Goal: Information Seeking & Learning: Find specific fact

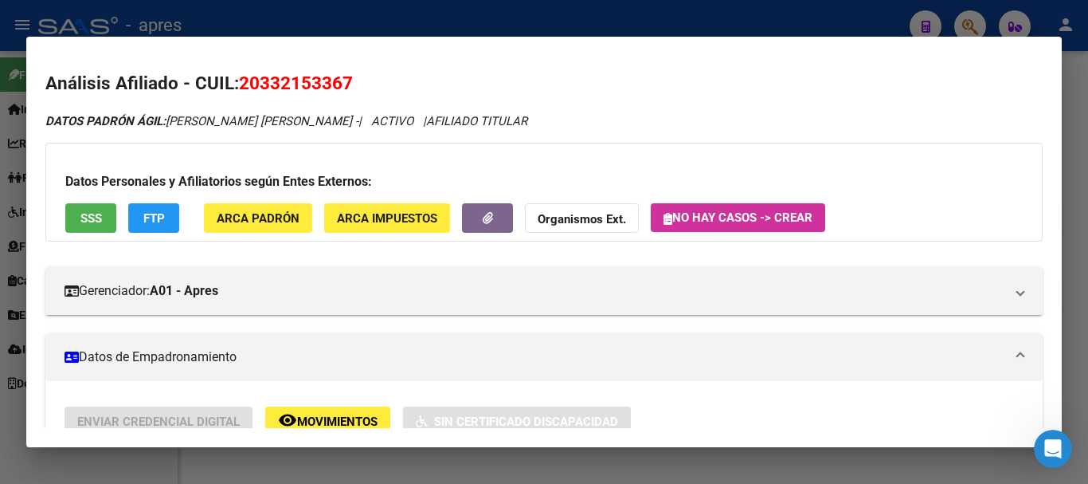
scroll to position [480, 0]
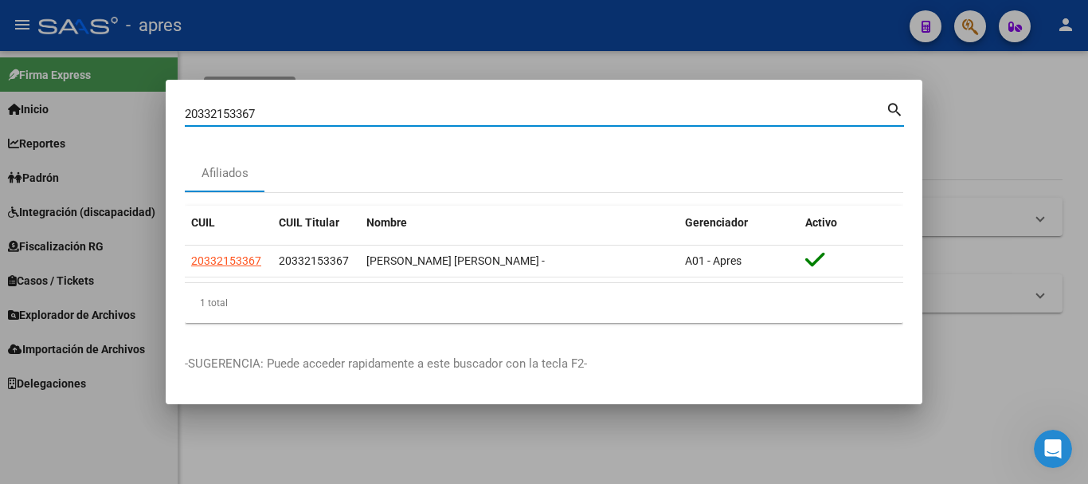
drag, startPoint x: 547, startPoint y: 120, endPoint x: 10, endPoint y: 132, distance: 537.1
click at [4, 125] on div "20332153367 Buscar (apellido, dni, cuil, nro traspaso, cuit, obra social) searc…" at bounding box center [544, 242] width 1088 height 484
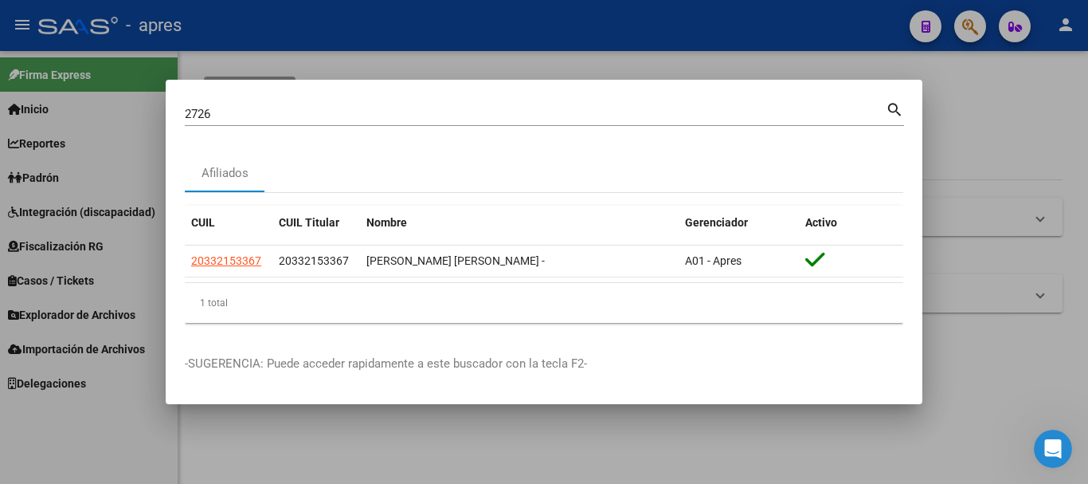
click at [369, 104] on div "2726 Buscar (apellido, dni, cuil, nro traspaso, cuit, obra social)" at bounding box center [535, 114] width 701 height 24
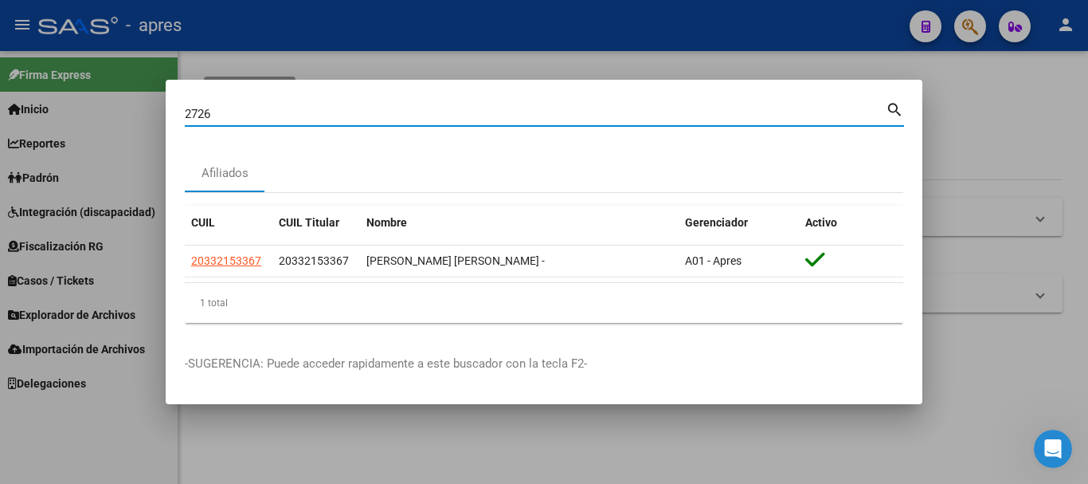
click at [374, 123] on div "2726 Buscar (apellido, dni, cuil, nro traspaso, cuit, obra social)" at bounding box center [535, 114] width 701 height 24
type input "27262628"
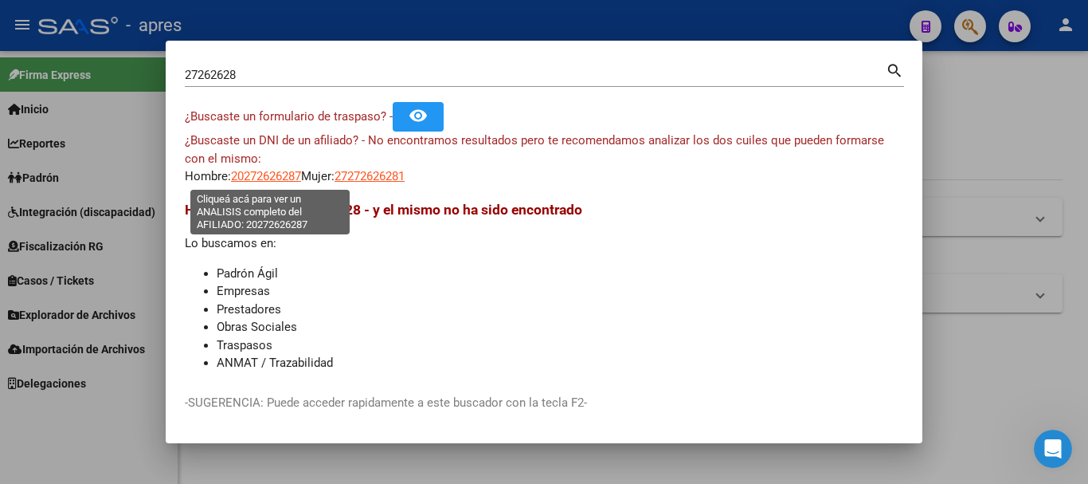
click at [257, 172] on span "20272626287" at bounding box center [266, 176] width 70 height 14
type textarea "20272626287"
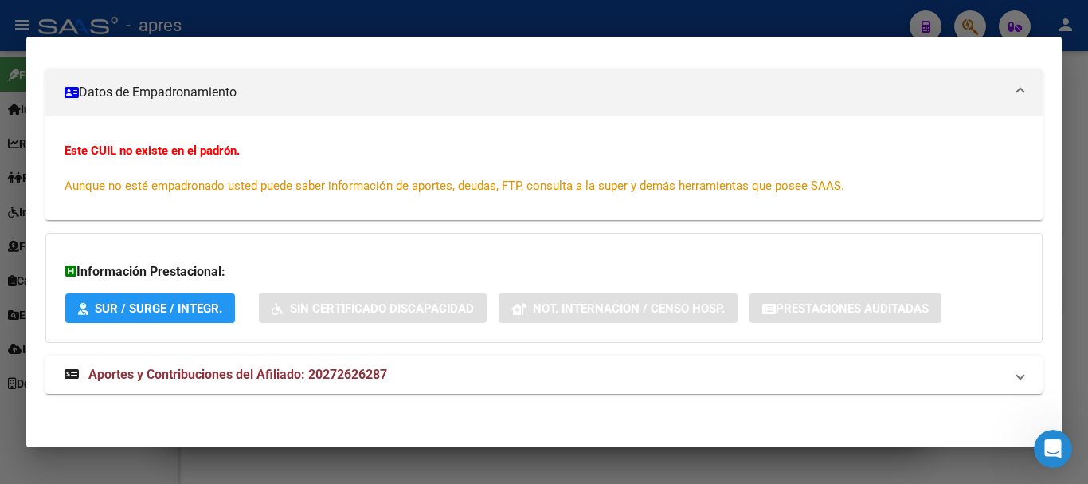
scroll to position [209, 0]
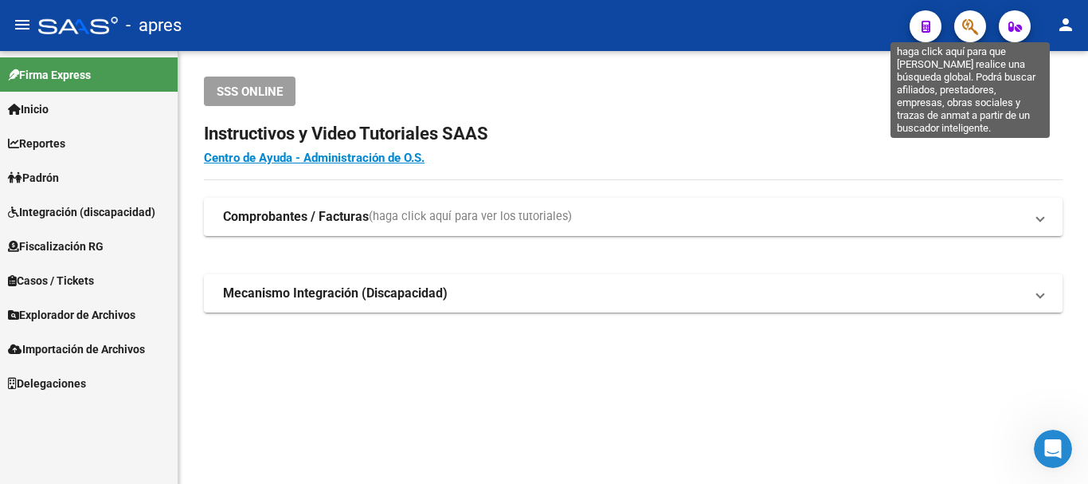
click at [969, 31] on icon "button" at bounding box center [970, 27] width 16 height 18
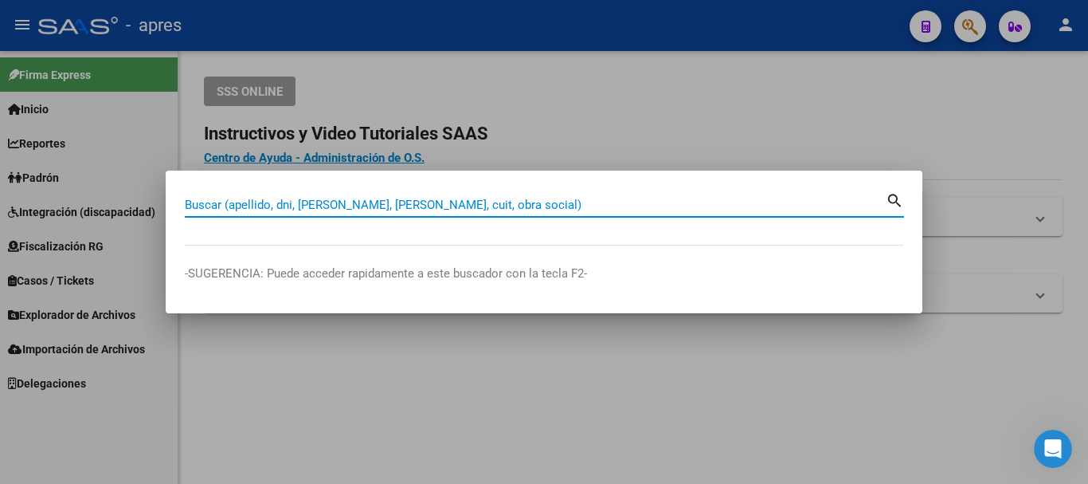
paste input "24272626800"
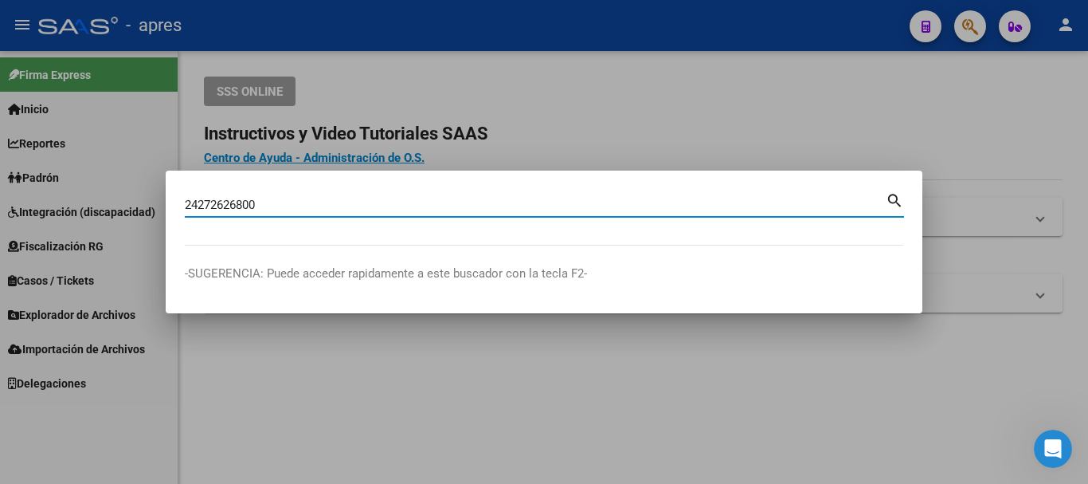
type input "24272626800"
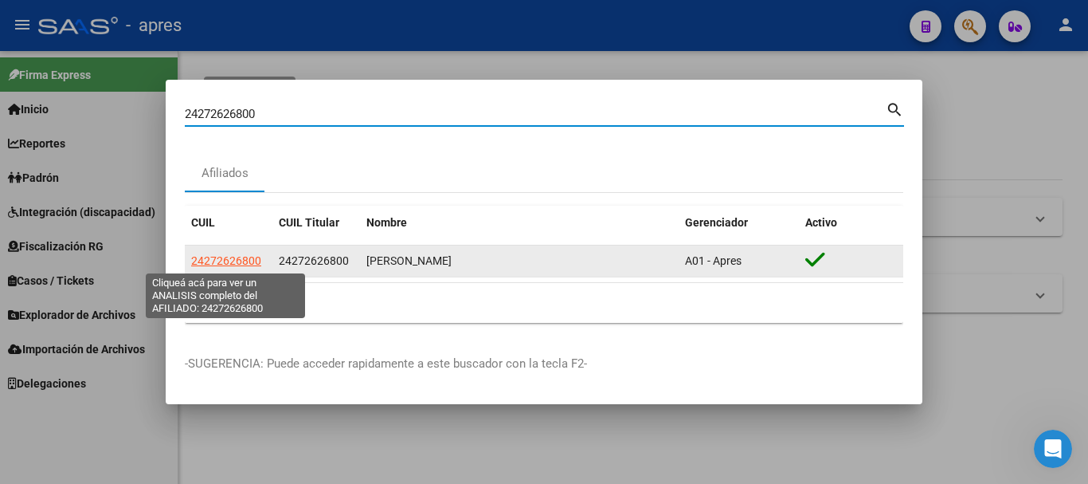
click at [250, 258] on span "24272626800" at bounding box center [226, 260] width 70 height 13
type textarea "24272626800"
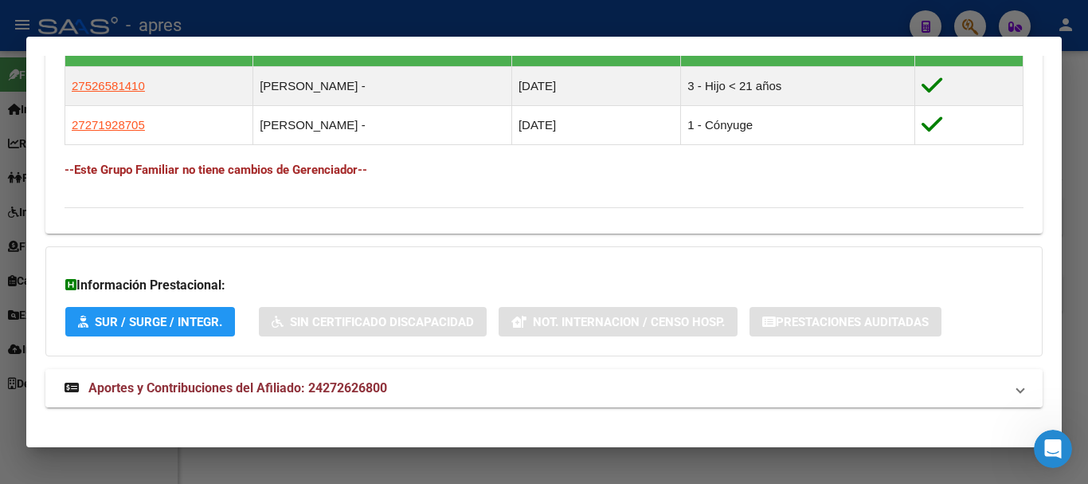
scroll to position [933, 0]
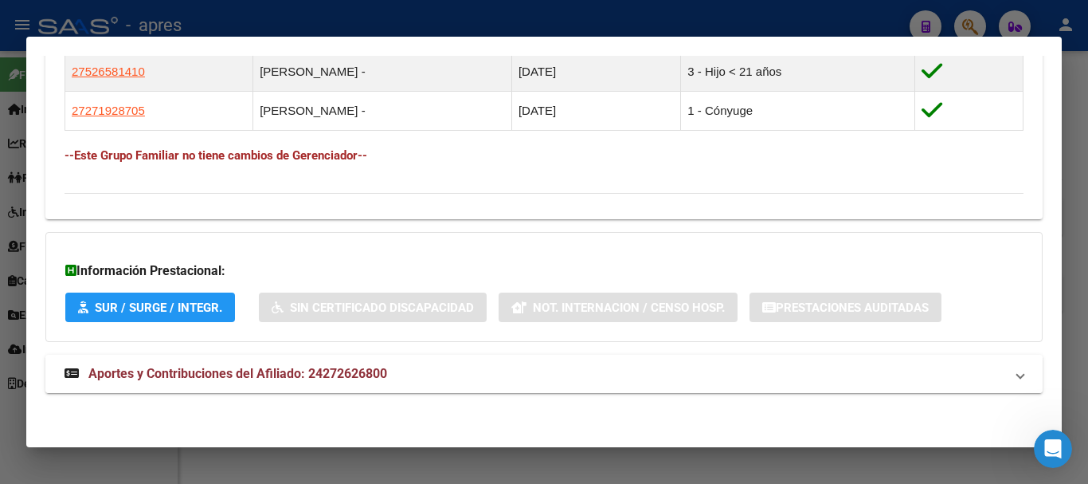
click at [398, 359] on mat-expansion-panel-header "Aportes y Contribuciones del Afiliado: 24272626800" at bounding box center [544, 374] width 998 height 38
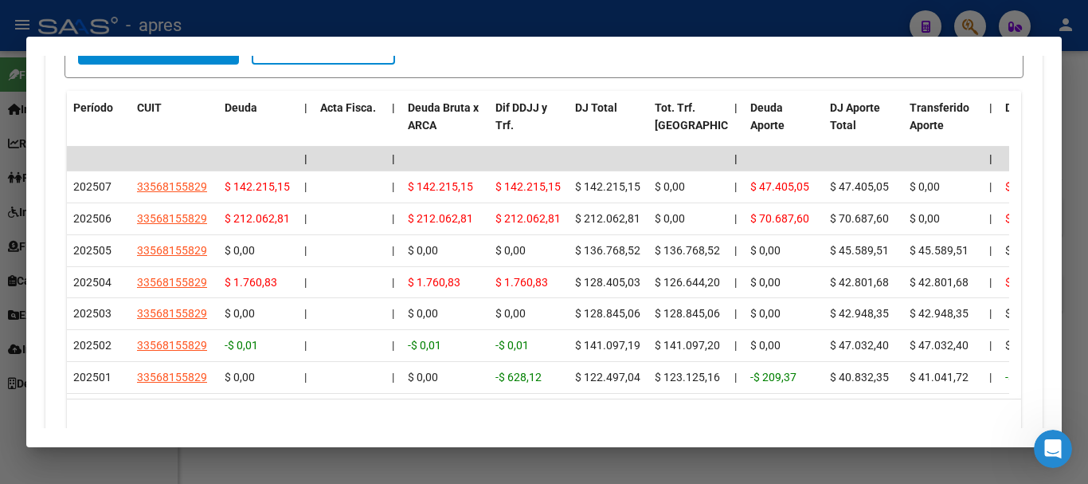
scroll to position [1570, 0]
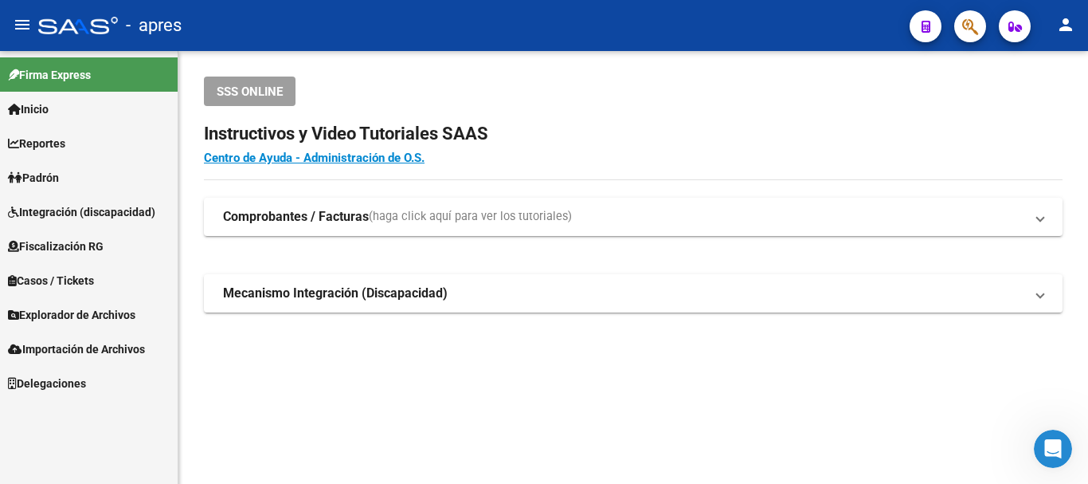
click at [982, 33] on button "button" at bounding box center [970, 26] width 32 height 32
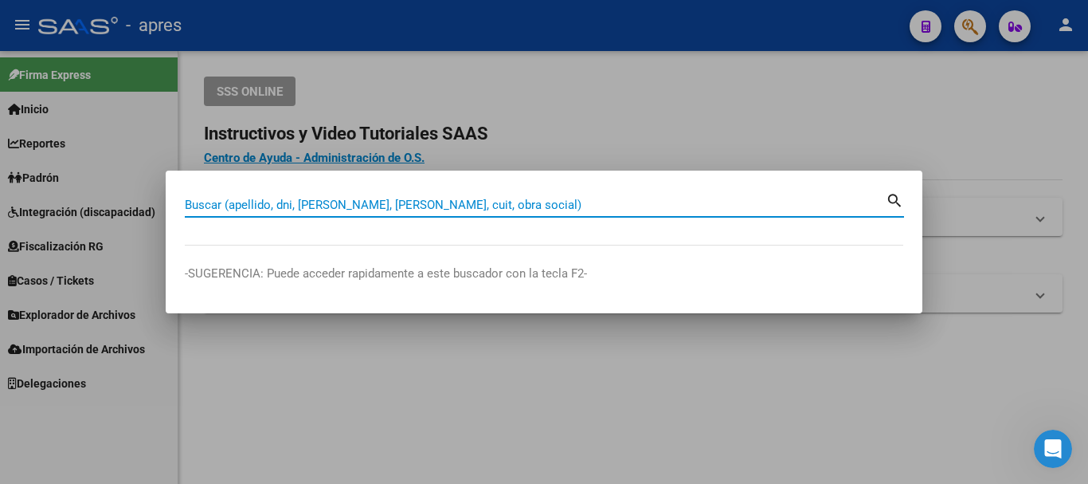
paste input "24272626800"
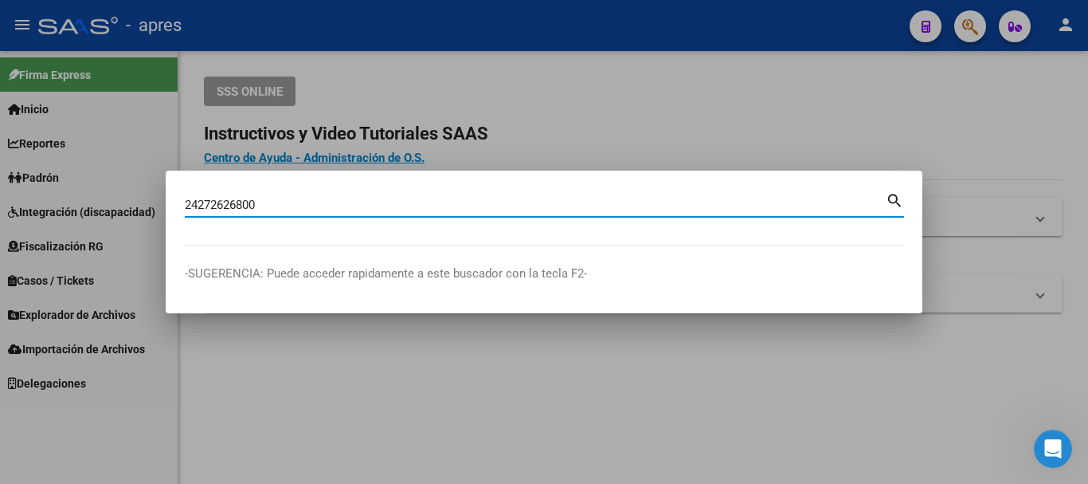
type input "24272626800"
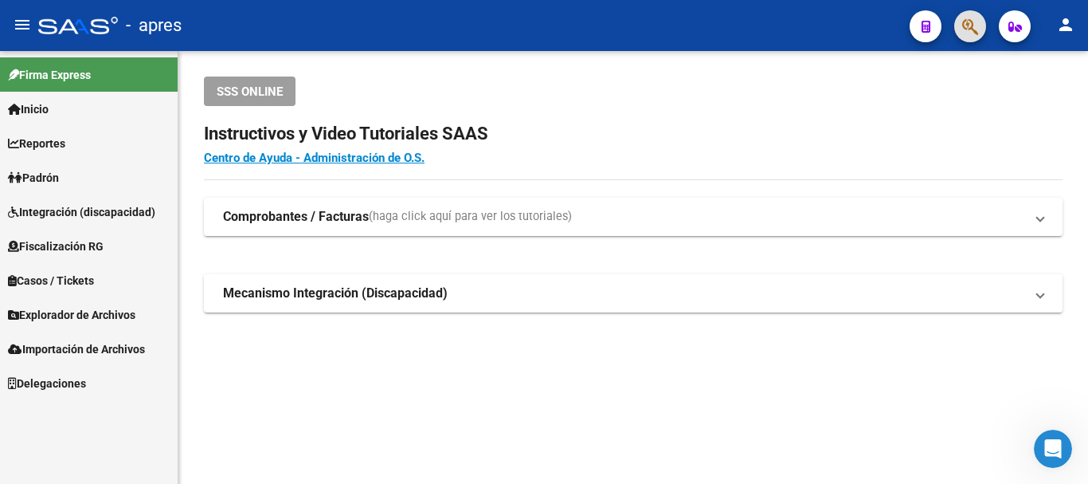
click at [962, 25] on icon "button" at bounding box center [970, 27] width 16 height 18
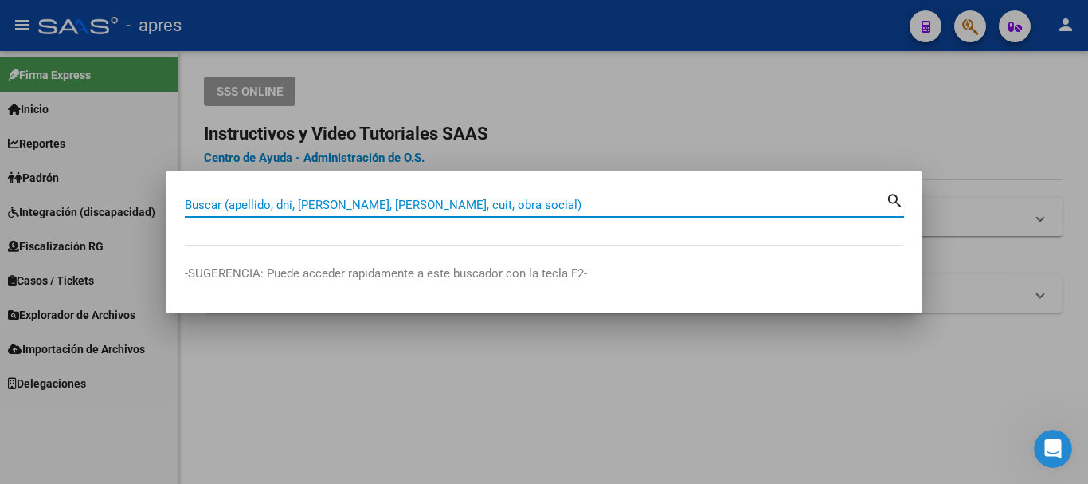
paste input "20591281764"
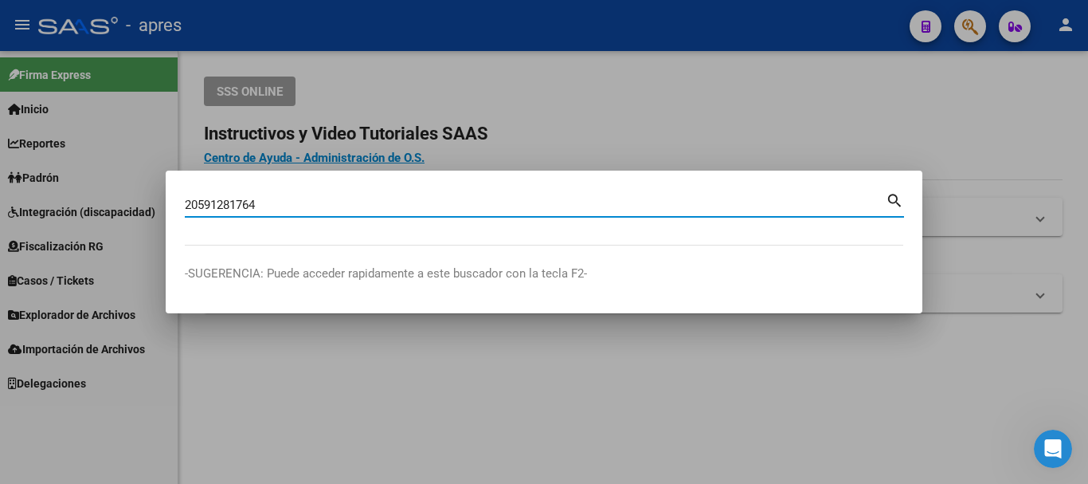
type input "20591281764"
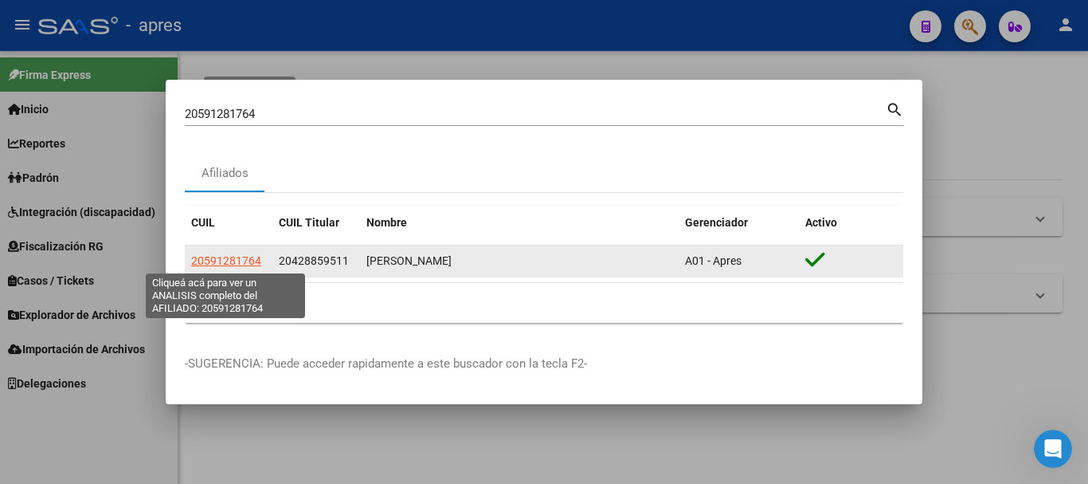
click at [226, 261] on span "20591281764" at bounding box center [226, 260] width 70 height 13
type textarea "20591281764"
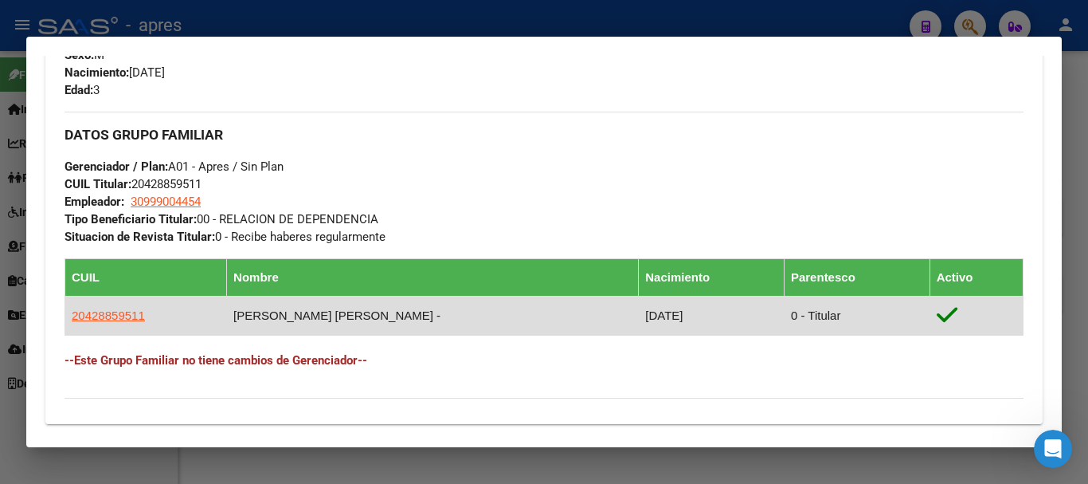
scroll to position [717, 0]
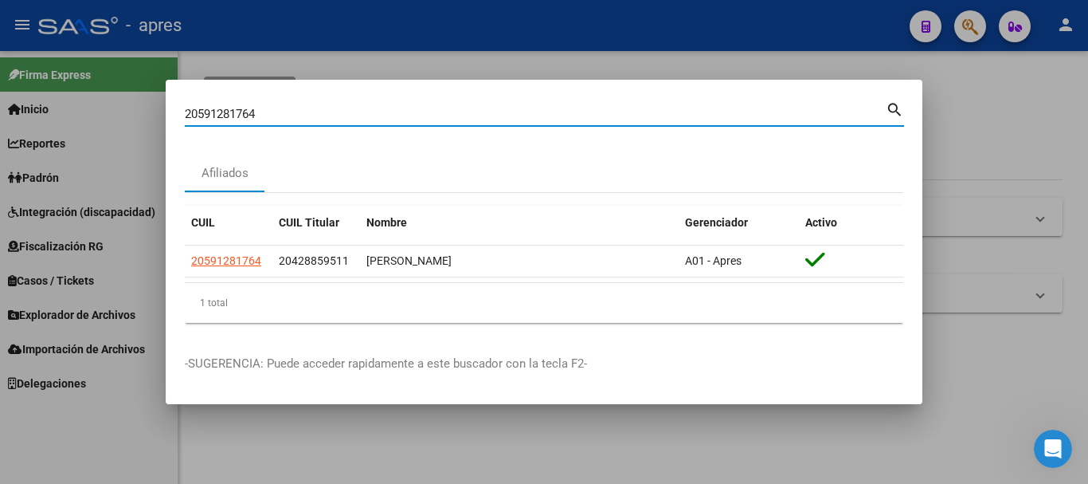
drag, startPoint x: 480, startPoint y: 112, endPoint x: 178, endPoint y: 109, distance: 301.2
click at [178, 109] on mat-dialog-content "20591281764 Buscar (apellido, dni, cuil, nro traspaso, cuit, obra social) searc…" at bounding box center [544, 217] width 757 height 237
paste input "3339252149"
type input "23339252149"
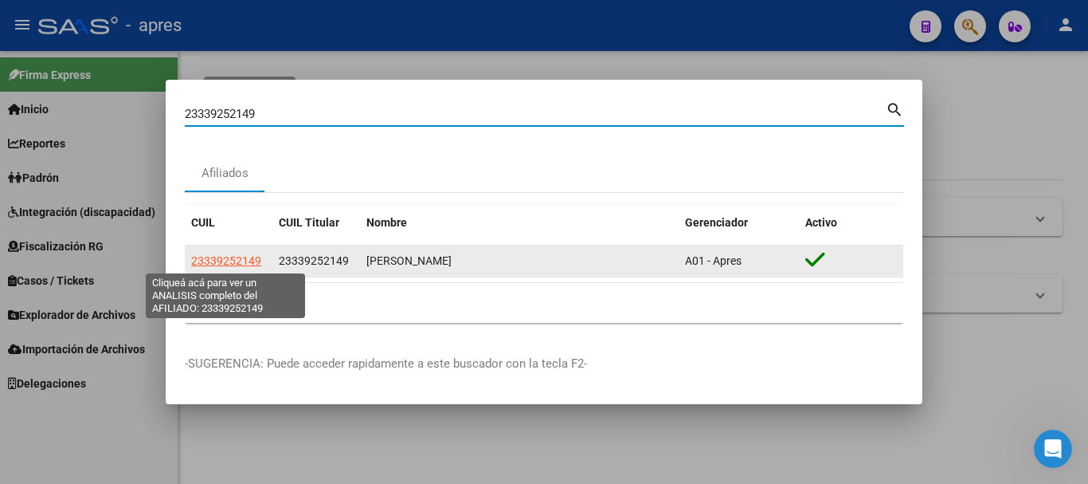
click at [245, 259] on span "23339252149" at bounding box center [226, 260] width 70 height 13
type textarea "23339252149"
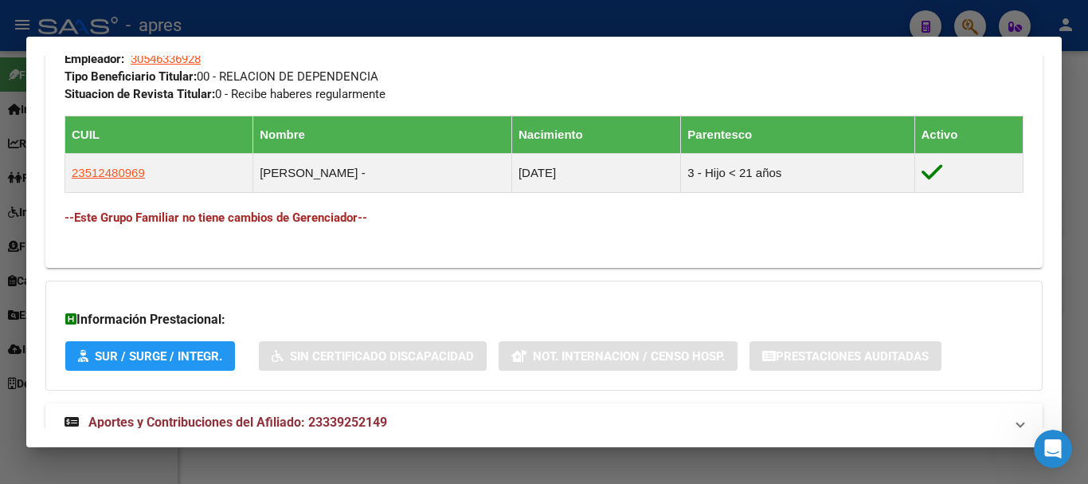
scroll to position [879, 0]
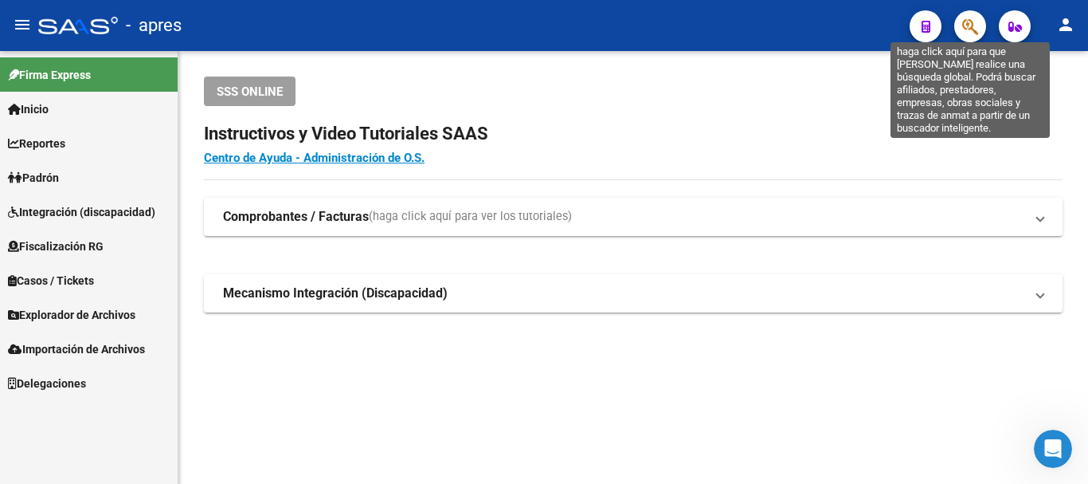
click at [977, 18] on icon "button" at bounding box center [970, 27] width 16 height 18
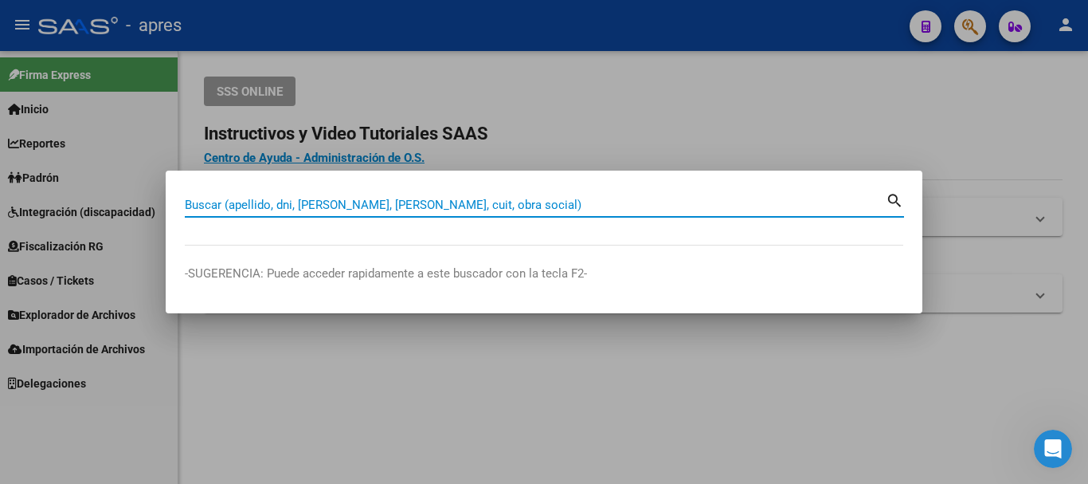
paste input "27332599467"
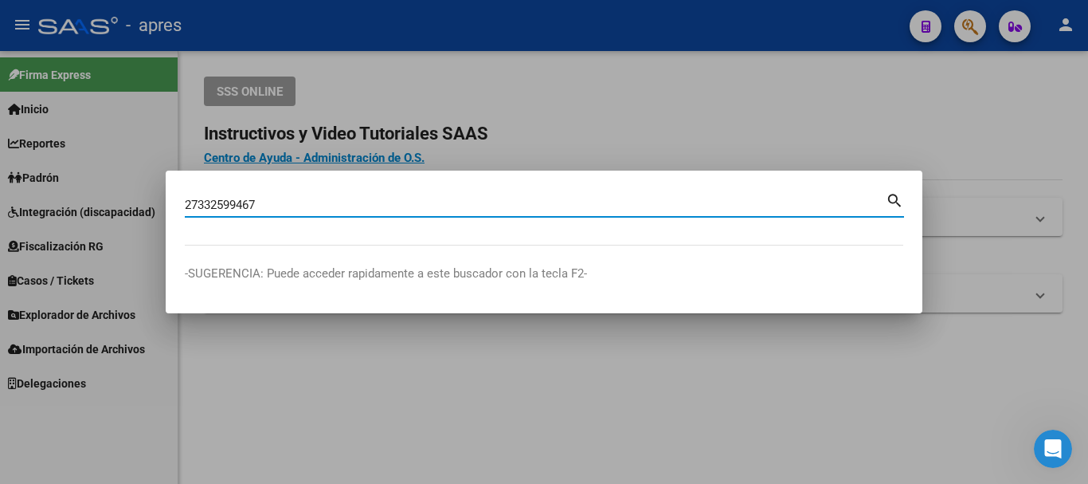
type input "27332599467"
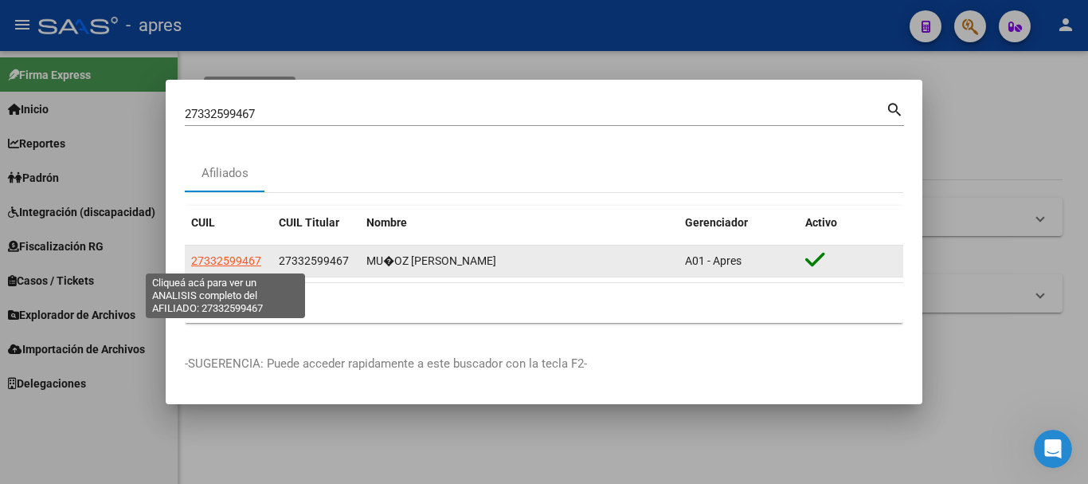
click at [224, 256] on span "27332599467" at bounding box center [226, 260] width 70 height 13
type textarea "27332599467"
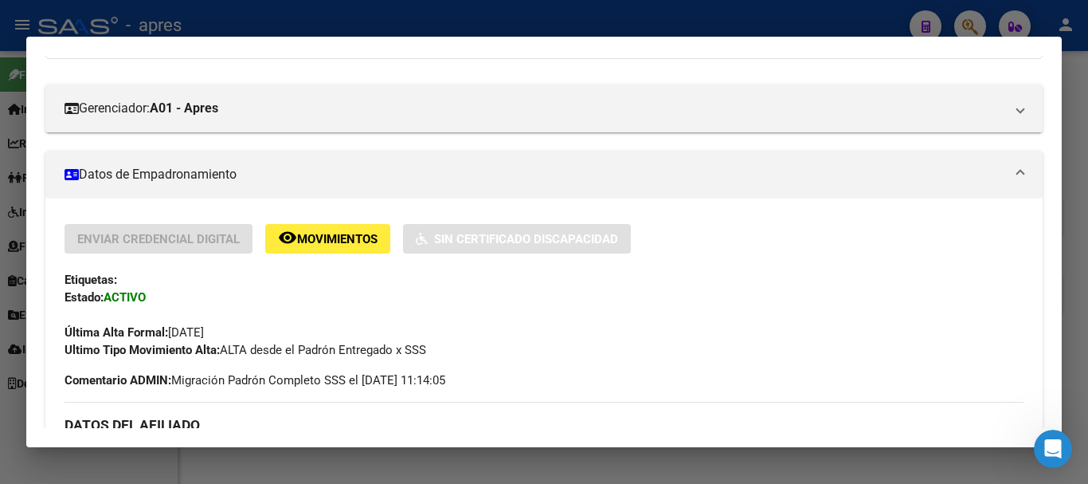
scroll to position [0, 0]
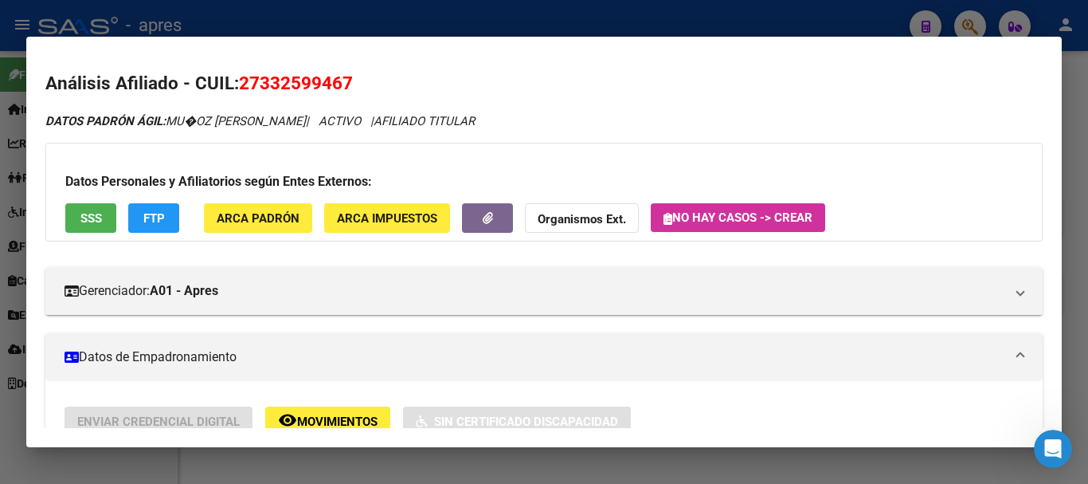
click at [103, 214] on button "SSS" at bounding box center [90, 217] width 51 height 29
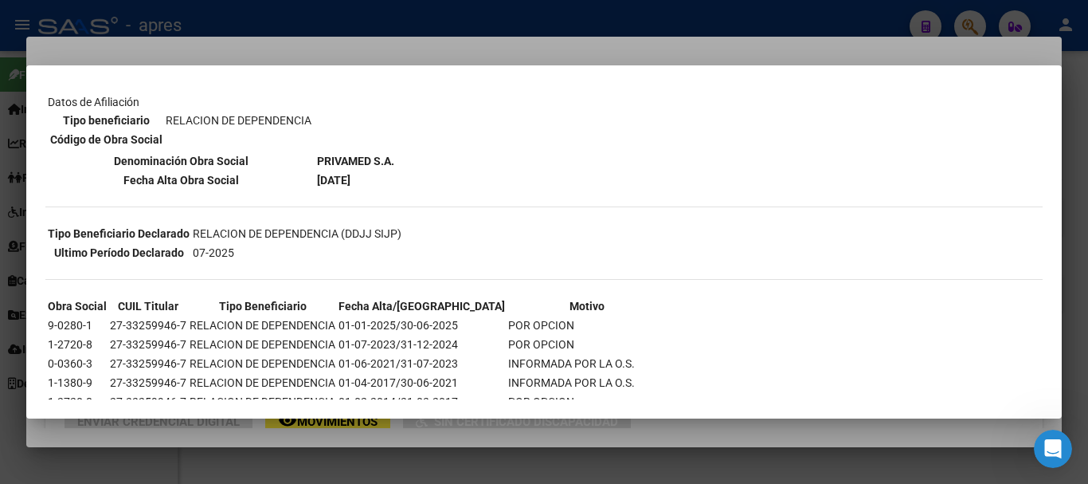
scroll to position [239, 0]
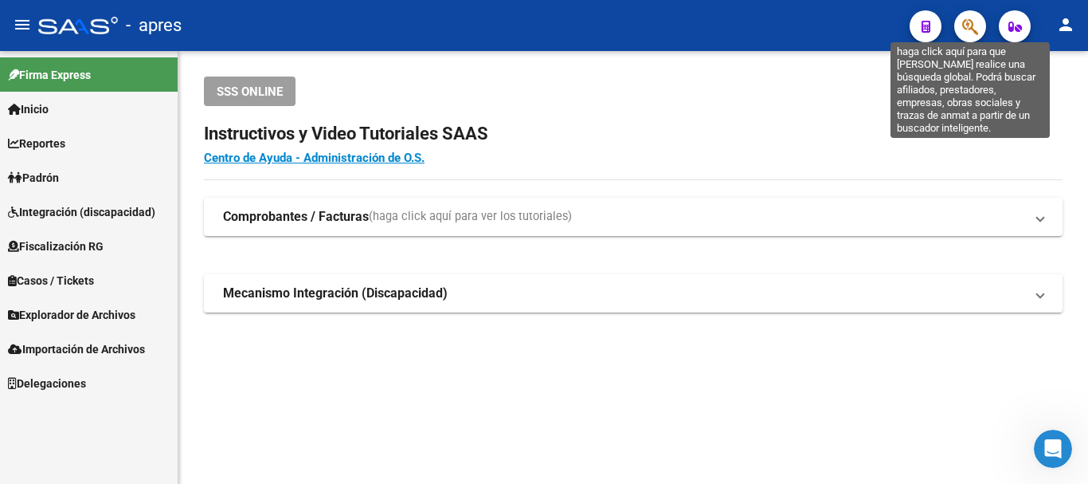
click at [970, 31] on icon "button" at bounding box center [970, 27] width 16 height 18
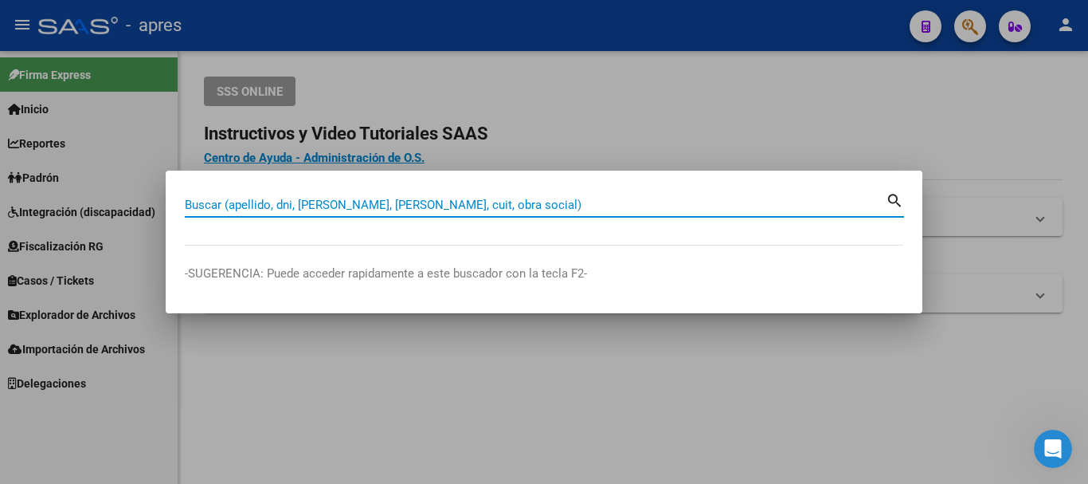
paste input "53535262"
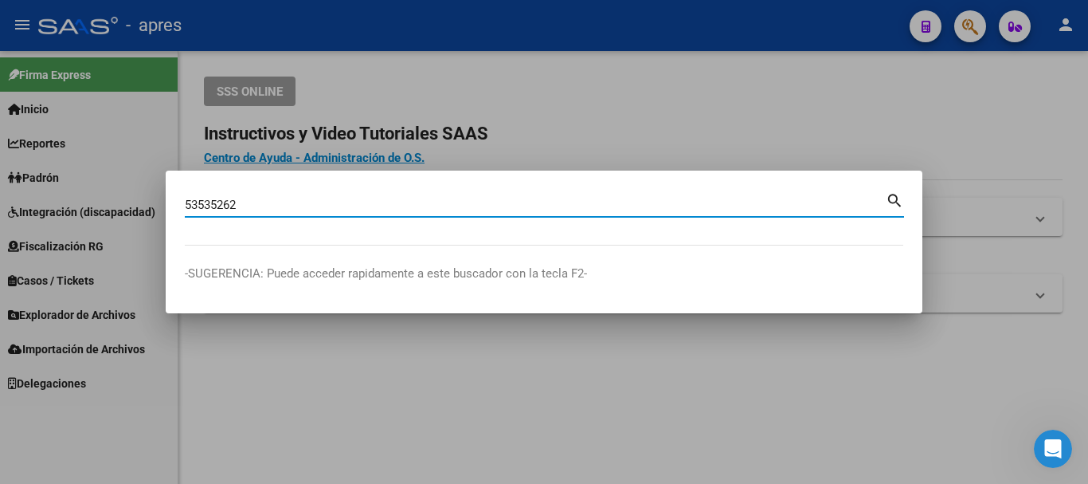
type input "53535262"
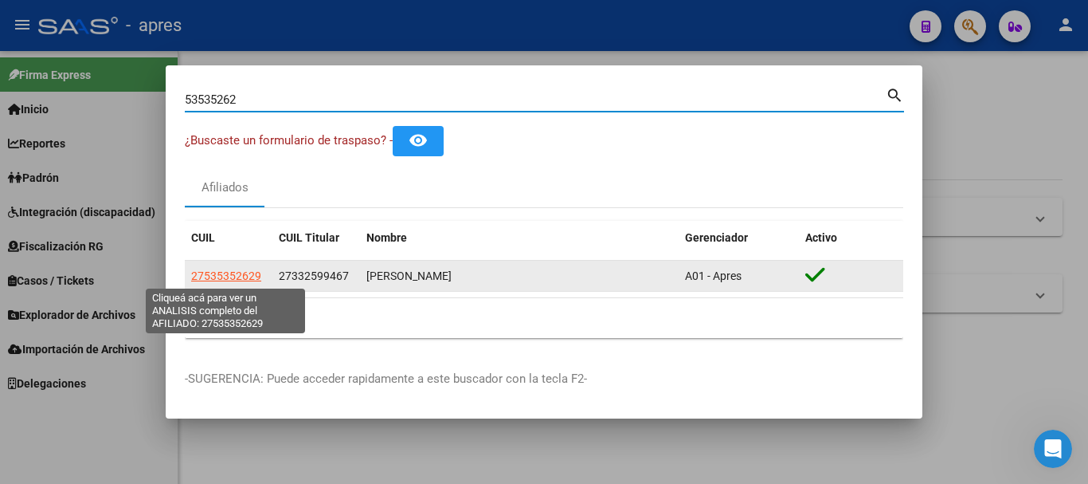
click at [228, 272] on span "27535352629" at bounding box center [226, 275] width 70 height 13
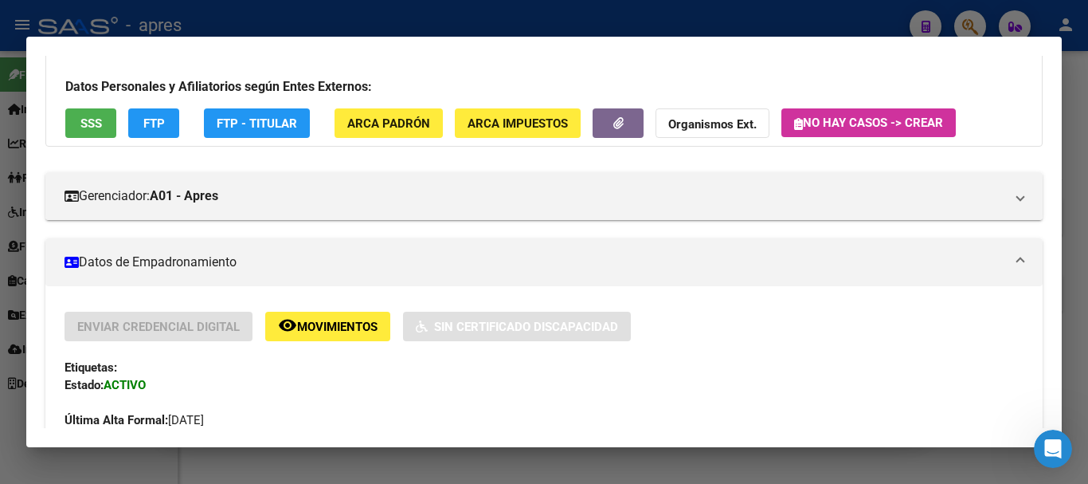
scroll to position [0, 0]
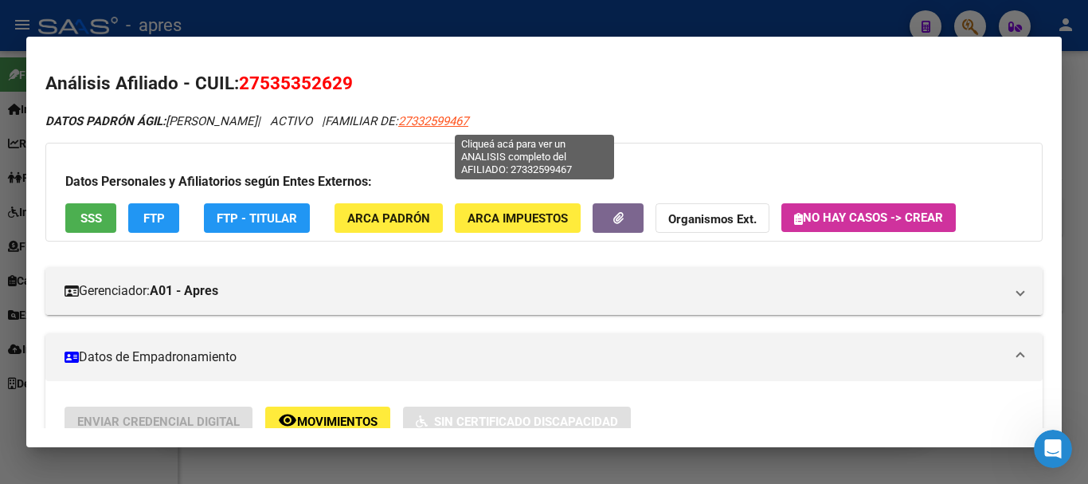
click at [468, 122] on span "27332599467" at bounding box center [433, 121] width 70 height 14
type textarea "27332599467"
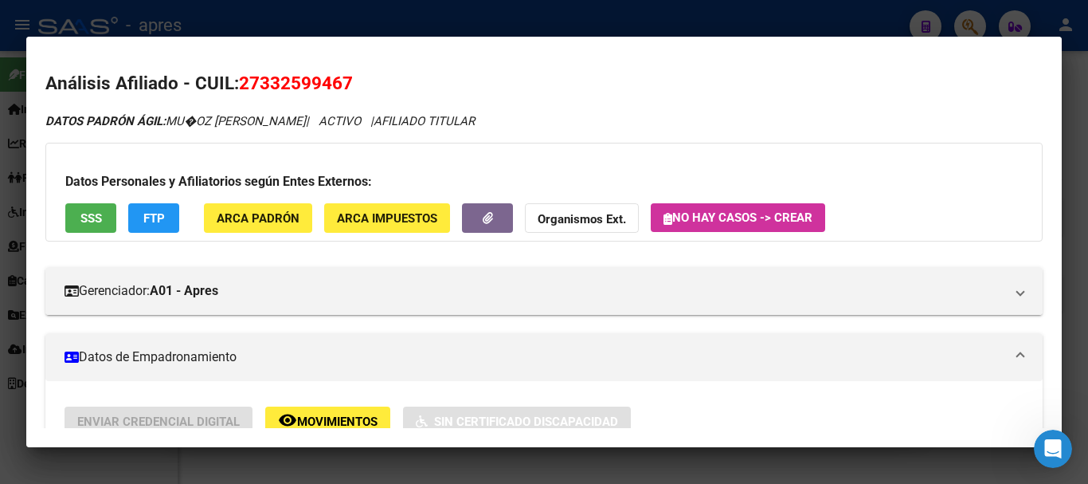
click at [98, 200] on div "Datos Personales y Afiliatorios según Entes Externos: SSS FTP ARCA Padrón ARCA …" at bounding box center [544, 192] width 998 height 99
click at [98, 214] on span "SSS" at bounding box center [91, 218] width 22 height 14
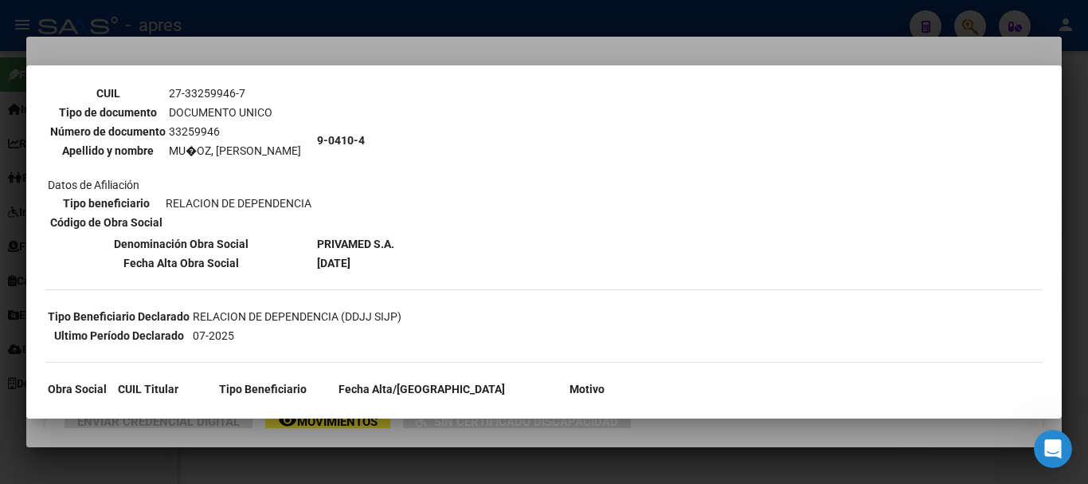
scroll to position [159, 0]
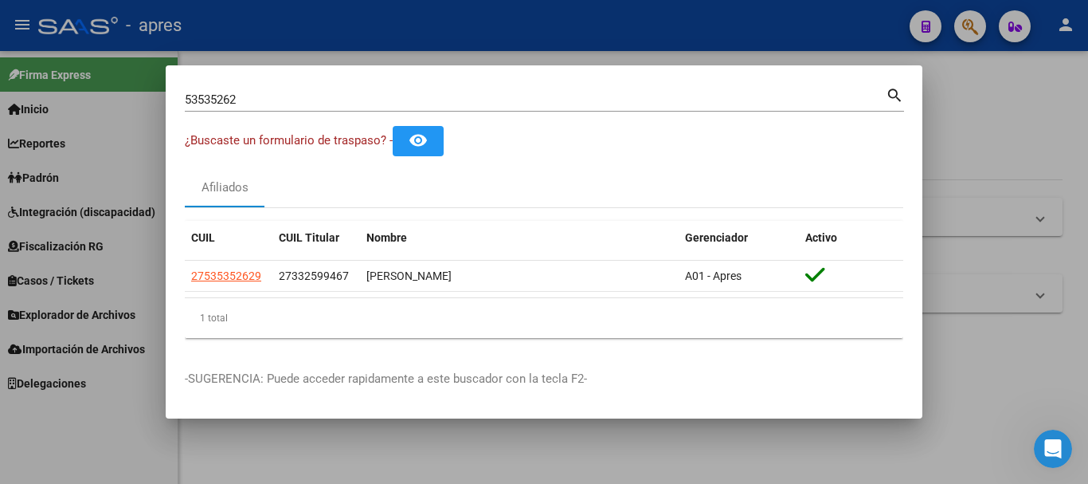
drag, startPoint x: 444, startPoint y: 108, endPoint x: 439, endPoint y: 98, distance: 10.7
click at [441, 103] on div "53535262 Buscar (apellido, dni, cuil, nro traspaso, cuit, obra social)" at bounding box center [535, 100] width 701 height 24
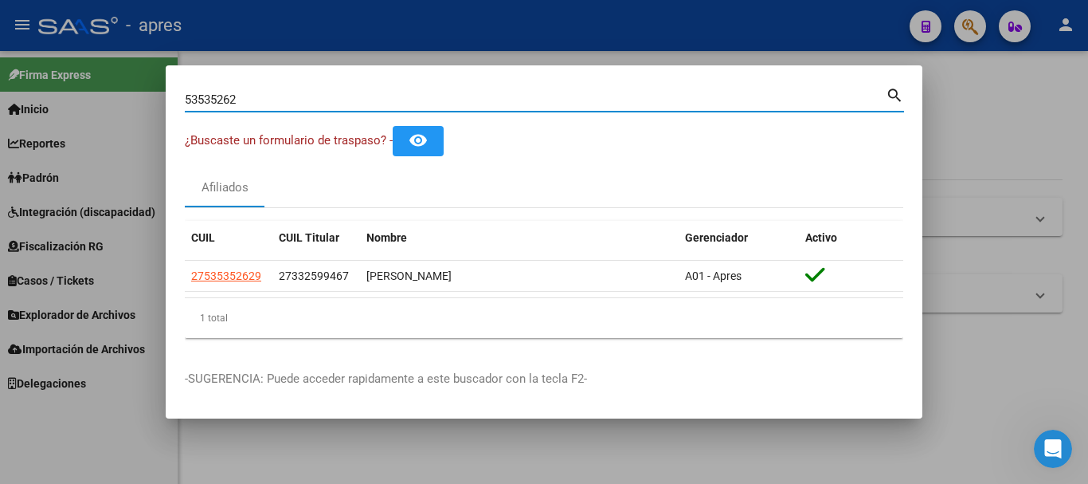
drag, startPoint x: 439, startPoint y: 98, endPoint x: 0, endPoint y: 116, distance: 439.4
click at [0, 116] on div "53535262 Buscar (apellido, dni, cuil, nro traspaso, cuit, obra social) search ¿…" at bounding box center [544, 242] width 1088 height 484
paste input "7986030"
type input "57986030"
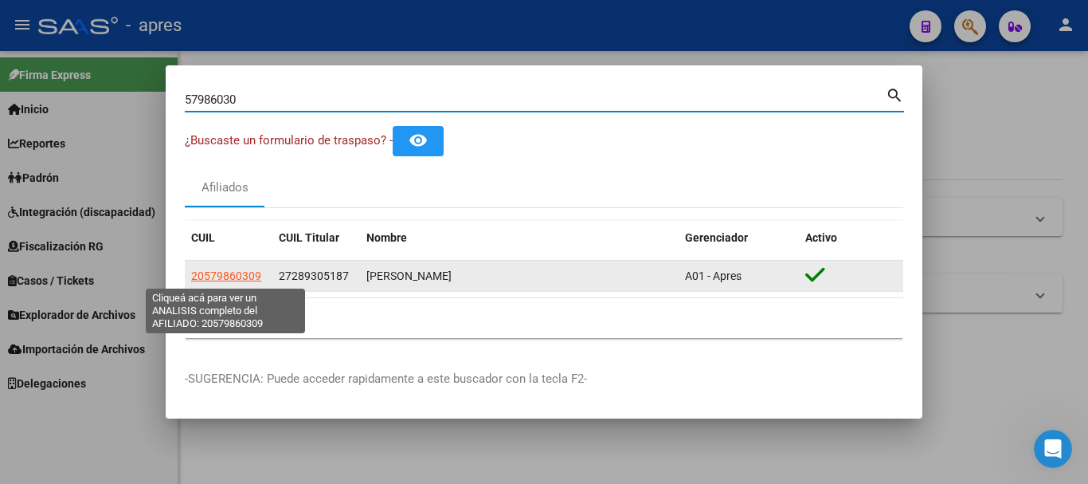
click at [248, 269] on span "20579860309" at bounding box center [226, 275] width 70 height 13
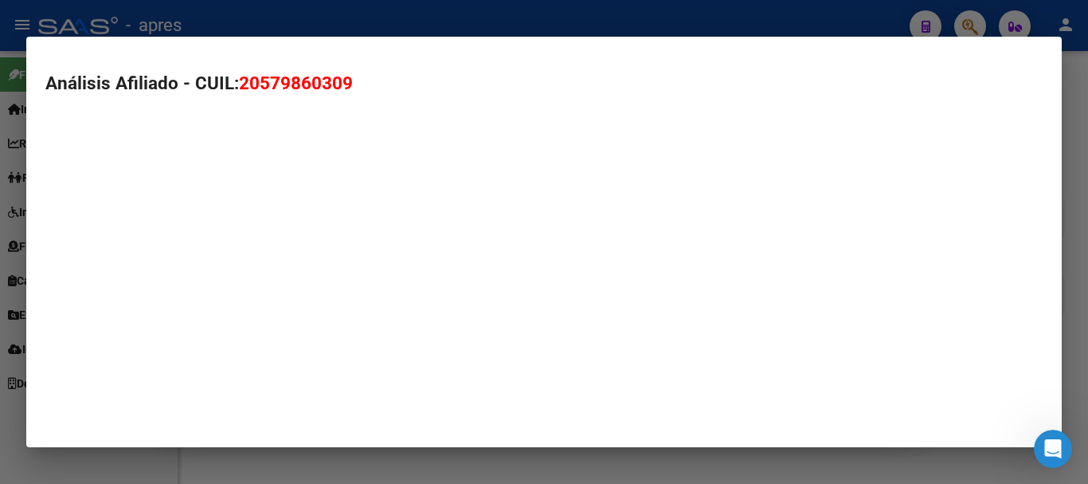
type textarea "20579860309"
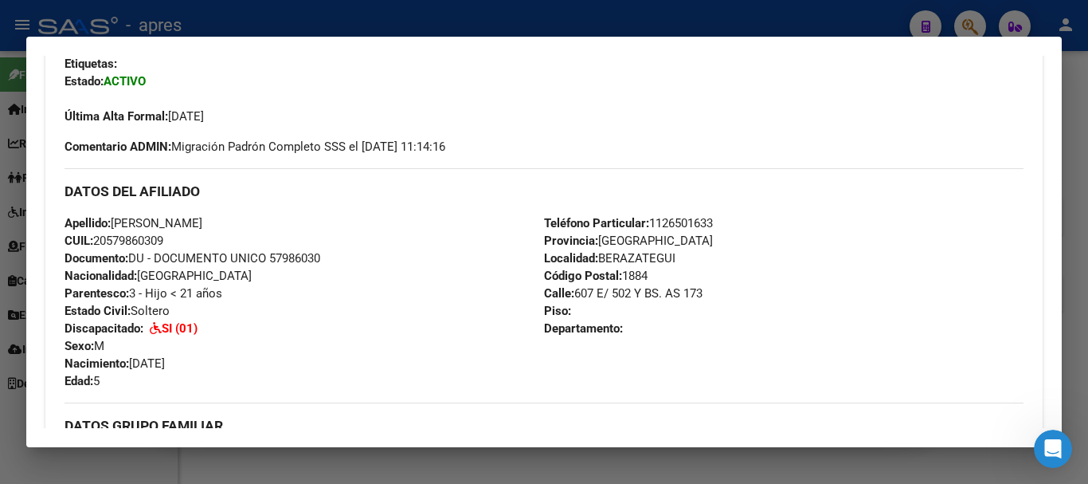
scroll to position [0, 0]
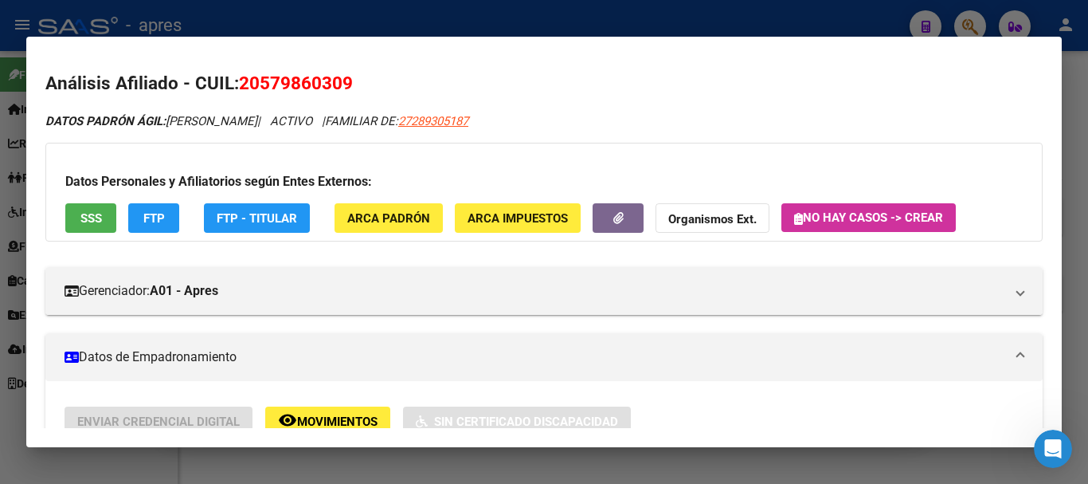
click at [80, 210] on button "SSS" at bounding box center [90, 217] width 51 height 29
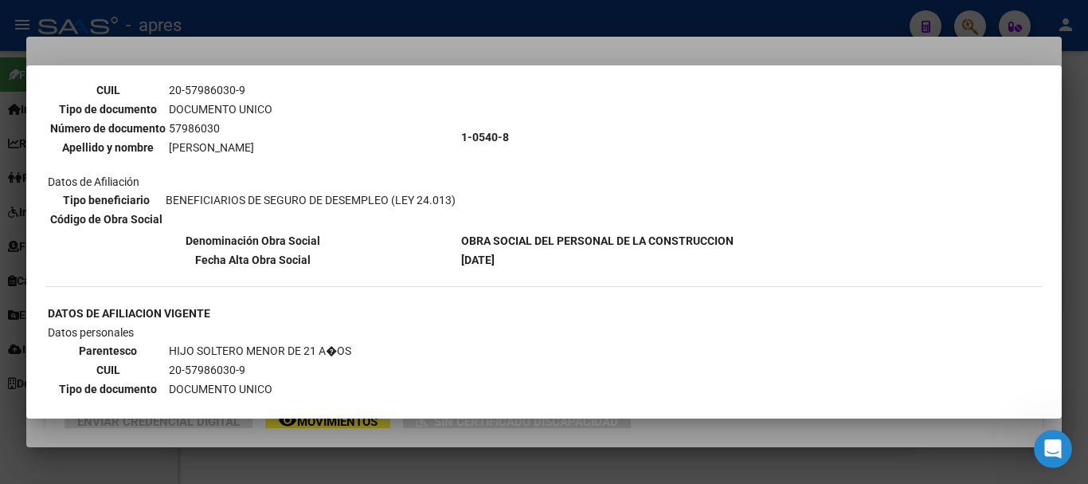
scroll to position [159, 0]
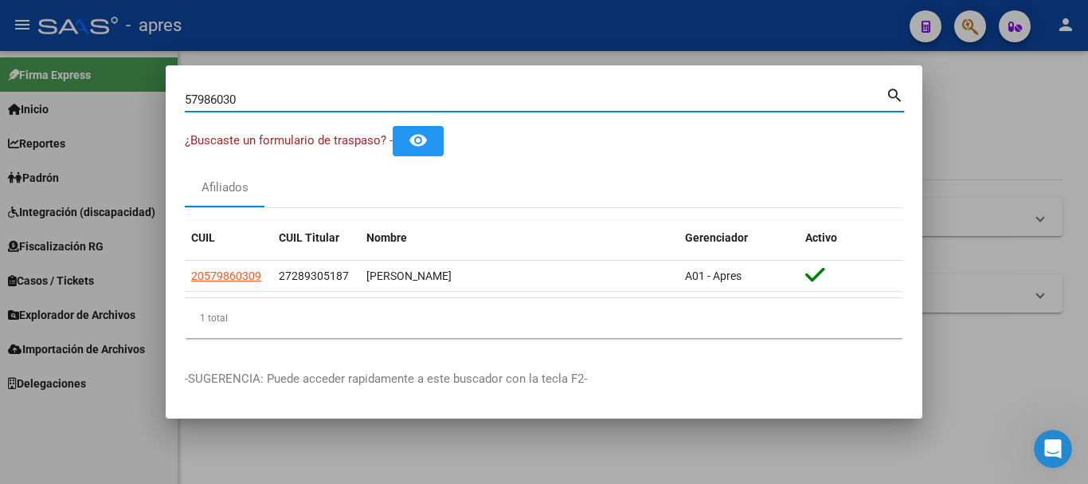
drag, startPoint x: 425, startPoint y: 99, endPoint x: 91, endPoint y: 82, distance: 335.0
click at [91, 82] on div "57986030 Buscar (apellido, dni, cuil, nro traspaso, cuit, obra social) search ¿…" at bounding box center [544, 242] width 1088 height 484
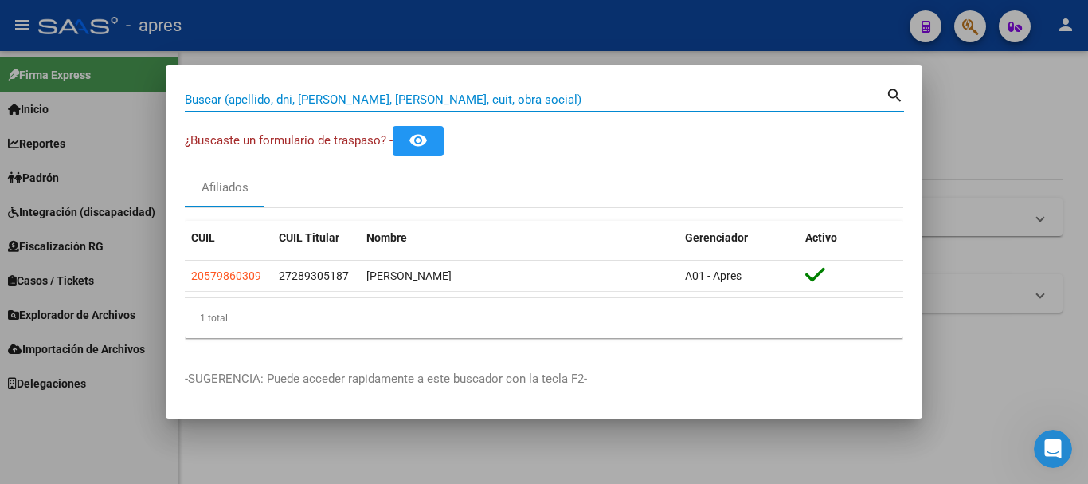
paste input "44593392"
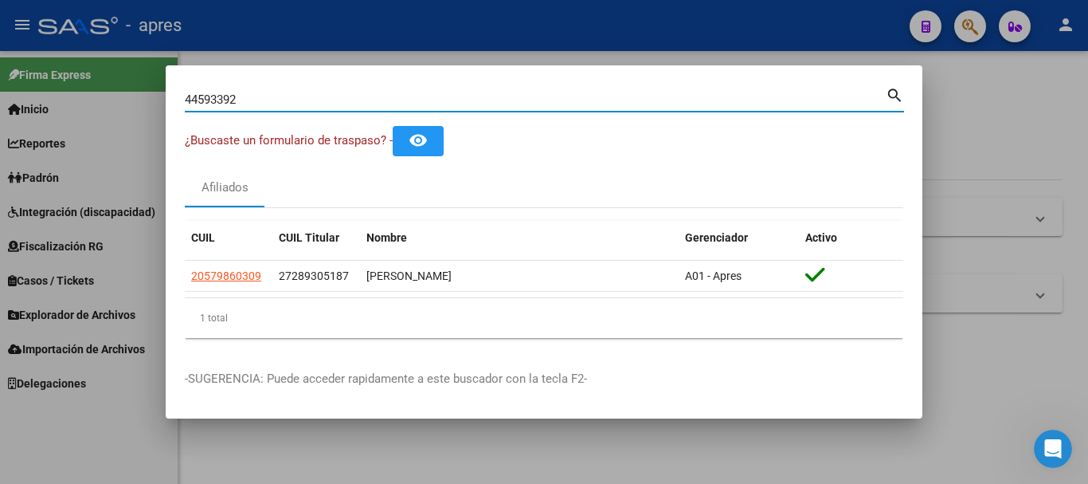
type input "44593392"
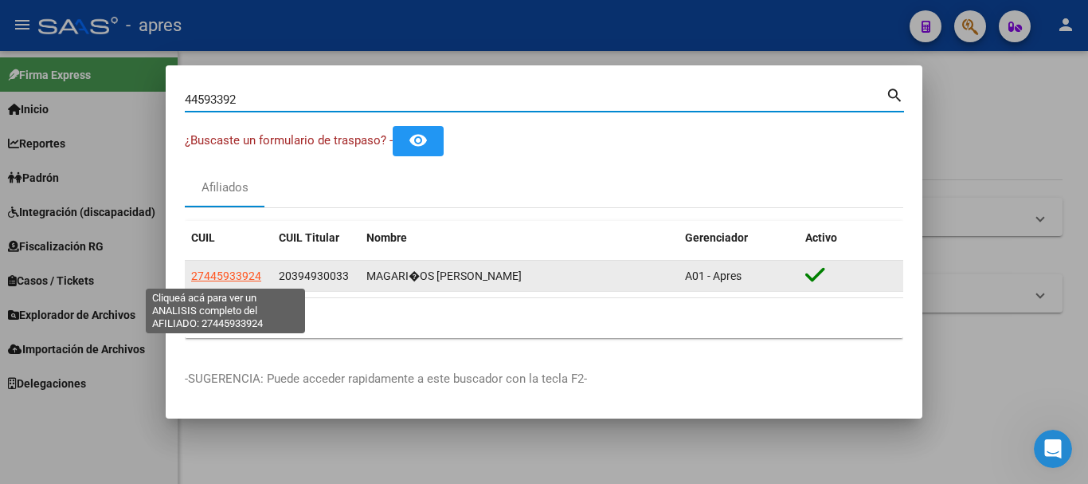
click at [229, 272] on span "27445933924" at bounding box center [226, 275] width 70 height 13
type textarea "27445933924"
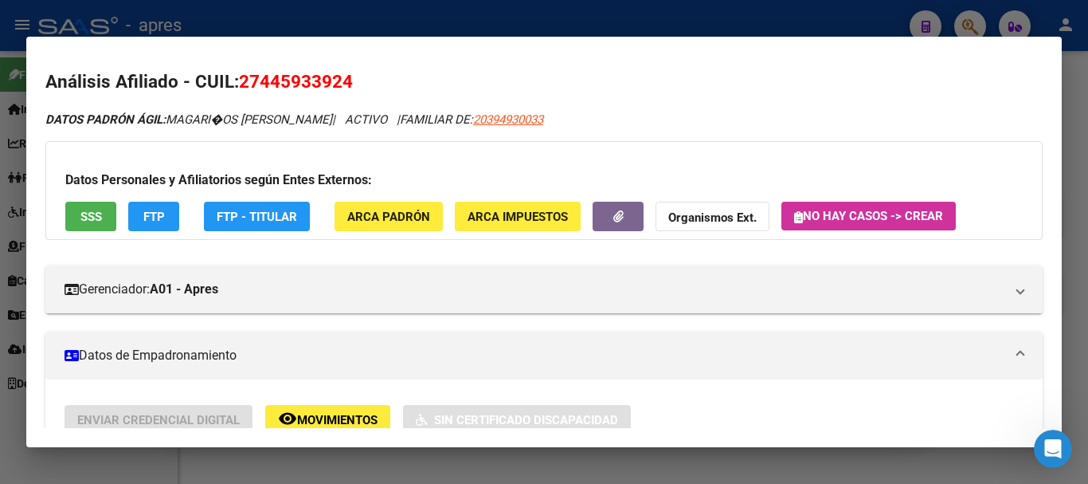
scroll to position [0, 0]
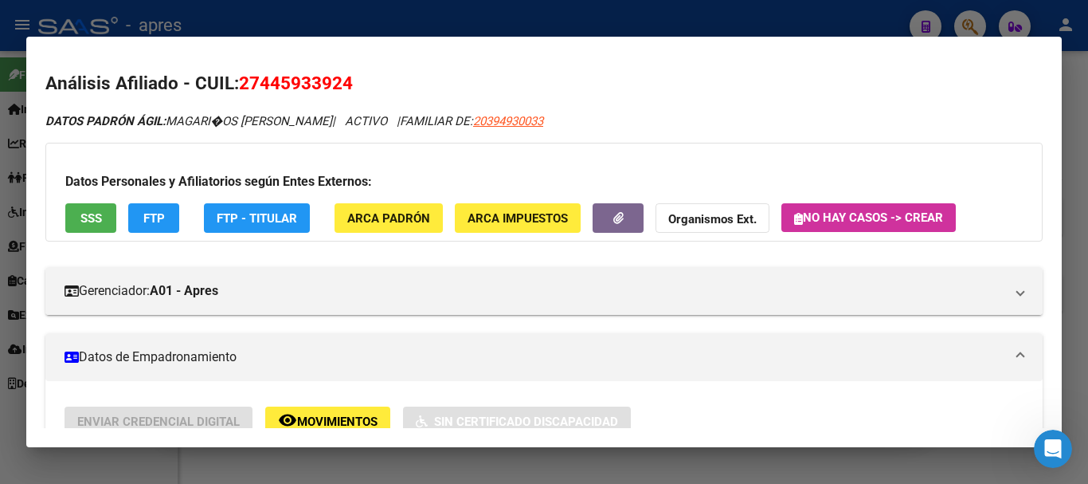
click at [92, 207] on button "SSS" at bounding box center [90, 217] width 51 height 29
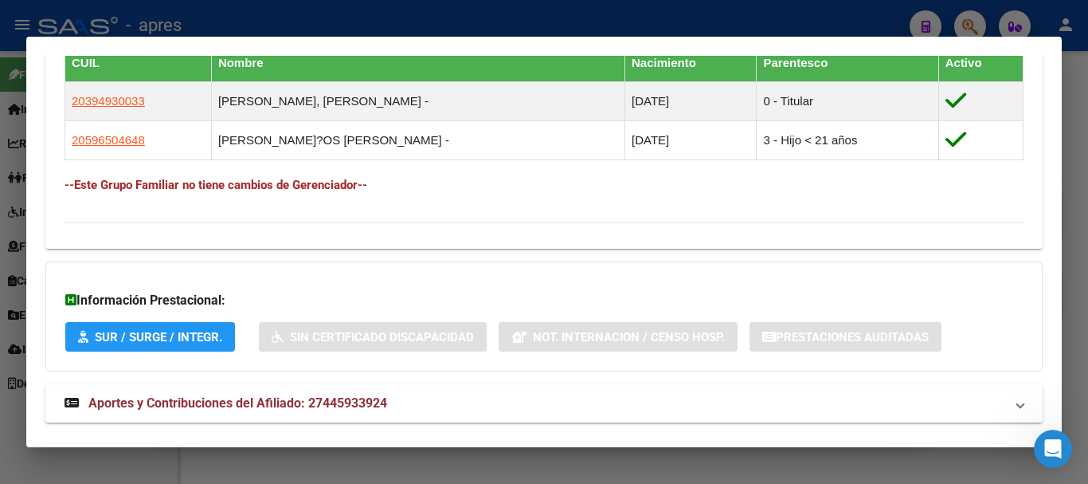
scroll to position [876, 0]
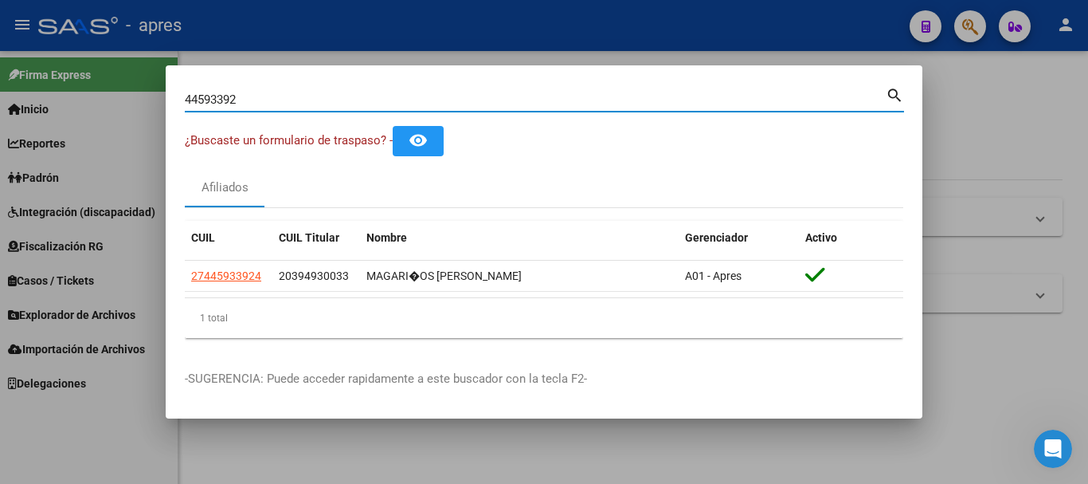
drag, startPoint x: 397, startPoint y: 104, endPoint x: 0, endPoint y: 100, distance: 396.8
click at [0, 100] on div "44593392 Buscar (apellido, dni, cuil, nro traspaso, cuit, obra social) search ¿…" at bounding box center [544, 242] width 1088 height 484
paste input "27397146990"
type input "27397146990"
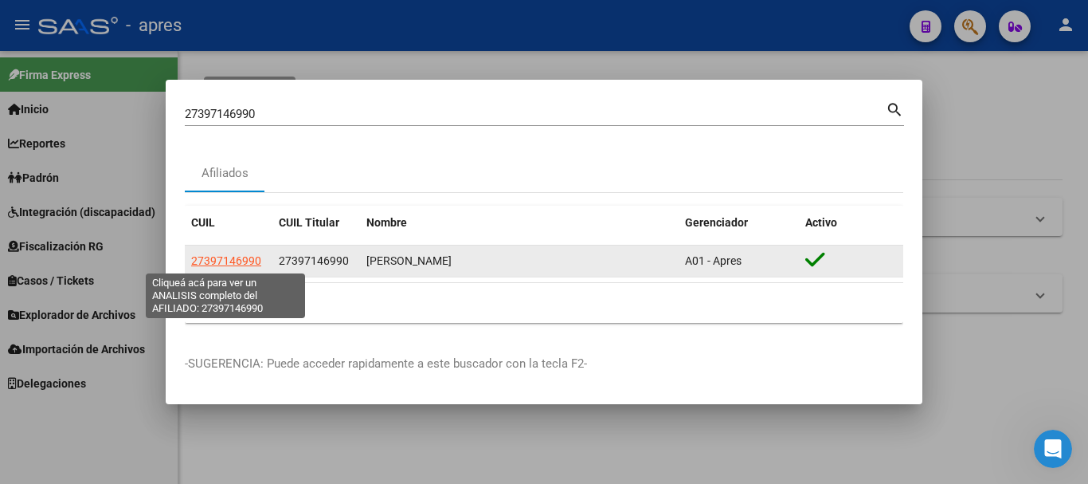
click at [214, 260] on span "27397146990" at bounding box center [226, 260] width 70 height 13
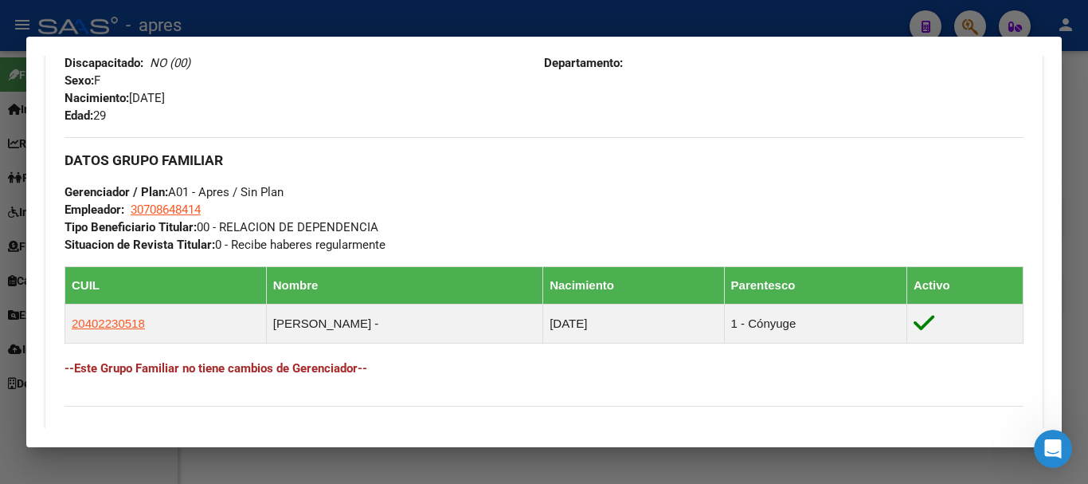
scroll to position [717, 0]
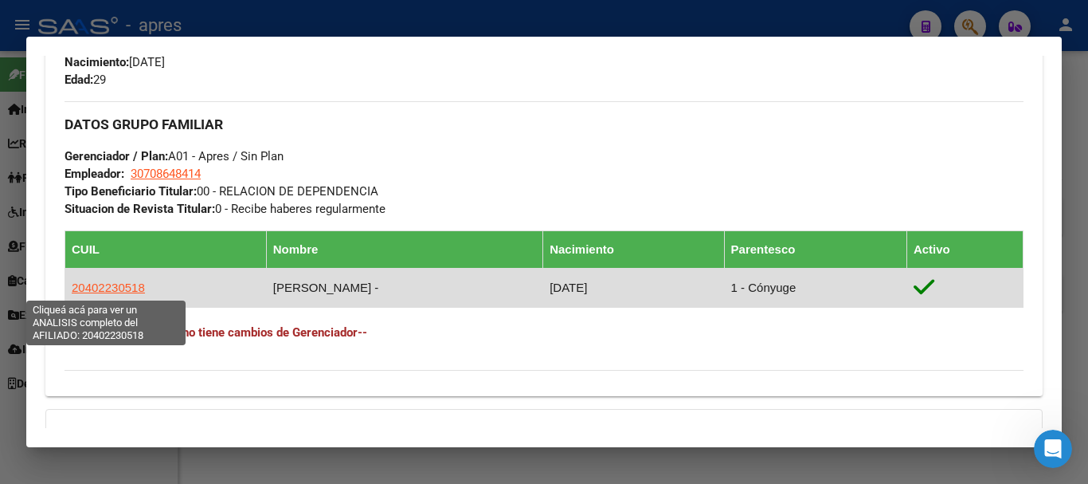
click at [75, 286] on span "20402230518" at bounding box center [108, 287] width 73 height 14
type textarea "20402230518"
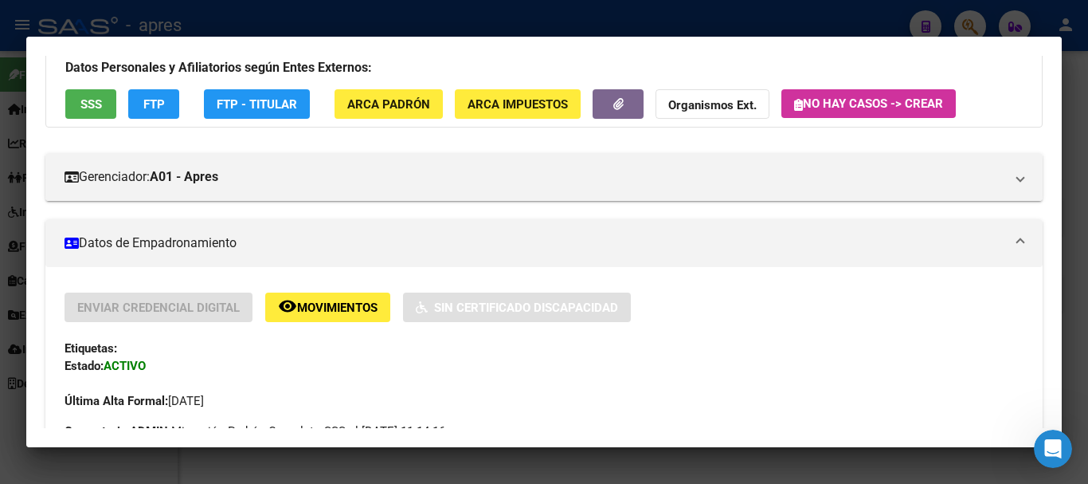
scroll to position [0, 0]
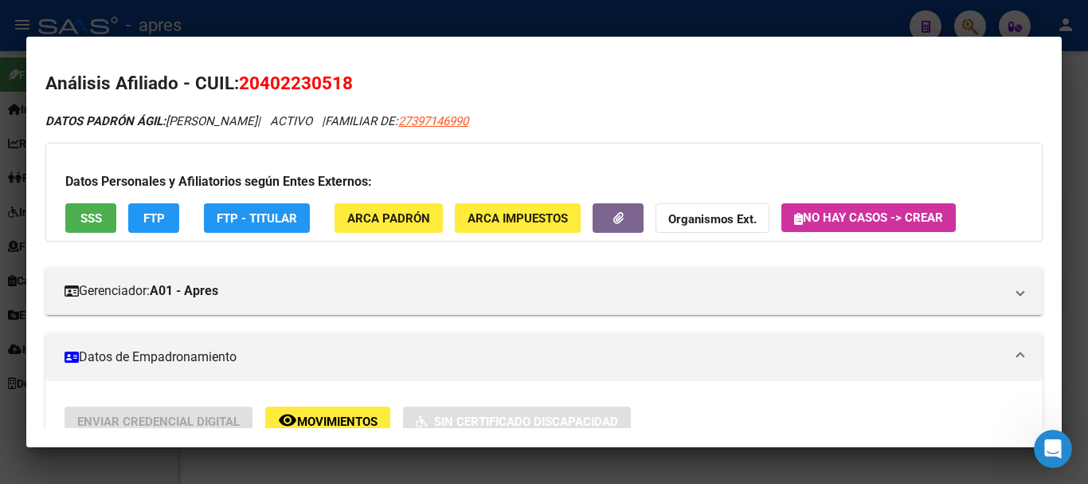
click at [101, 202] on div "Datos Personales y Afiliatorios según Entes Externos: SSS FTP FTP - Titular ARC…" at bounding box center [544, 192] width 998 height 99
click at [97, 203] on button "SSS" at bounding box center [90, 217] width 51 height 29
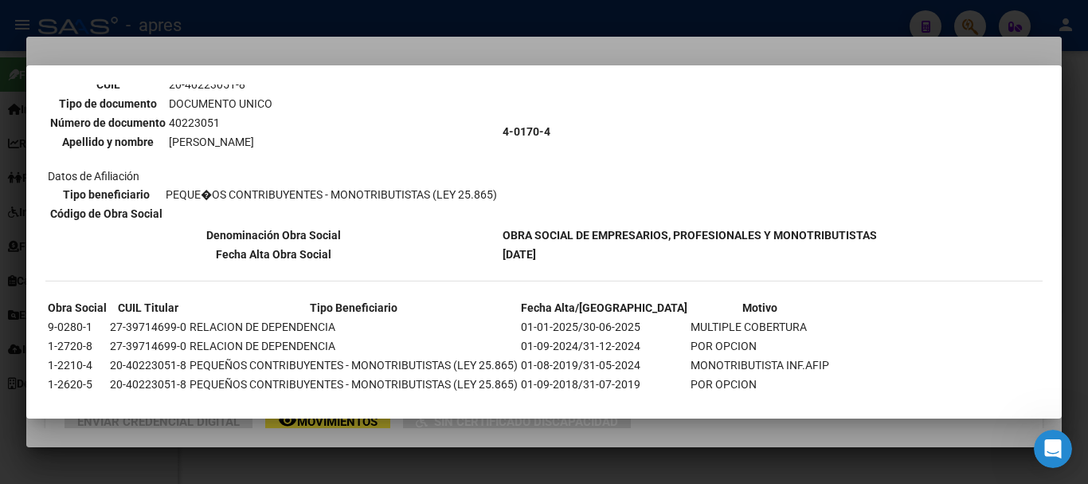
scroll to position [159, 0]
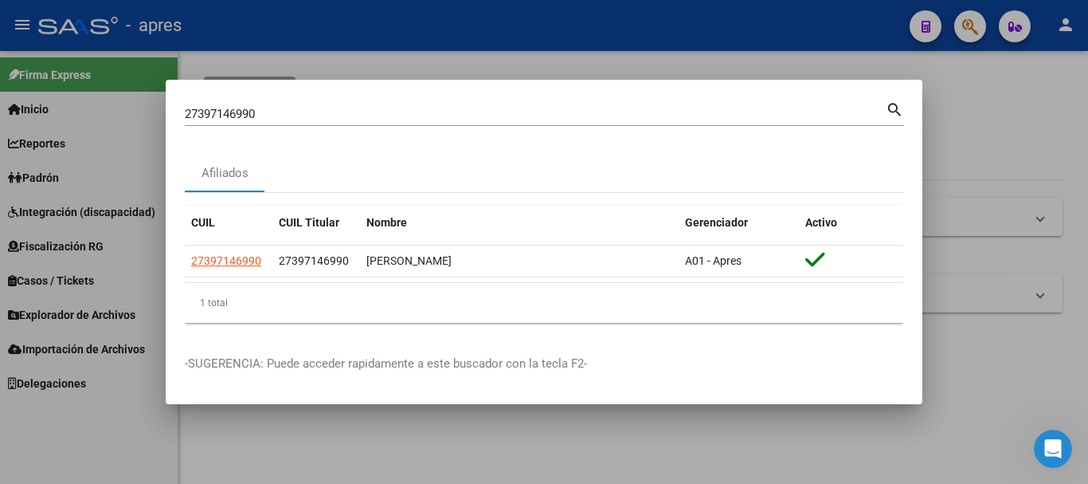
click at [974, 27] on div at bounding box center [544, 242] width 1088 height 484
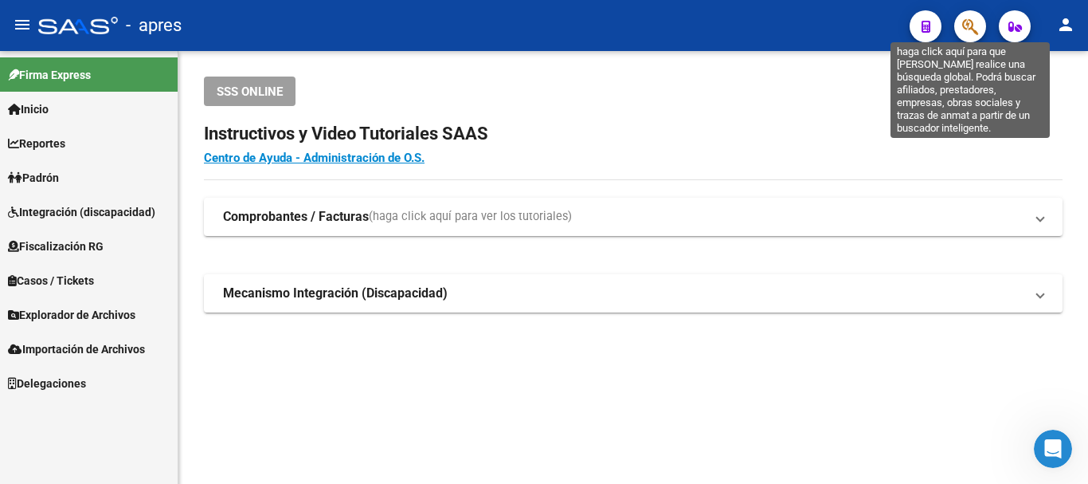
click at [974, 27] on icon "button" at bounding box center [970, 27] width 16 height 18
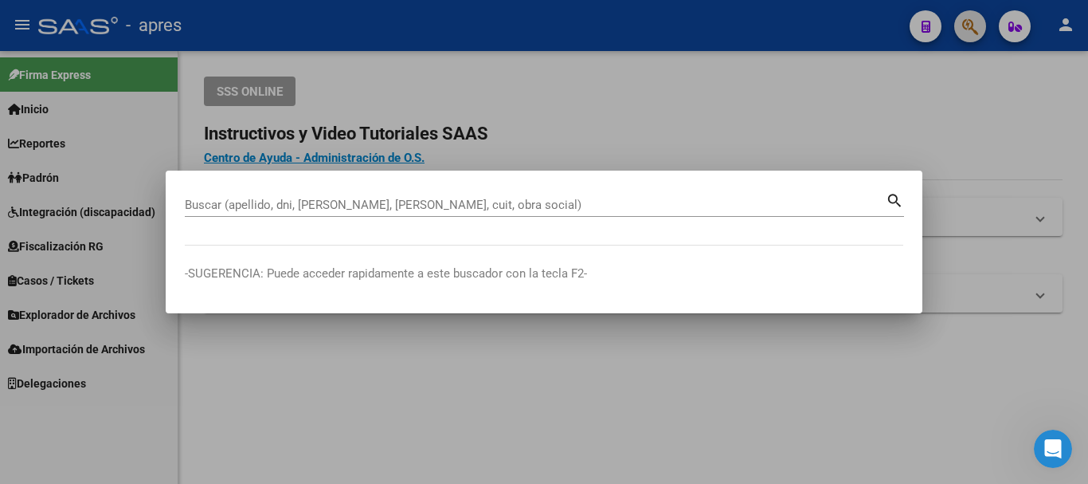
paste input "20379053832"
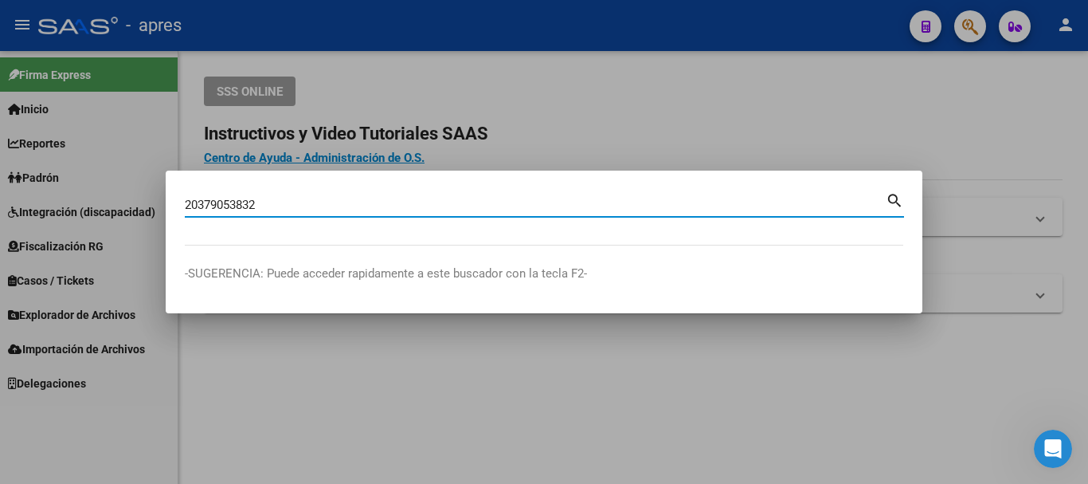
type input "20379053832"
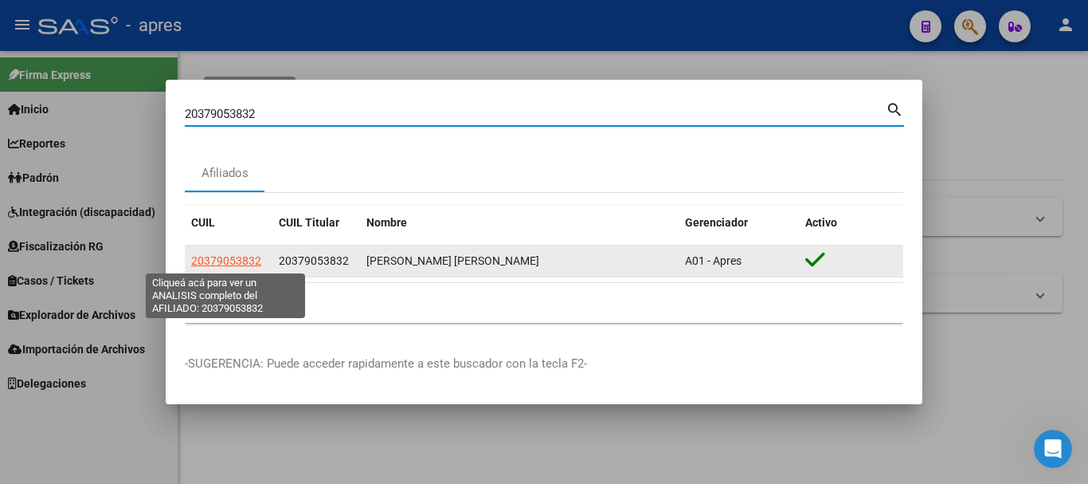
click at [253, 260] on span "20379053832" at bounding box center [226, 260] width 70 height 13
type textarea "20379053832"
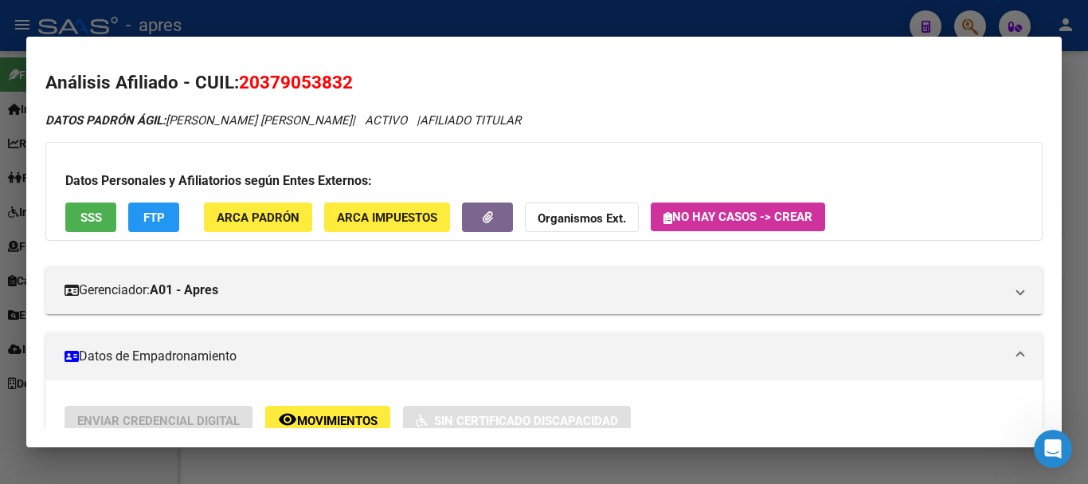
scroll to position [0, 0]
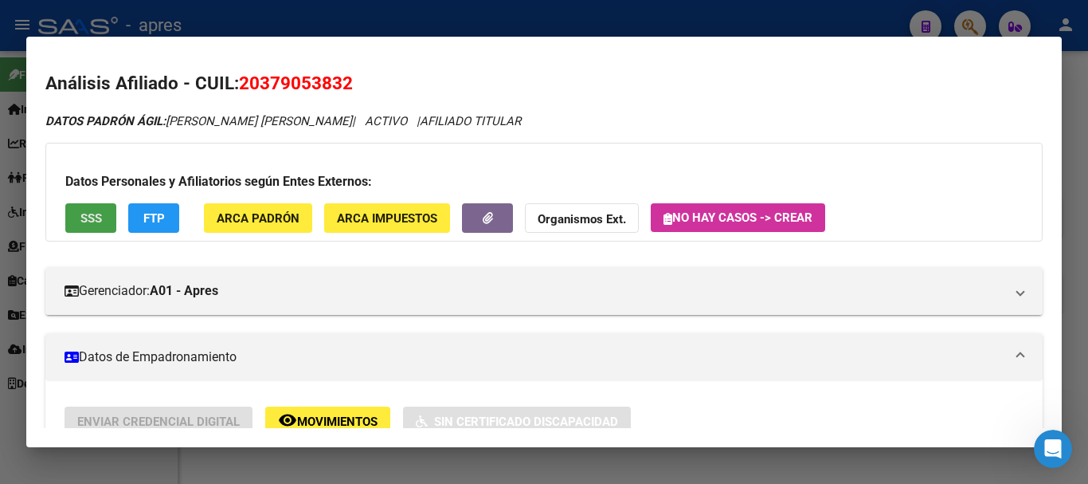
click at [112, 227] on button "SSS" at bounding box center [90, 217] width 51 height 29
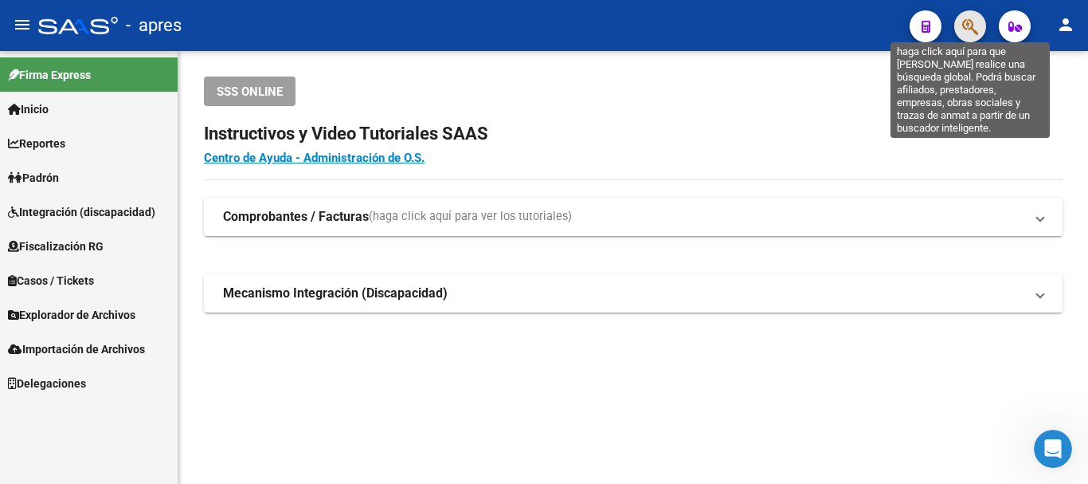
click at [976, 29] on icon "button" at bounding box center [970, 27] width 16 height 18
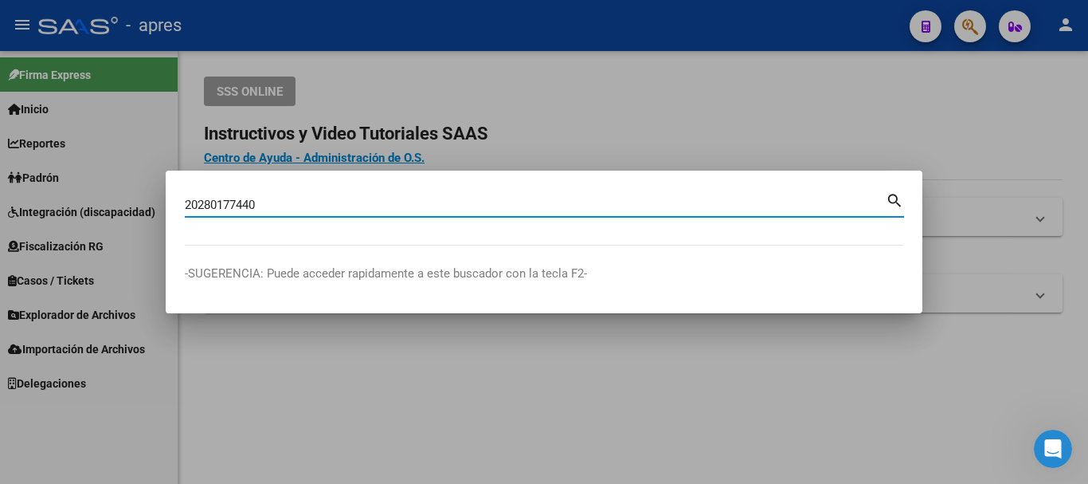
type input "20280177440"
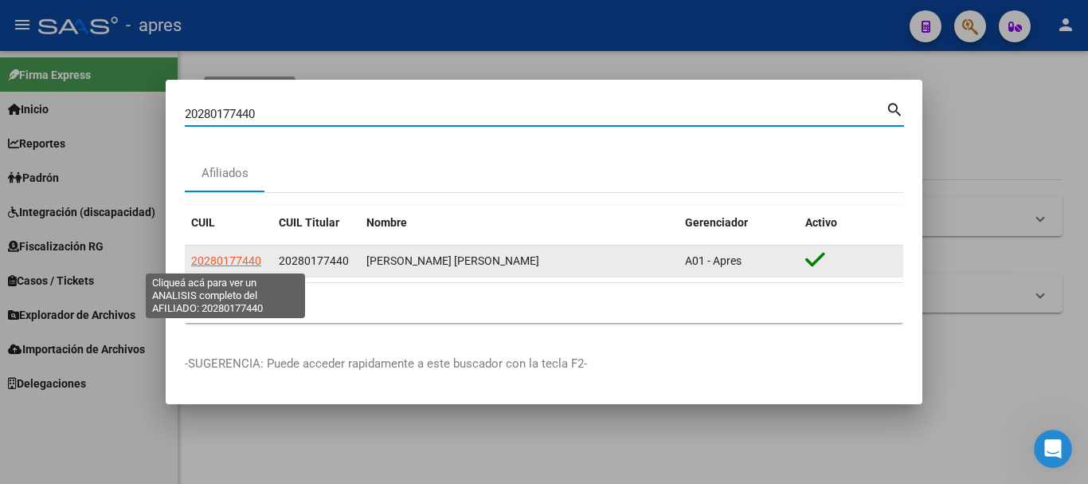
click at [241, 259] on span "20280177440" at bounding box center [226, 260] width 70 height 13
type textarea "20280177440"
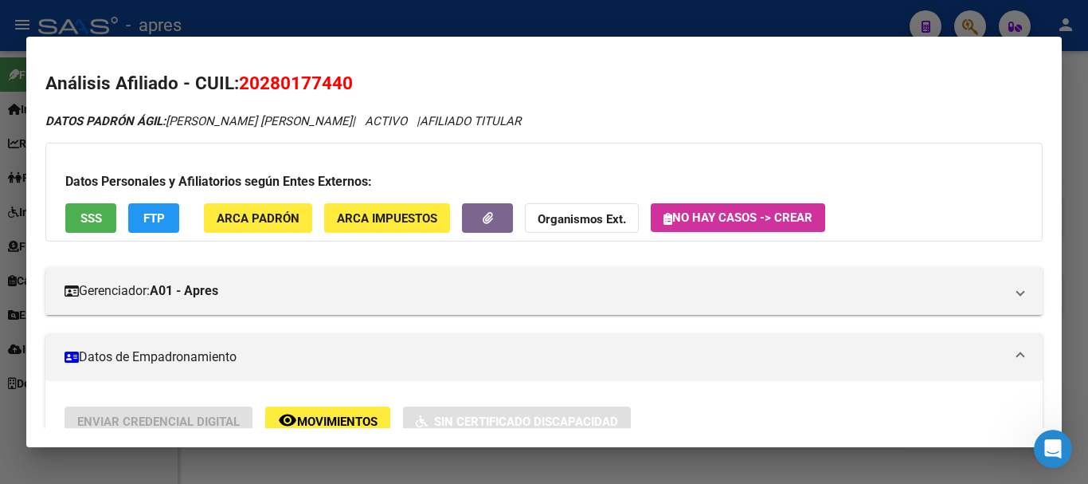
click at [92, 212] on span "SSS" at bounding box center [91, 218] width 22 height 14
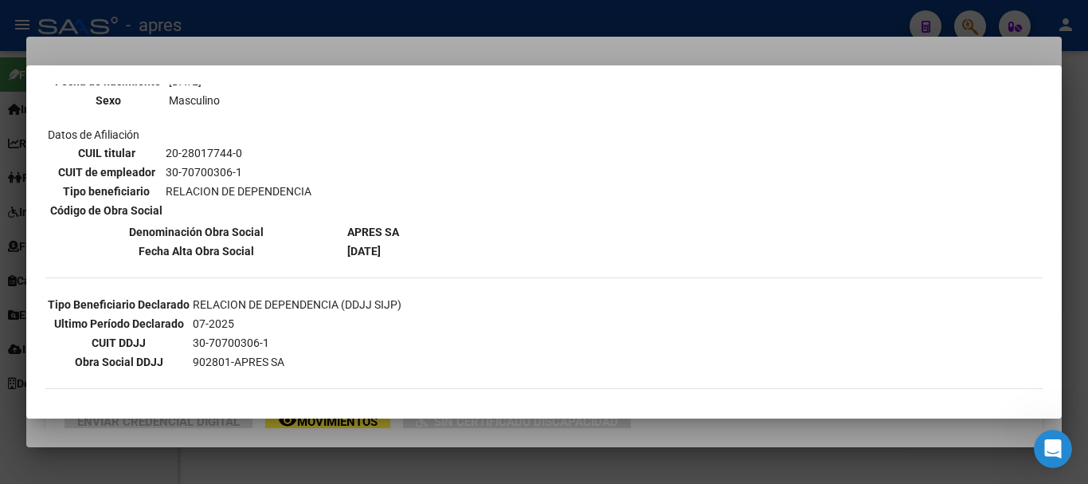
scroll to position [239, 0]
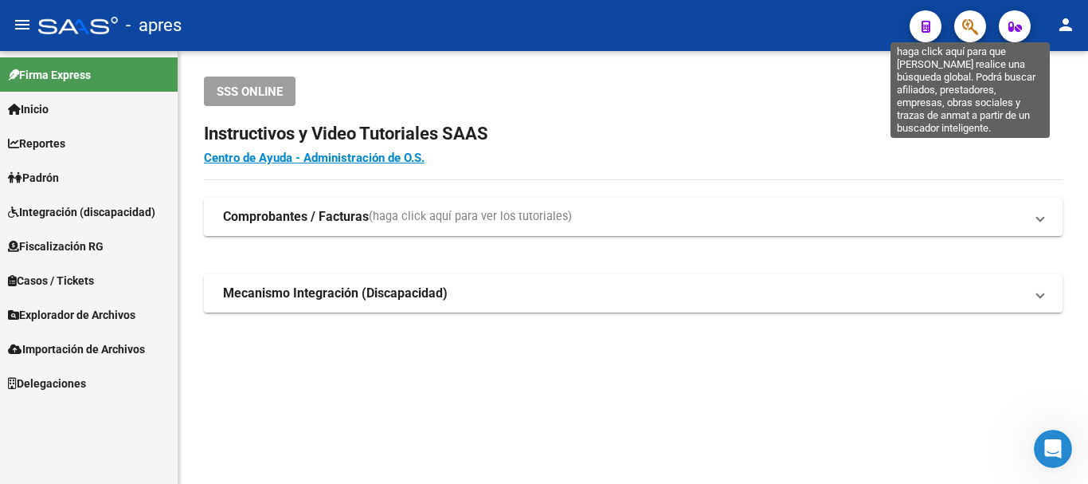
click at [952, 24] on div at bounding box center [964, 26] width 45 height 33
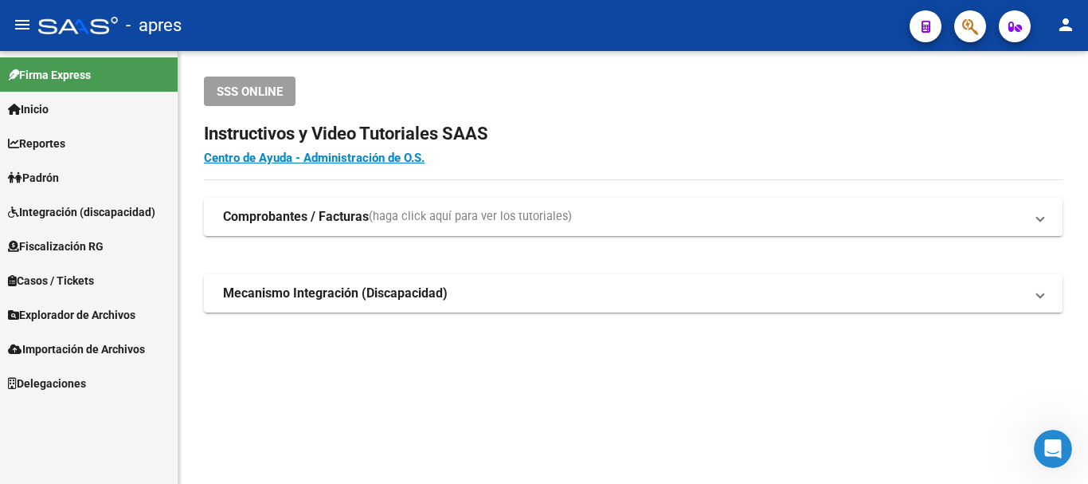
click at [962, 25] on button "button" at bounding box center [970, 26] width 32 height 32
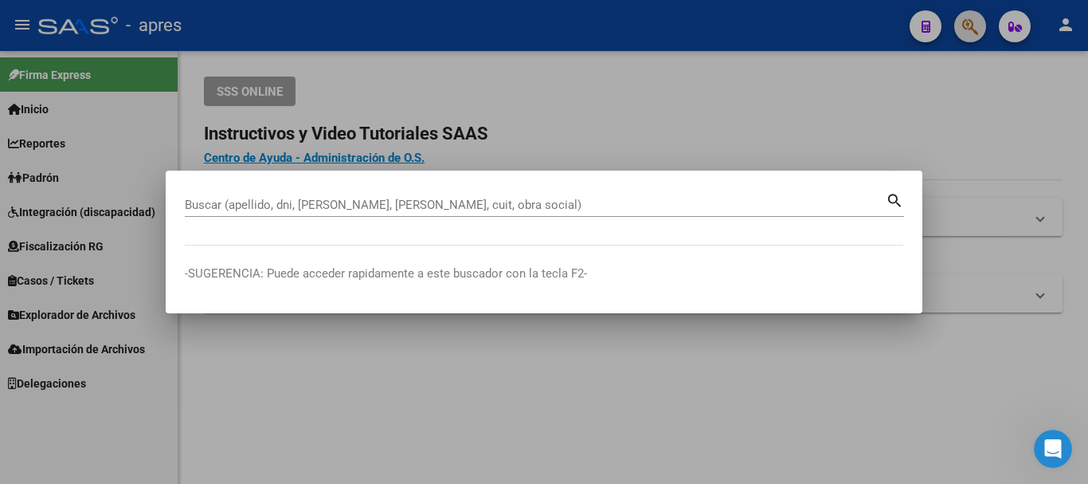
paste input "27268185254"
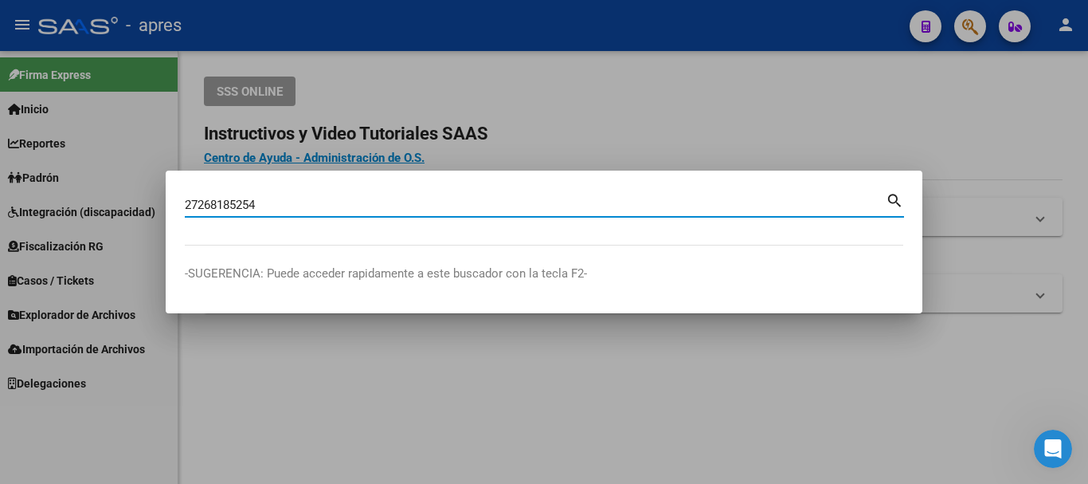
type input "27268185254"
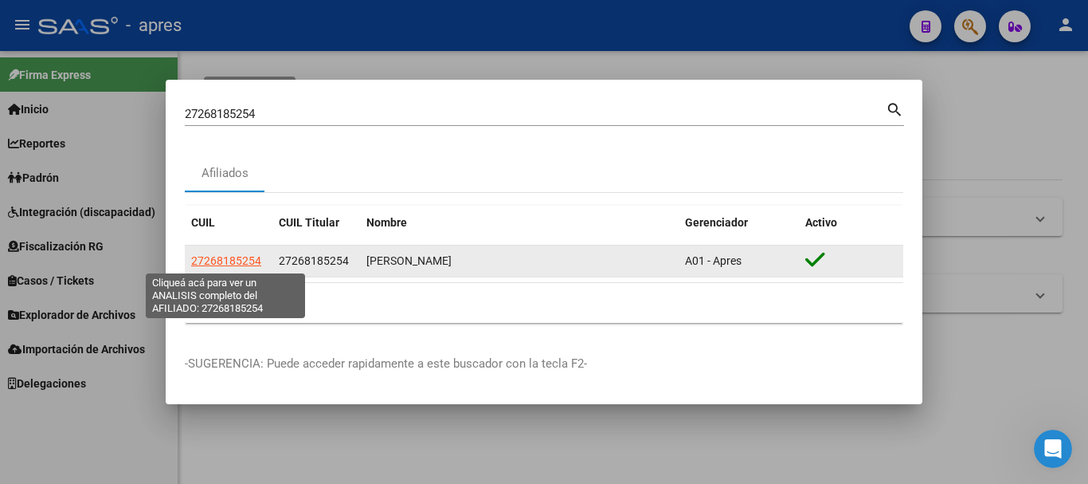
click at [245, 259] on span "27268185254" at bounding box center [226, 260] width 70 height 13
type textarea "27268185254"
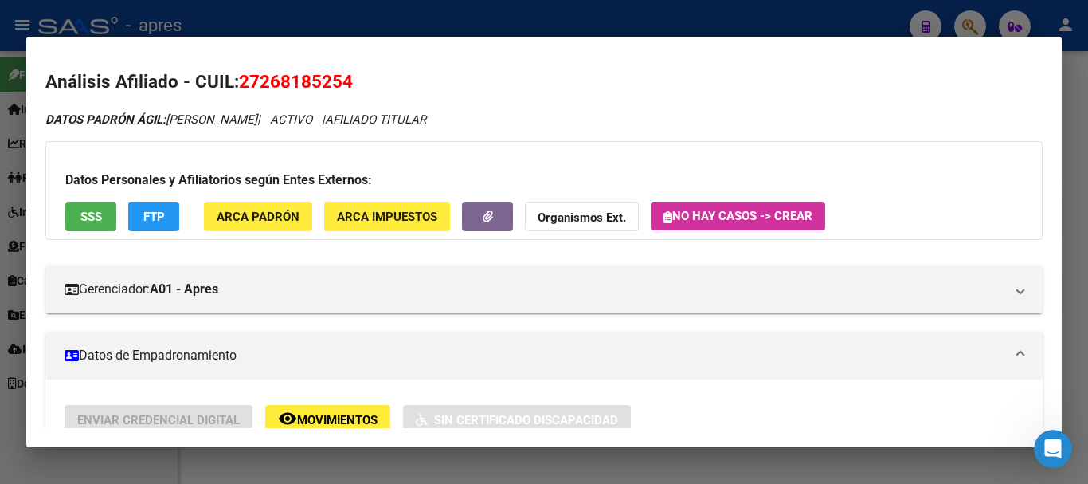
scroll to position [0, 0]
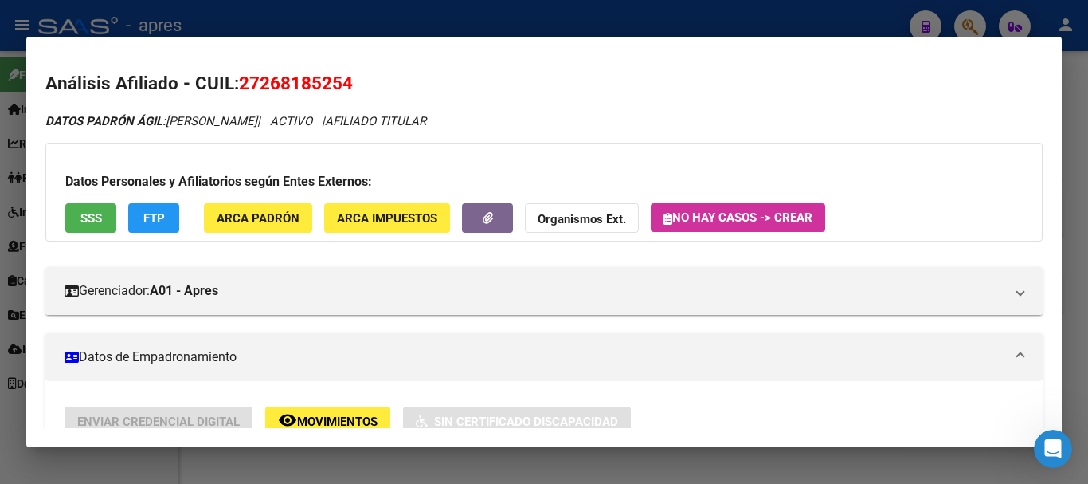
click at [104, 217] on button "SSS" at bounding box center [90, 217] width 51 height 29
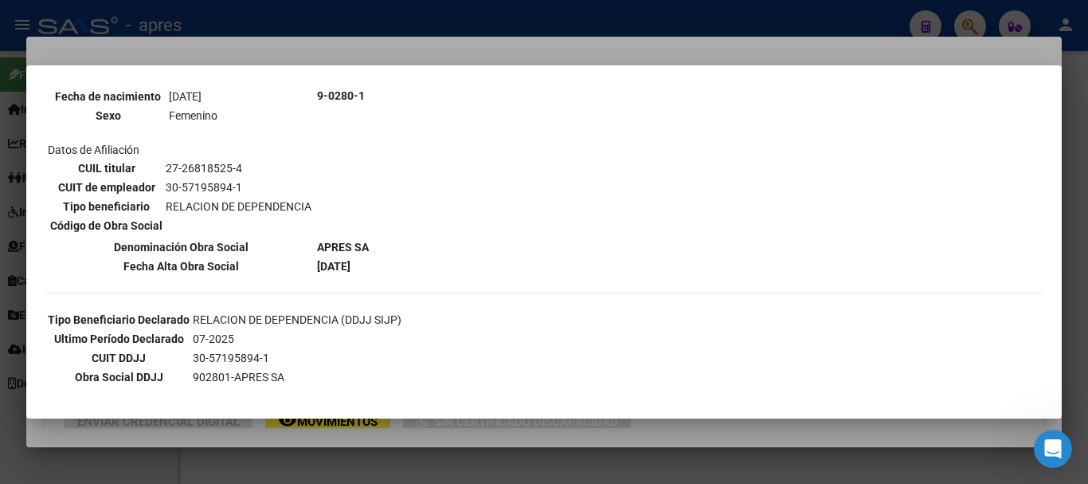
scroll to position [239, 0]
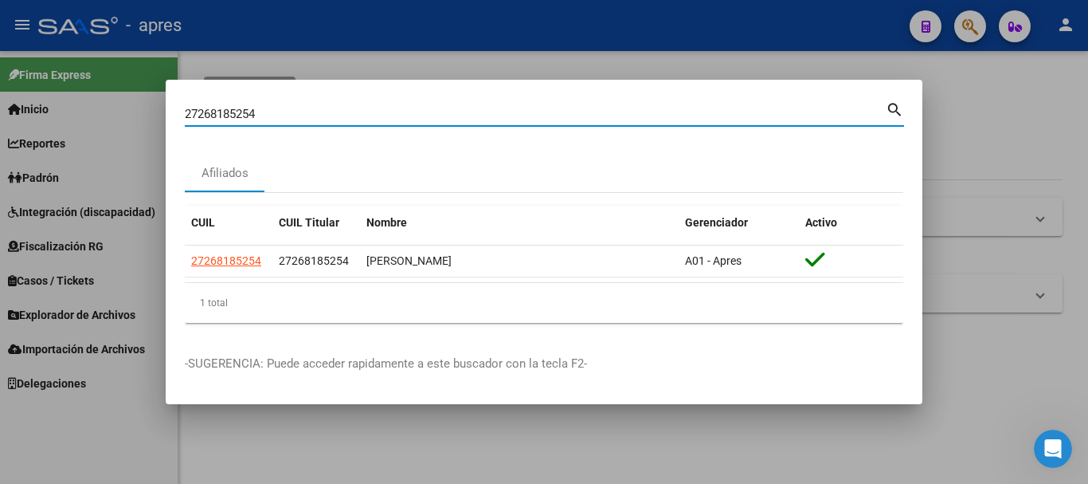
drag, startPoint x: 414, startPoint y: 120, endPoint x: 102, endPoint y: 103, distance: 312.8
click at [102, 103] on div "27268185254 Buscar (apellido, dni, cuil, nro traspaso, cuit, obra social) searc…" at bounding box center [544, 242] width 1088 height 484
paste input "71129993"
type input "27271129993"
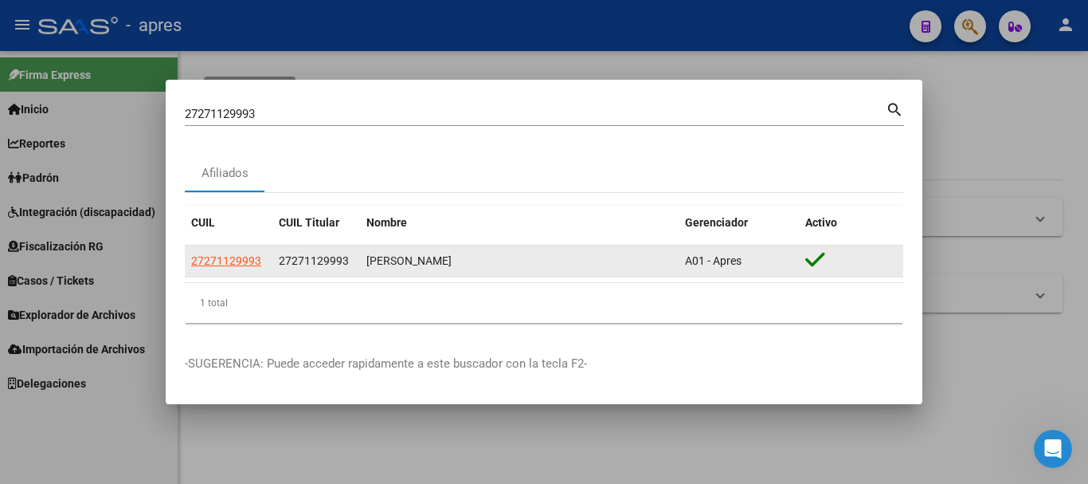
click at [222, 253] on app-link-go-to "27271129993" at bounding box center [226, 261] width 70 height 18
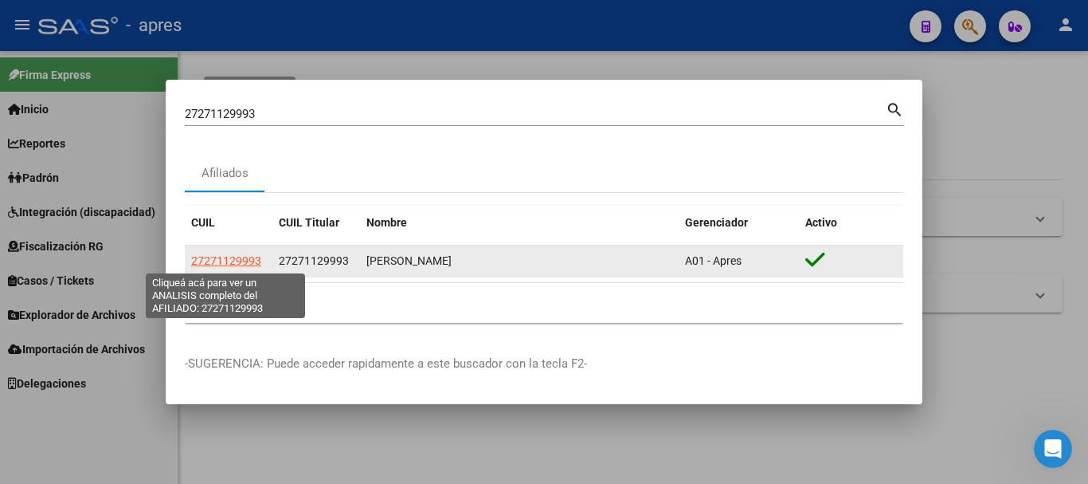
click at [225, 257] on span "27271129993" at bounding box center [226, 260] width 70 height 13
type textarea "27271129993"
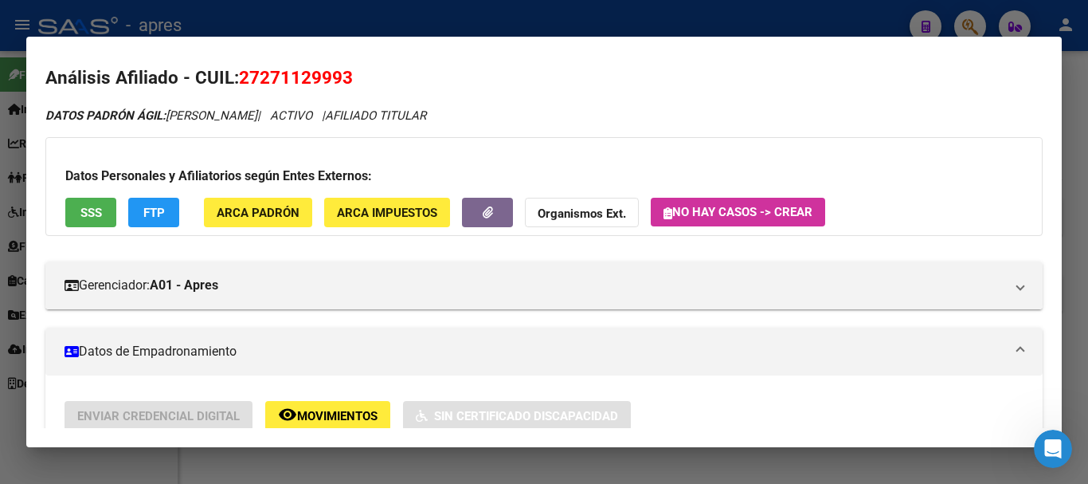
scroll to position [0, 0]
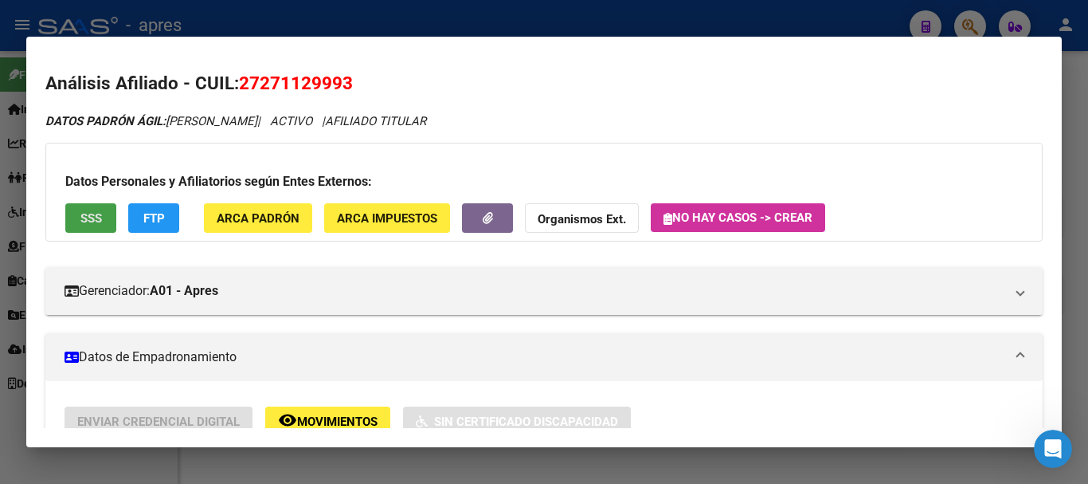
click at [109, 213] on button "SSS" at bounding box center [90, 217] width 51 height 29
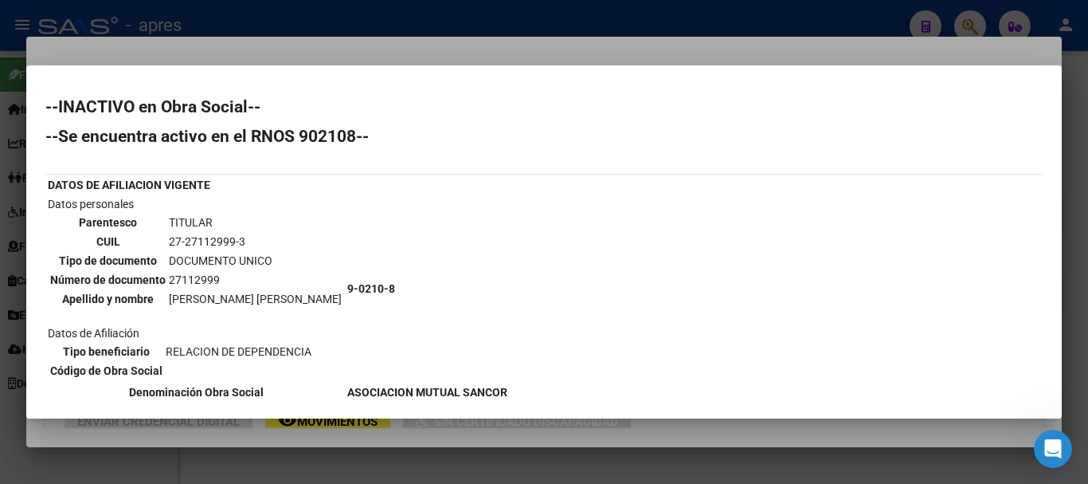
scroll to position [80, 0]
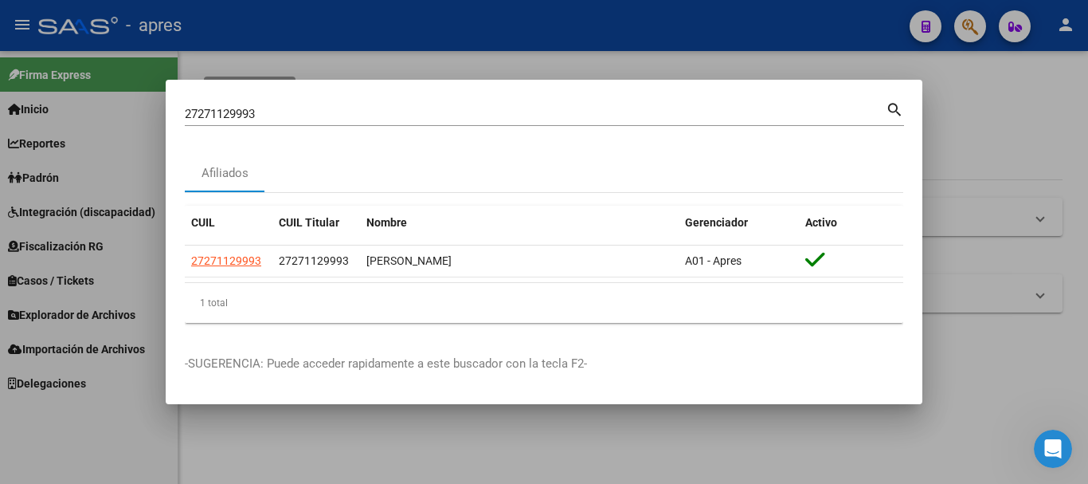
click at [281, 109] on div "27271129993 Buscar (apellido, dni, cuil, nro traspaso, cuit, obra social) search" at bounding box center [544, 112] width 719 height 27
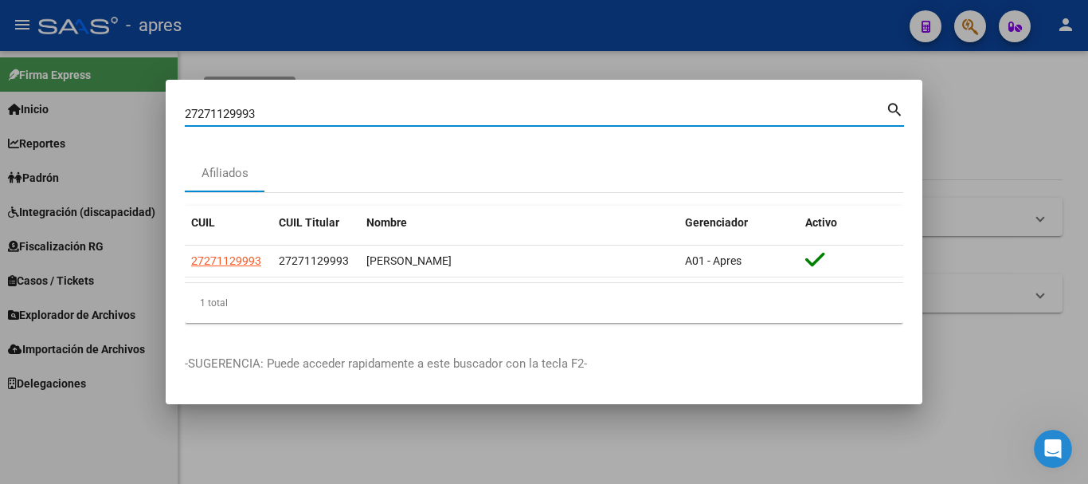
drag, startPoint x: 281, startPoint y: 112, endPoint x: 43, endPoint y: 116, distance: 238.2
click at [43, 116] on div "27271129993 Buscar (apellido, dni, cuil, nro traspaso, cuit, obra social) searc…" at bounding box center [544, 242] width 1088 height 484
paste input "0353361962"
type input "20353361962"
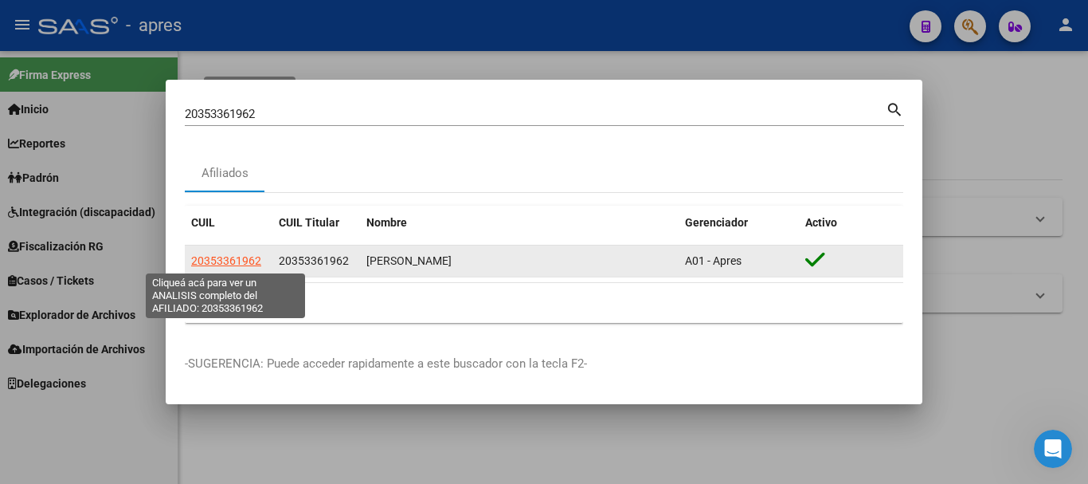
click at [241, 261] on span "20353361962" at bounding box center [226, 260] width 70 height 13
type textarea "20353361962"
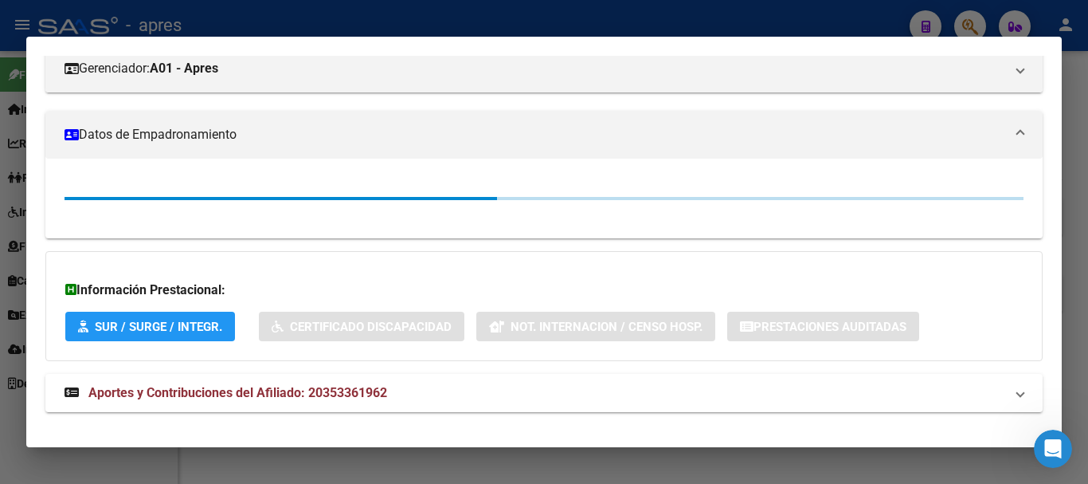
scroll to position [241, 0]
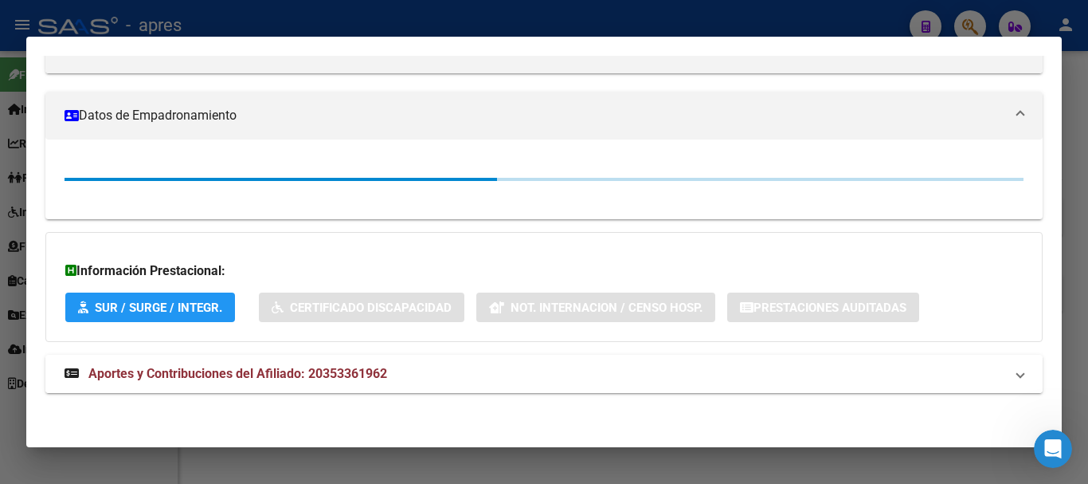
click at [422, 378] on mat-panel-title "Aportes y Contribuciones del Afiliado: 20353361962" at bounding box center [535, 373] width 940 height 19
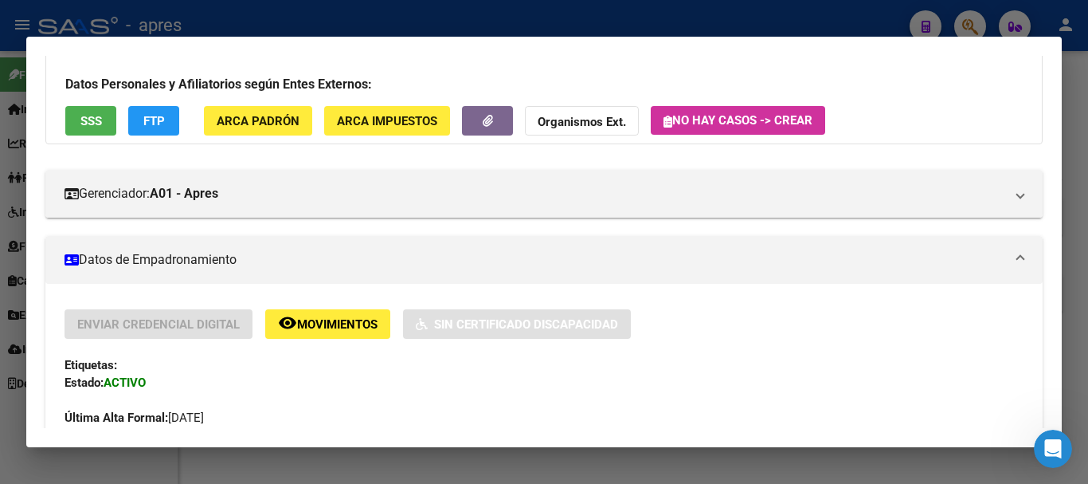
scroll to position [0, 0]
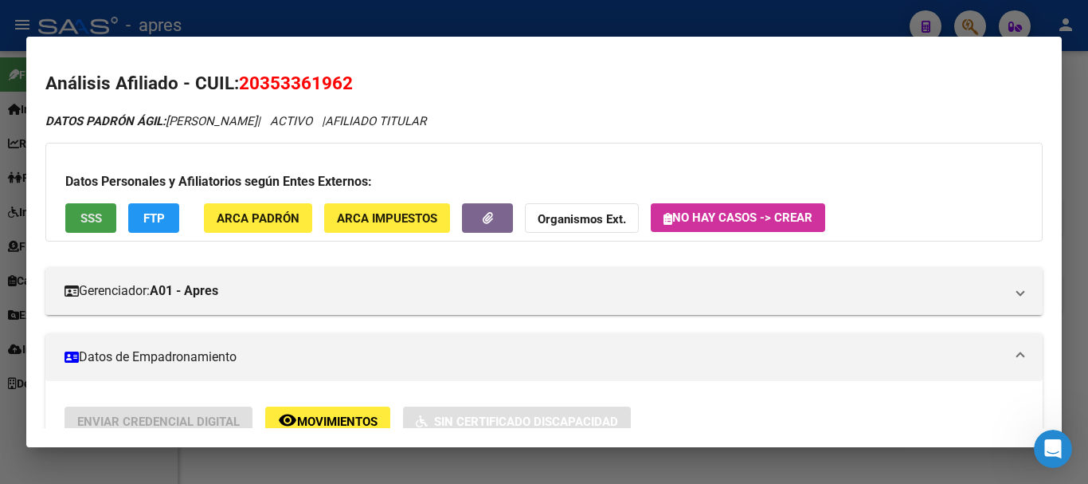
click at [104, 213] on button "SSS" at bounding box center [90, 217] width 51 height 29
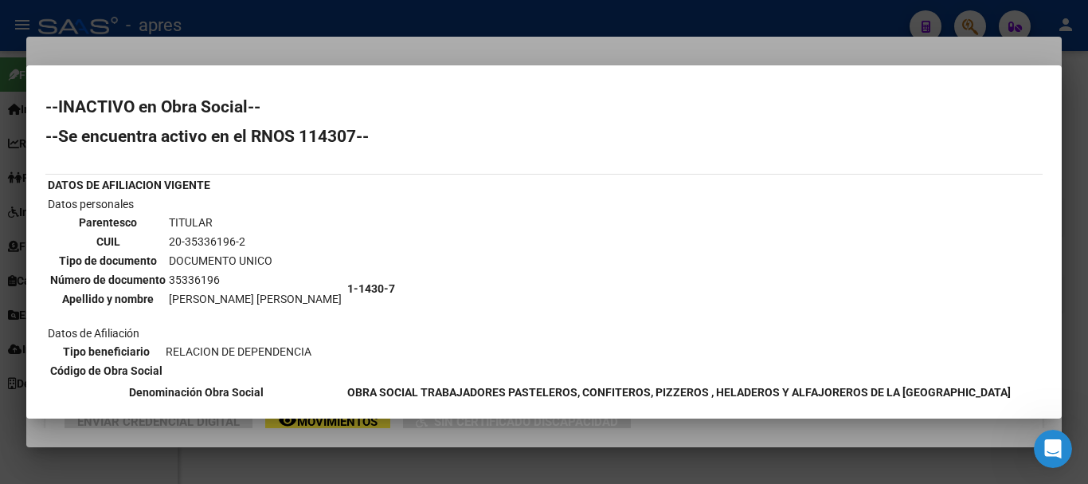
scroll to position [80, 0]
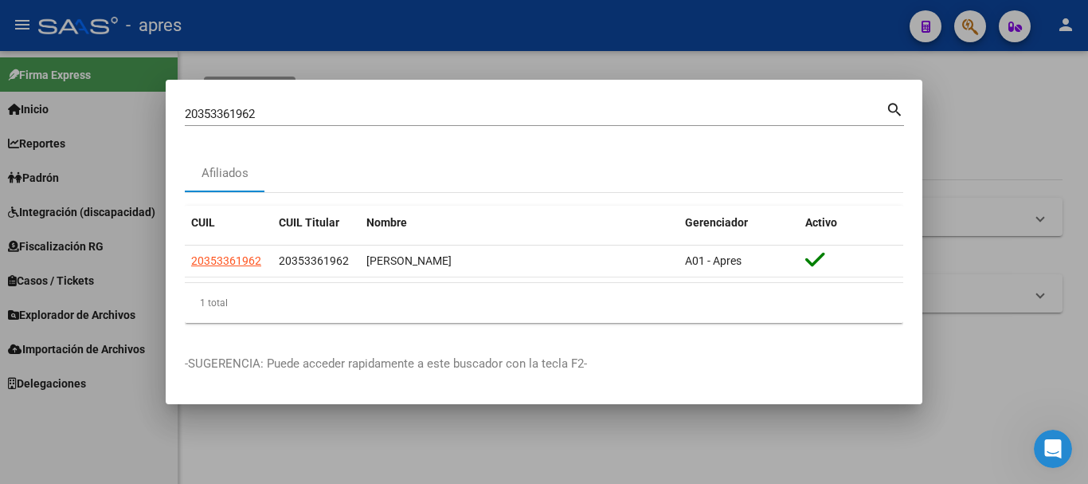
drag, startPoint x: 566, startPoint y: 123, endPoint x: 531, endPoint y: 119, distance: 35.3
click at [531, 119] on div "20353361962 Buscar (apellido, dni, cuil, nro traspaso, cuit, obra social)" at bounding box center [535, 114] width 701 height 24
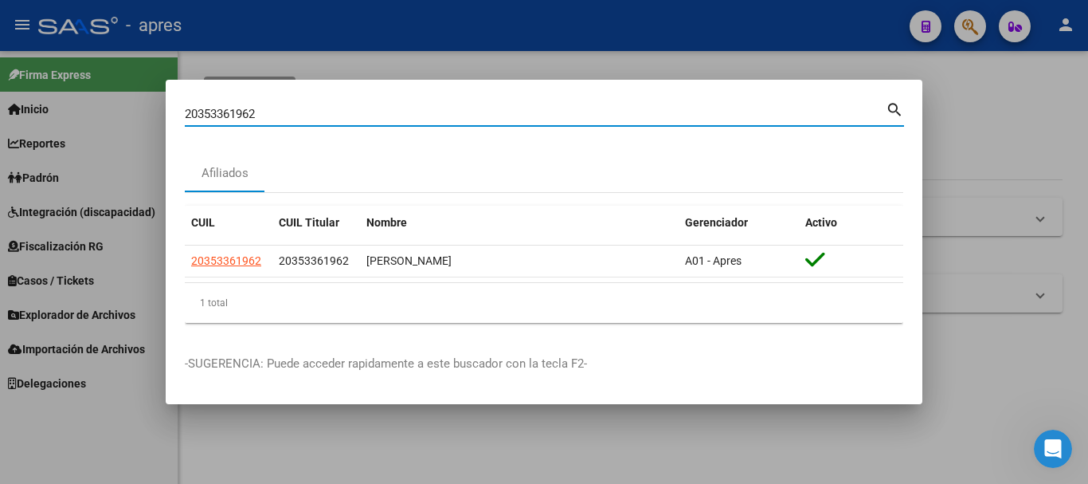
drag, startPoint x: 531, startPoint y: 119, endPoint x: 0, endPoint y: 131, distance: 531.6
click at [0, 131] on div "20353361962 Buscar (apellido, dni, cuil, nro traspaso, cuit, obra social) searc…" at bounding box center [544, 242] width 1088 height 484
paste input "26721802"
type input "20267218022"
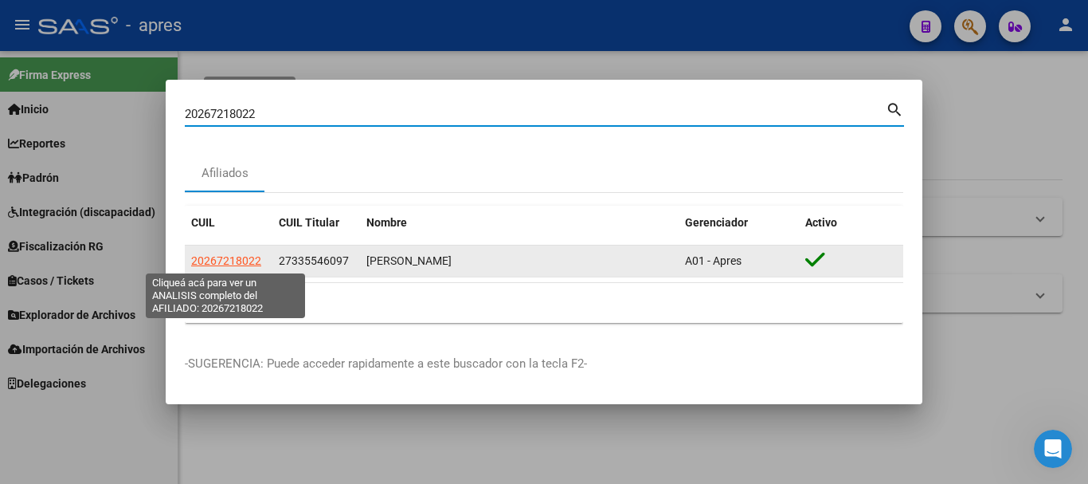
click at [224, 257] on span "20267218022" at bounding box center [226, 260] width 70 height 13
type textarea "20267218022"
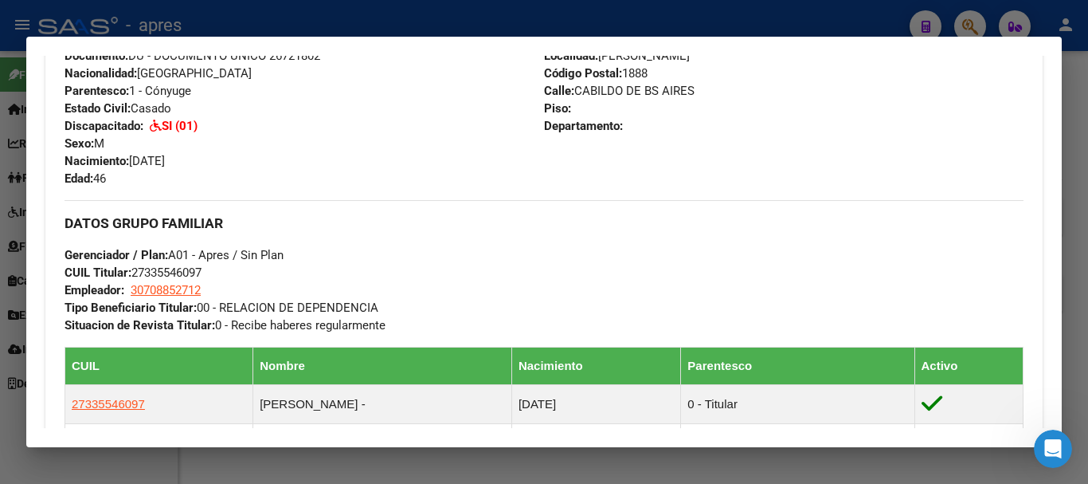
scroll to position [478, 0]
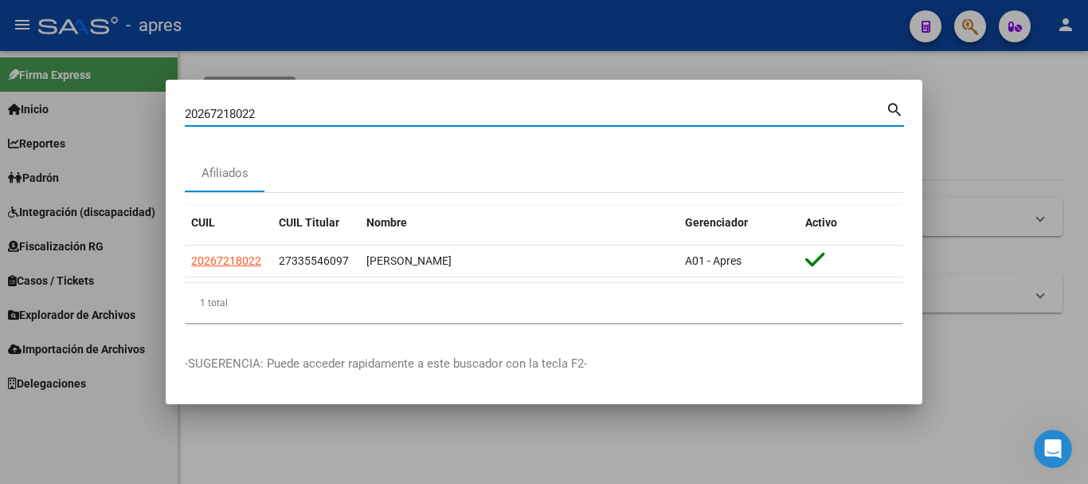
drag, startPoint x: 331, startPoint y: 120, endPoint x: 108, endPoint y: 101, distance: 223.0
click at [108, 101] on div "20267218022 Buscar (apellido, dni, cuil, nro traspaso, cuit, obra social) searc…" at bounding box center [544, 242] width 1088 height 484
paste input "7335546097"
type input "27335546097"
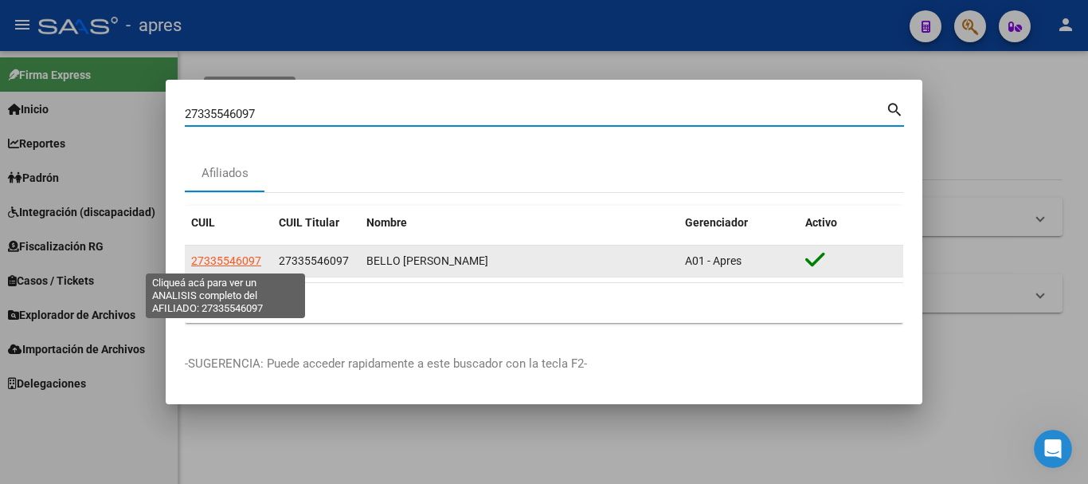
click at [236, 256] on span "27335546097" at bounding box center [226, 260] width 70 height 13
type textarea "27335546097"
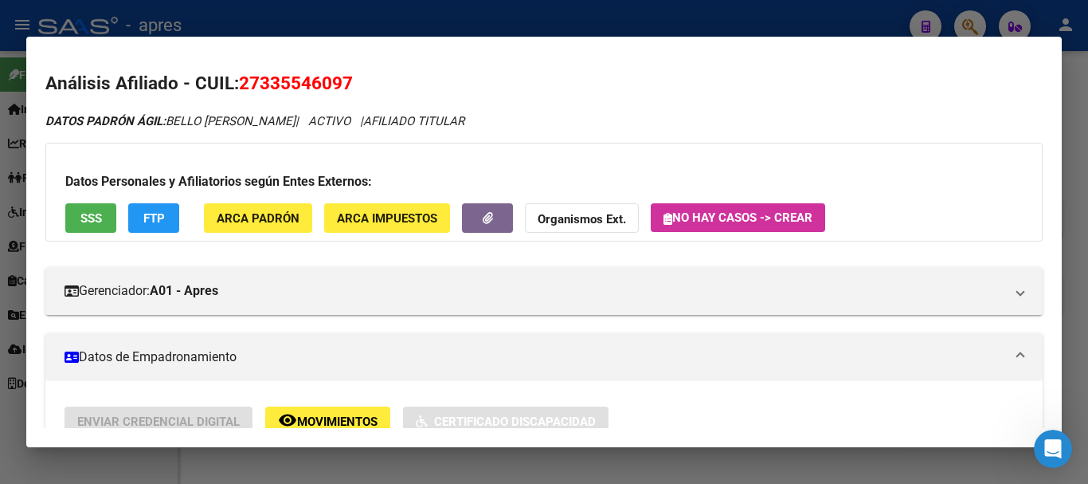
click at [103, 221] on button "SSS" at bounding box center [90, 217] width 51 height 29
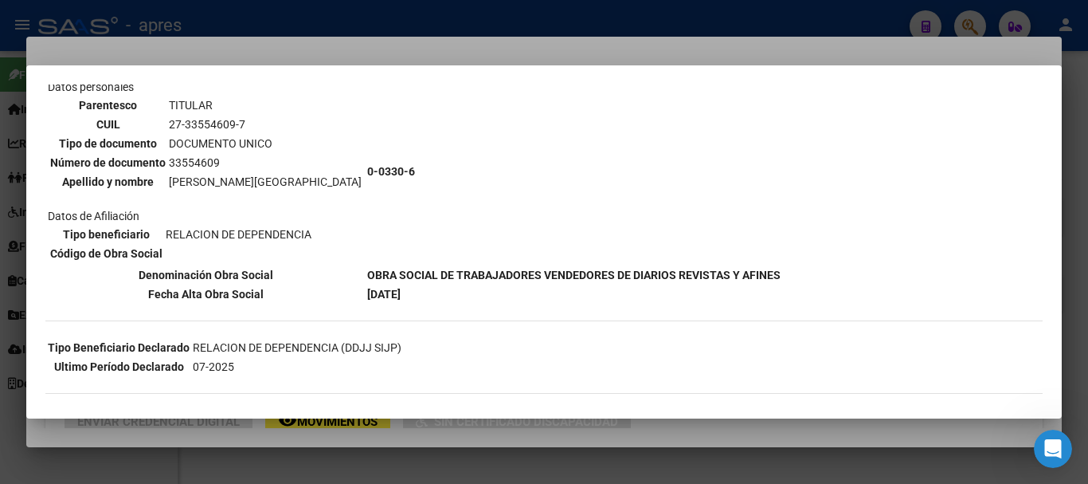
scroll to position [159, 0]
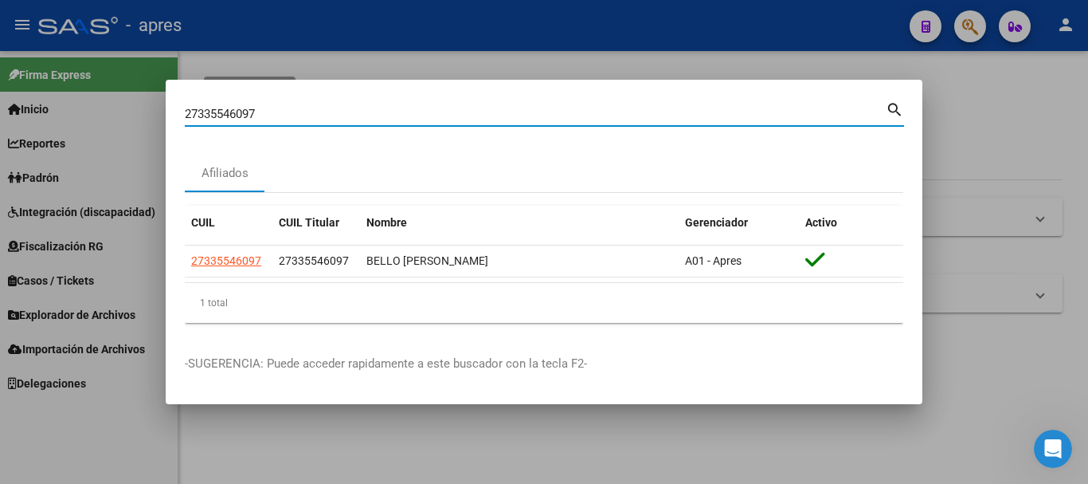
drag, startPoint x: 359, startPoint y: 118, endPoint x: 92, endPoint y: 116, distance: 267.7
click at [92, 116] on div "27335546097 Buscar (apellido, dni, cuil, nro traspaso, cuit, obra social) searc…" at bounding box center [544, 242] width 1088 height 484
paste input "0402359464"
type input "20402359464"
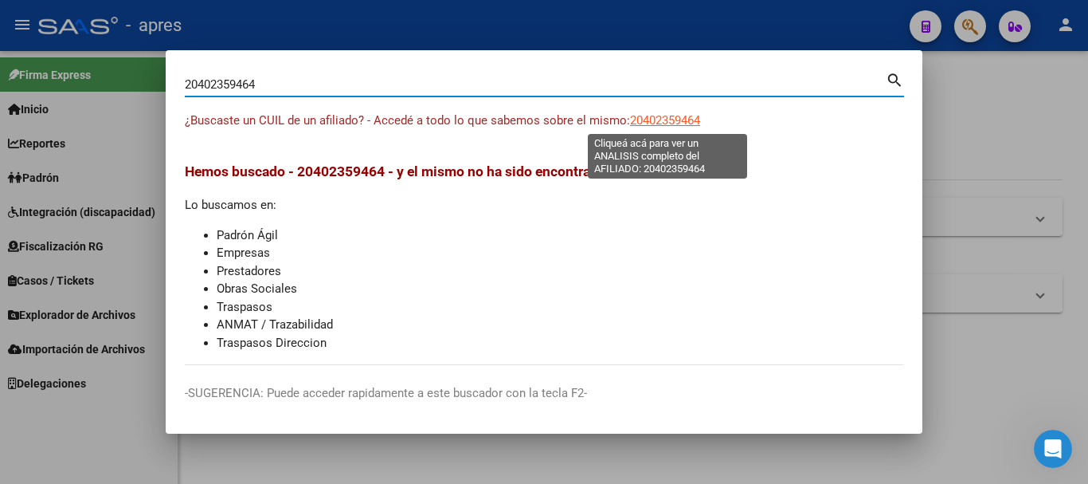
click at [660, 113] on span "20402359464" at bounding box center [665, 120] width 70 height 14
type textarea "20402359464"
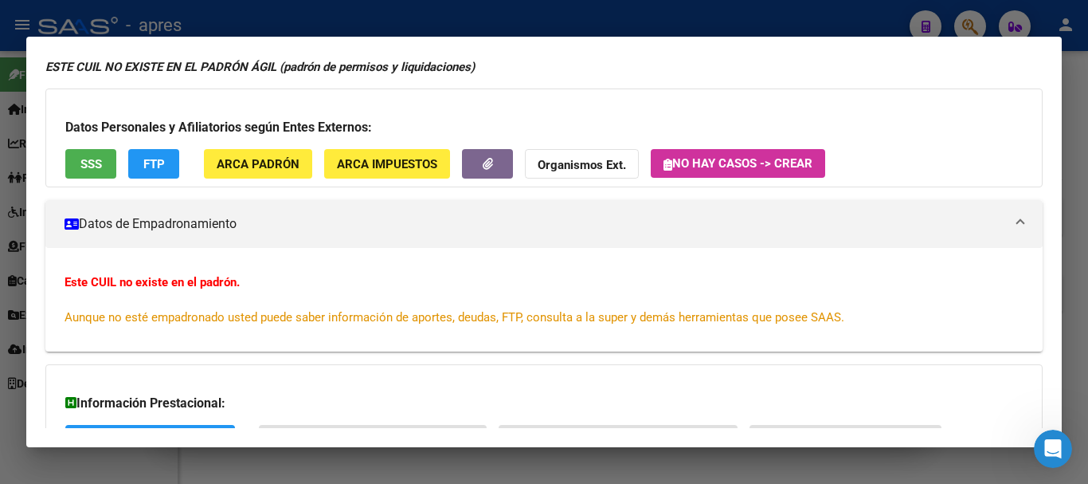
scroll to position [0, 0]
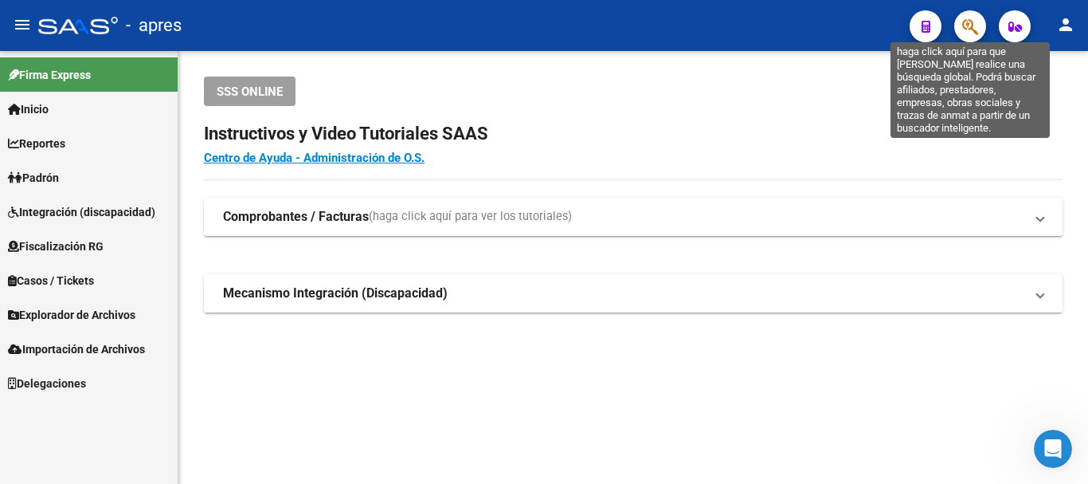
click at [978, 36] on icon "button" at bounding box center [970, 27] width 16 height 18
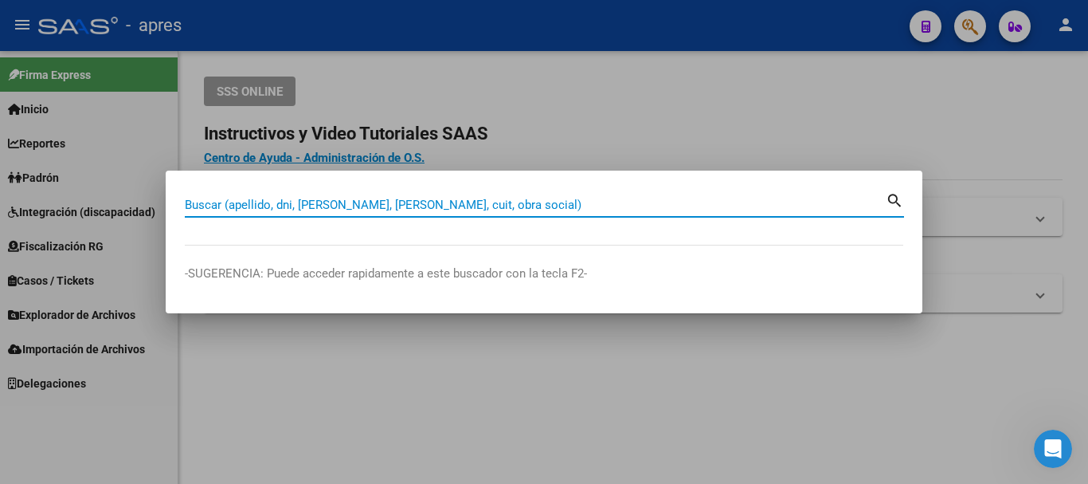
click at [436, 202] on input "Buscar (apellido, dni, [PERSON_NAME], [PERSON_NAME], cuit, obra social)" at bounding box center [535, 205] width 701 height 14
paste input "20402359464"
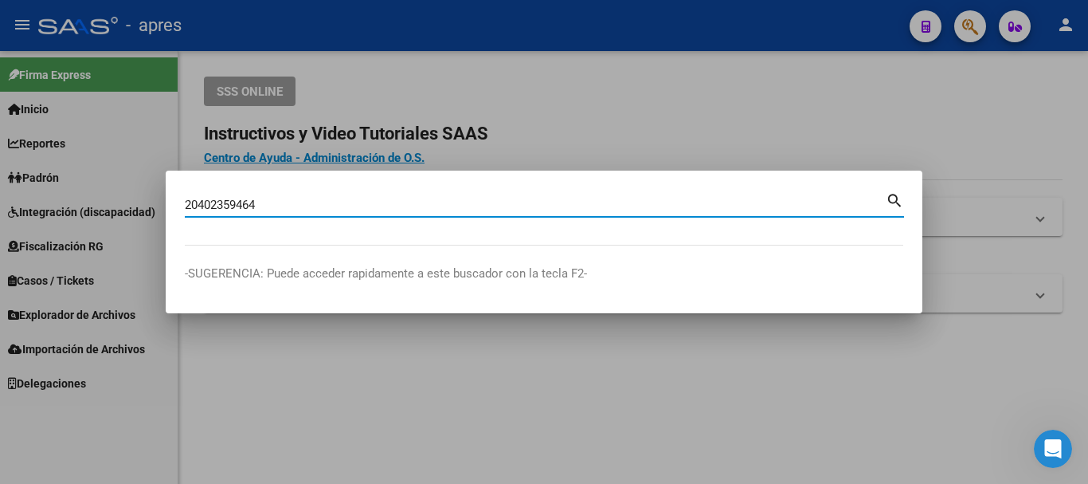
type input "20402359464"
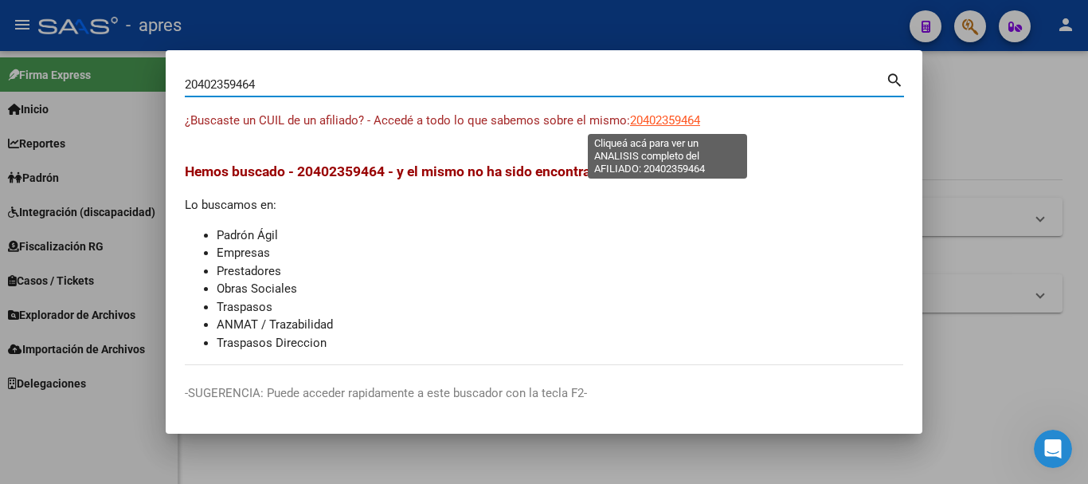
click at [657, 123] on span "20402359464" at bounding box center [665, 120] width 70 height 14
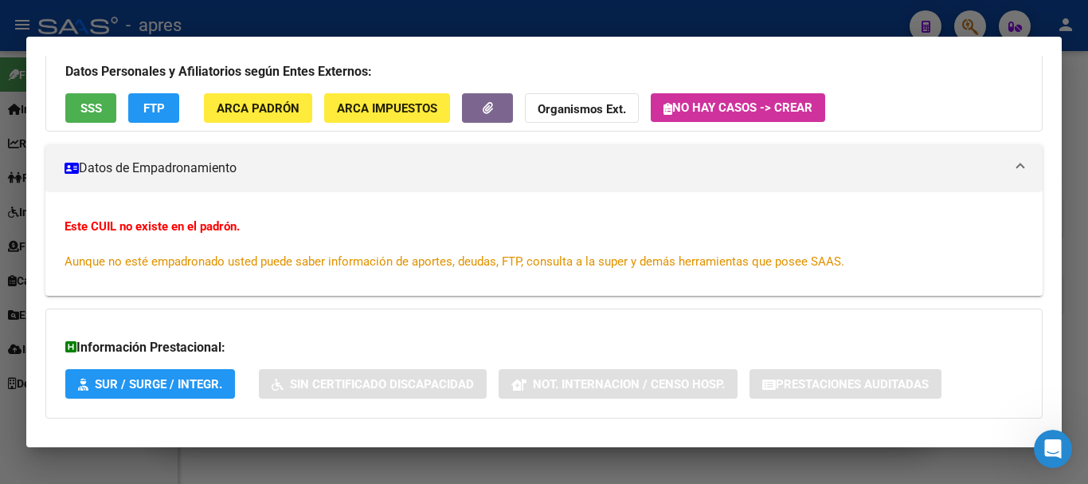
scroll to position [159, 0]
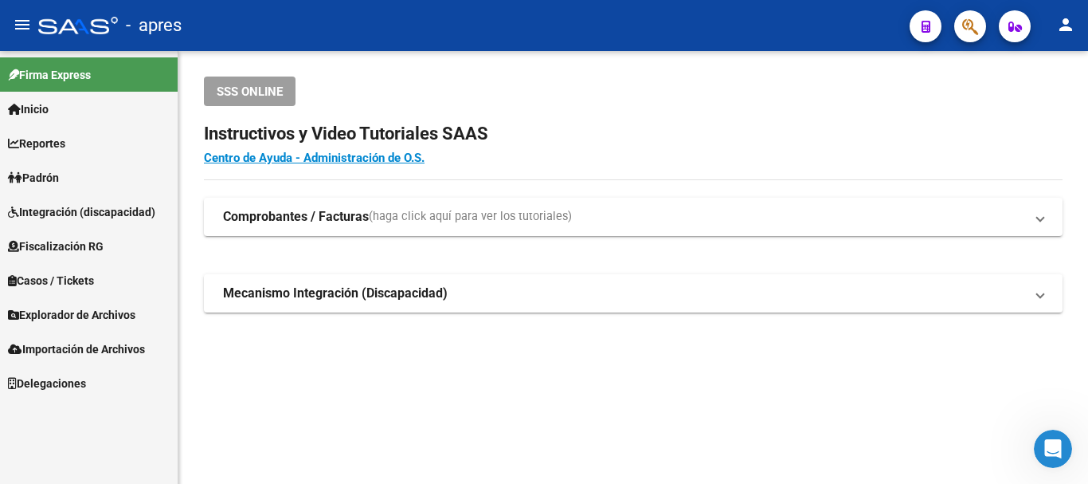
click at [970, 14] on span "button" at bounding box center [970, 26] width 16 height 33
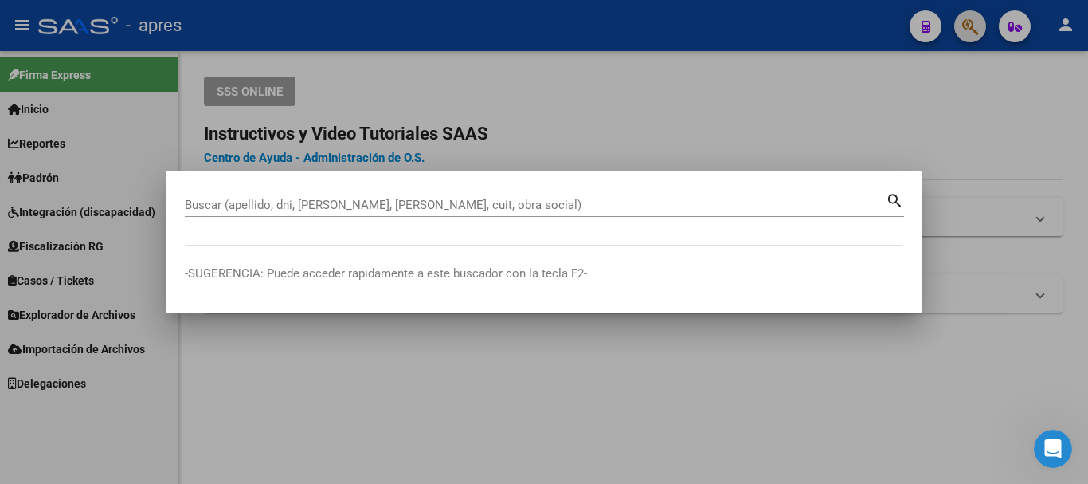
paste input "27527858033"
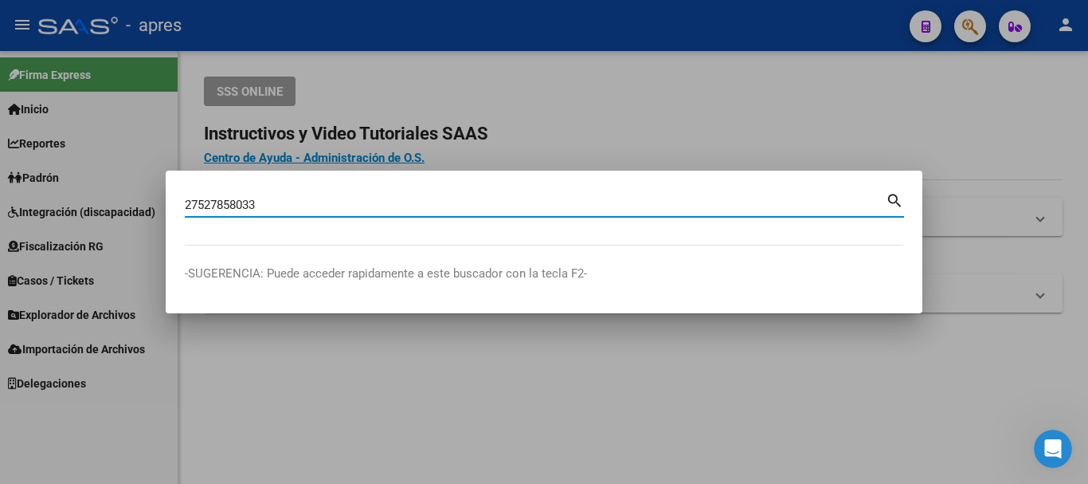
type input "27527858033"
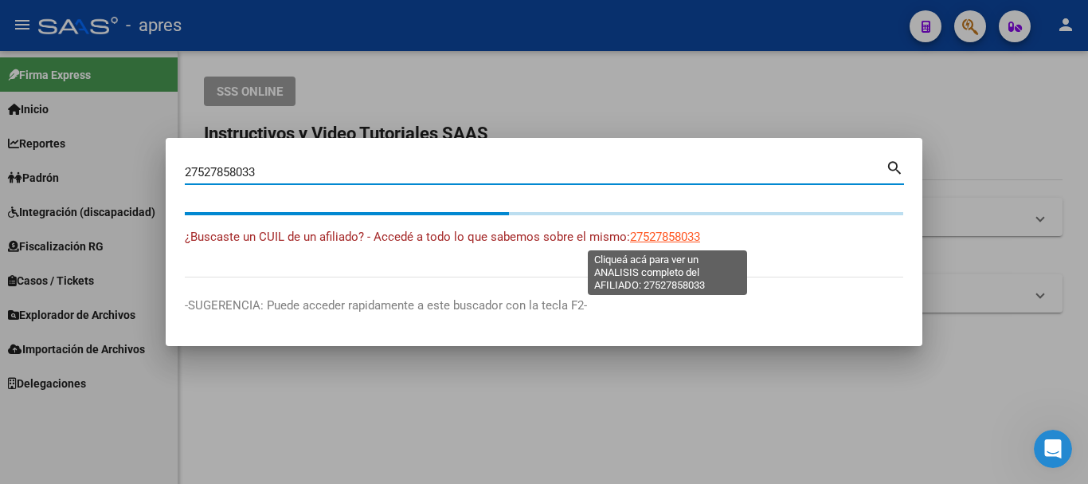
click at [640, 237] on span "27527858033" at bounding box center [665, 236] width 70 height 14
type textarea "27527858033"
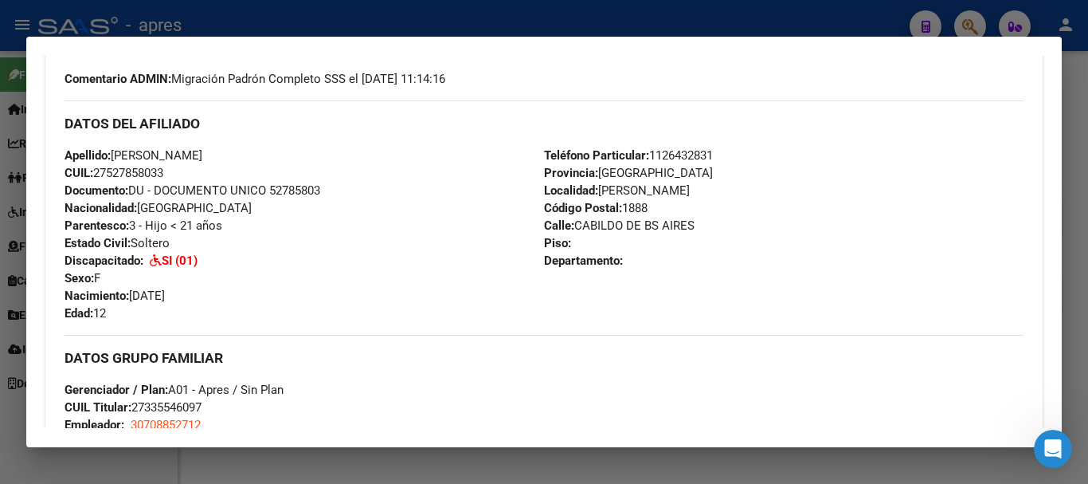
scroll to position [478, 0]
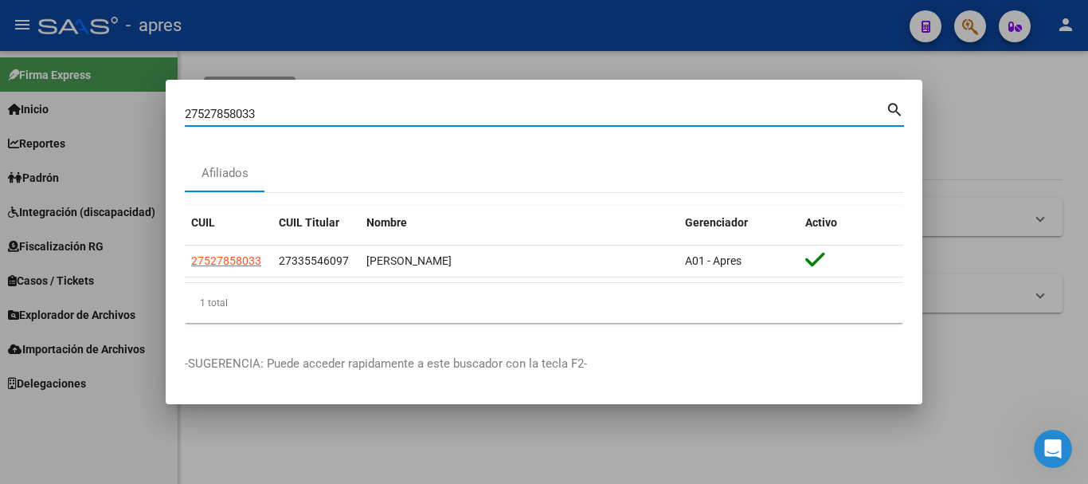
drag, startPoint x: 582, startPoint y: 116, endPoint x: 0, endPoint y: 163, distance: 583.6
click at [0, 163] on div "27527858033 Buscar (apellido, dni, cuil, nro traspaso, cuit, obra social) searc…" at bounding box center [544, 242] width 1088 height 484
paste input "231367050"
type input "27231367050"
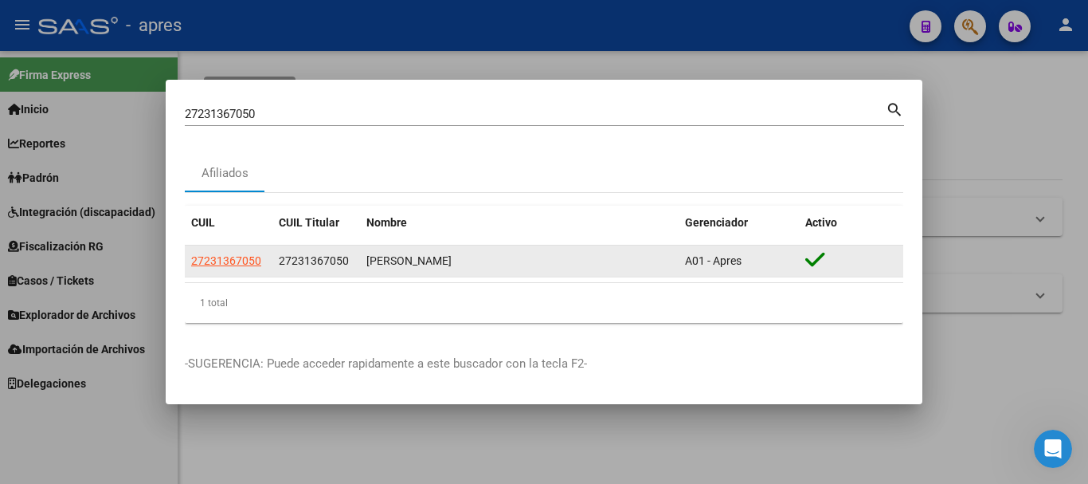
click at [254, 253] on app-link-go-to "27231367050" at bounding box center [226, 261] width 70 height 18
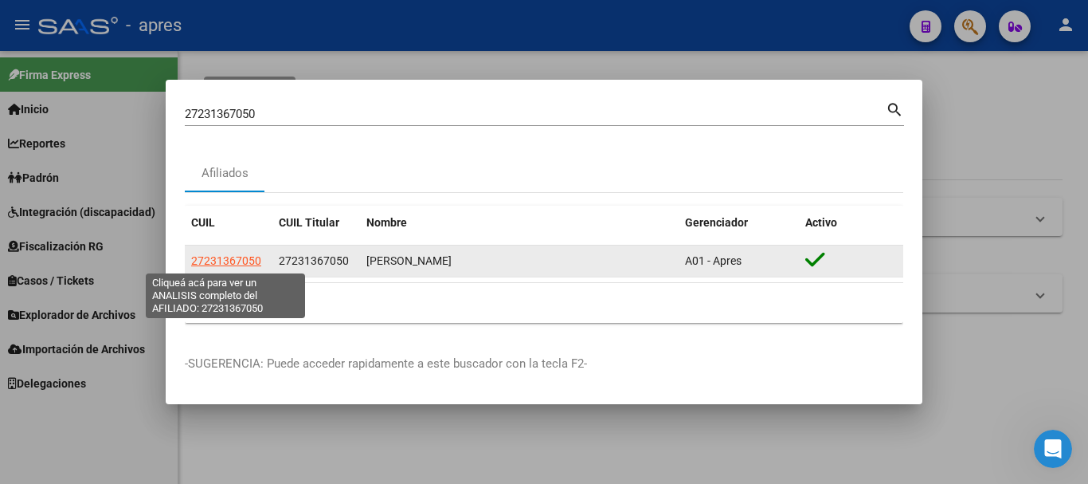
click at [245, 265] on span "27231367050" at bounding box center [226, 260] width 70 height 13
type textarea "27231367050"
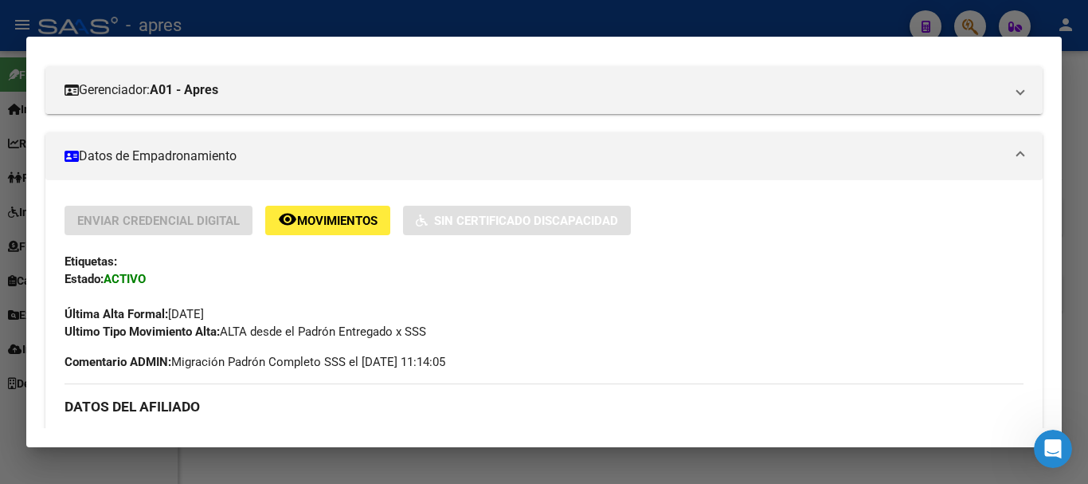
scroll to position [0, 0]
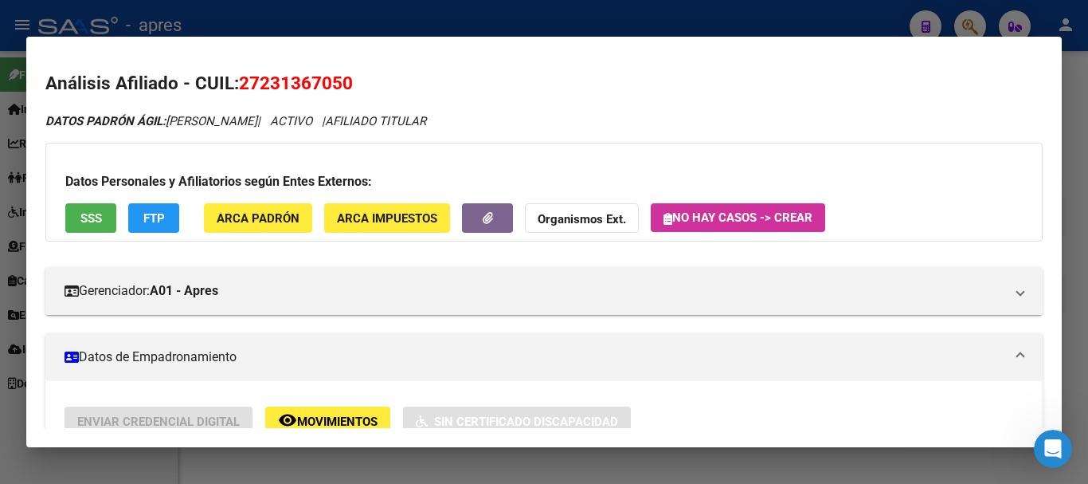
click at [102, 219] on button "SSS" at bounding box center [90, 217] width 51 height 29
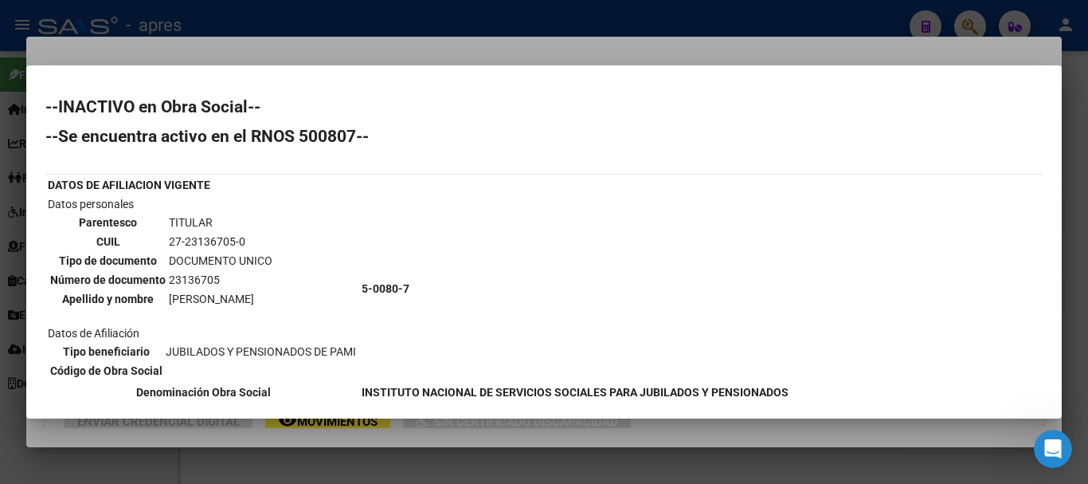
scroll to position [80, 0]
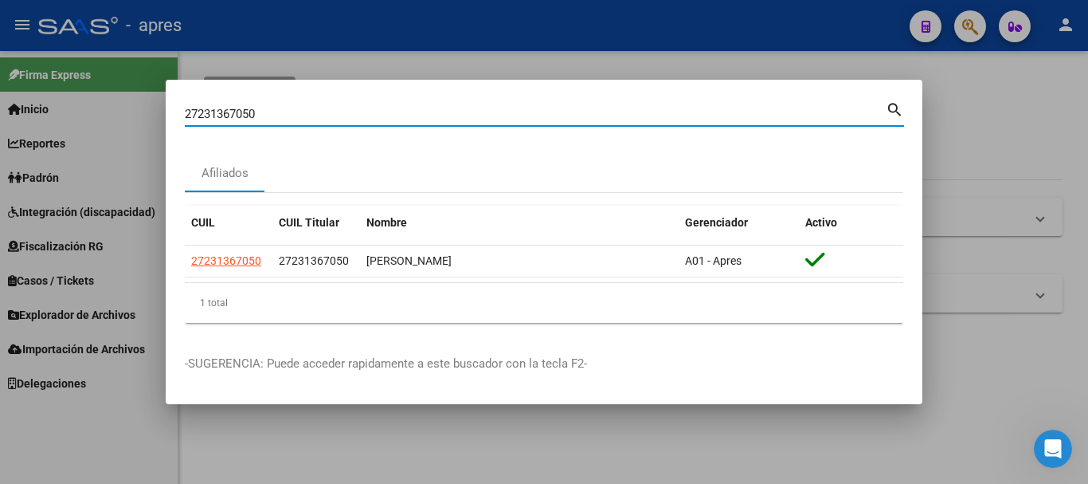
drag, startPoint x: 268, startPoint y: 116, endPoint x: 120, endPoint y: 113, distance: 147.4
click at [120, 113] on div "27231367050 Buscar (apellido, dni, cuil, nro traspaso, cuit, obra social) searc…" at bounding box center [544, 242] width 1088 height 484
paste input "3324238344"
type input "23324238344"
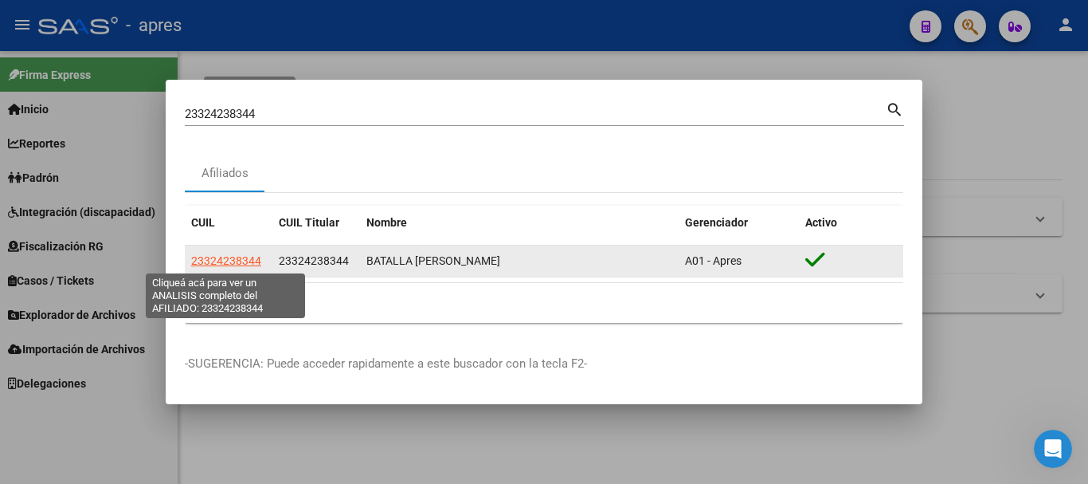
click at [241, 256] on span "23324238344" at bounding box center [226, 260] width 70 height 13
type textarea "23324238344"
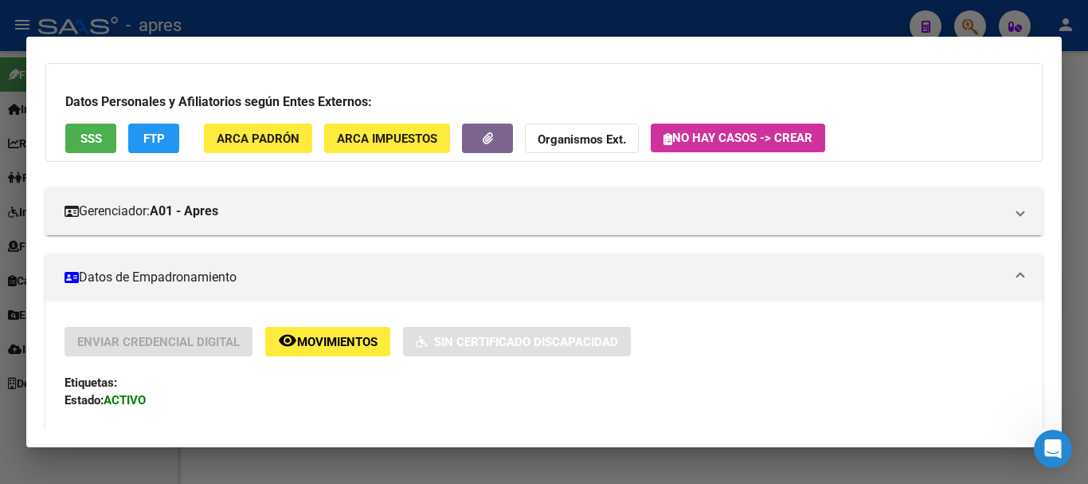
click at [100, 138] on span "SSS" at bounding box center [91, 138] width 22 height 14
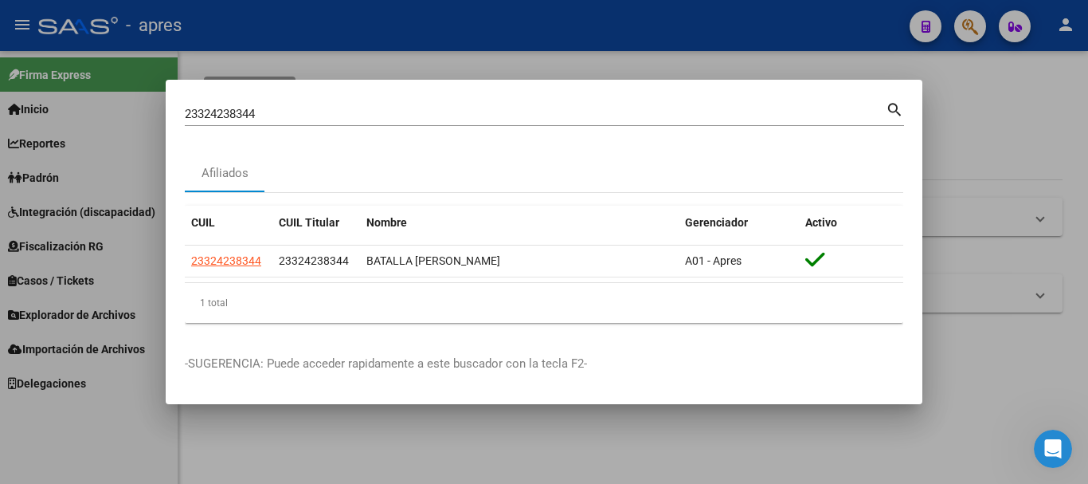
drag, startPoint x: 381, startPoint y: 123, endPoint x: 347, endPoint y: 116, distance: 34.1
click at [347, 116] on div "23324238344 Buscar (apellido, dni, cuil, nro traspaso, cuit, obra social)" at bounding box center [535, 114] width 701 height 24
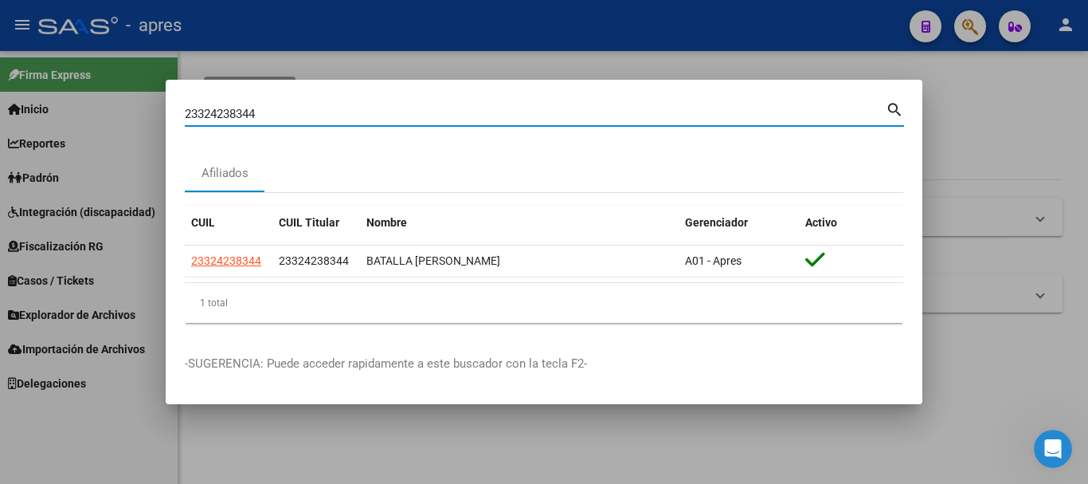
drag, startPoint x: 322, startPoint y: 116, endPoint x: 0, endPoint y: 104, distance: 322.1
click at [0, 104] on div "23324238344 Buscar (apellido, dni, cuil, nro traspaso, cuit, obra social) searc…" at bounding box center [544, 242] width 1088 height 484
paste input "0939957619"
type input "20939957619"
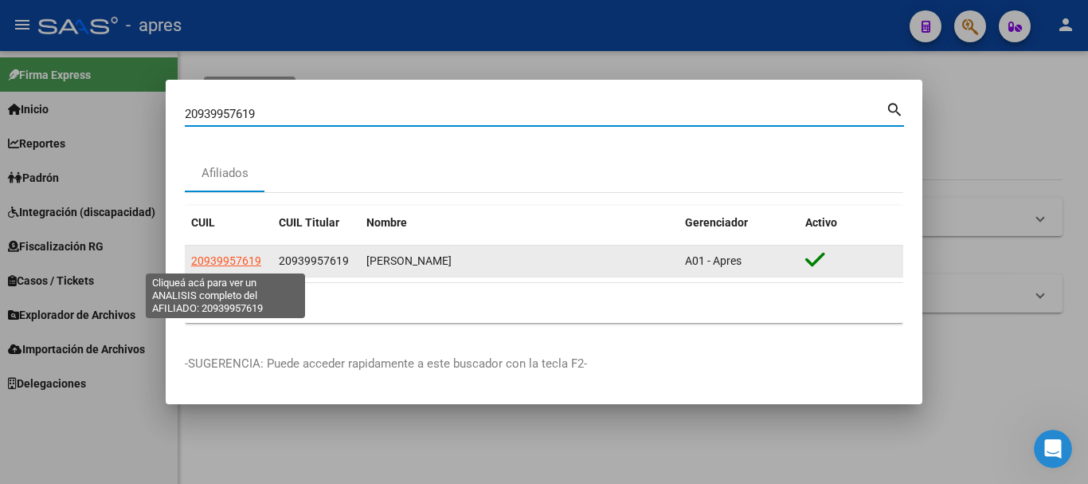
click at [217, 265] on span "20939957619" at bounding box center [226, 260] width 70 height 13
type textarea "20939957619"
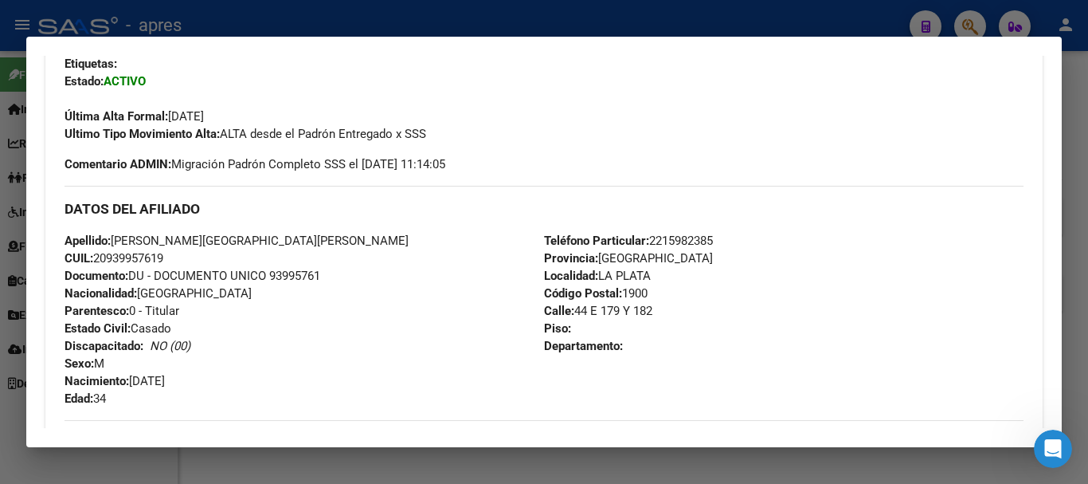
scroll to position [0, 0]
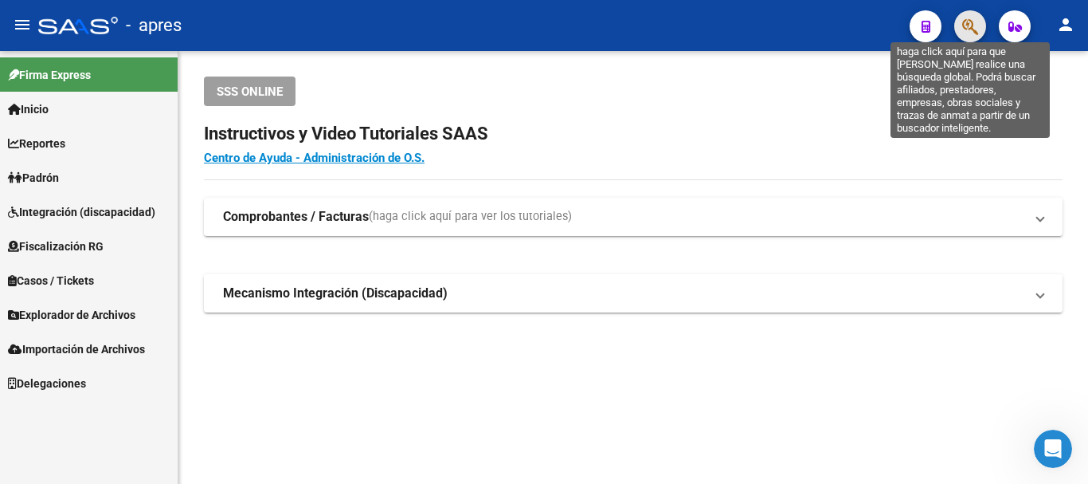
click at [966, 34] on icon "button" at bounding box center [970, 27] width 16 height 18
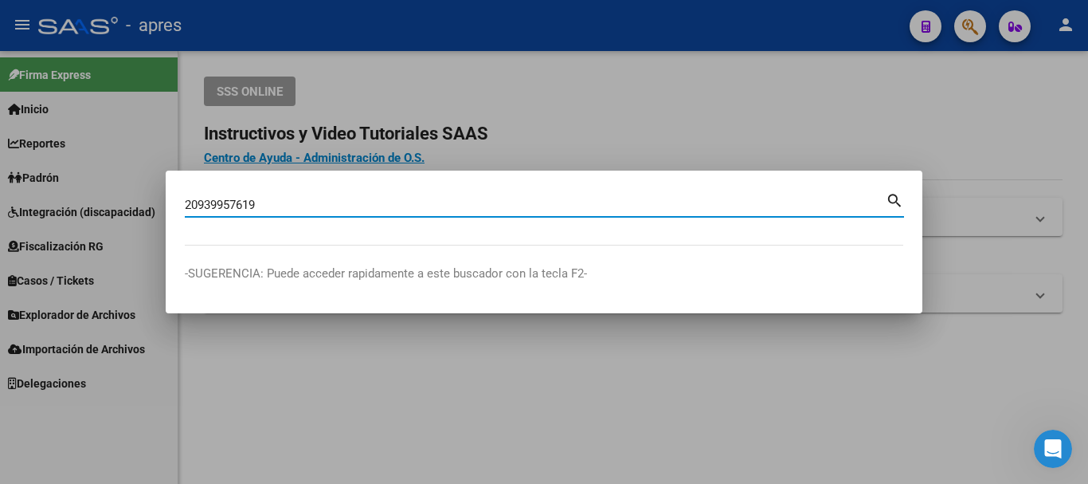
type input "20939957619"
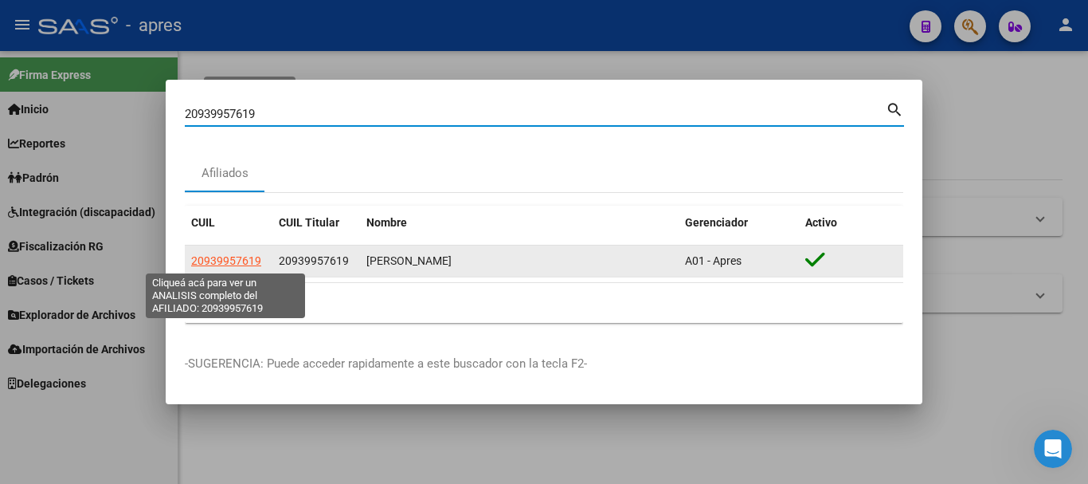
click at [227, 254] on span "20939957619" at bounding box center [226, 260] width 70 height 13
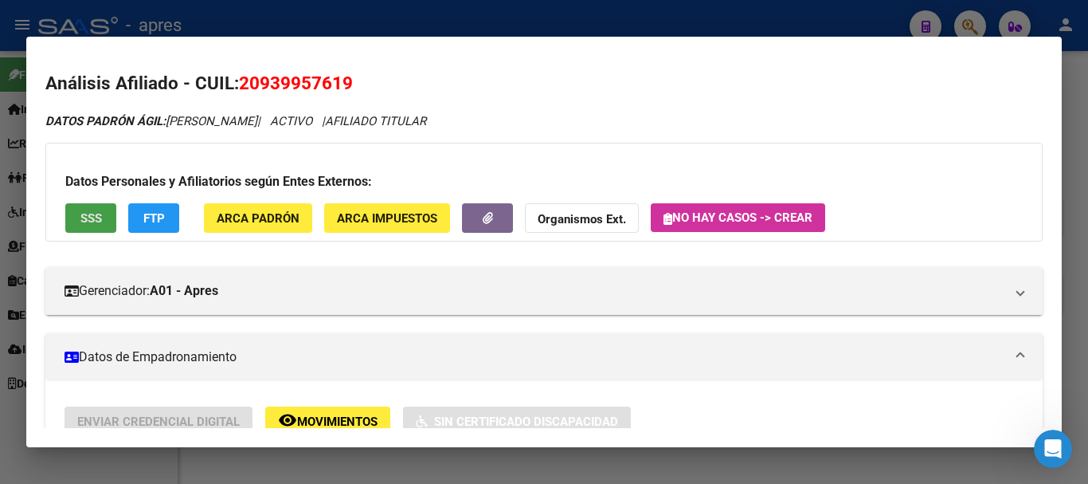
click at [101, 211] on span "SSS" at bounding box center [91, 218] width 22 height 14
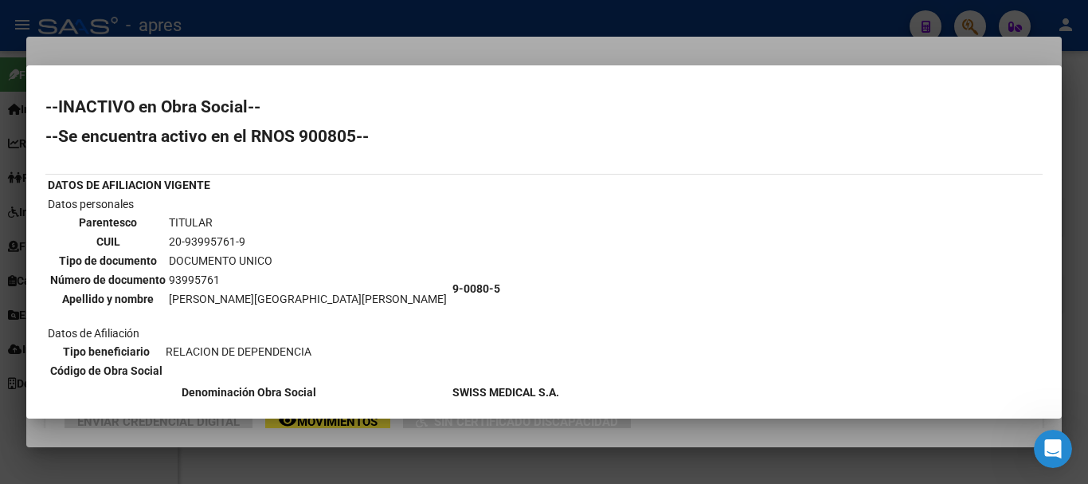
scroll to position [80, 0]
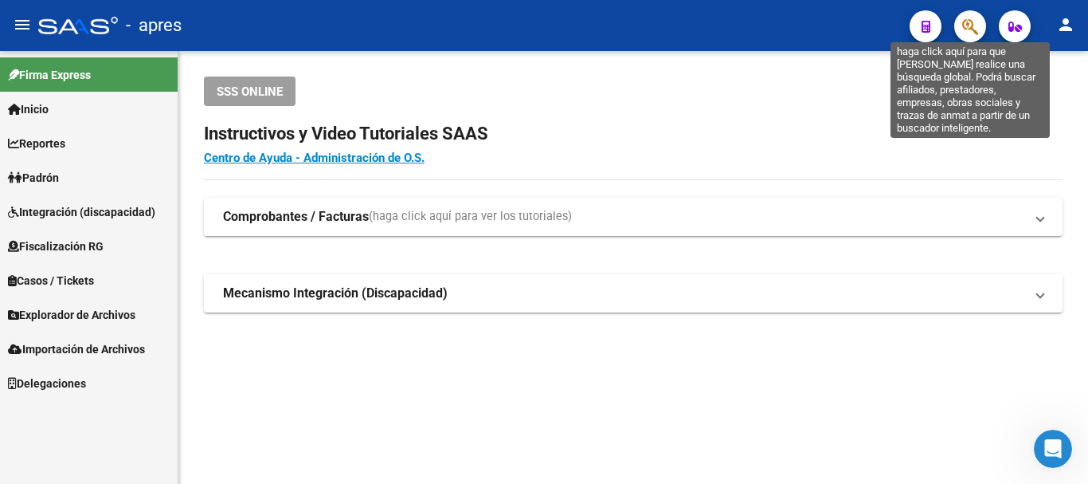
click at [970, 30] on icon "button" at bounding box center [970, 27] width 16 height 18
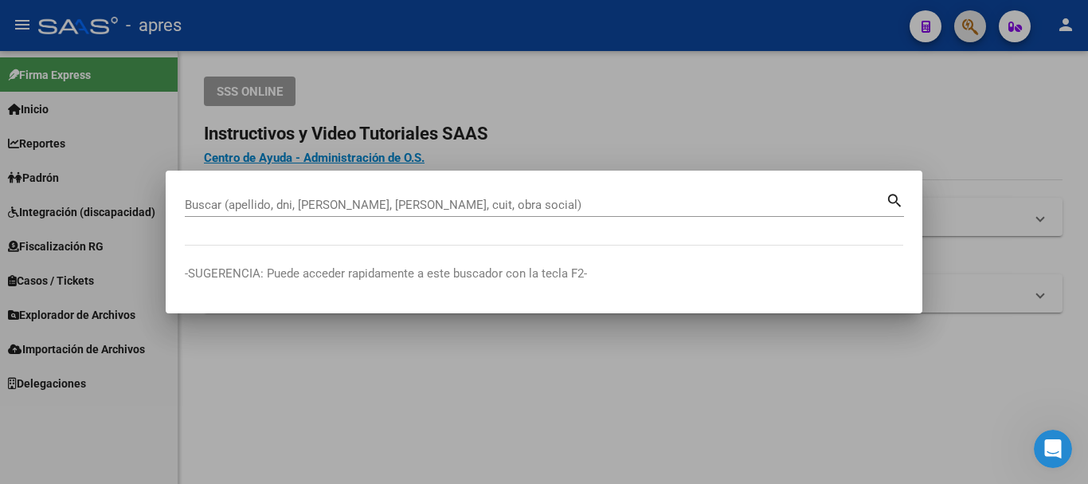
paste input "23408874734"
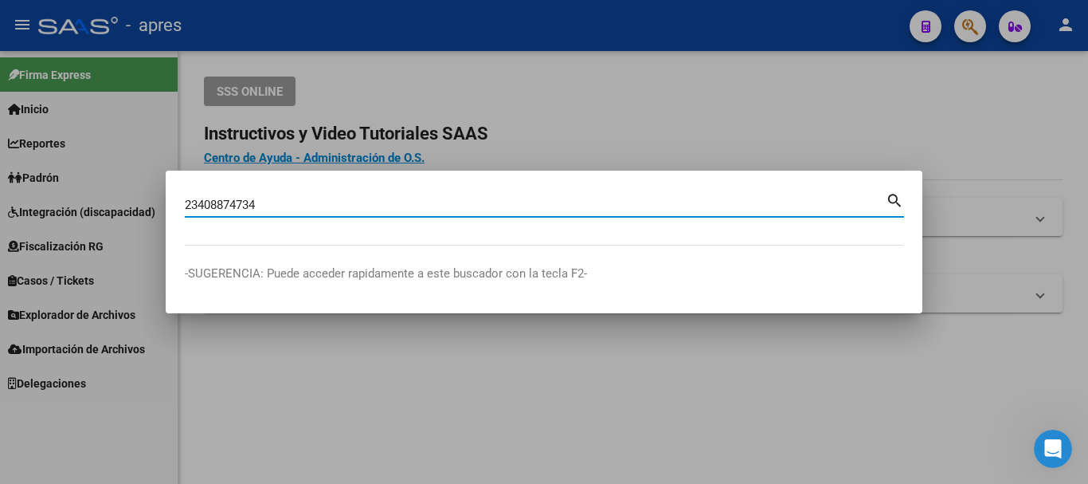
type input "23408874734"
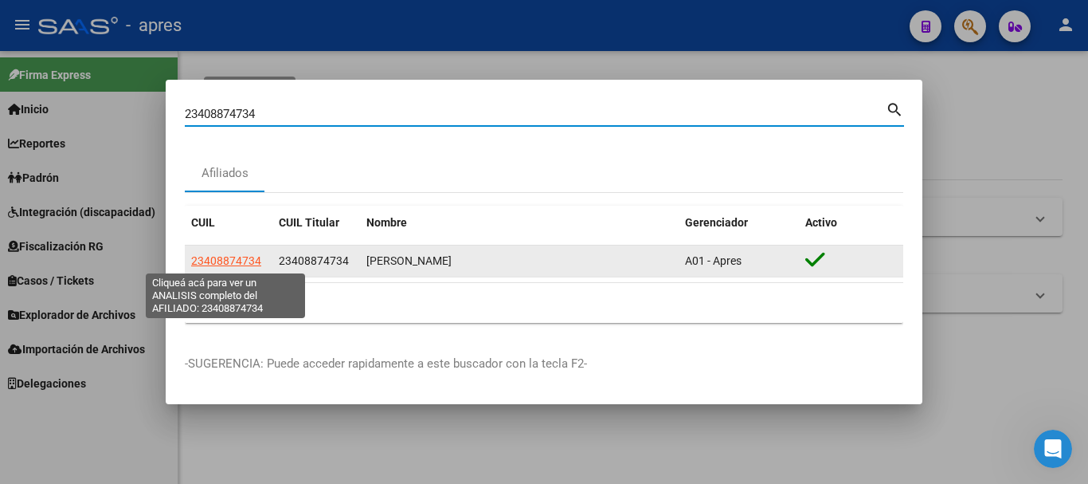
click at [239, 262] on span "23408874734" at bounding box center [226, 260] width 70 height 13
type textarea "23408874734"
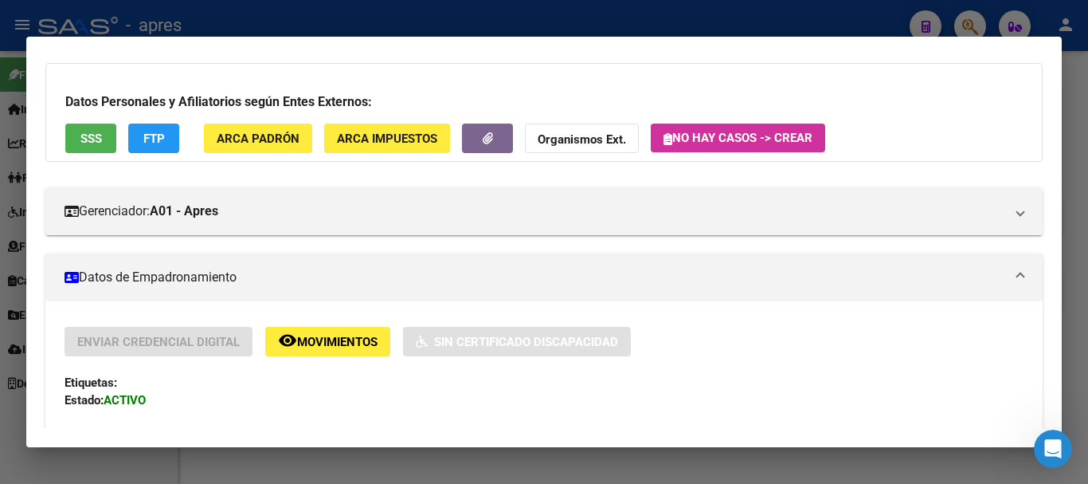
click at [96, 139] on span "SSS" at bounding box center [91, 138] width 22 height 14
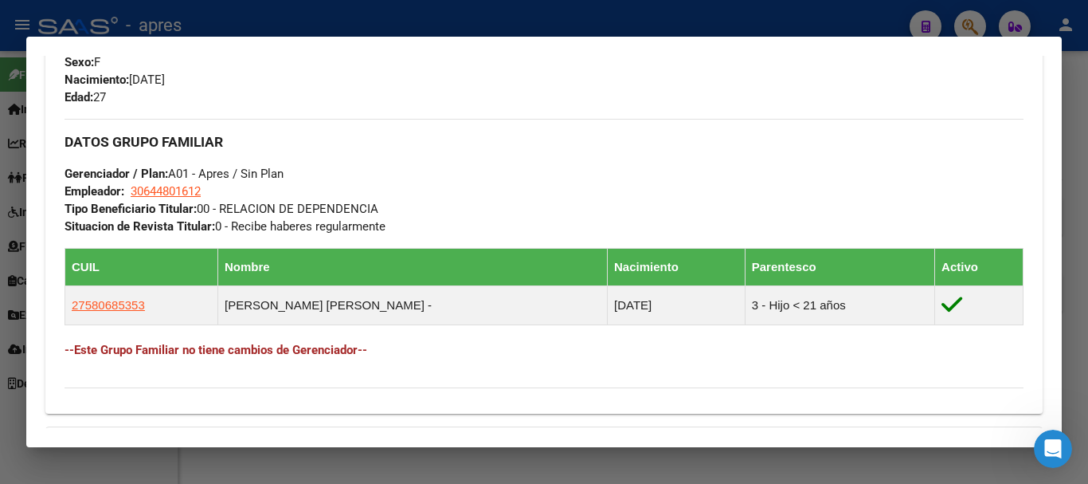
scroll to position [797, 0]
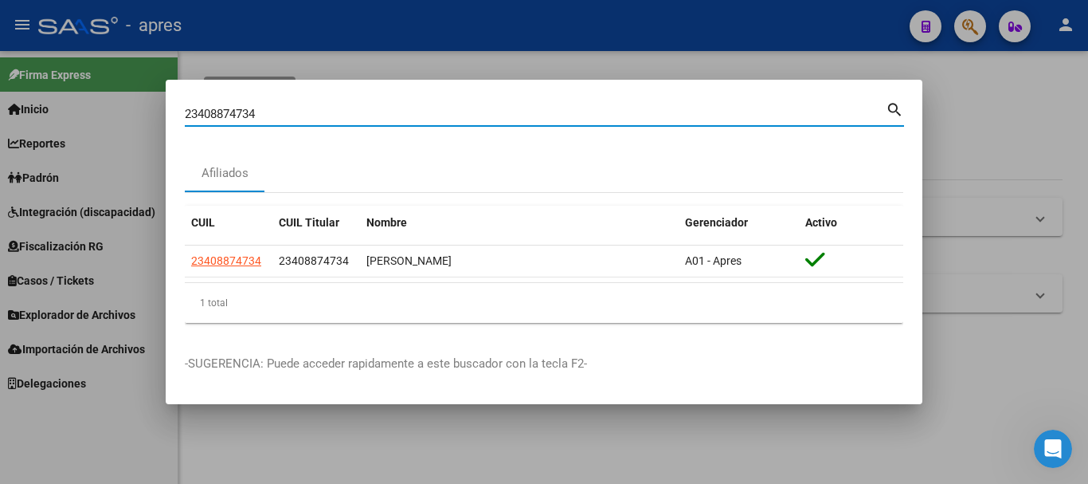
drag, startPoint x: 304, startPoint y: 108, endPoint x: 277, endPoint y: 112, distance: 27.4
click at [277, 112] on input "23408874734" at bounding box center [535, 114] width 701 height 14
drag, startPoint x: 259, startPoint y: 110, endPoint x: 147, endPoint y: 100, distance: 112.0
click at [147, 100] on div "23408874734 Buscar (apellido, dni, cuil, nro traspaso, cuit, obra social) searc…" at bounding box center [544, 242] width 1088 height 484
paste input "58068535"
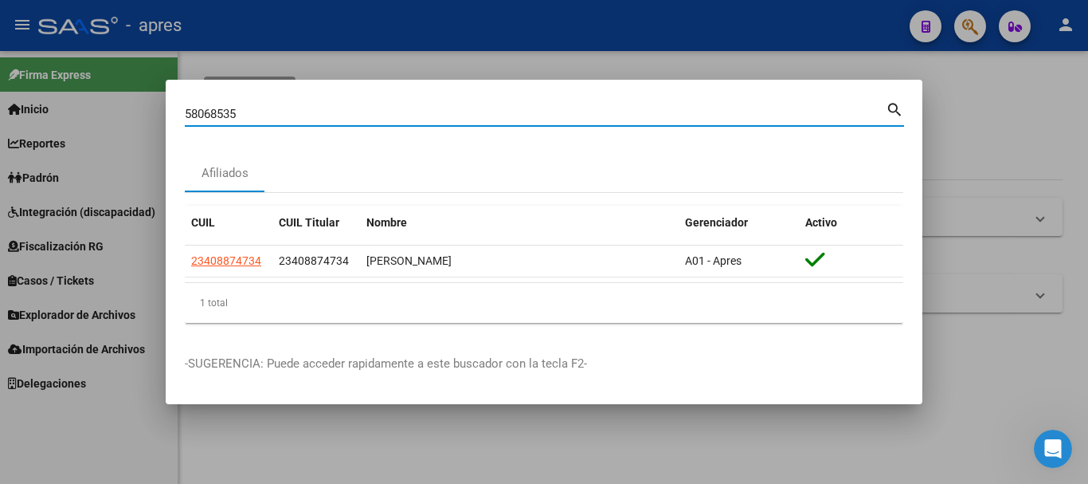
type input "58068535"
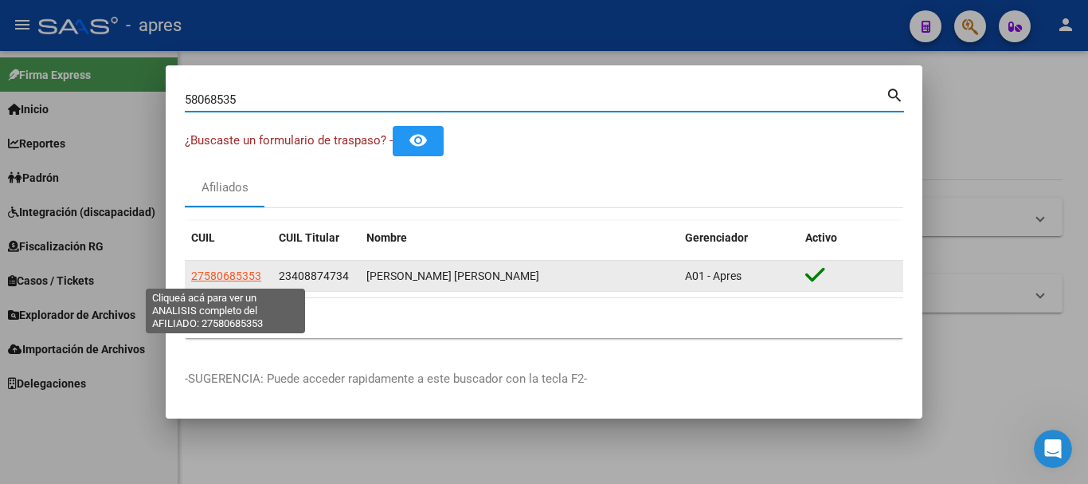
click at [218, 269] on span "27580685353" at bounding box center [226, 275] width 70 height 13
type textarea "27580685353"
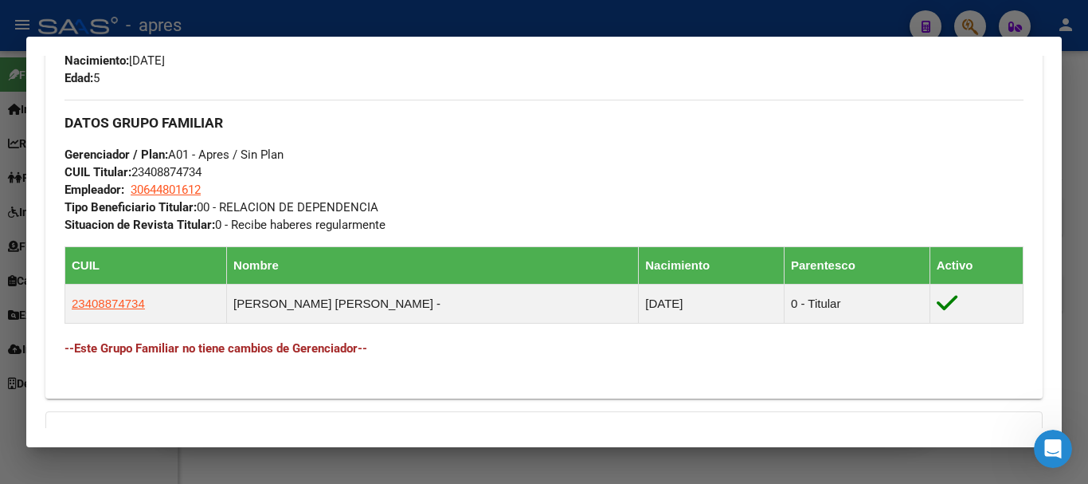
scroll to position [717, 0]
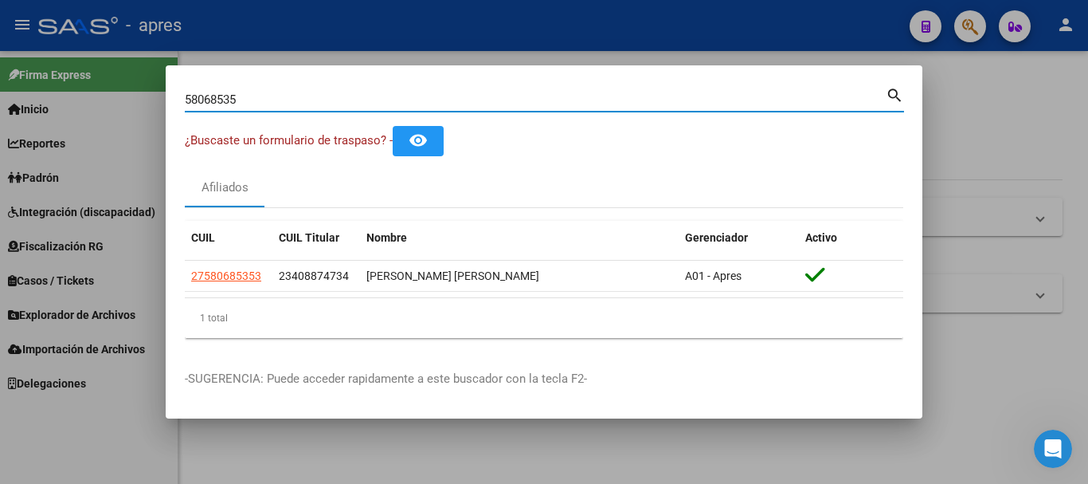
click at [370, 92] on input "58068535" at bounding box center [535, 99] width 701 height 14
drag, startPoint x: 198, startPoint y: 83, endPoint x: 156, endPoint y: 75, distance: 43.0
click at [155, 76] on div "58068535 Buscar (apellido, dni, cuil, nro traspaso, cuit, obra social) search ¿…" at bounding box center [544, 242] width 1088 height 484
paste input "23408874734"
type input "23408874734"
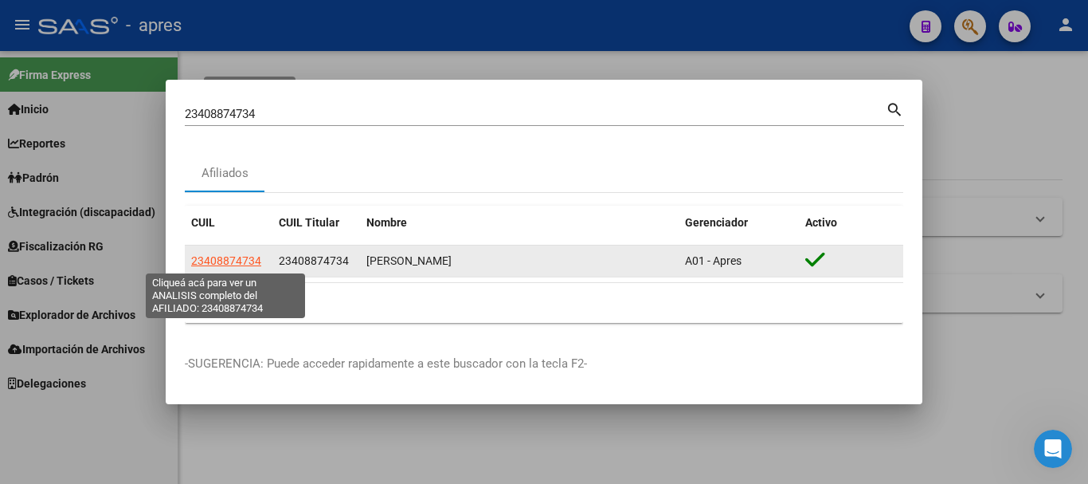
click at [230, 255] on span "23408874734" at bounding box center [226, 260] width 70 height 13
type textarea "23408874734"
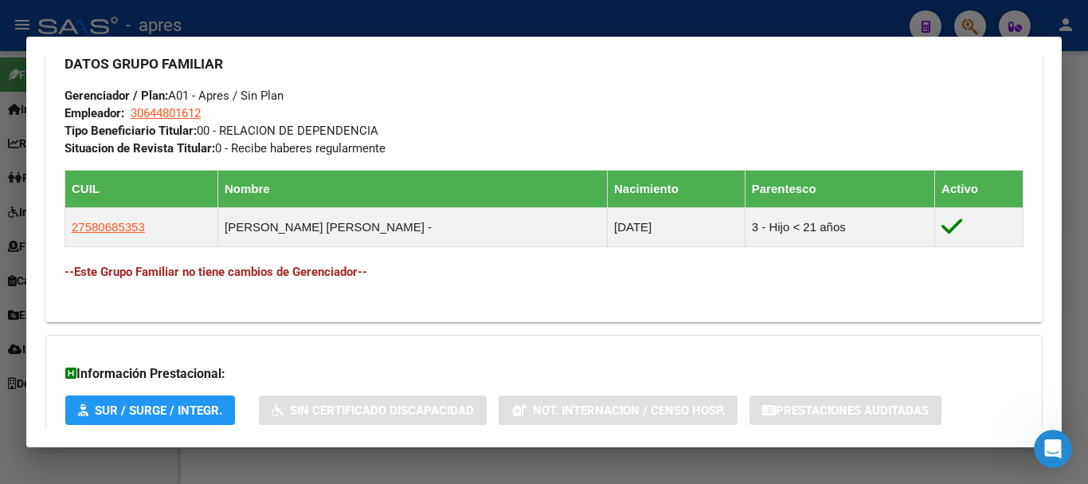
scroll to position [800, 0]
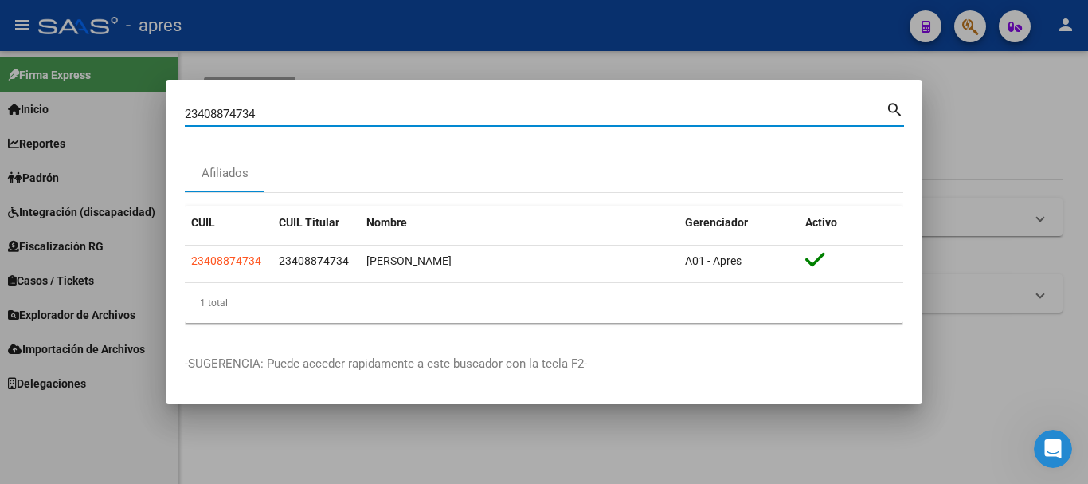
drag, startPoint x: 414, startPoint y: 113, endPoint x: 158, endPoint y: 98, distance: 256.2
click at [158, 98] on div "23408874734 Buscar (apellido, dni, cuil, nro traspaso, cuit, obra social) searc…" at bounding box center [544, 242] width 1088 height 484
paste input "7205133696"
type input "27205133696"
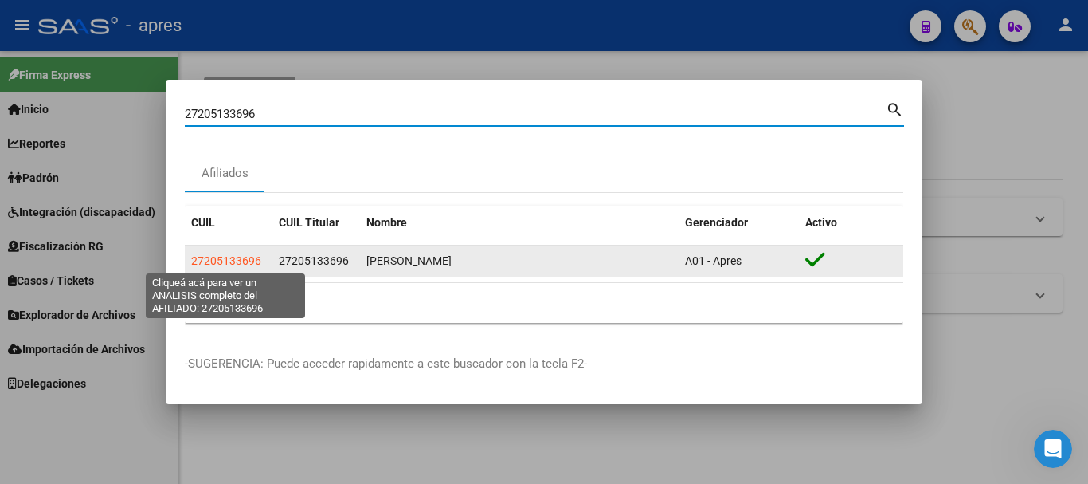
click at [231, 261] on span "27205133696" at bounding box center [226, 260] width 70 height 13
type textarea "27205133696"
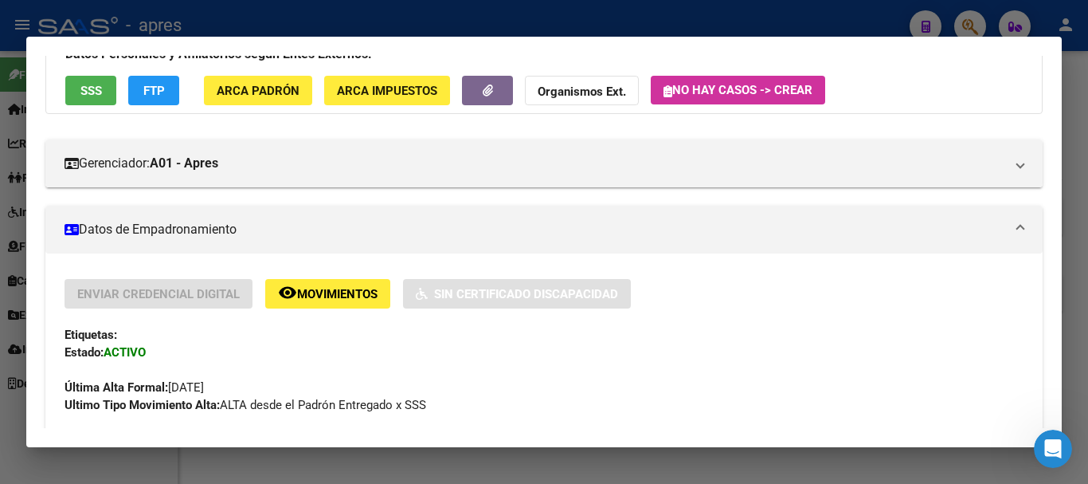
scroll to position [0, 0]
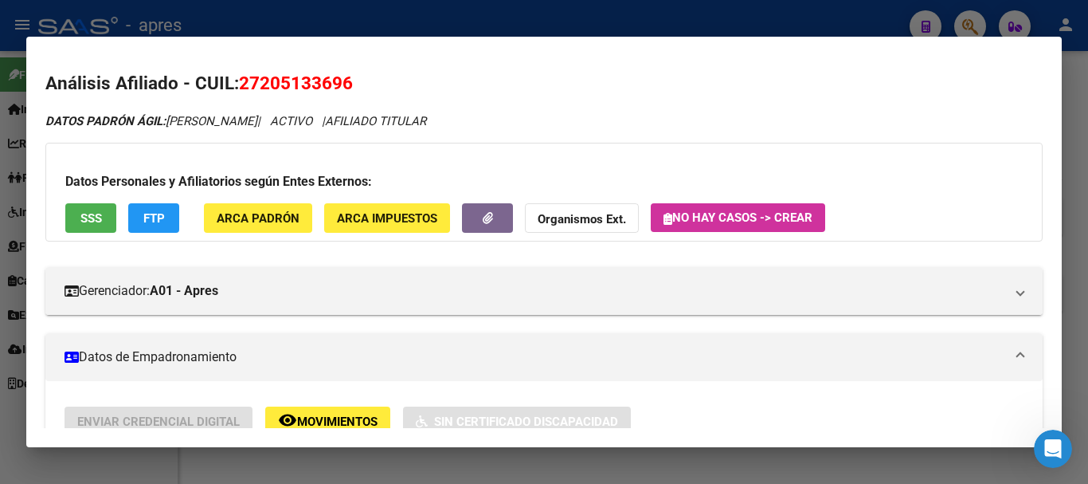
click at [97, 217] on span "SSS" at bounding box center [91, 218] width 22 height 14
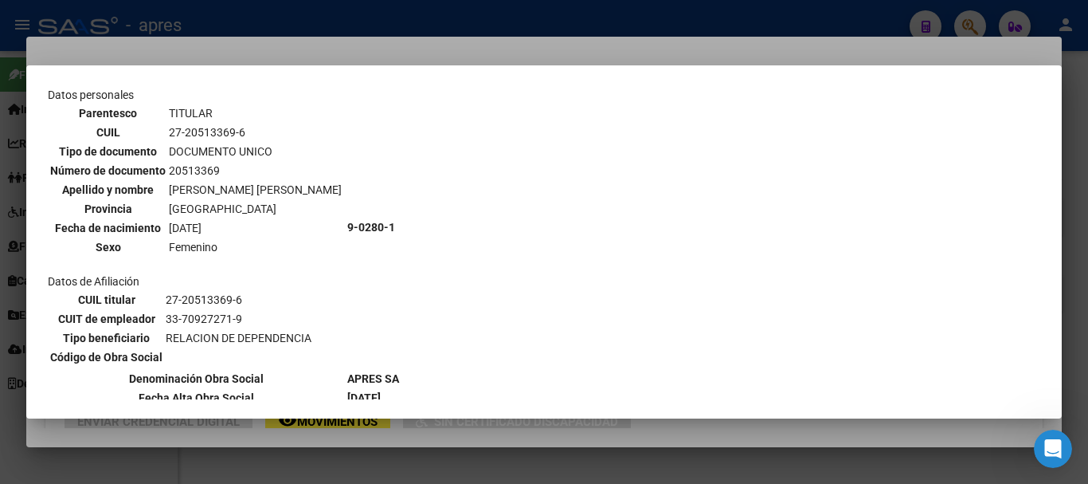
scroll to position [159, 0]
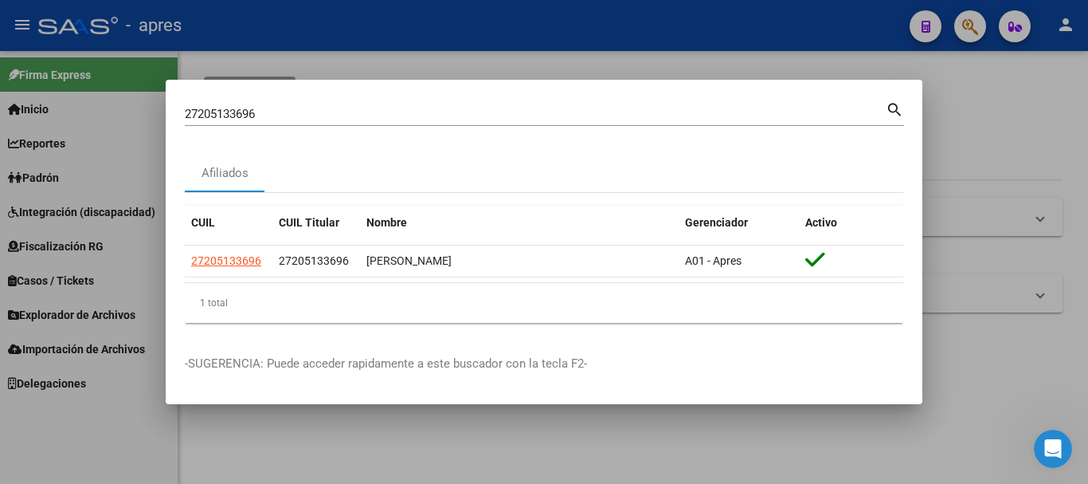
click at [966, 30] on div at bounding box center [544, 242] width 1088 height 484
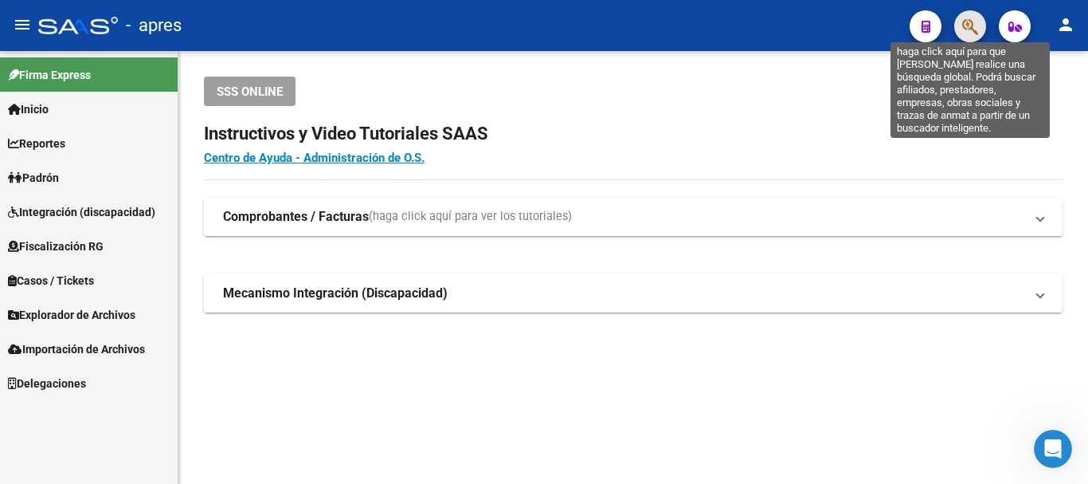
click at [964, 31] on icon "button" at bounding box center [970, 27] width 16 height 18
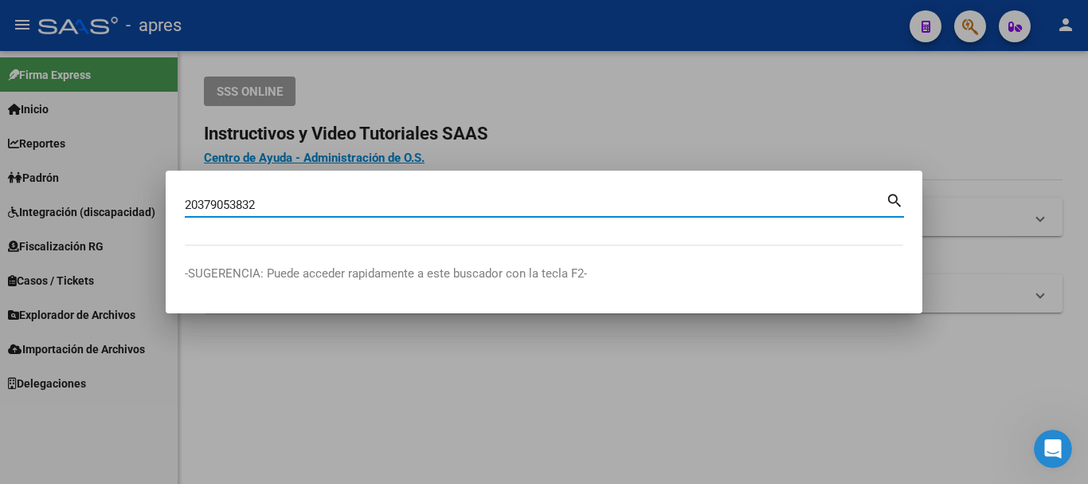
type input "20379053832"
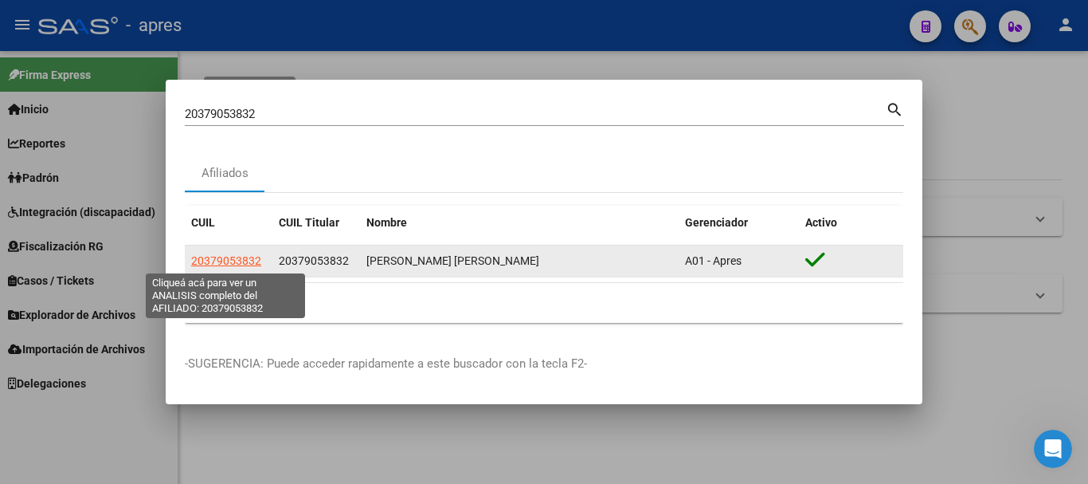
click at [224, 264] on span "20379053832" at bounding box center [226, 260] width 70 height 13
type textarea "20379053832"
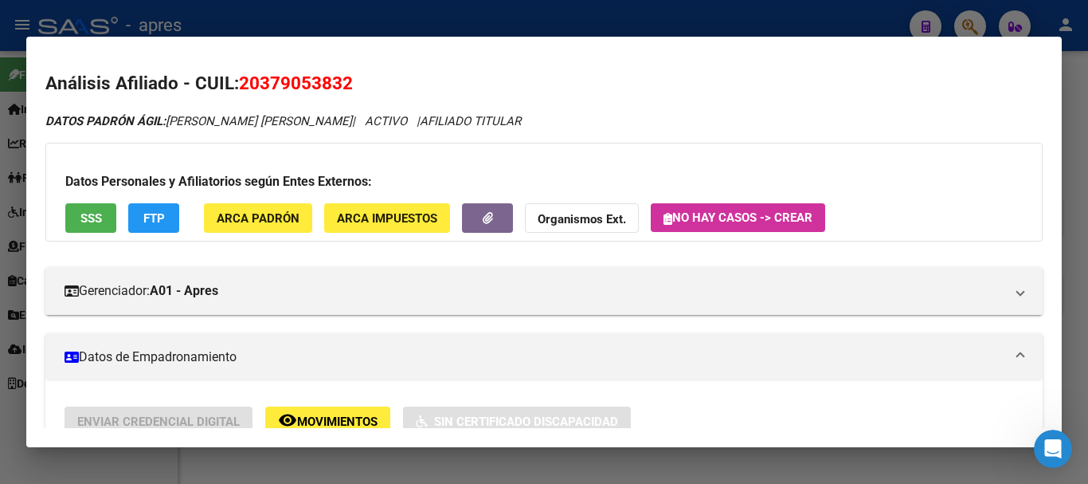
click at [96, 219] on span "SSS" at bounding box center [91, 218] width 22 height 14
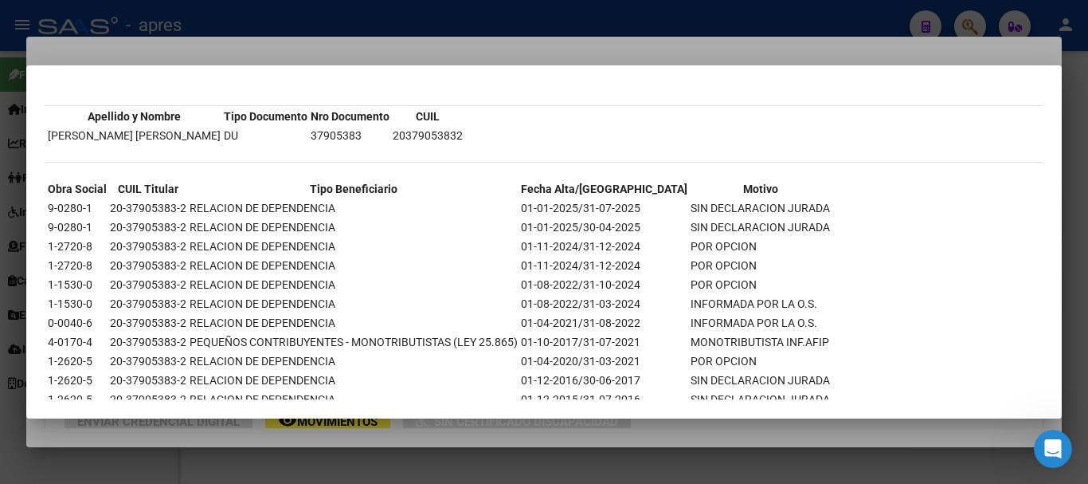
scroll to position [0, 0]
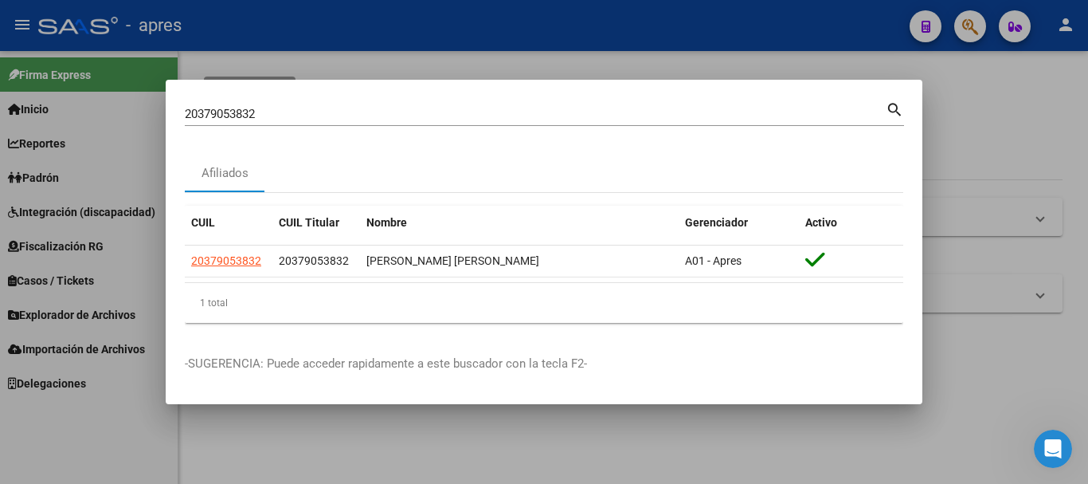
drag, startPoint x: 452, startPoint y: 125, endPoint x: 392, endPoint y: 120, distance: 60.0
click at [392, 120] on div "20379053832 Buscar (apellido, dni, cuil, nro traspaso, cuit, obra social)" at bounding box center [535, 114] width 701 height 24
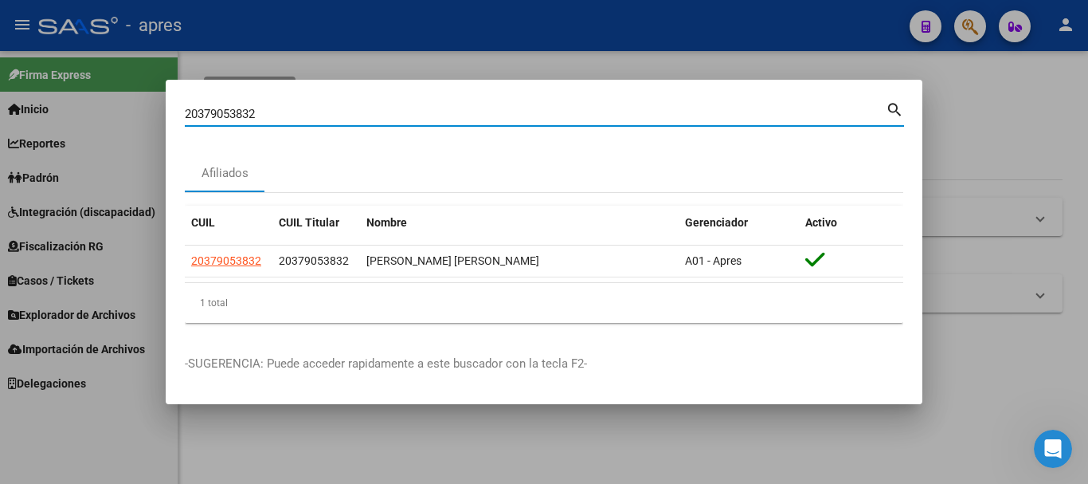
drag, startPoint x: 366, startPoint y: 110, endPoint x: 30, endPoint y: 104, distance: 336.3
click at [30, 104] on div "20379053832 Buscar (apellido, dni, cuil, nro traspaso, cuit, obra social) searc…" at bounding box center [544, 242] width 1088 height 484
paste input "37374566"
type input "20337374566"
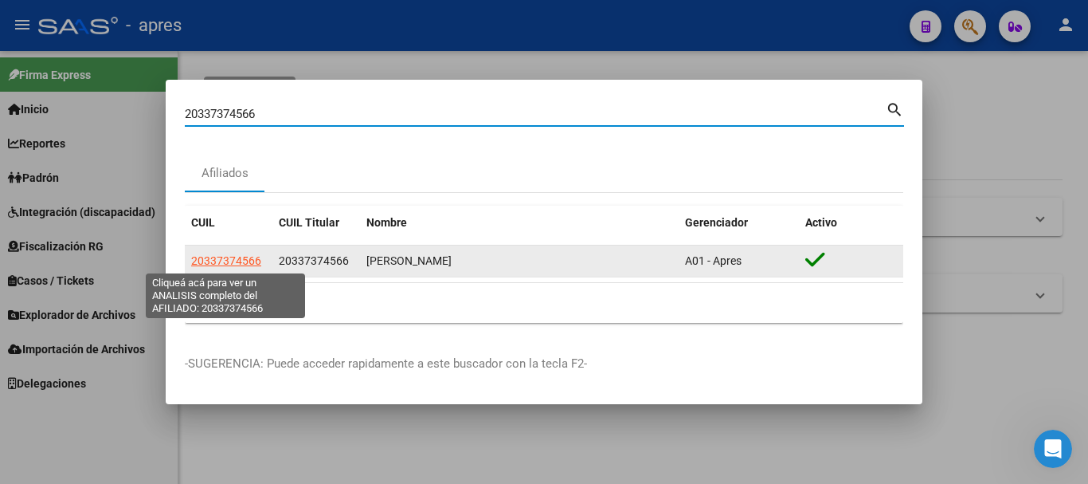
click at [215, 260] on span "20337374566" at bounding box center [226, 260] width 70 height 13
type textarea "20337374566"
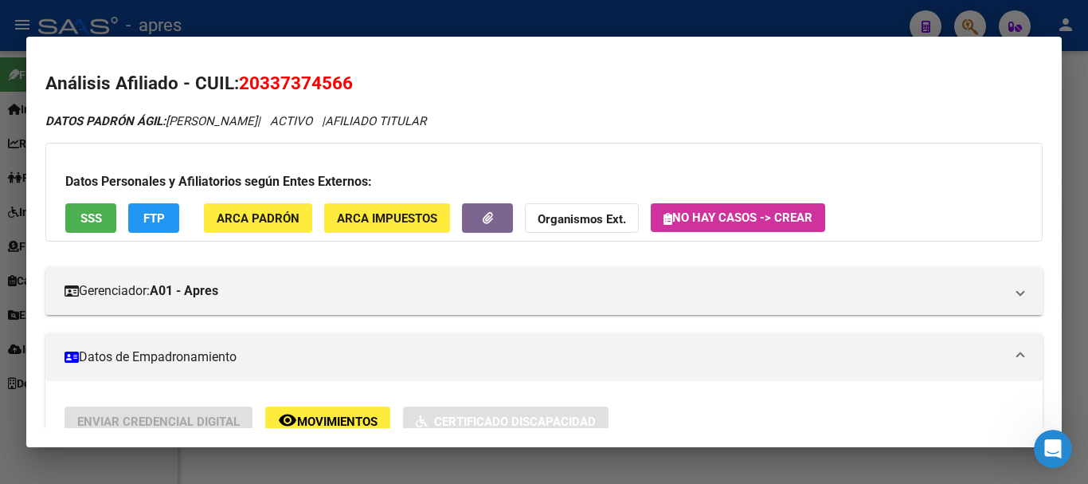
click at [100, 212] on span "SSS" at bounding box center [91, 218] width 22 height 14
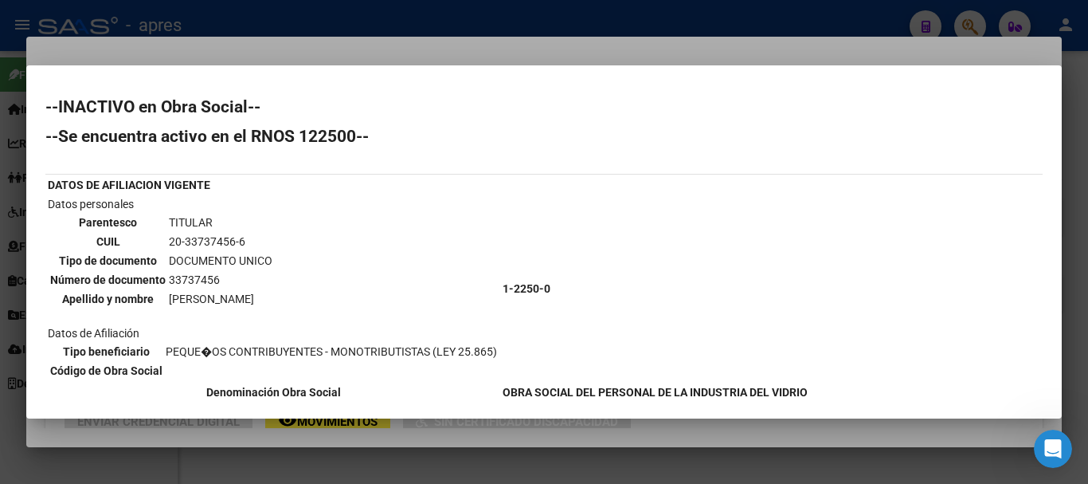
scroll to position [80, 0]
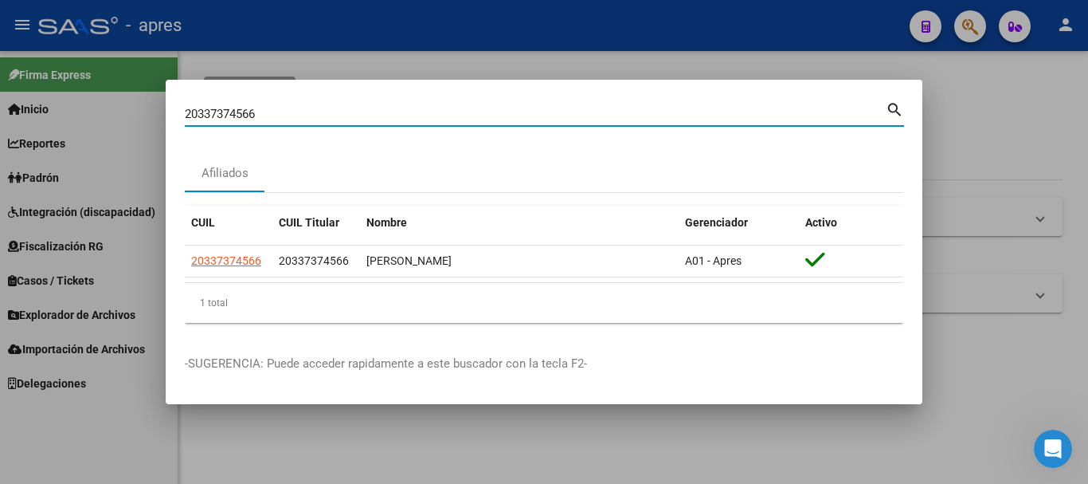
drag, startPoint x: 425, startPoint y: 119, endPoint x: 0, endPoint y: 100, distance: 425.1
click at [0, 100] on div "20337374566 Buscar (apellido, dni, cuil, nro traspaso, cuit, obra social) searc…" at bounding box center [544, 242] width 1088 height 484
paste input "3386610479"
type input "23386610479"
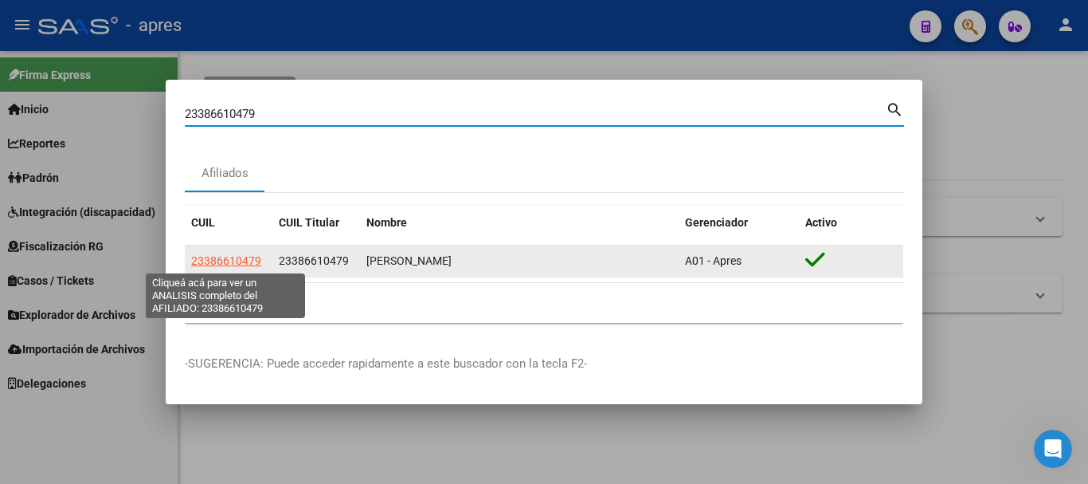
click at [219, 264] on span "23386610479" at bounding box center [226, 260] width 70 height 13
type textarea "23386610479"
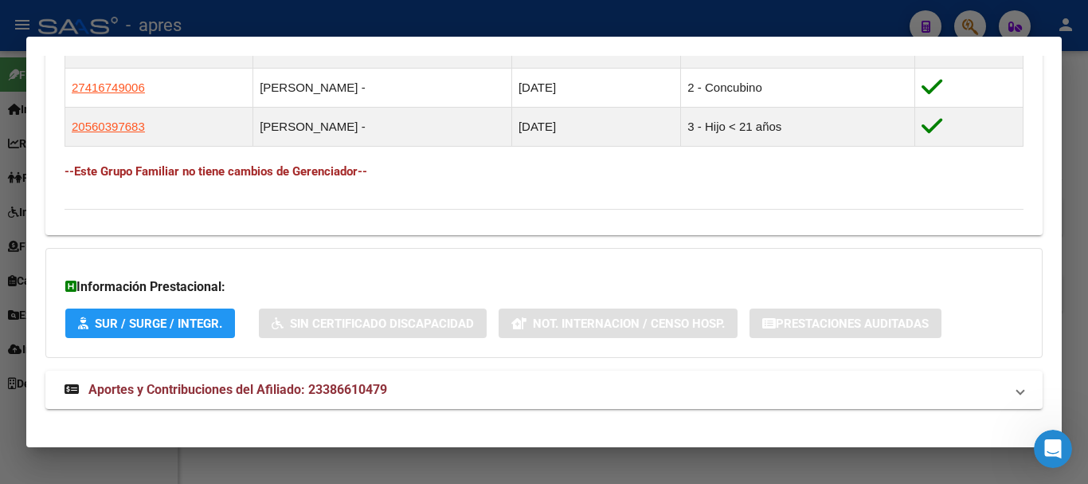
scroll to position [797, 0]
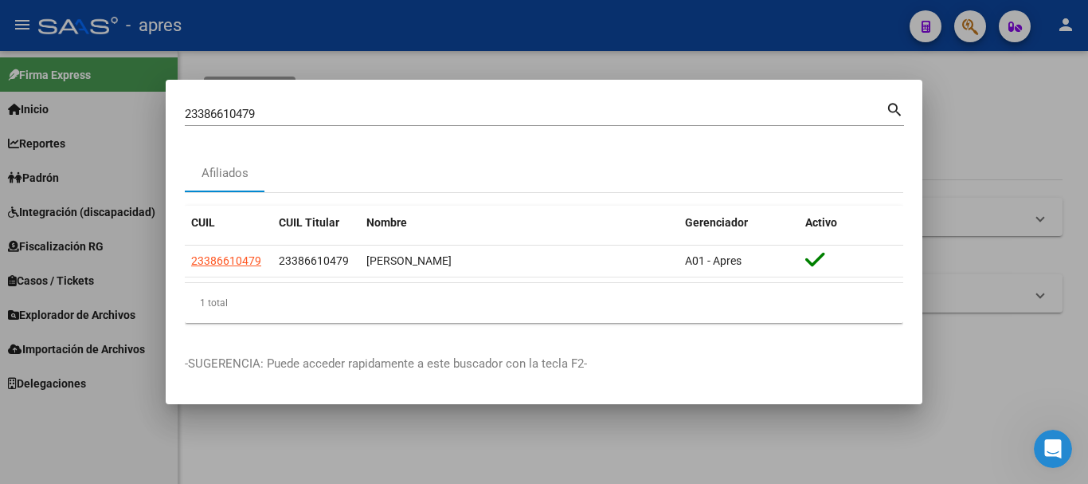
click at [414, 119] on div "23386610479 Buscar (apellido, dni, cuil, nro traspaso, cuit, obra social)" at bounding box center [535, 114] width 701 height 24
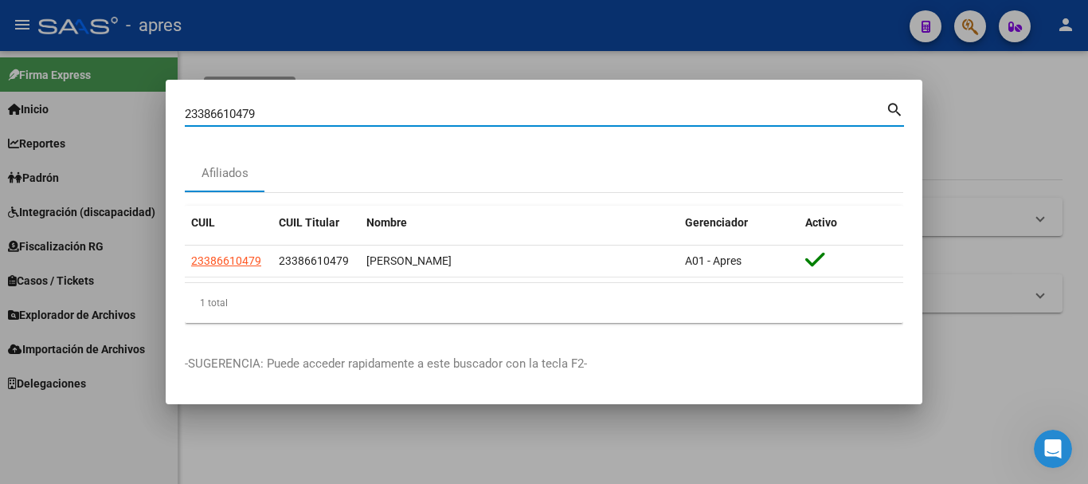
drag, startPoint x: 412, startPoint y: 118, endPoint x: 80, endPoint y: 112, distance: 331.5
click at [80, 112] on div "23386610479 Buscar (apellido, dni, cuil, nro traspaso, cuit, obra social) searc…" at bounding box center [544, 242] width 1088 height 484
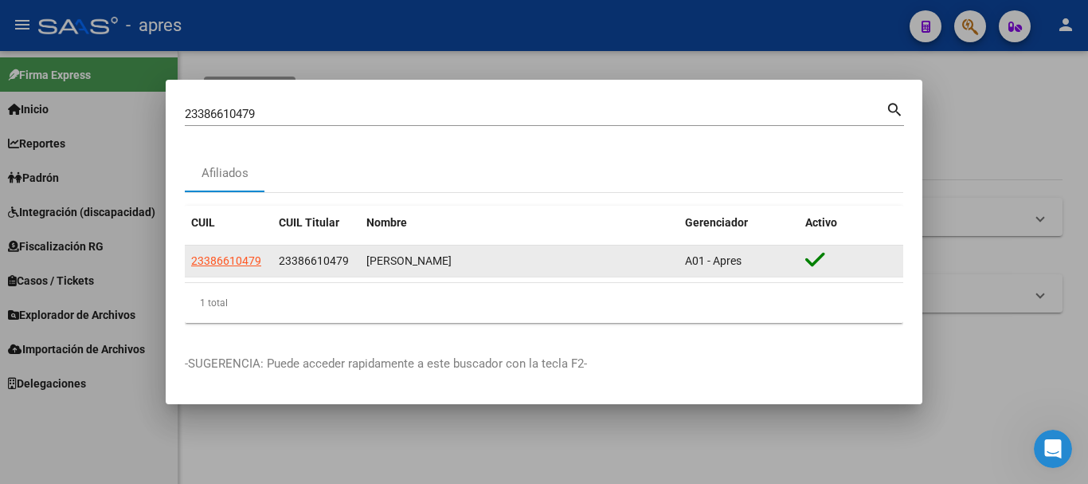
click at [245, 252] on app-link-go-to "23386610479" at bounding box center [226, 261] width 70 height 18
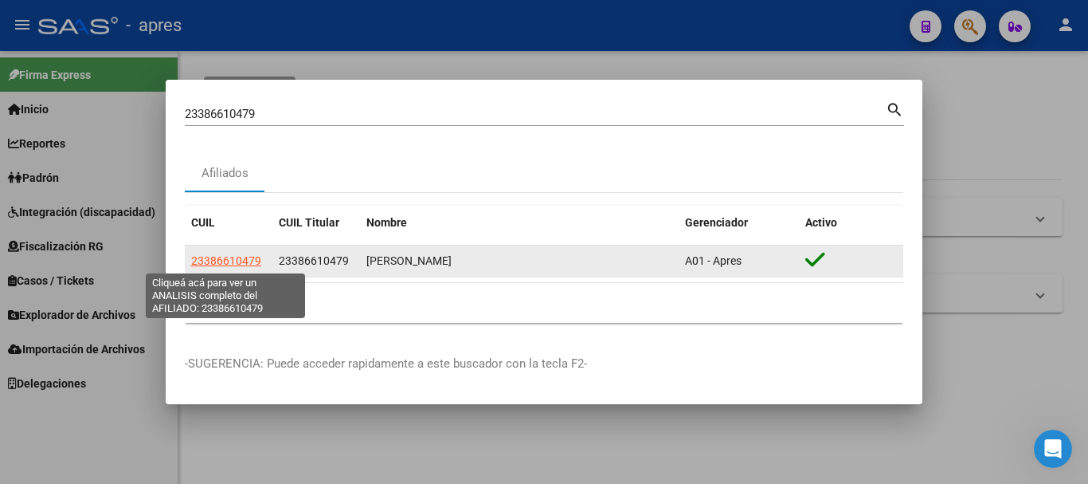
click at [245, 265] on span "23386610479" at bounding box center [226, 260] width 70 height 13
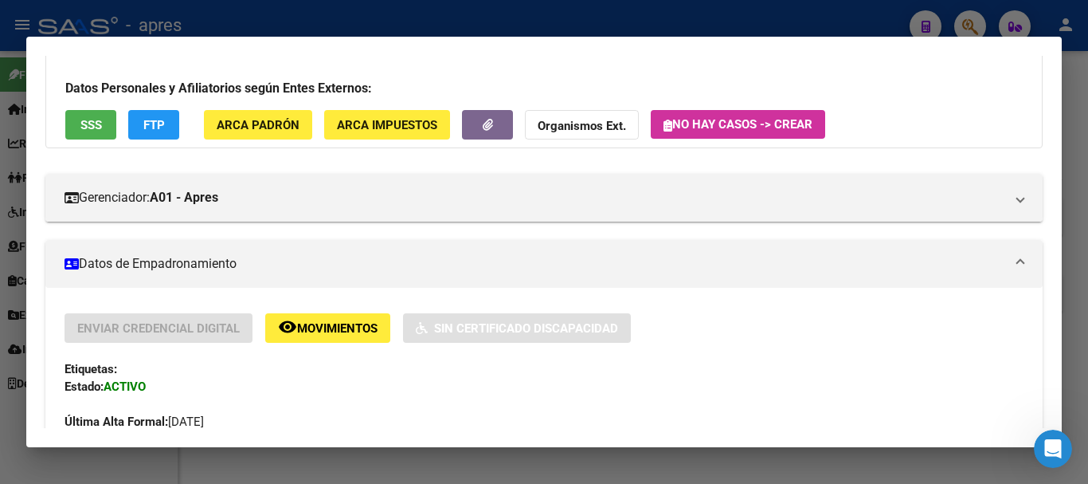
scroll to position [0, 0]
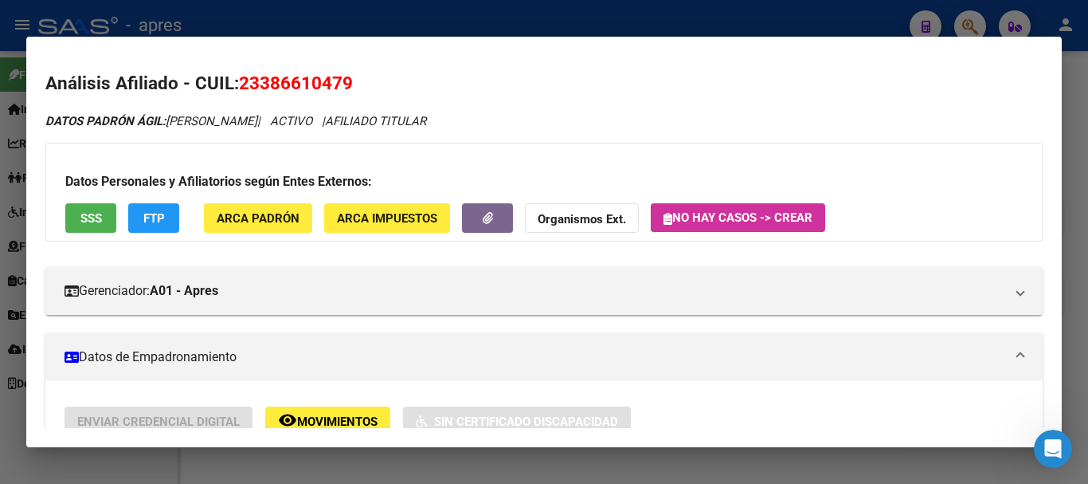
click at [114, 222] on button "SSS" at bounding box center [90, 217] width 51 height 29
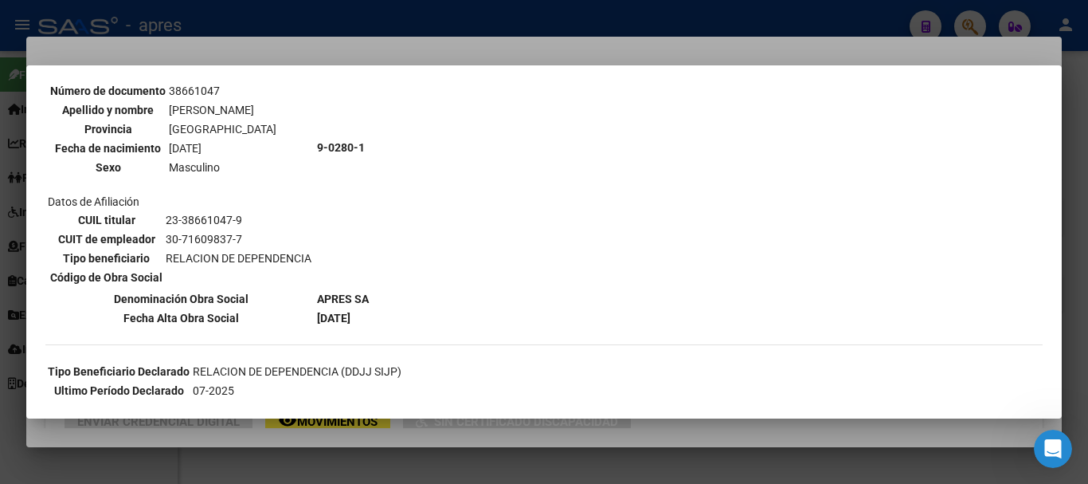
scroll to position [3, 0]
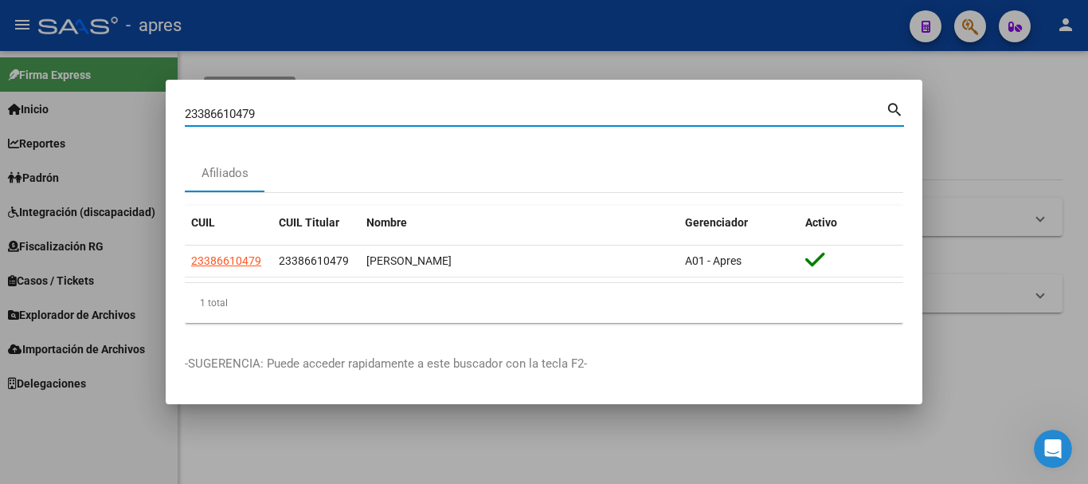
drag, startPoint x: 320, startPoint y: 109, endPoint x: 62, endPoint y: 121, distance: 258.4
click at [62, 121] on div "23386610479 Buscar (apellido, dni, cuil, nro traspaso, cuit, obra social) searc…" at bounding box center [544, 242] width 1088 height 484
paste input "0399849927"
type input "20399849927"
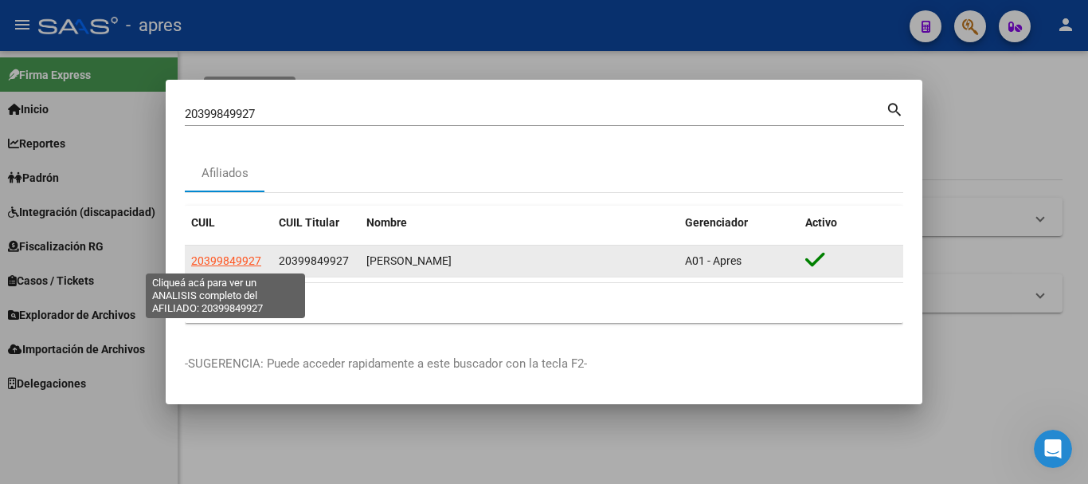
click at [233, 257] on span "20399849927" at bounding box center [226, 260] width 70 height 13
type textarea "20399849927"
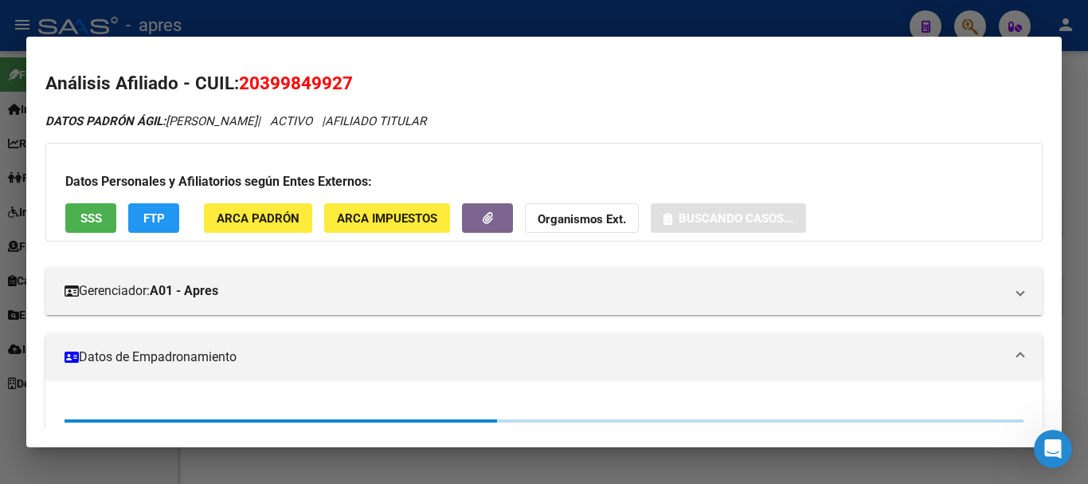
click at [93, 218] on span "SSS" at bounding box center [91, 218] width 22 height 14
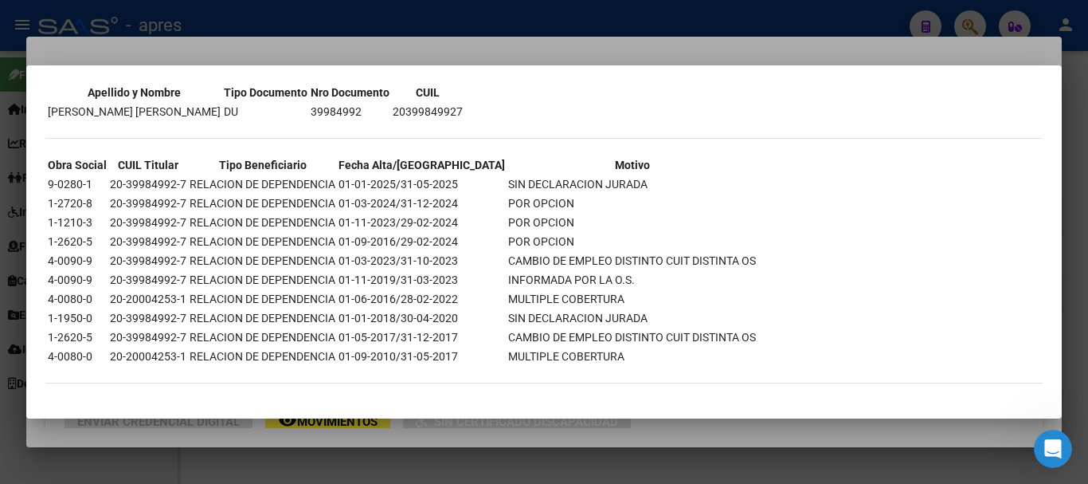
scroll to position [0, 0]
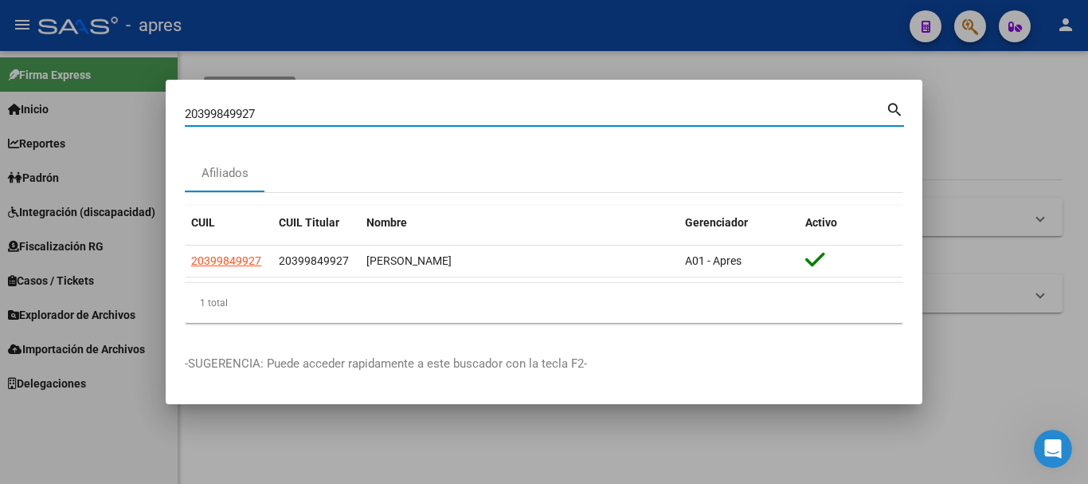
drag, startPoint x: 475, startPoint y: 117, endPoint x: 5, endPoint y: 112, distance: 470.1
click at [5, 112] on div "20399849927 Buscar (apellido, dni, cuil, nro traspaso, cuit, obra social) searc…" at bounding box center [544, 242] width 1088 height 484
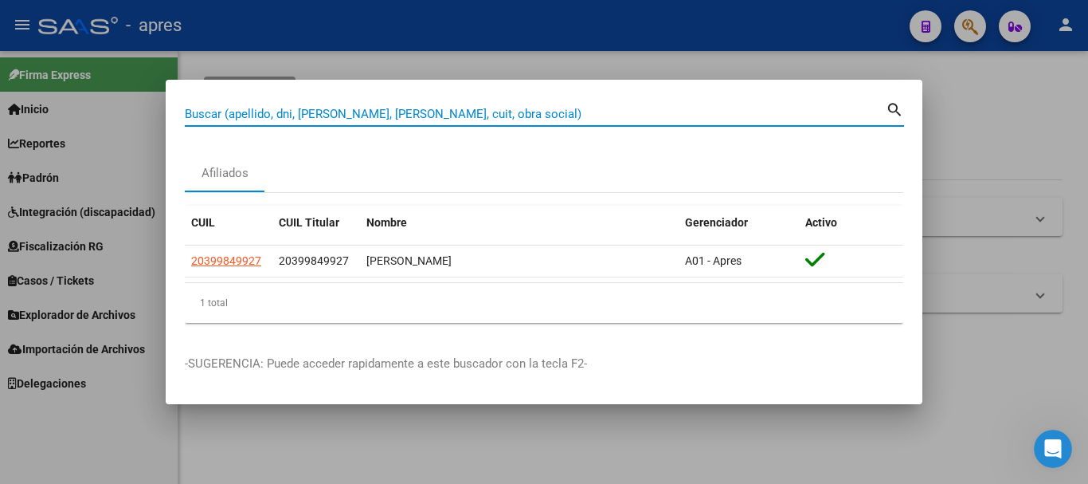
paste input "27353508763"
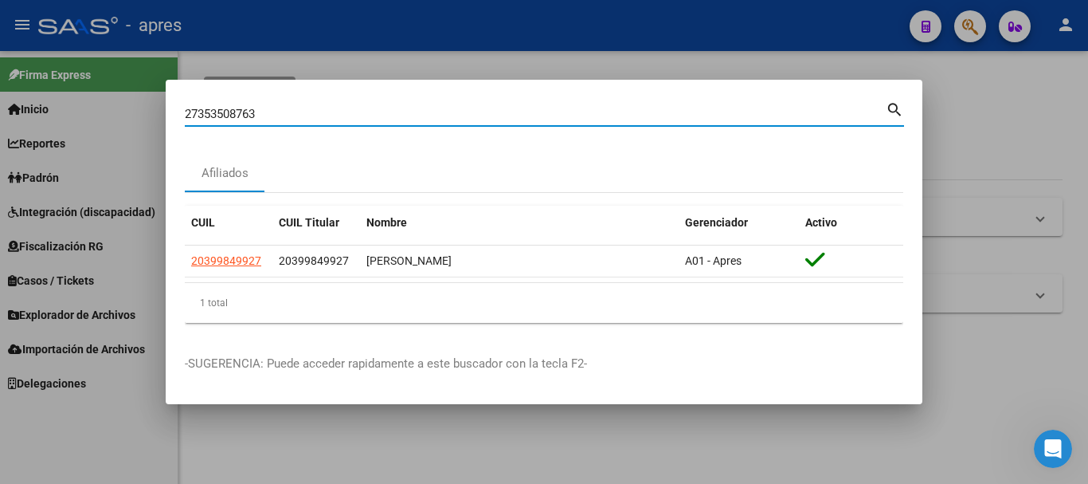
type input "27353508763"
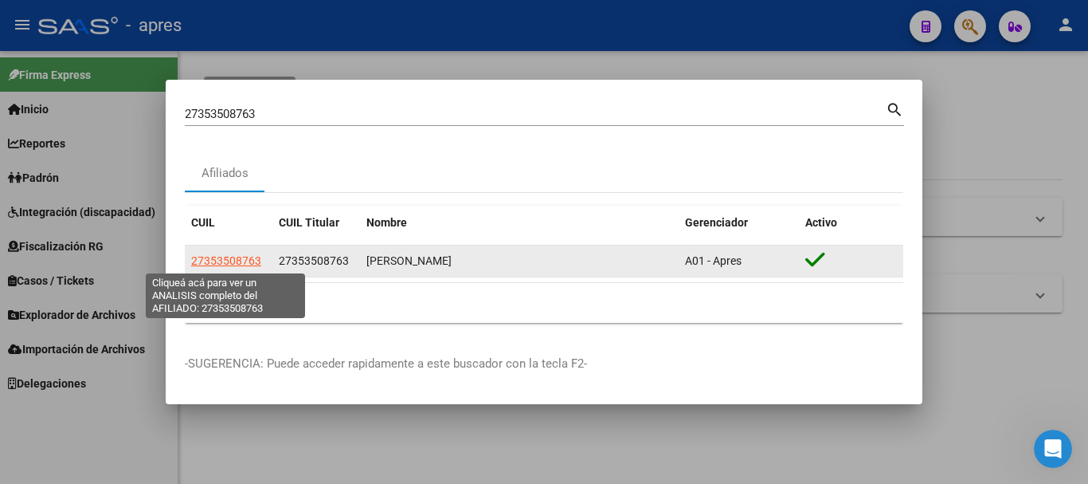
click at [240, 258] on span "27353508763" at bounding box center [226, 260] width 70 height 13
type textarea "27353508763"
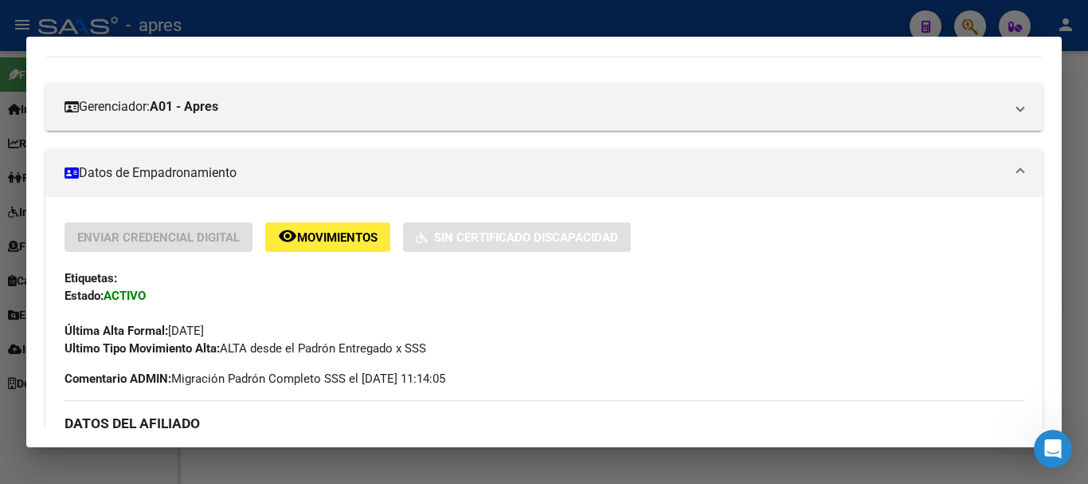
scroll to position [159, 0]
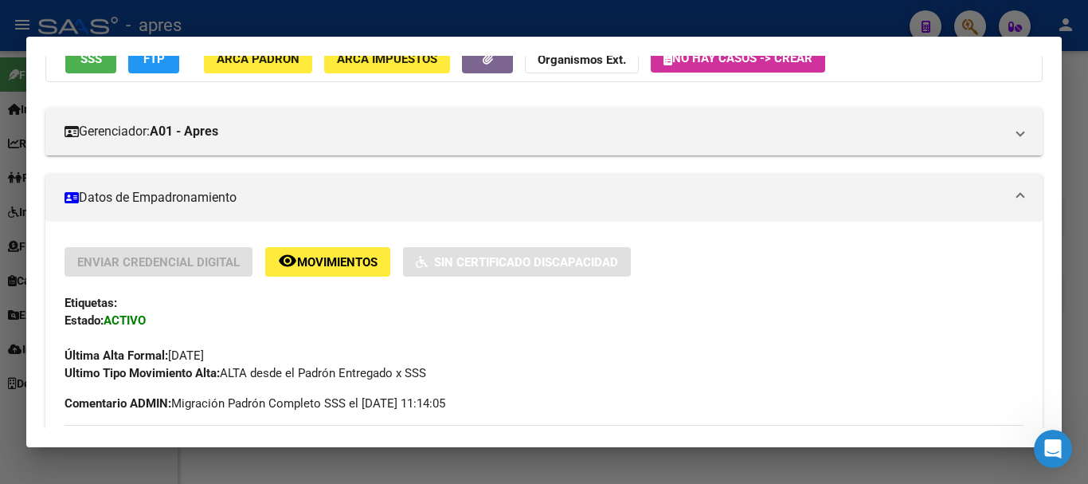
drag, startPoint x: 90, startPoint y: 76, endPoint x: 88, endPoint y: 68, distance: 8.1
click at [89, 73] on div "Datos Personales y Afiliatorios según Entes Externos: SSS FTP ARCA Padrón ARCA …" at bounding box center [544, 32] width 998 height 99
click at [88, 68] on button "SSS" at bounding box center [90, 58] width 51 height 29
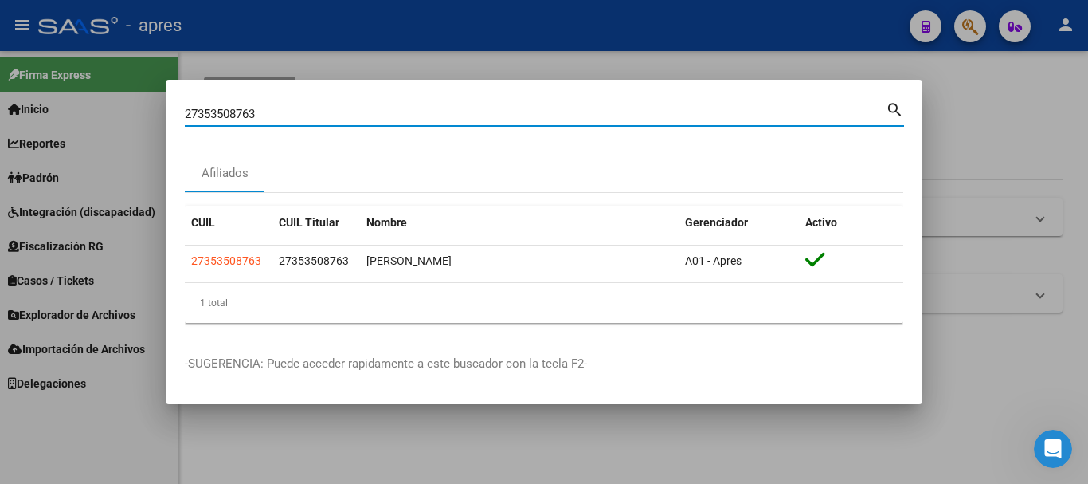
drag, startPoint x: 308, startPoint y: 119, endPoint x: 65, endPoint y: 103, distance: 242.7
click at [65, 103] on div "27353508763 Buscar (apellido, dni, cuil, nro traspaso, cuit, obra social) searc…" at bounding box center [544, 242] width 1088 height 484
paste input "3386610479"
type input "23386610479"
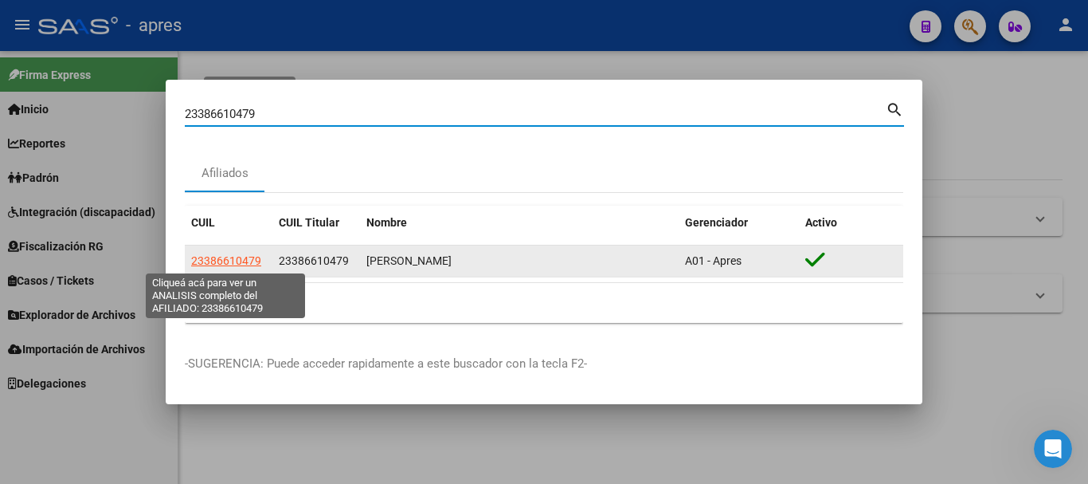
click at [229, 259] on span "23386610479" at bounding box center [226, 260] width 70 height 13
type textarea "23386610479"
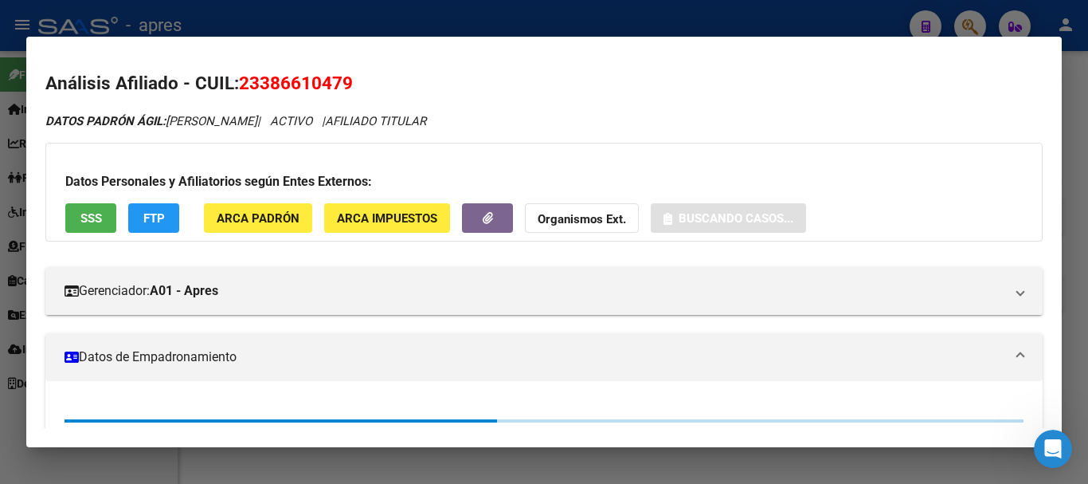
click at [100, 233] on div "Datos Personales y Afiliatorios según Entes Externos: SSS FTP ARCA Padrón ARCA …" at bounding box center [544, 192] width 998 height 99
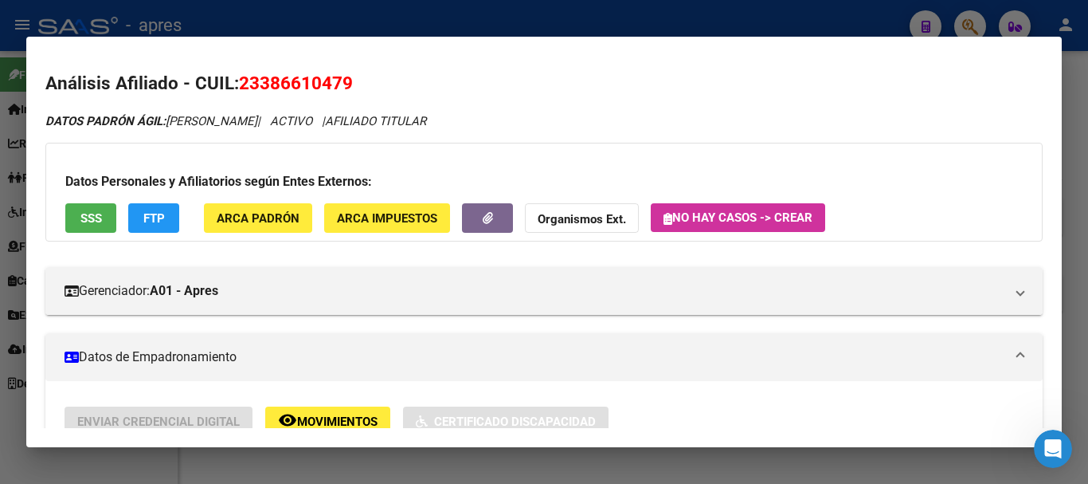
click at [96, 230] on button "SSS" at bounding box center [90, 217] width 51 height 29
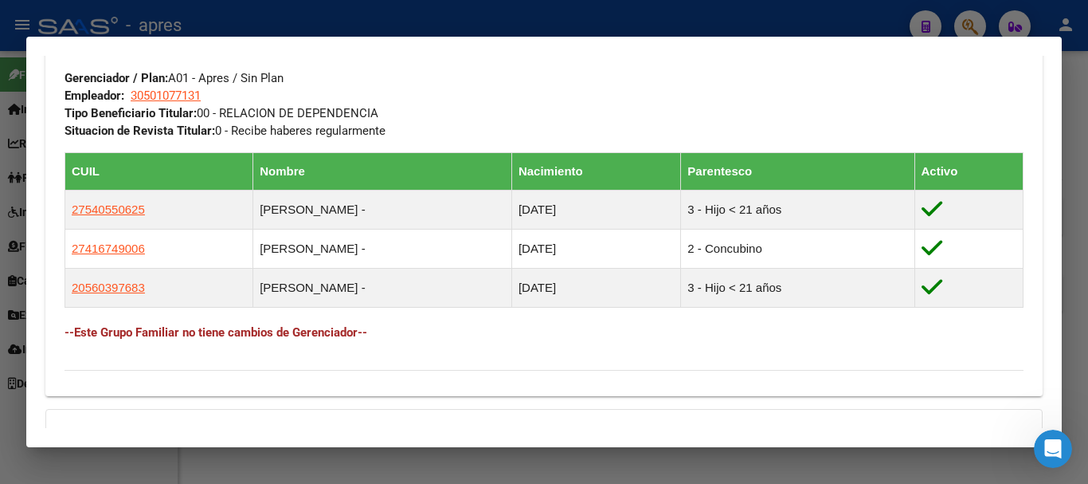
scroll to position [797, 0]
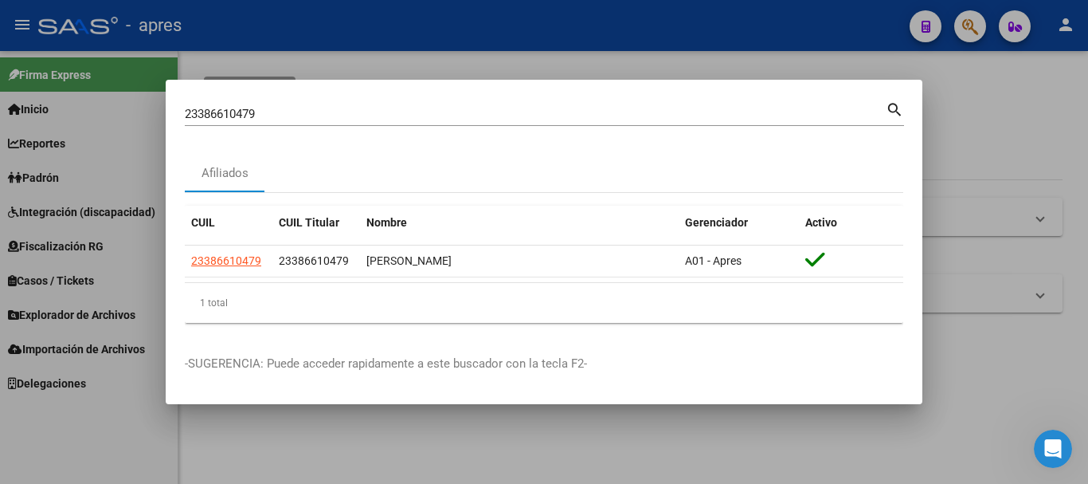
drag, startPoint x: 368, startPoint y: 103, endPoint x: 155, endPoint y: 116, distance: 213.9
click at [151, 116] on div "23386610479 Buscar (apellido, dni, cuil, nro traspaso, cuit, obra social) searc…" at bounding box center [544, 242] width 1088 height 484
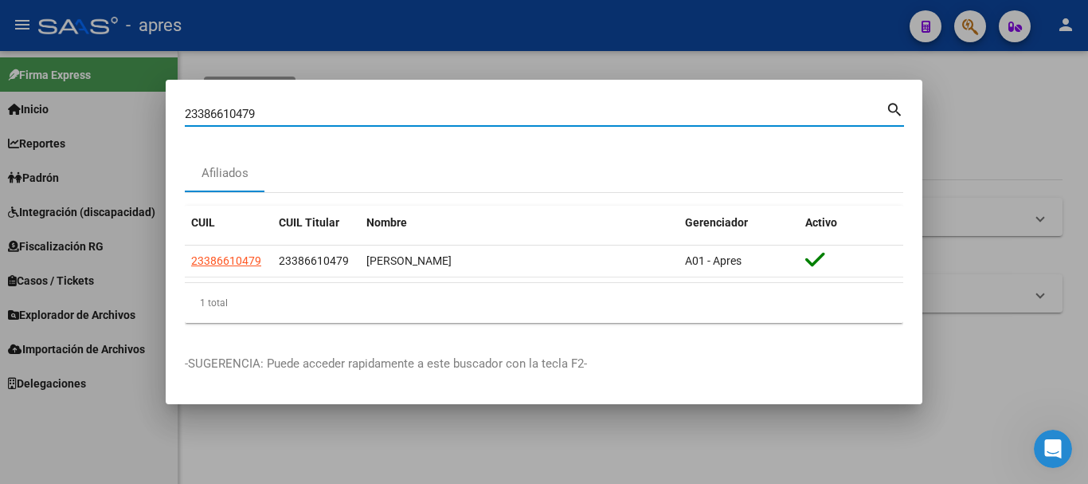
drag, startPoint x: 280, startPoint y: 113, endPoint x: 150, endPoint y: 112, distance: 130.7
click at [150, 112] on div "23386610479 Buscar (apellido, dni, cuil, nro traspaso, cuit, obra social) searc…" at bounding box center [544, 242] width 1088 height 484
paste input "093995761"
type input "20939957619"
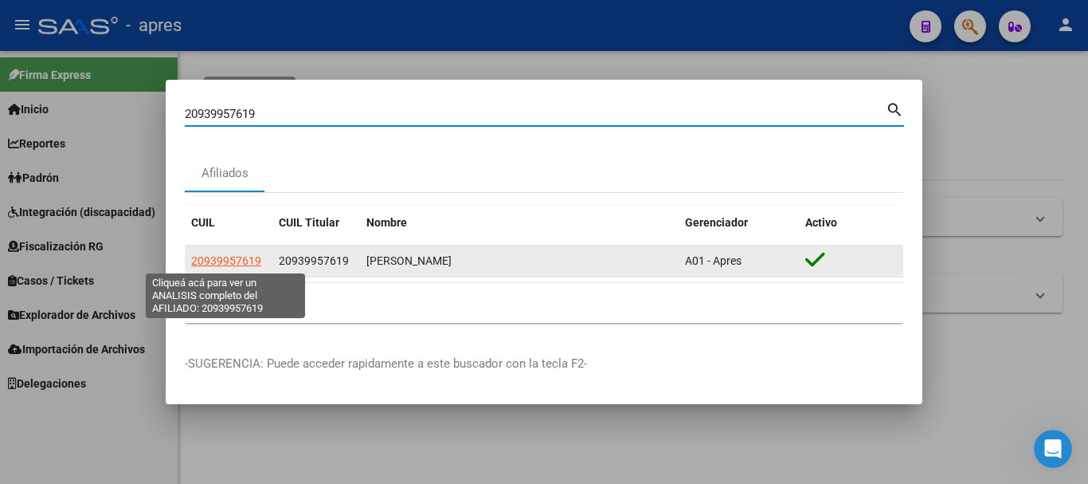
click at [245, 261] on span "20939957619" at bounding box center [226, 260] width 70 height 13
type textarea "20939957619"
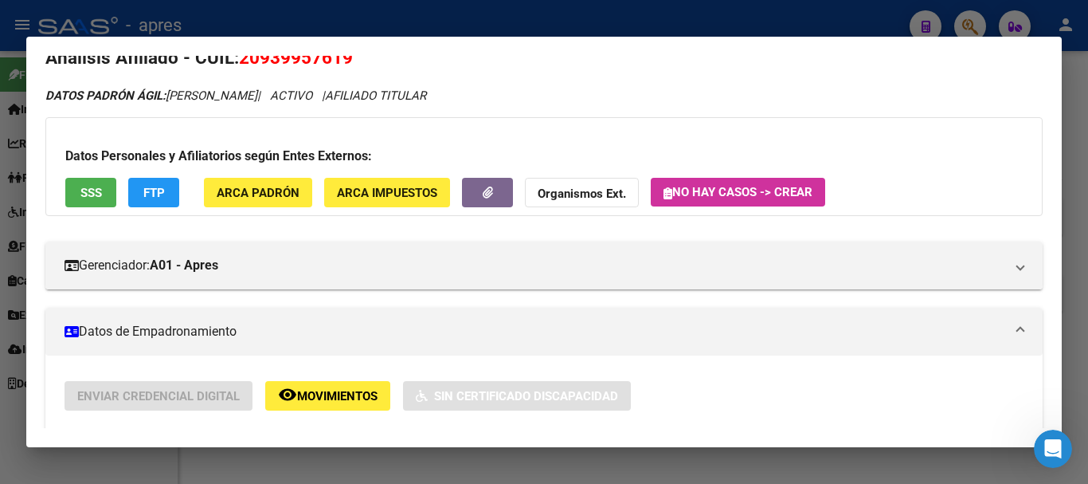
scroll to position [0, 0]
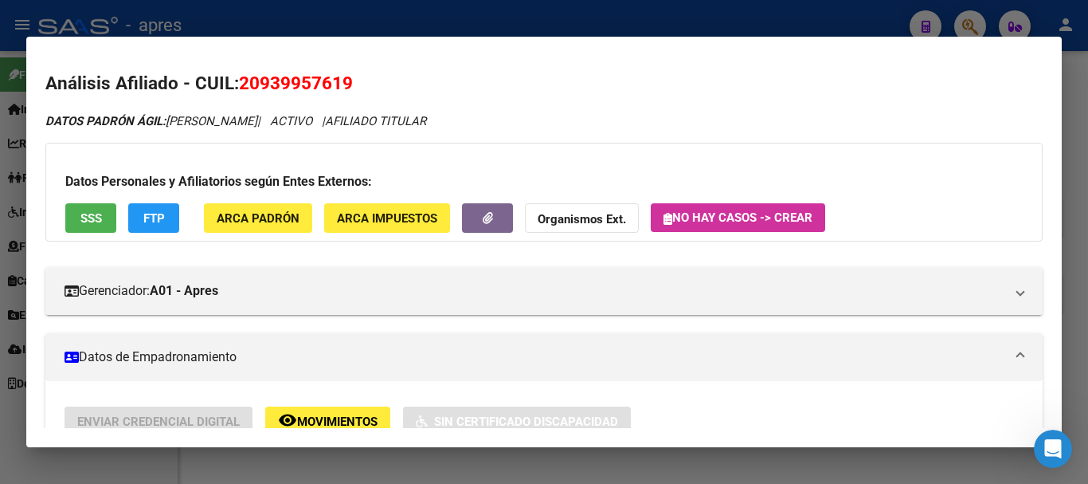
click at [100, 225] on span "SSS" at bounding box center [91, 218] width 22 height 14
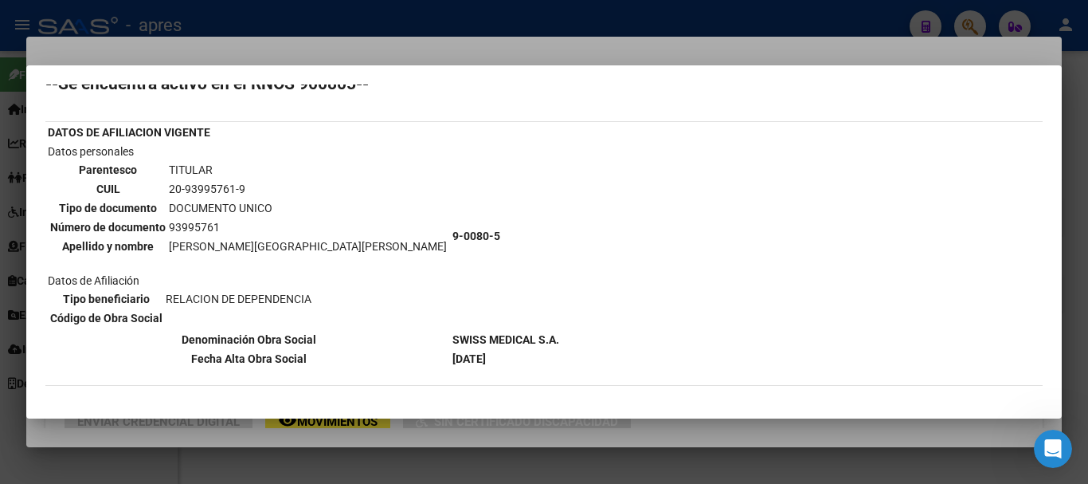
scroll to position [159, 0]
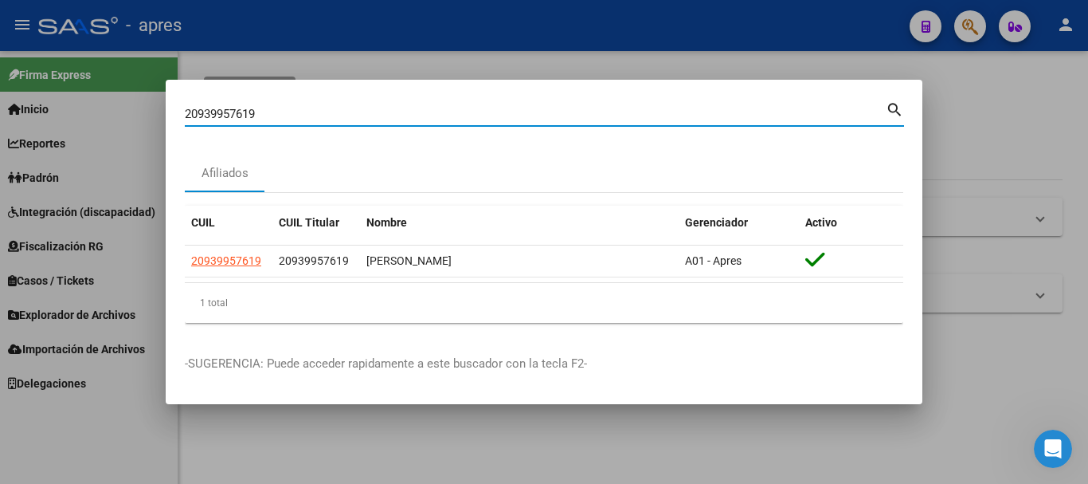
drag, startPoint x: 392, startPoint y: 112, endPoint x: 0, endPoint y: 108, distance: 392.0
click at [0, 108] on div "20939957619 Buscar (apellido, dni, cuil, nro traspaso, cuit, obra social) searc…" at bounding box center [544, 242] width 1088 height 484
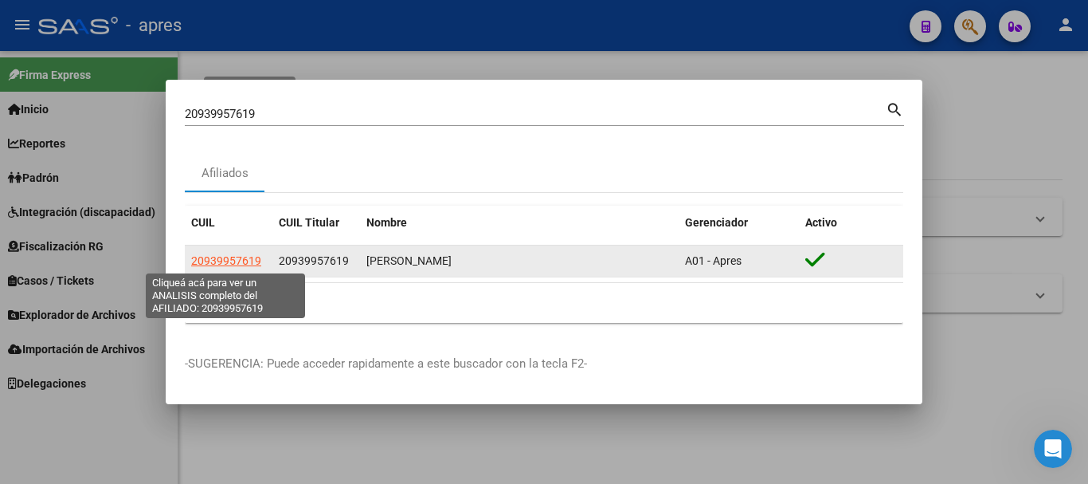
click at [235, 262] on span "20939957619" at bounding box center [226, 260] width 70 height 13
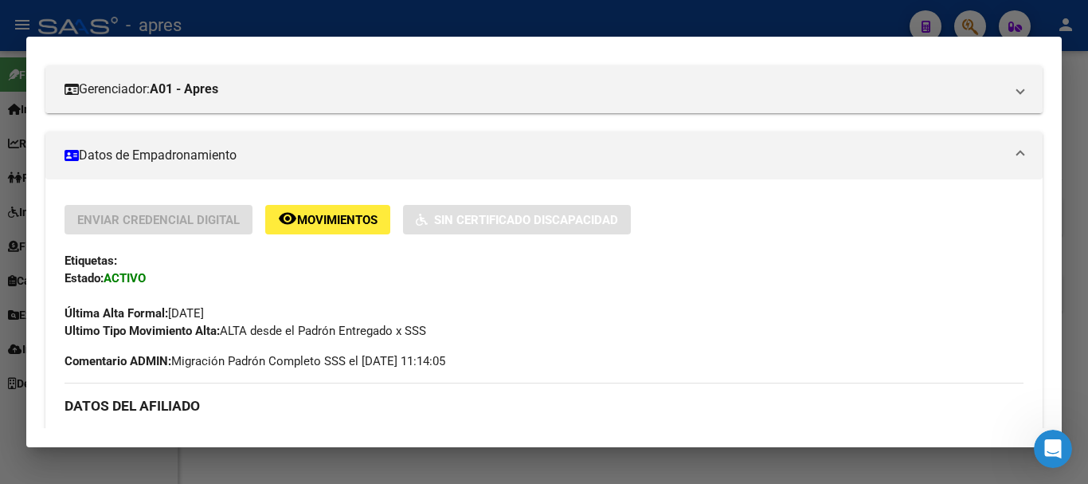
scroll to position [80, 0]
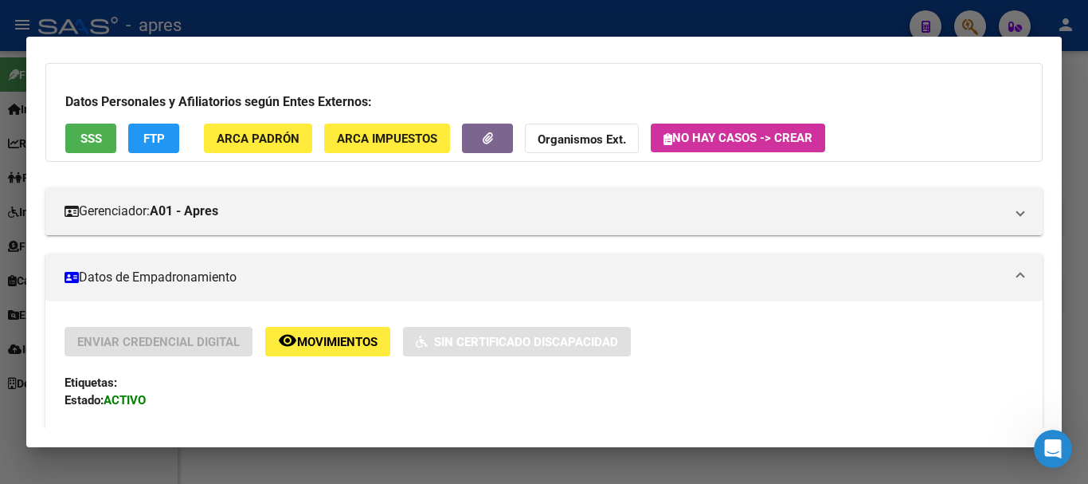
click at [100, 142] on span "SSS" at bounding box center [91, 138] width 22 height 14
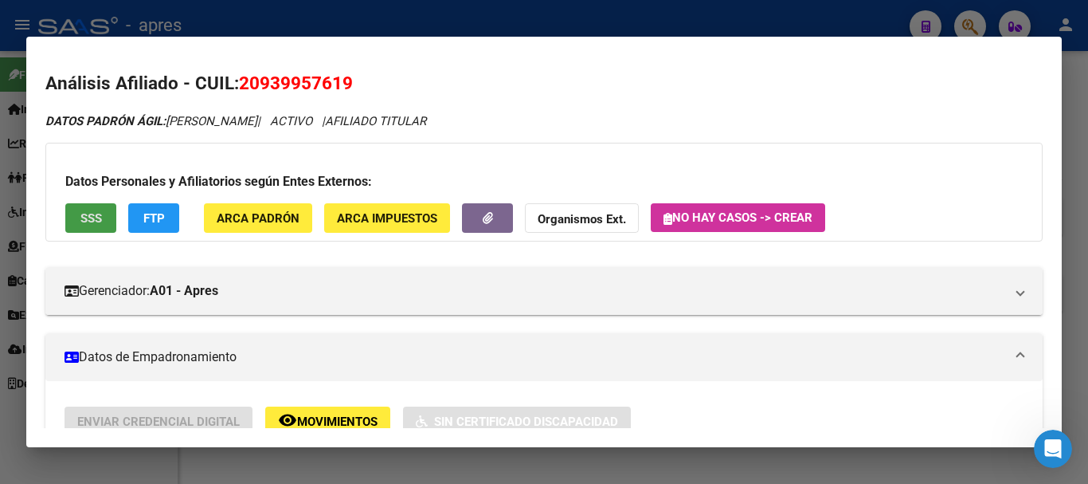
click at [83, 209] on button "SSS" at bounding box center [90, 217] width 51 height 29
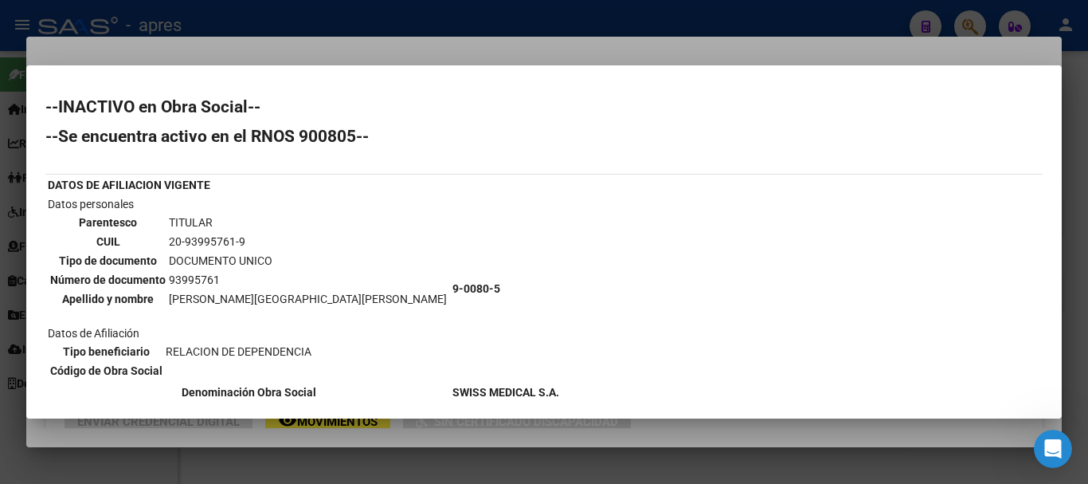
scroll to position [80, 0]
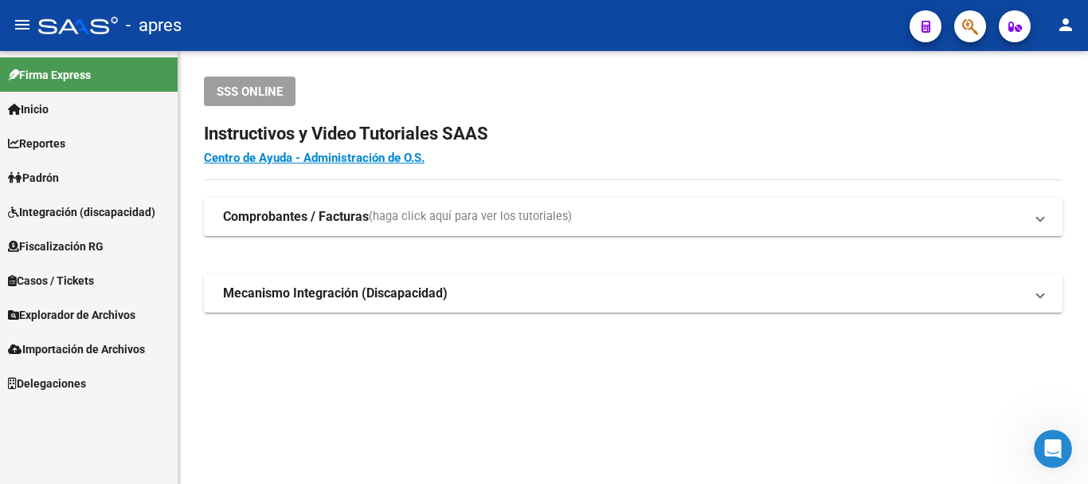
click at [984, 30] on button "button" at bounding box center [970, 26] width 32 height 32
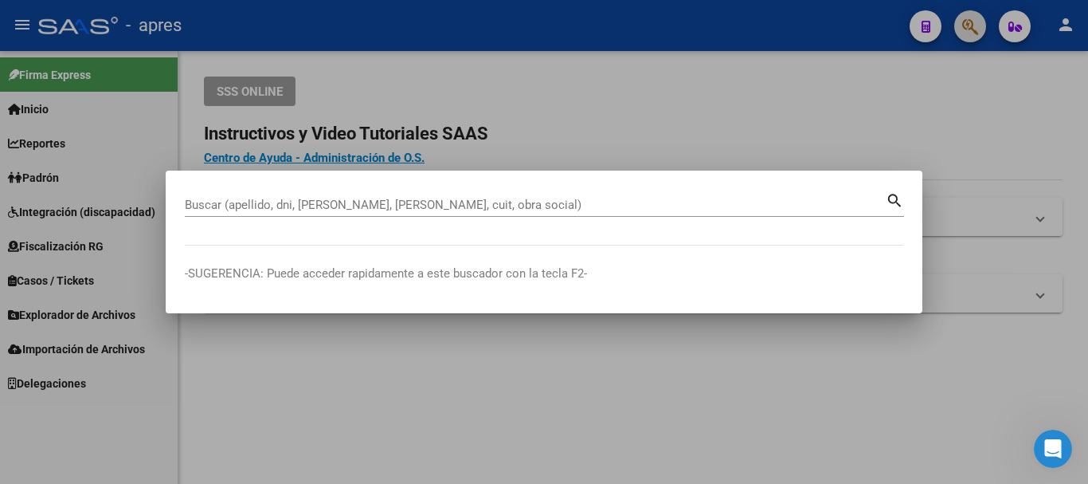
paste input "20405713552"
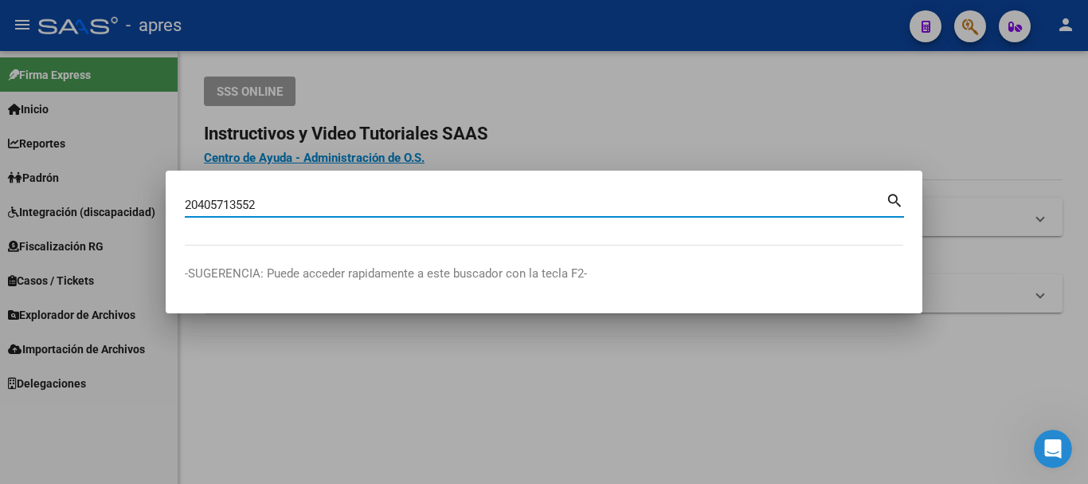
type input "20405713552"
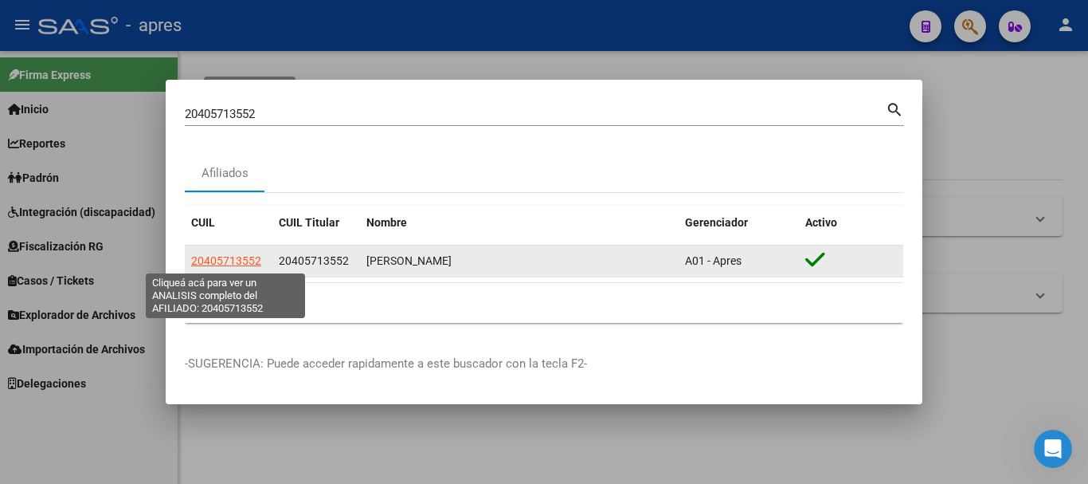
click at [233, 262] on span "20405713552" at bounding box center [226, 260] width 70 height 13
type textarea "20405713552"
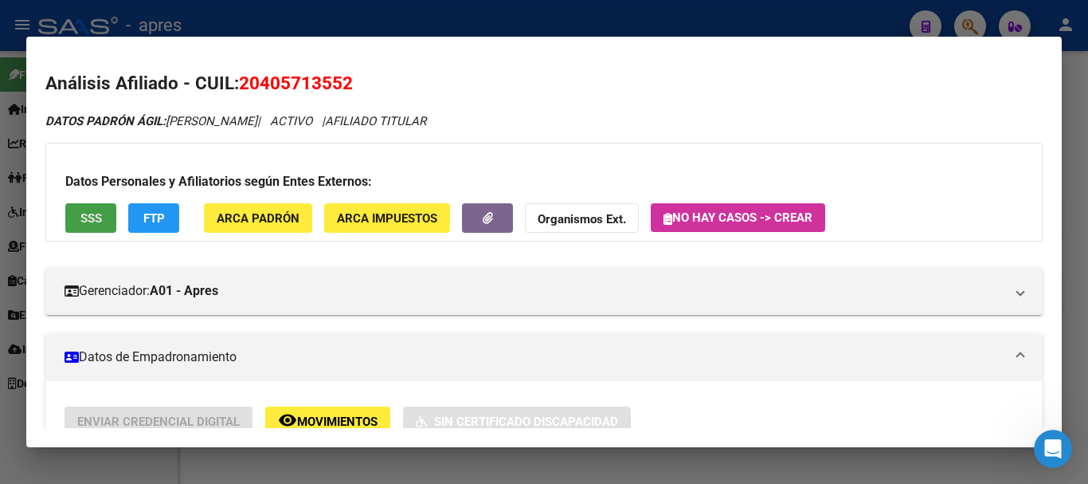
click at [104, 214] on button "SSS" at bounding box center [90, 217] width 51 height 29
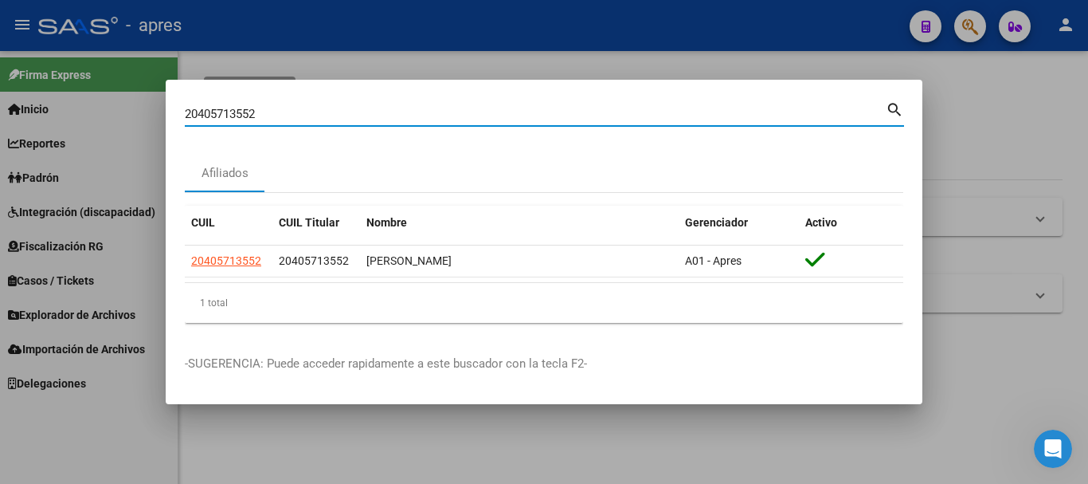
drag, startPoint x: 436, startPoint y: 117, endPoint x: 41, endPoint y: 186, distance: 401.1
click at [41, 186] on div "20405713552 Buscar (apellido, dni, cuil, nro traspaso, cuit, obra social) searc…" at bounding box center [544, 242] width 1088 height 484
paste input "24439968"
type input "20244399682"
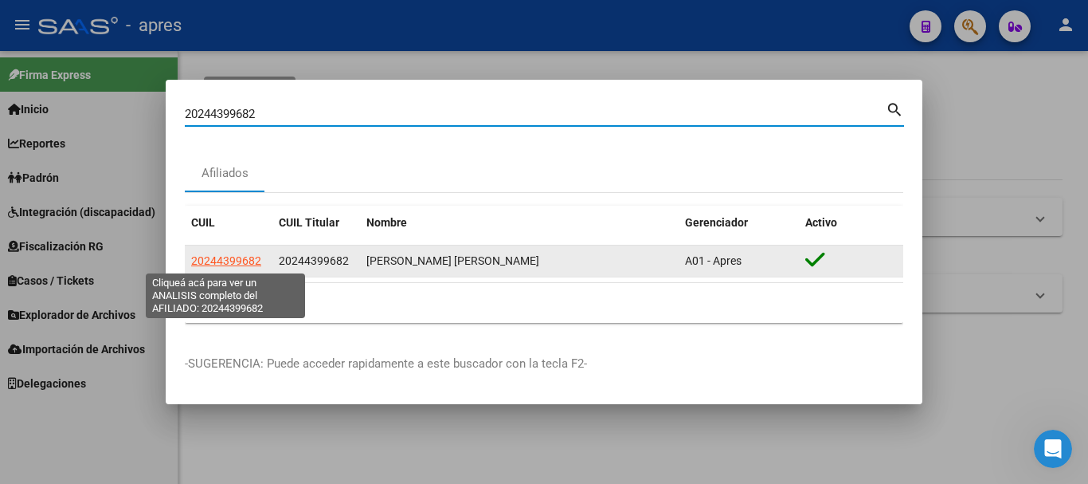
click at [221, 260] on span "20244399682" at bounding box center [226, 260] width 70 height 13
type textarea "20244399682"
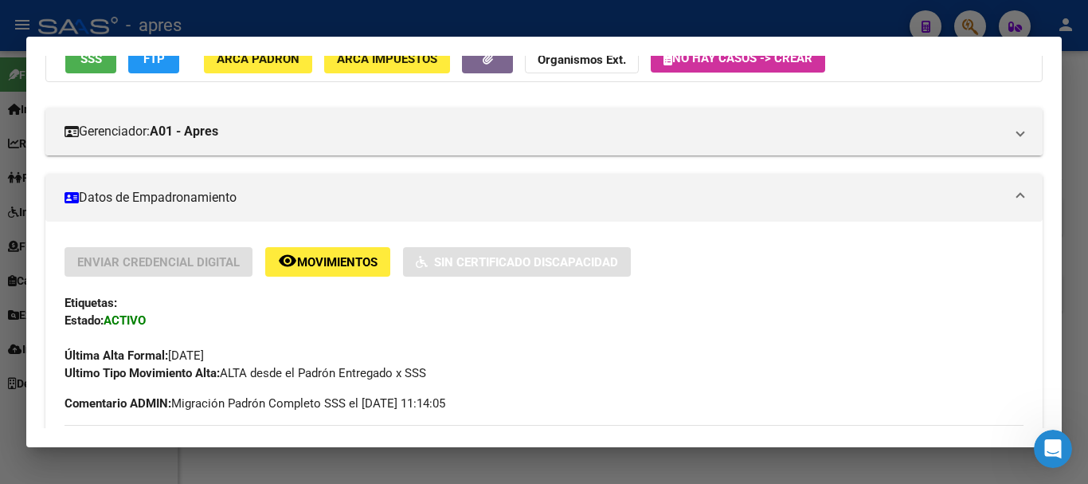
scroll to position [0, 0]
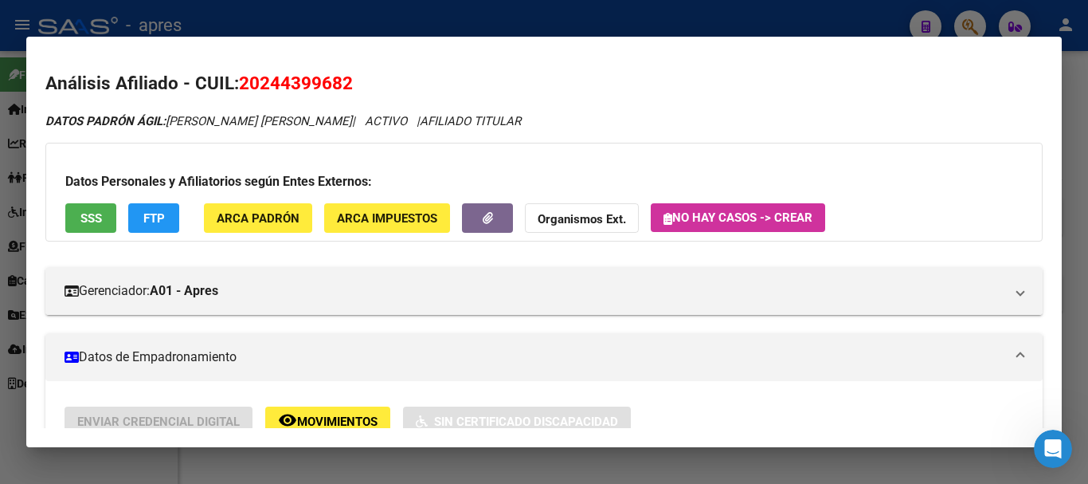
click at [101, 217] on span "SSS" at bounding box center [91, 218] width 22 height 14
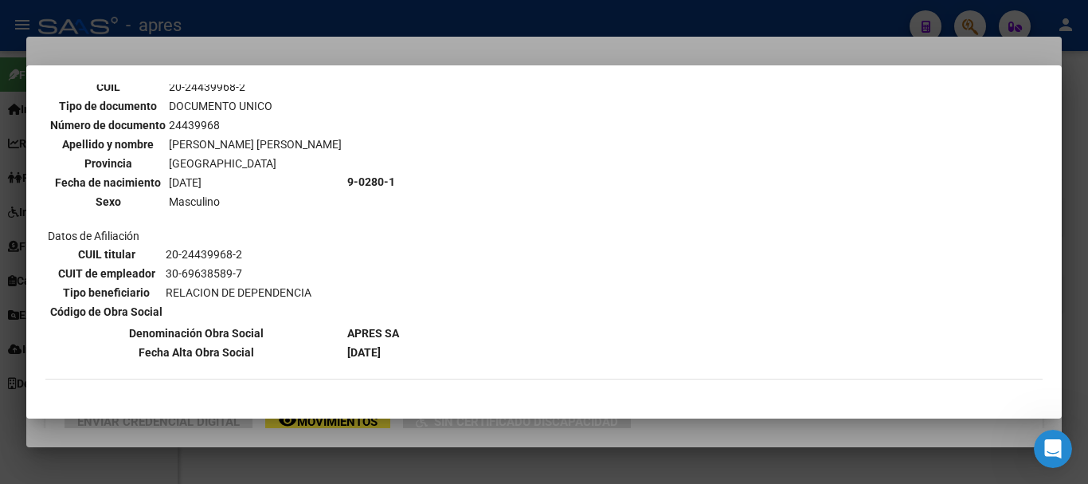
scroll to position [159, 0]
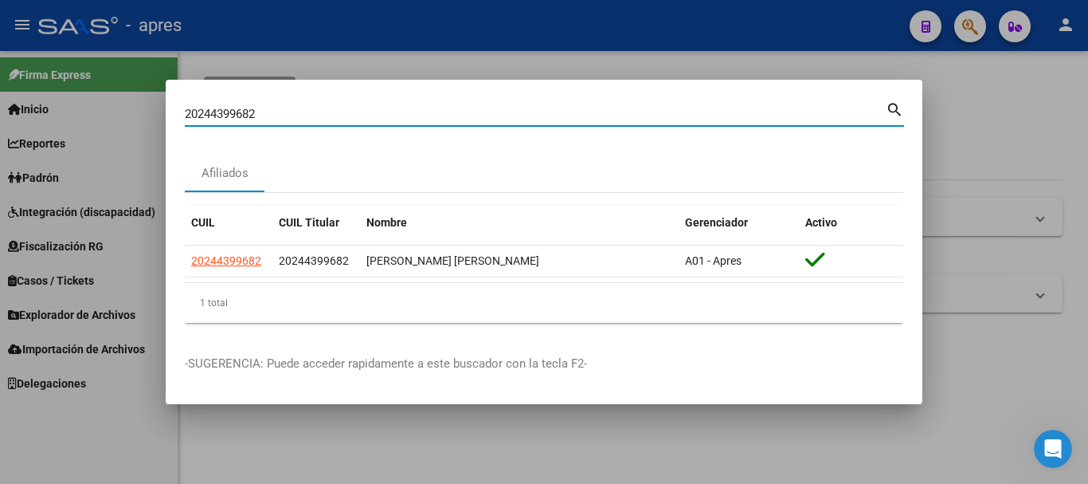
drag, startPoint x: 488, startPoint y: 119, endPoint x: 0, endPoint y: 134, distance: 488.6
click at [0, 134] on div "20244399682 Buscar (apellido, dni, cuil, nro traspaso, cuit, obra social) searc…" at bounding box center [544, 242] width 1088 height 484
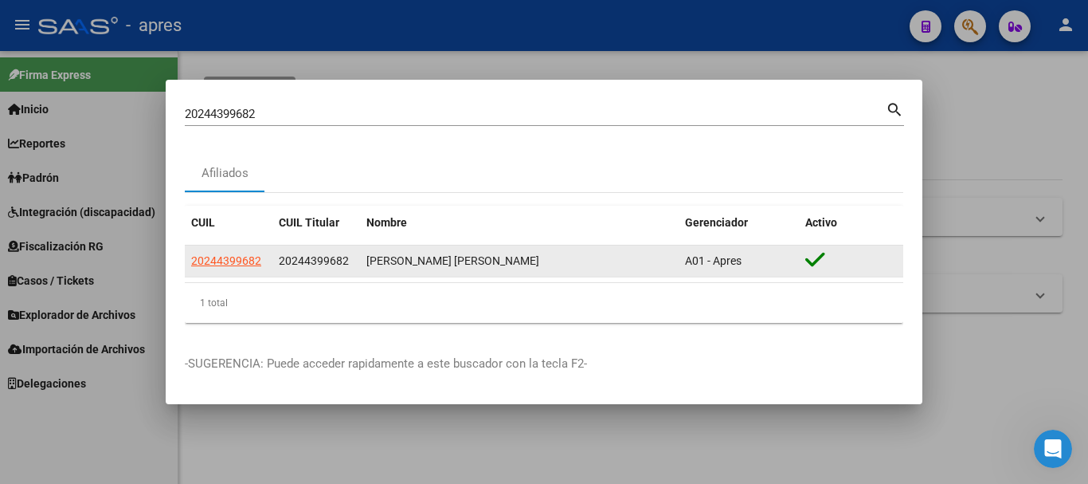
click at [238, 249] on datatable-body-cell "20244399682" at bounding box center [229, 260] width 88 height 31
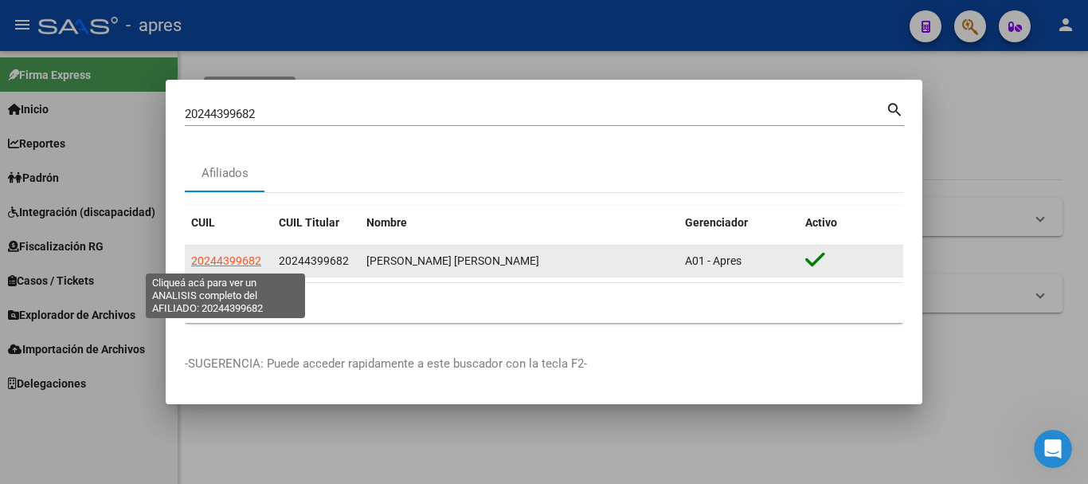
click at [245, 257] on span "20244399682" at bounding box center [226, 260] width 70 height 13
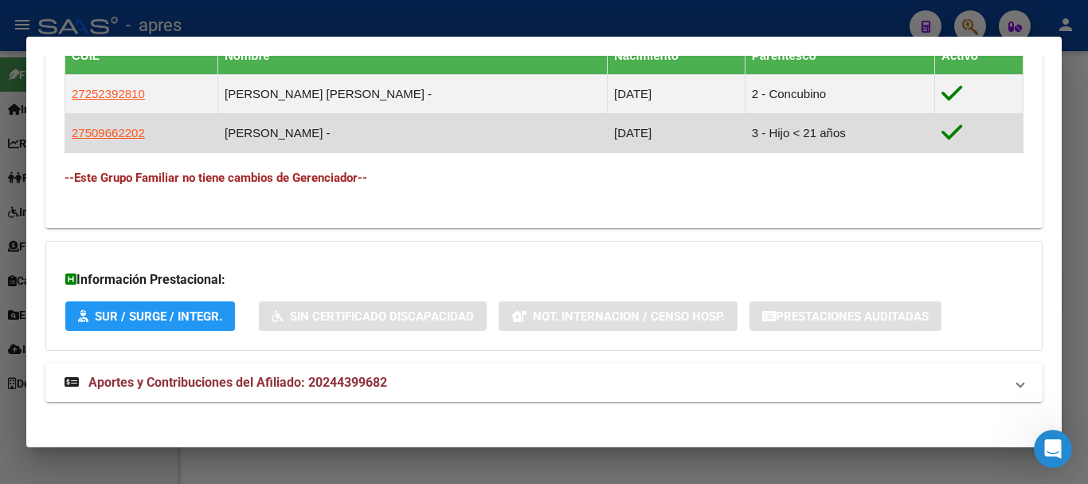
scroll to position [919, 0]
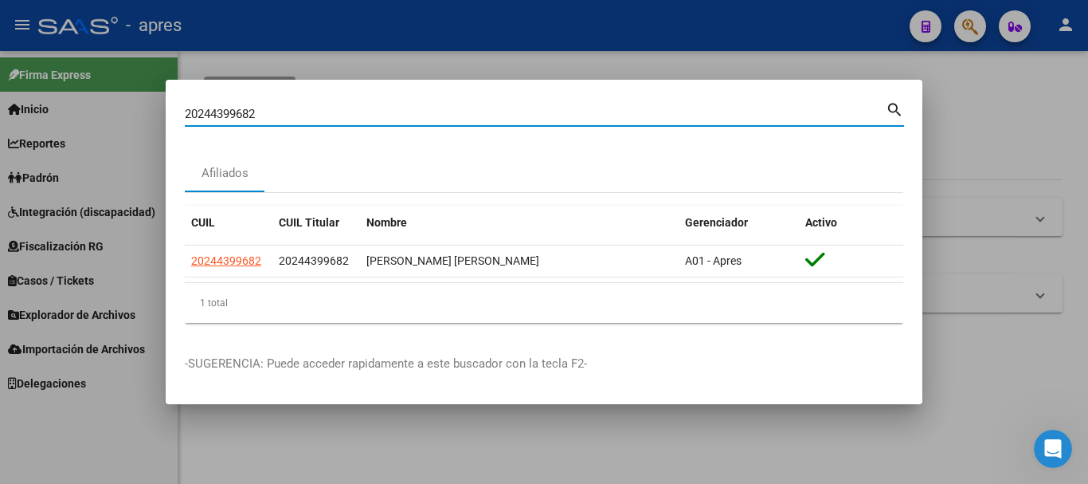
drag, startPoint x: 379, startPoint y: 108, endPoint x: 101, endPoint y: 152, distance: 281.6
click at [101, 152] on div "20244399682 Buscar (apellido, dni, cuil, nro traspaso, cuit, obra social) searc…" at bounding box center [544, 242] width 1088 height 484
paste input "5006497"
type input "25006497"
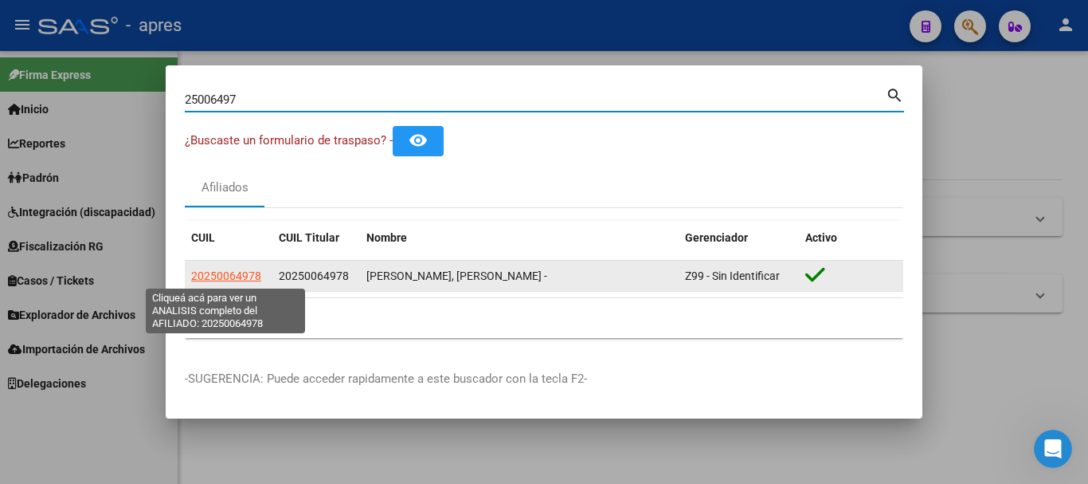
click at [245, 273] on span "20250064978" at bounding box center [226, 275] width 70 height 13
type textarea "20250064978"
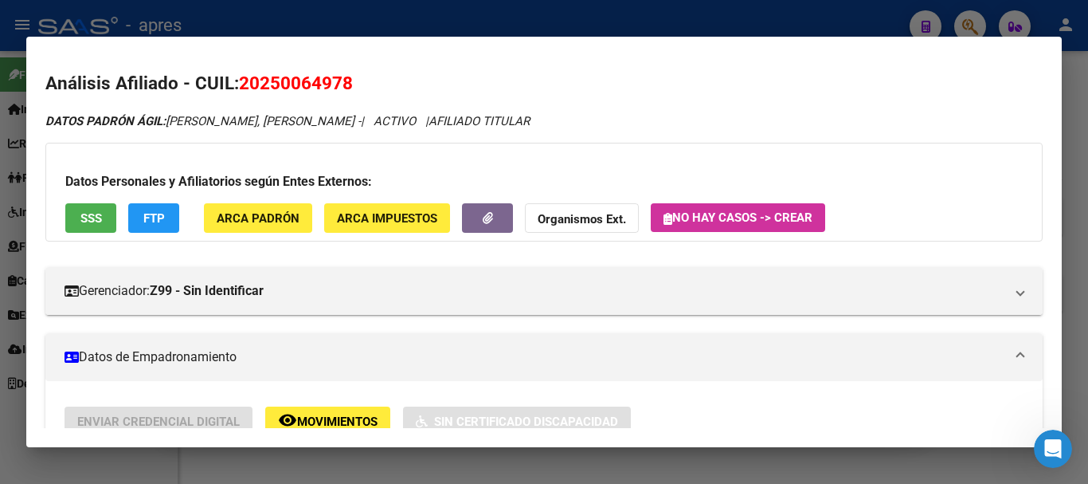
click at [98, 220] on span "SSS" at bounding box center [91, 218] width 22 height 14
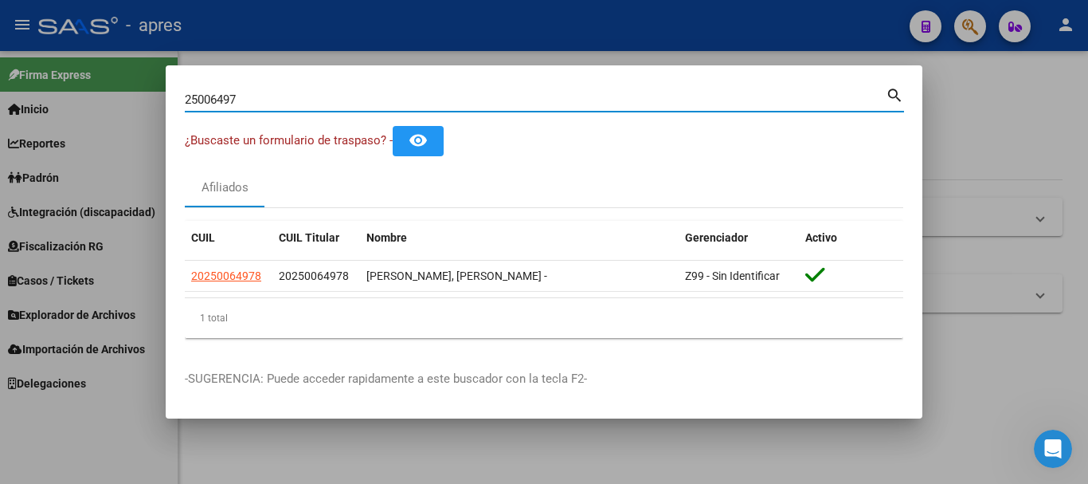
drag, startPoint x: 395, startPoint y: 97, endPoint x: 0, endPoint y: 86, distance: 395.3
click at [0, 86] on div "25006497 Buscar (apellido, dni, cuil, nro traspaso, cuit, obra social) search ¿…" at bounding box center [544, 242] width 1088 height 484
paste input "20402504561"
type input "20402504561"
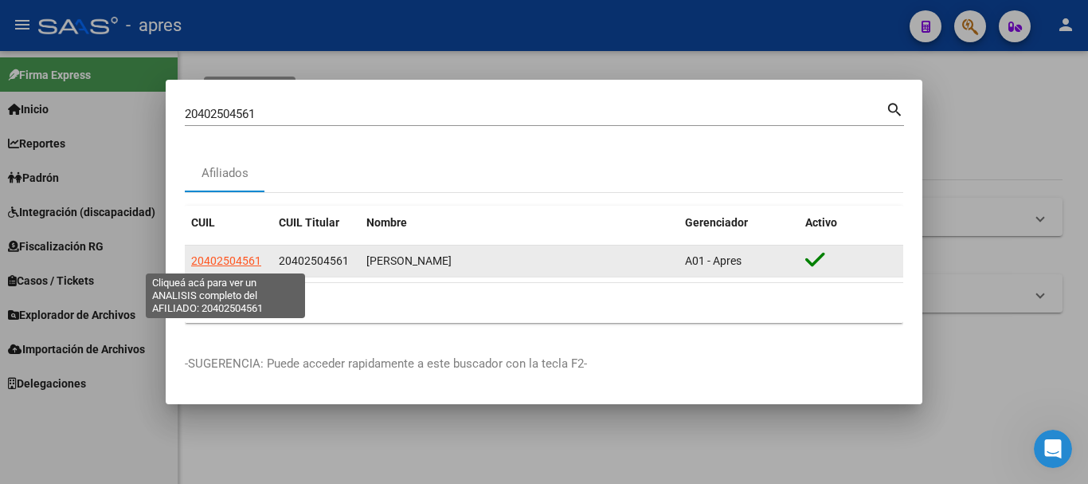
click at [241, 261] on span "20402504561" at bounding box center [226, 260] width 70 height 13
type textarea "20402504561"
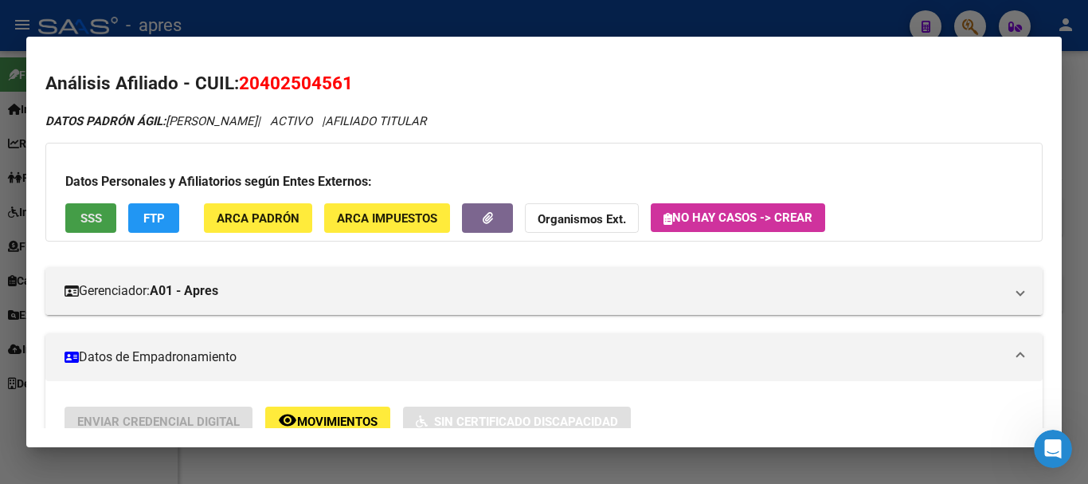
click at [83, 224] on span "SSS" at bounding box center [91, 218] width 22 height 14
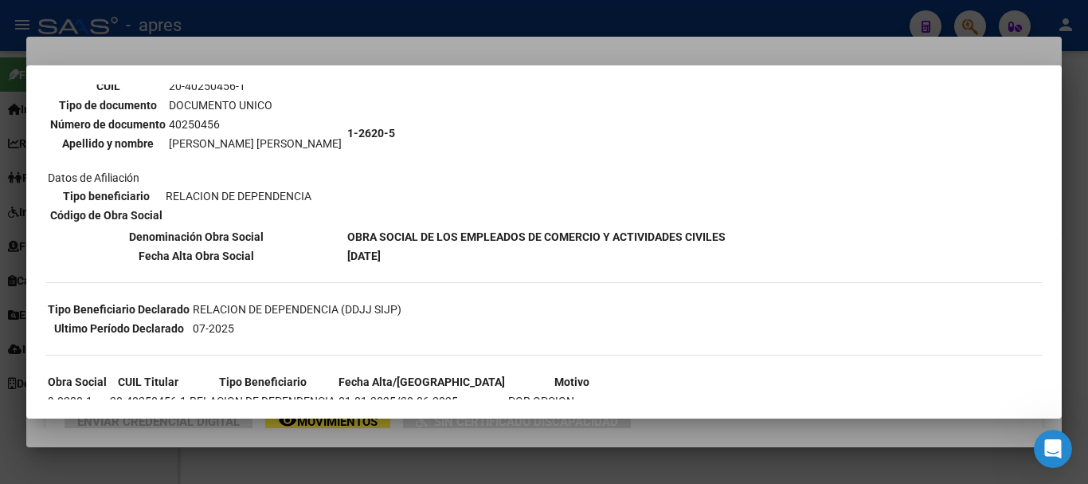
scroll to position [159, 0]
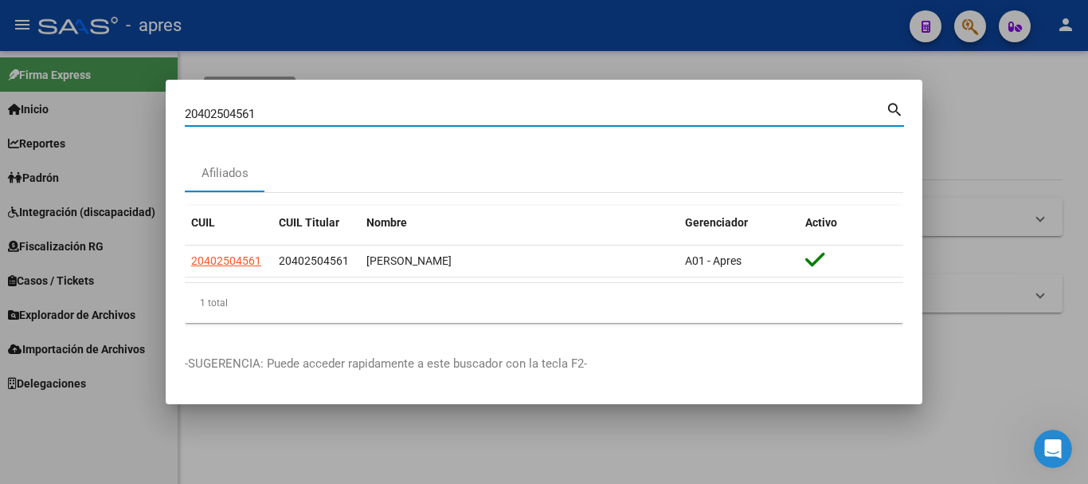
drag, startPoint x: 551, startPoint y: 115, endPoint x: 0, endPoint y: 193, distance: 556.0
click at [0, 193] on div "20402504561 Buscar (apellido, dni, cuil, nro traspaso, cuit, obra social) searc…" at bounding box center [544, 242] width 1088 height 484
paste input "7365957849"
type input "27365957849"
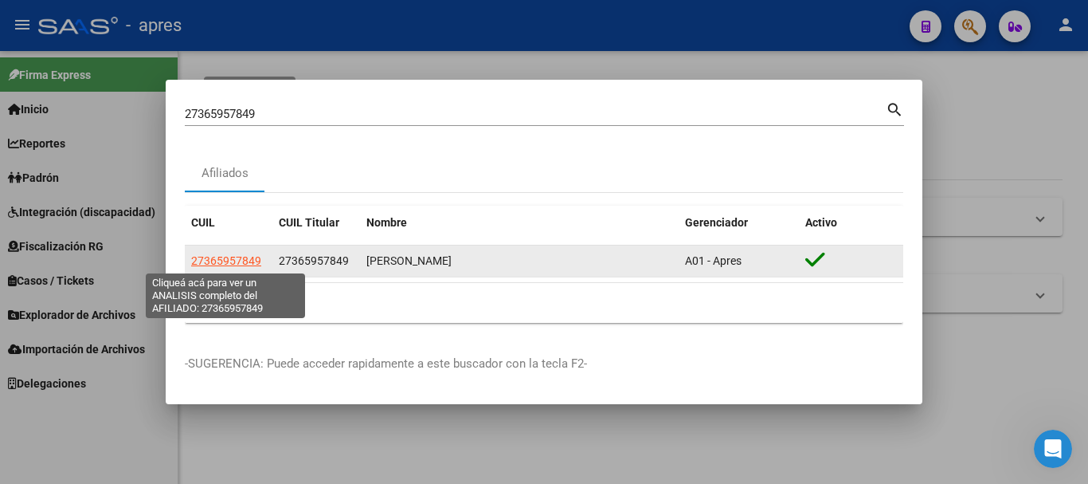
click at [248, 255] on span "27365957849" at bounding box center [226, 260] width 70 height 13
type textarea "27365957849"
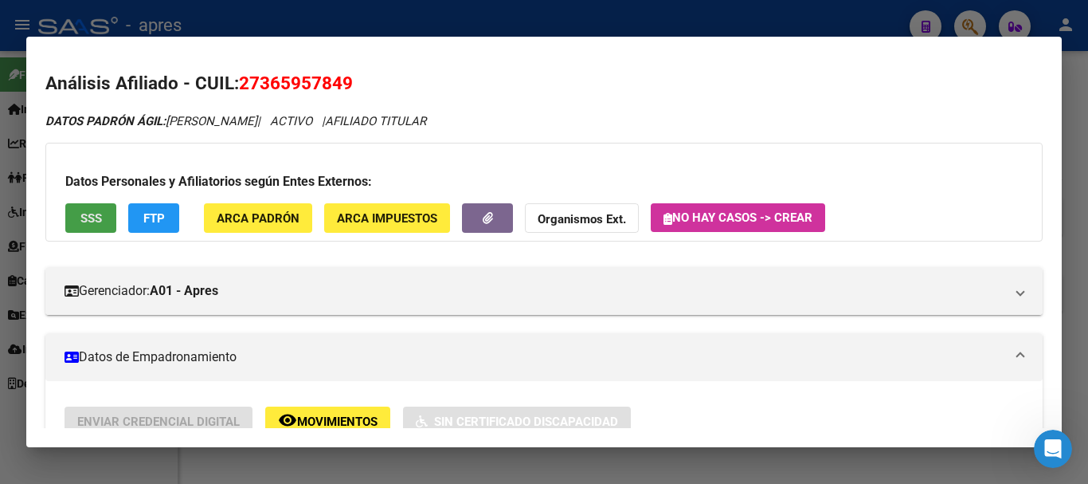
click at [87, 221] on span "SSS" at bounding box center [91, 218] width 22 height 14
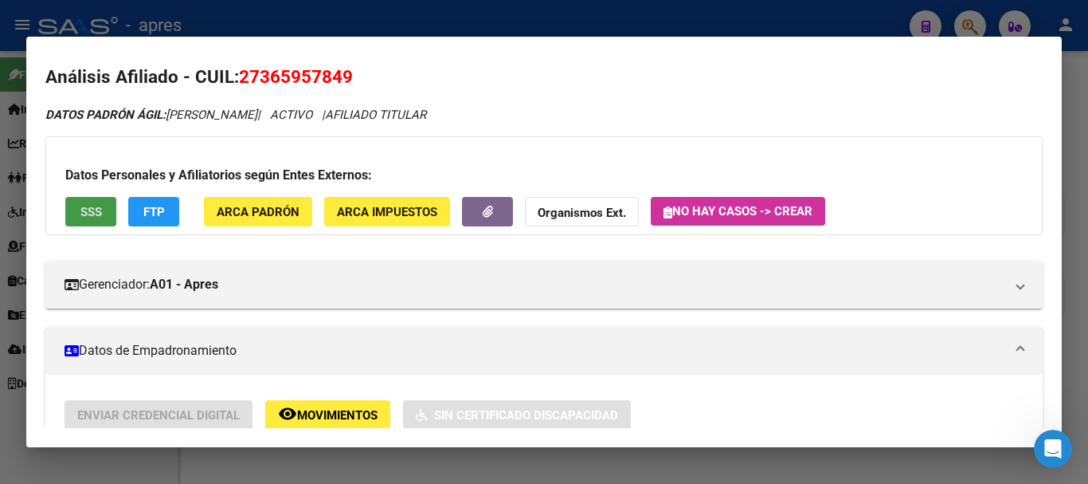
scroll to position [0, 0]
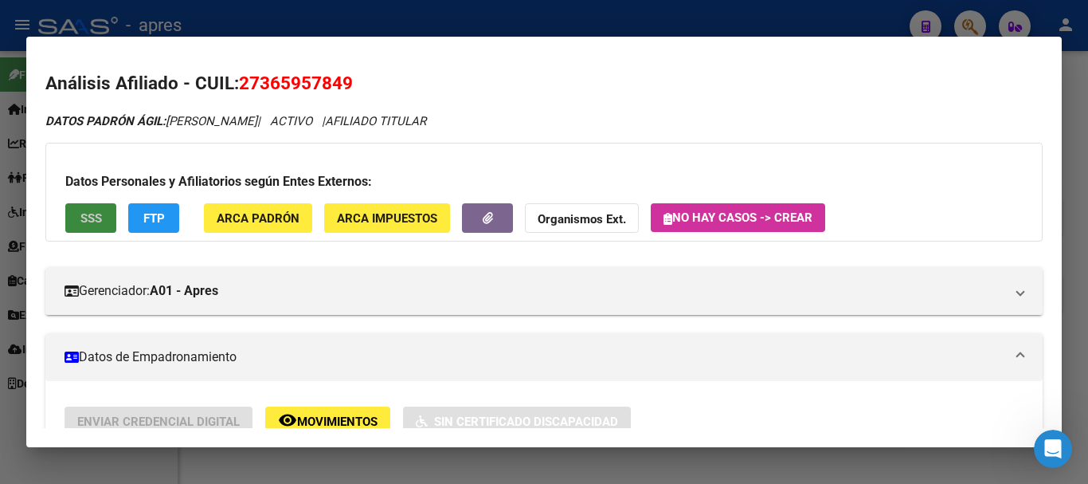
click at [97, 220] on span "SSS" at bounding box center [91, 218] width 22 height 14
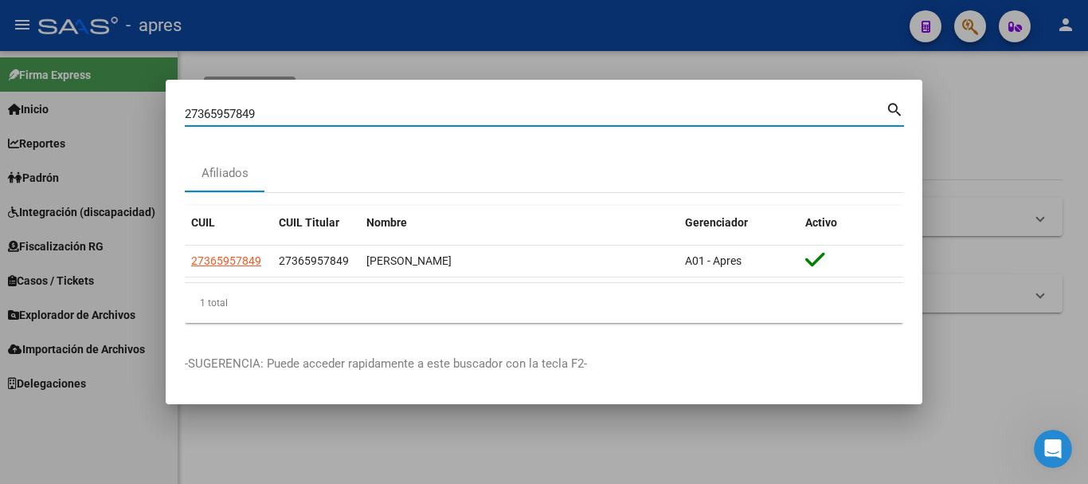
drag, startPoint x: 425, startPoint y: 113, endPoint x: 0, endPoint y: 45, distance: 430.0
click at [0, 45] on div "27365957849 Buscar (apellido, dni, cuil, nro traspaso, cuit, obra social) searc…" at bounding box center [544, 242] width 1088 height 484
paste input "0319200607"
type input "20319200607"
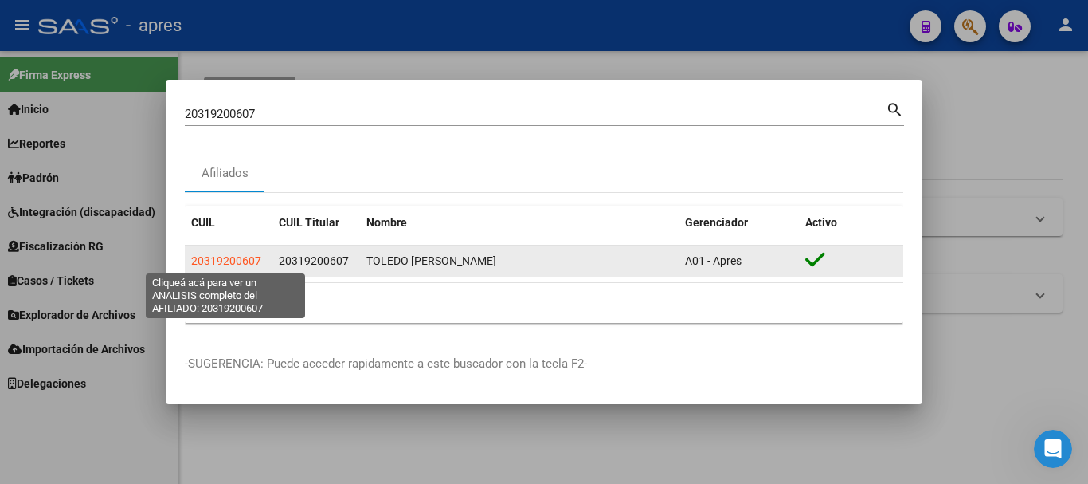
click at [233, 258] on span "20319200607" at bounding box center [226, 260] width 70 height 13
type textarea "20319200607"
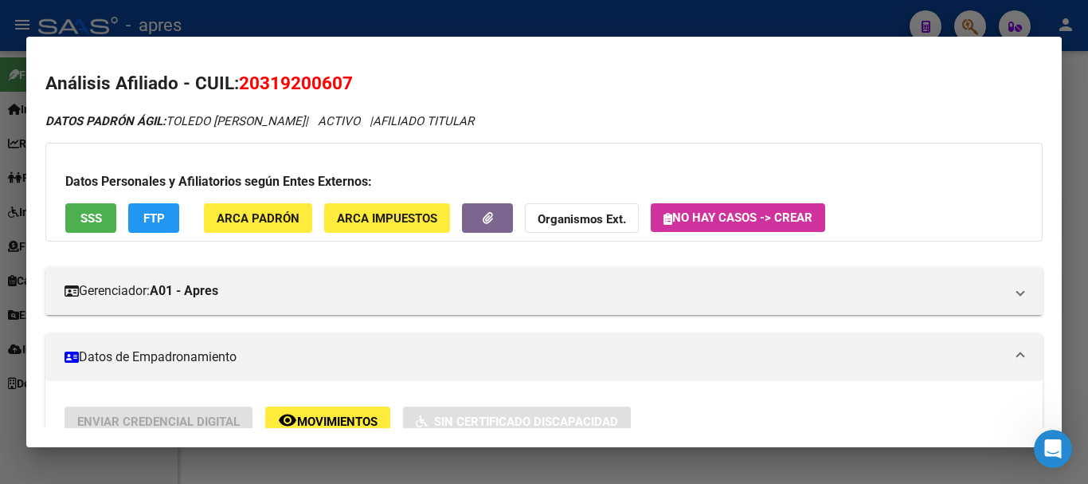
click at [88, 226] on button "SSS" at bounding box center [90, 217] width 51 height 29
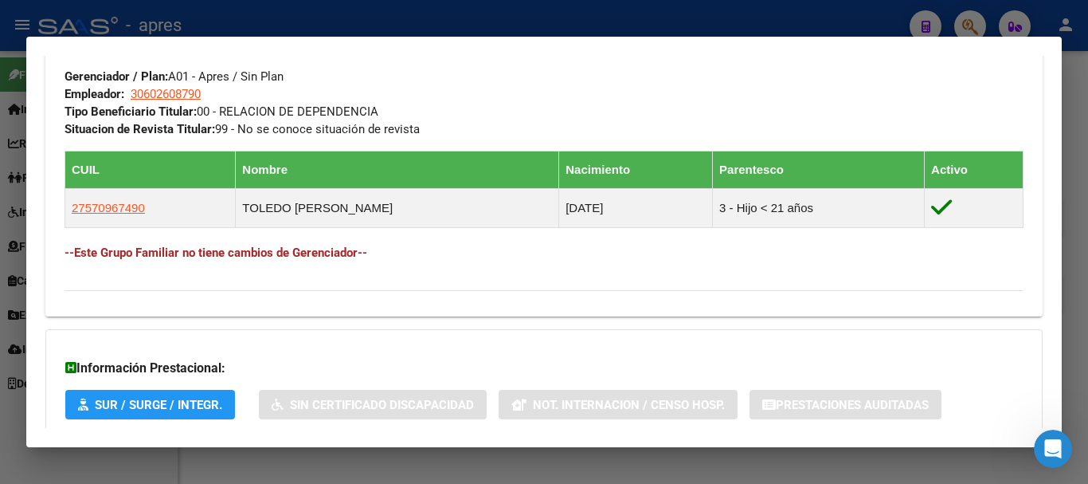
scroll to position [876, 0]
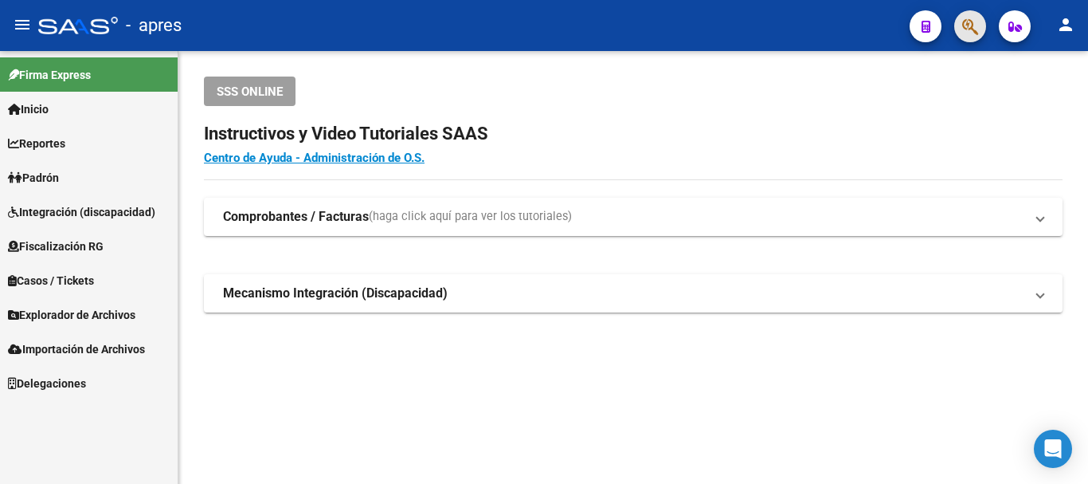
click at [963, 37] on span "button" at bounding box center [970, 26] width 16 height 33
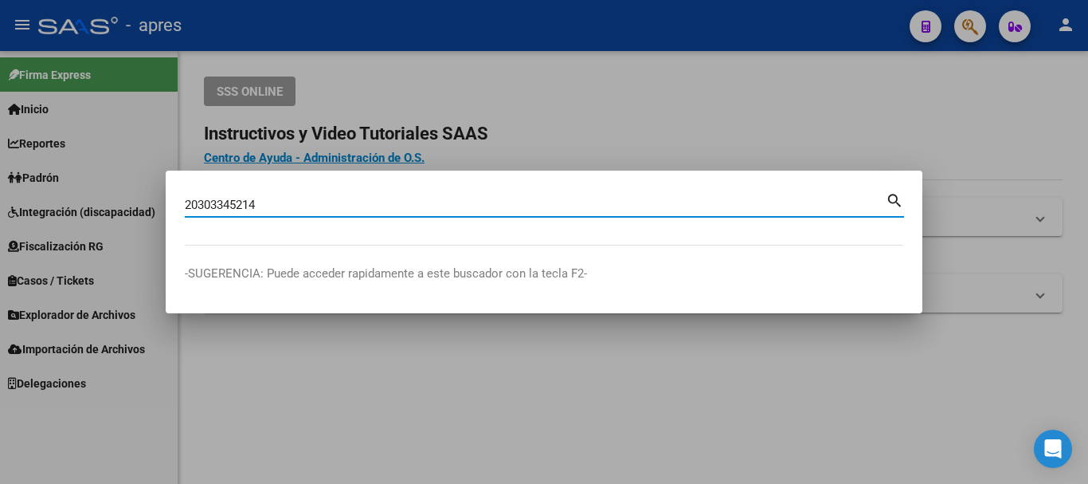
type input "20303345214"
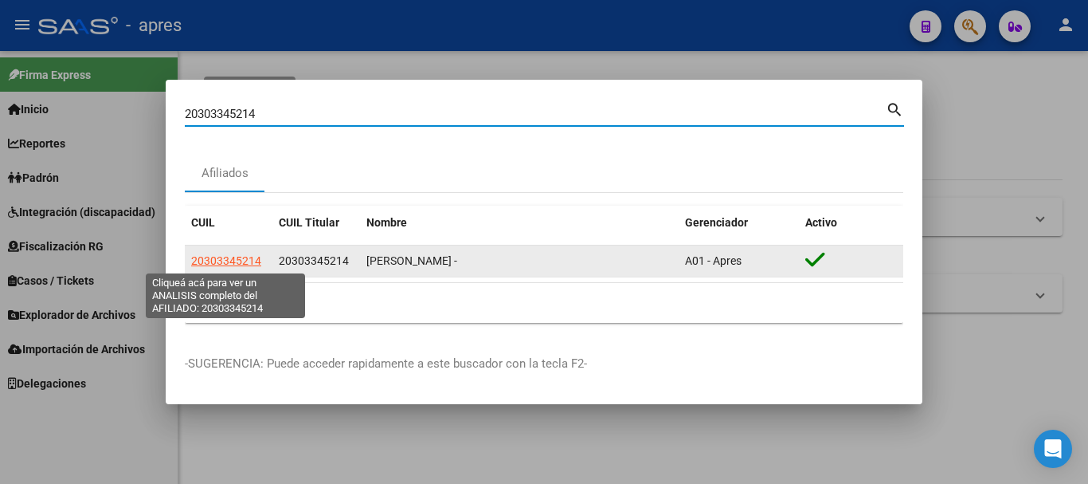
click at [253, 258] on span "20303345214" at bounding box center [226, 260] width 70 height 13
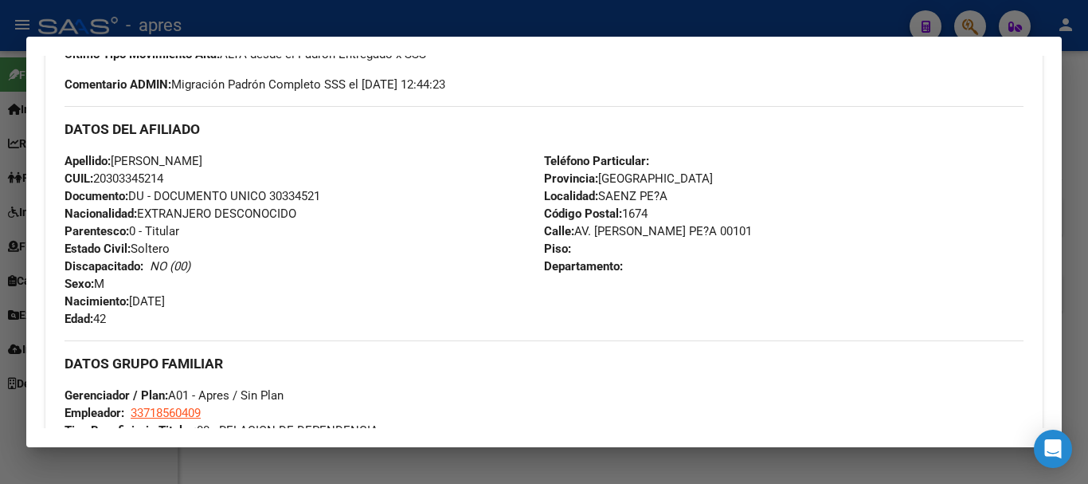
scroll to position [496, 0]
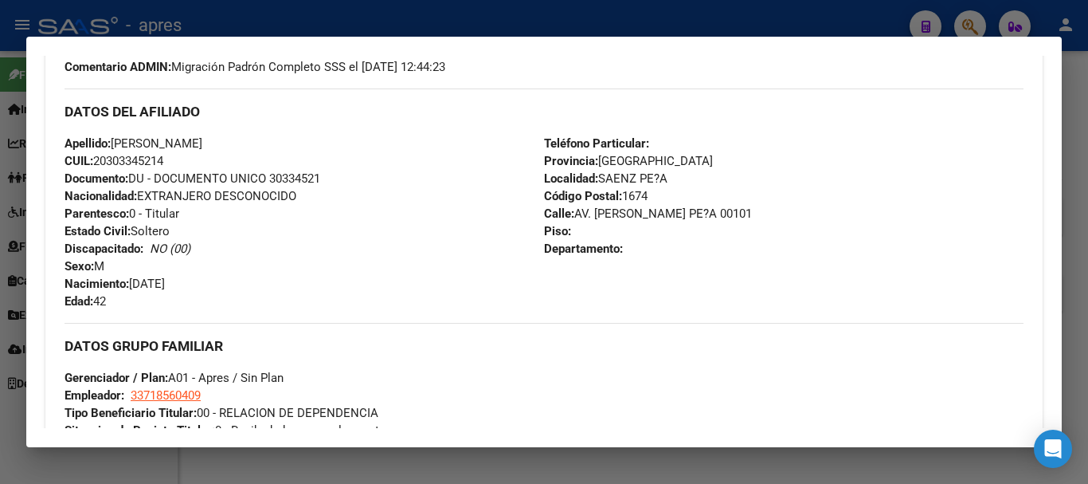
drag, startPoint x: 176, startPoint y: 414, endPoint x: 150, endPoint y: 398, distance: 30.7
click at [148, 407] on div "DATOS GRUPO FAMILIAR Gerenciador / Plan: A01 - Apres / Sin Plan Empleador: 3371…" at bounding box center [544, 381] width 959 height 116
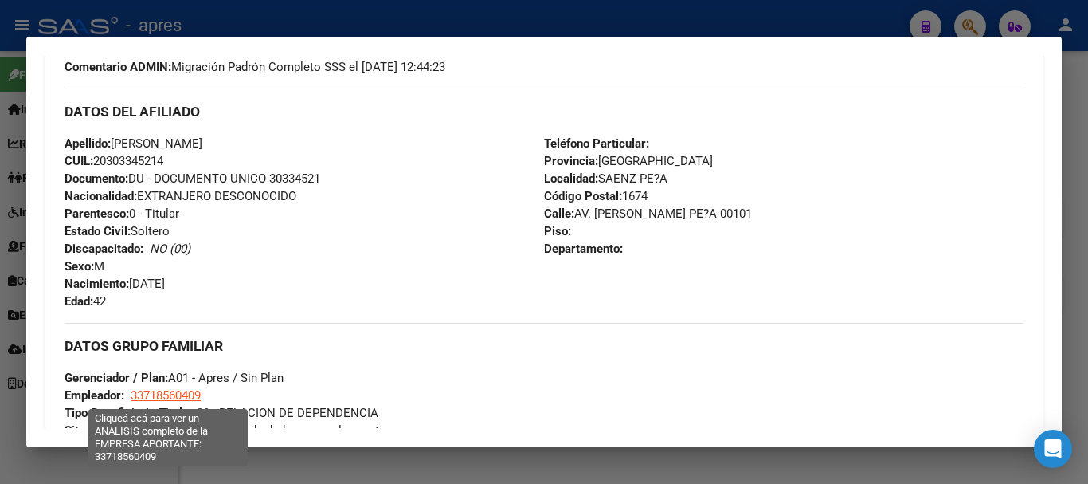
click at [148, 397] on span "33718560409" at bounding box center [166, 395] width 70 height 14
type textarea "33718560409"
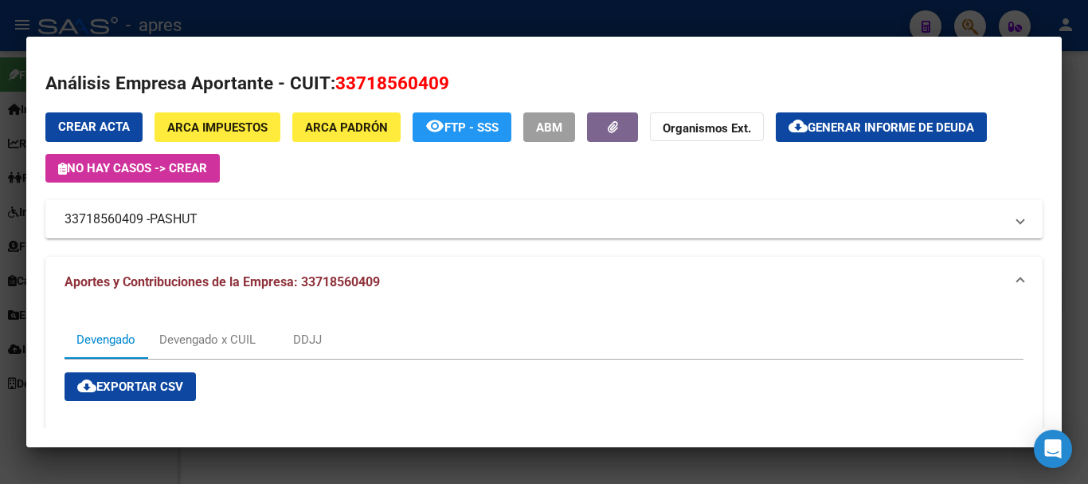
drag, startPoint x: 333, startPoint y: 82, endPoint x: 453, endPoint y: 81, distance: 120.3
click at [453, 81] on h2 "Análisis Empresa Aportante - CUIT: 33718560409" at bounding box center [544, 83] width 998 height 27
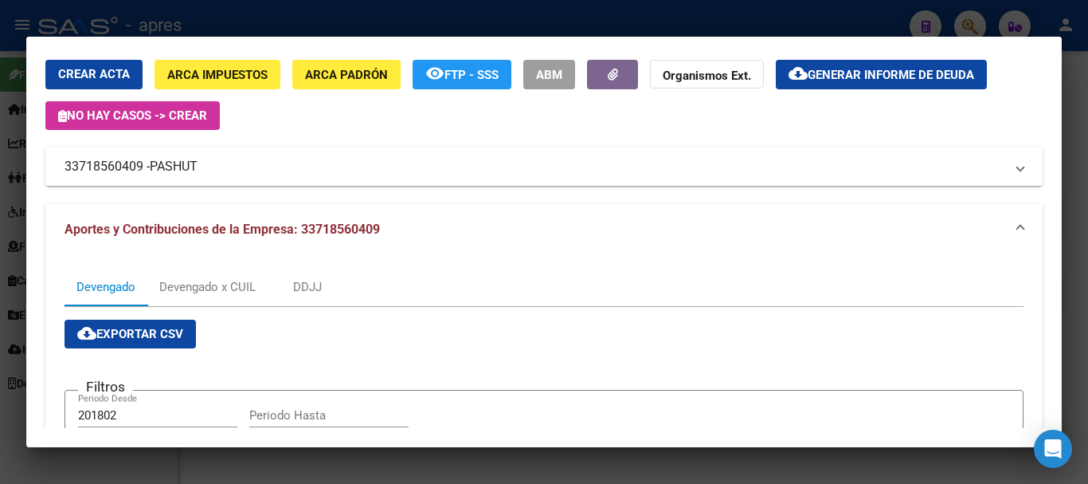
scroll to position [80, 0]
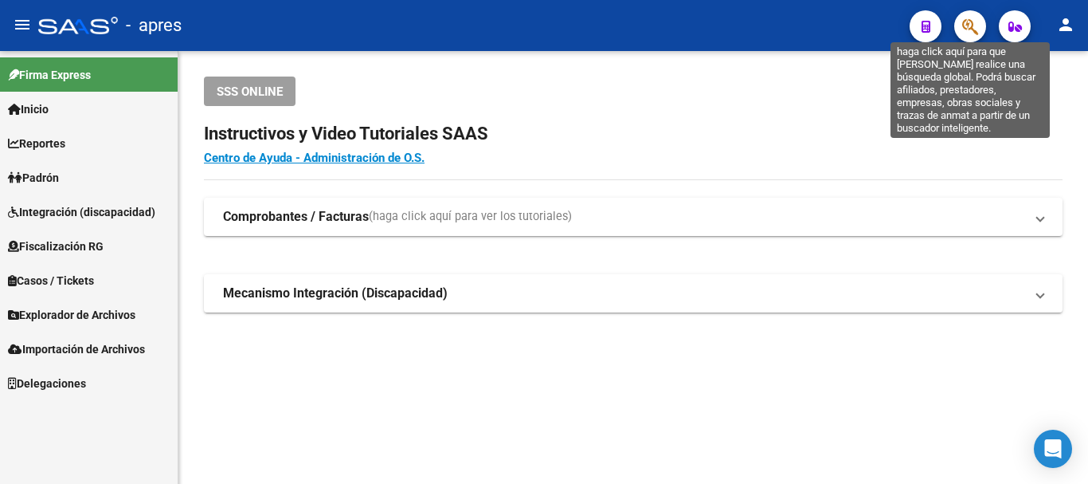
click at [970, 35] on icon "button" at bounding box center [970, 27] width 16 height 18
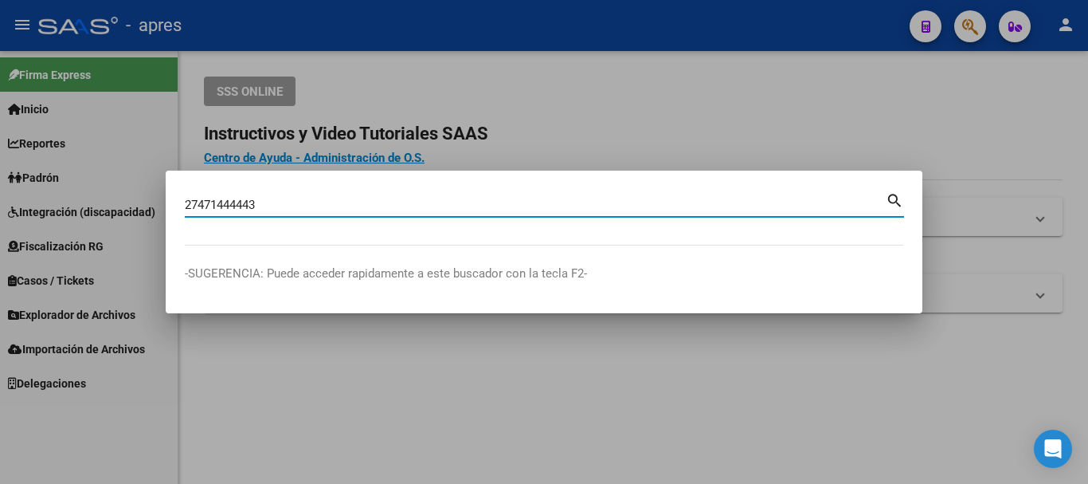
type input "27471444443"
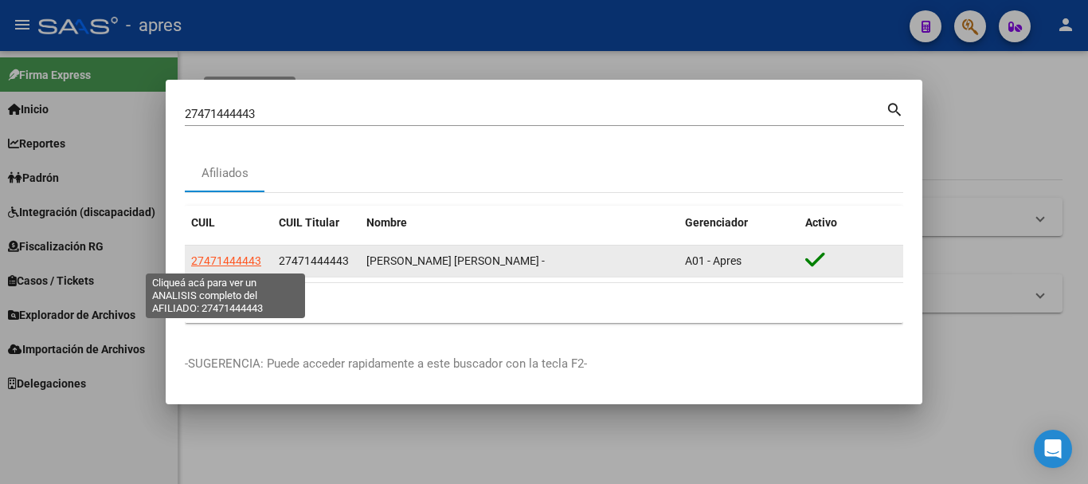
click at [248, 265] on span "27471444443" at bounding box center [226, 260] width 70 height 13
type textarea "27471444443"
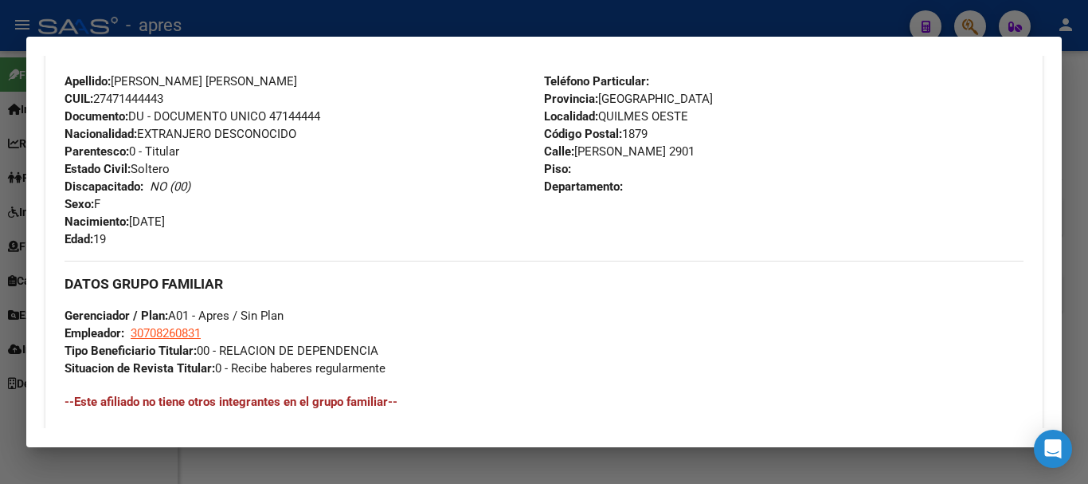
scroll to position [478, 0]
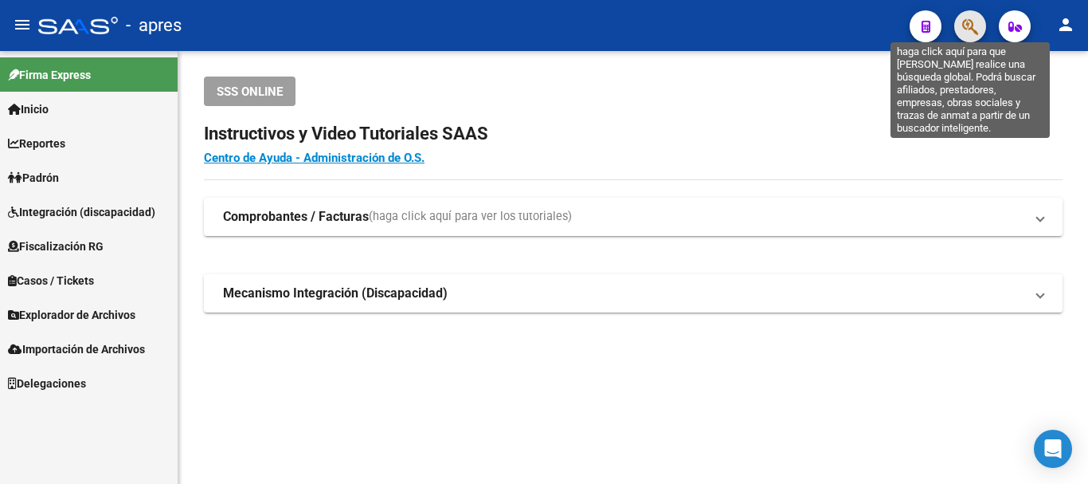
click at [978, 27] on icon "button" at bounding box center [970, 27] width 16 height 18
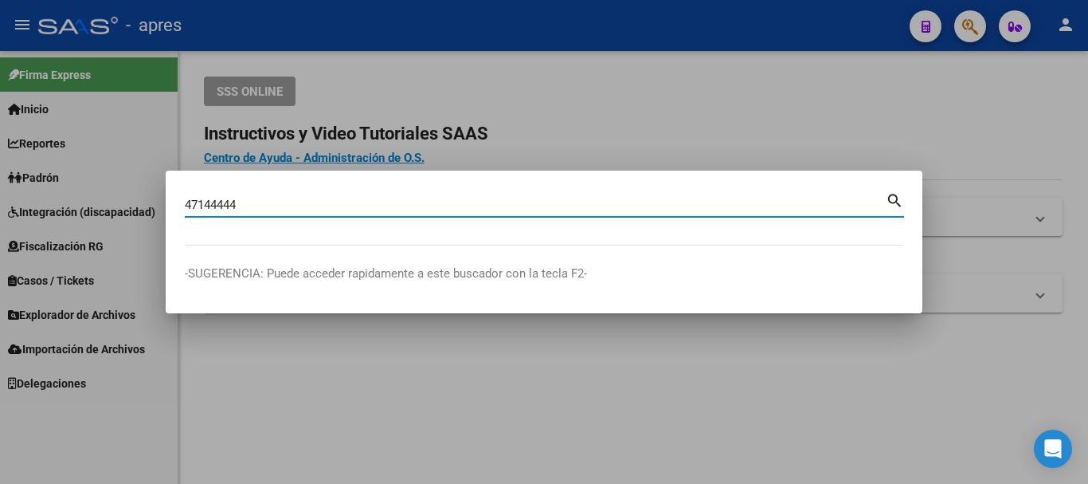
type input "47144444"
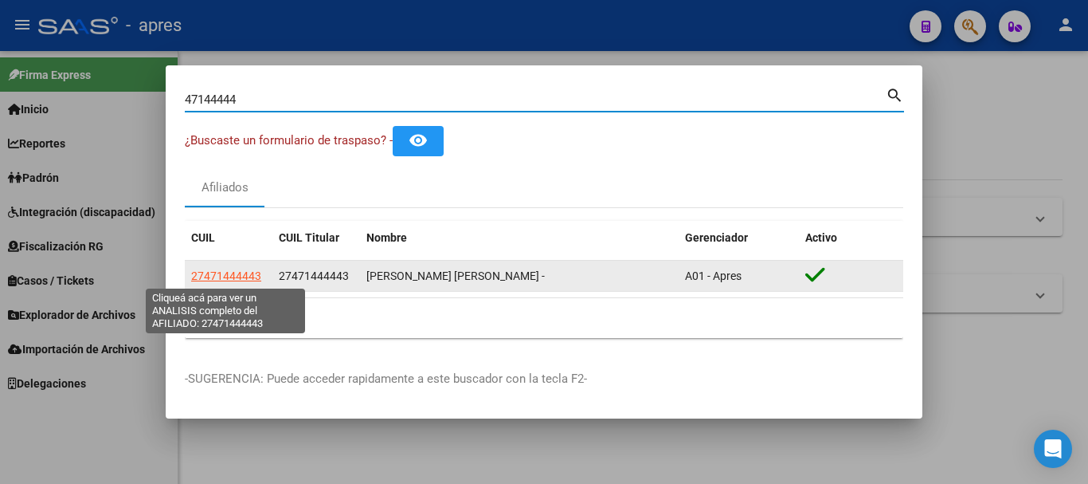
click at [252, 281] on span "27471444443" at bounding box center [226, 275] width 70 height 13
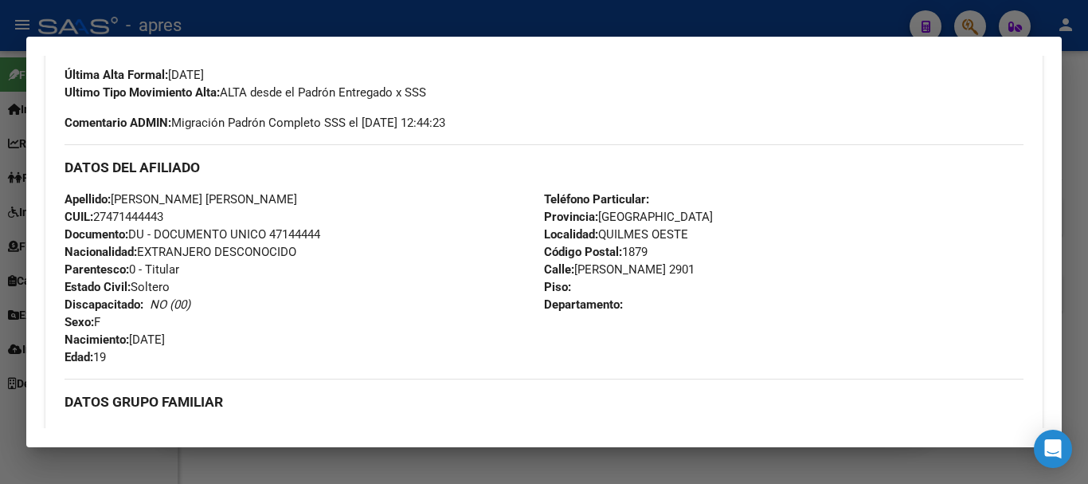
scroll to position [558, 0]
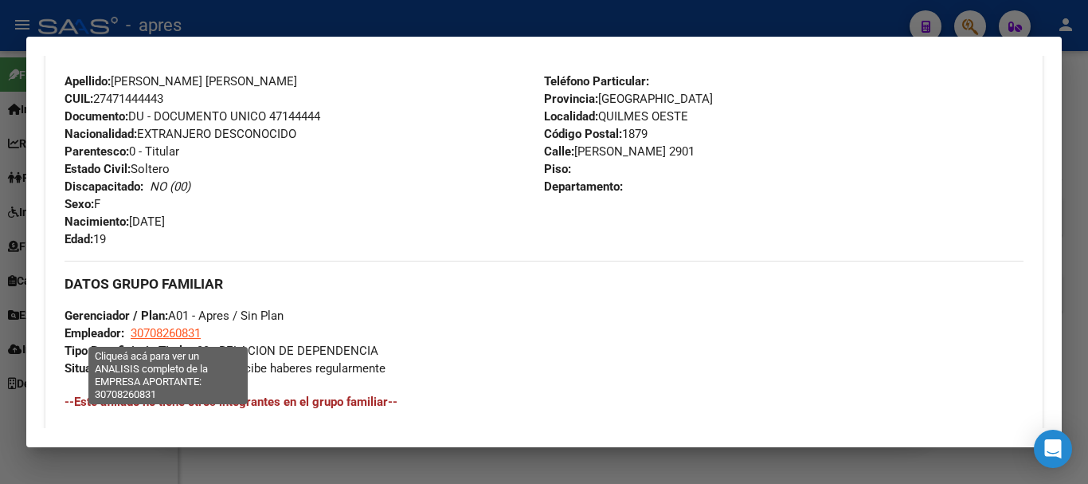
click at [176, 329] on span "30708260831" at bounding box center [166, 333] width 70 height 14
type textarea "30708260831"
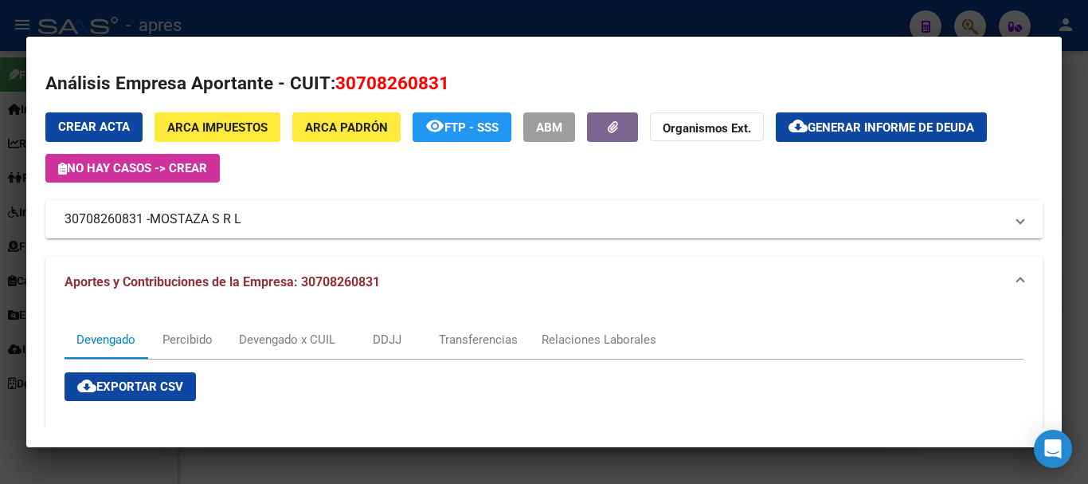
drag, startPoint x: 337, startPoint y: 74, endPoint x: 447, endPoint y: 74, distance: 109.9
click at [447, 74] on span "30708260831" at bounding box center [392, 83] width 114 height 21
copy span "30708260831"
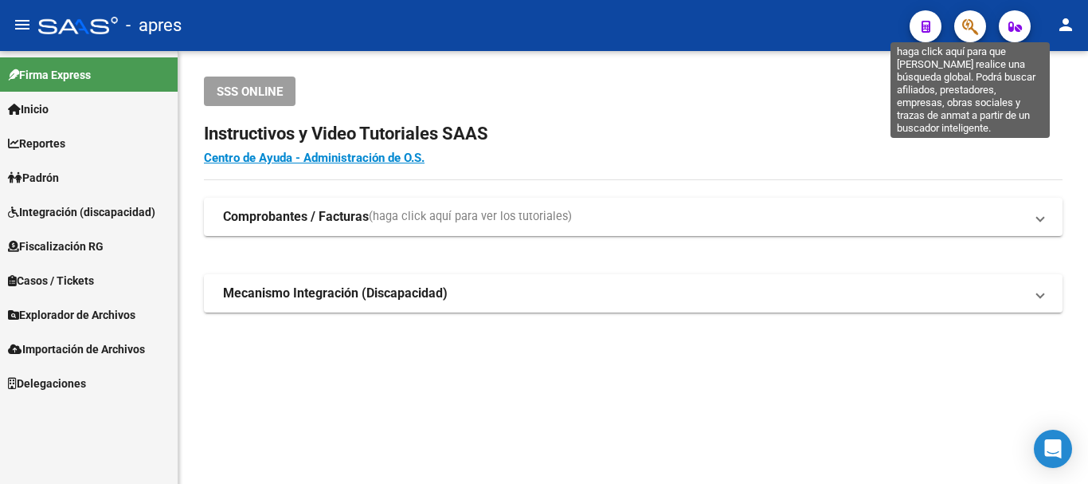
click at [965, 29] on icon "button" at bounding box center [970, 27] width 16 height 18
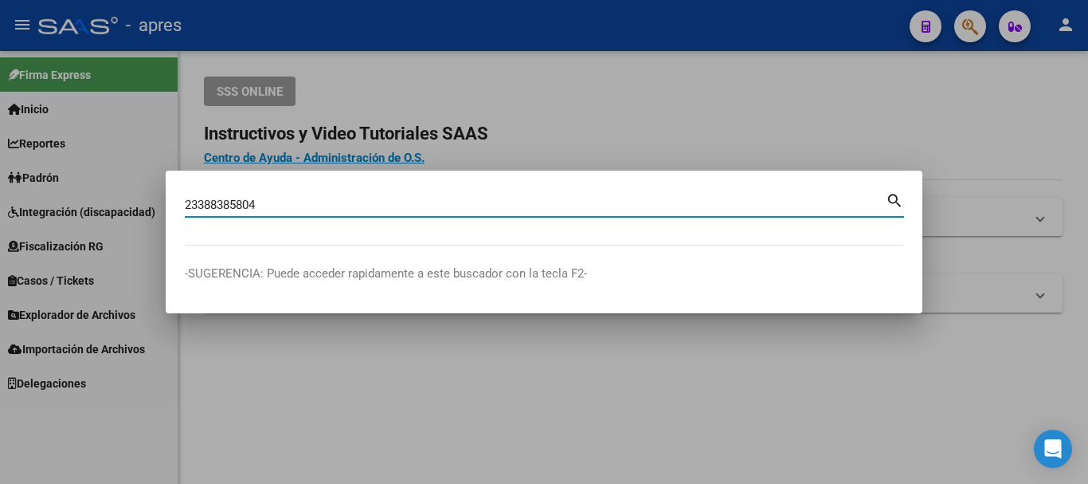
type input "23388385804"
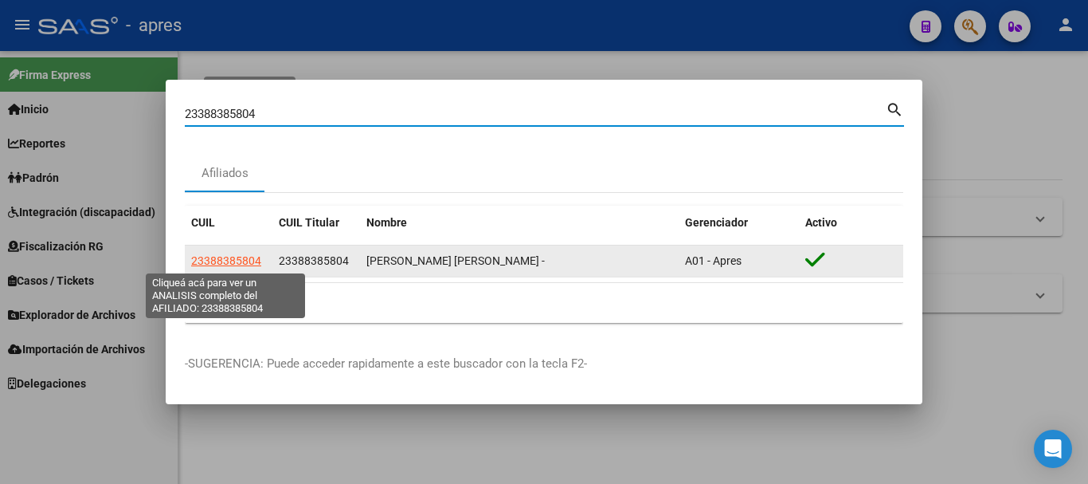
click at [239, 259] on span "23388385804" at bounding box center [226, 260] width 70 height 13
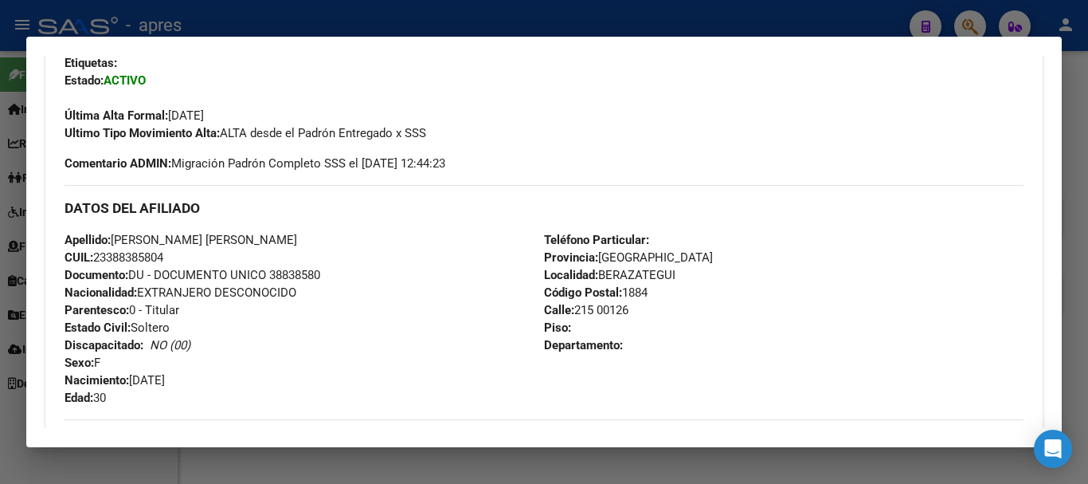
scroll to position [398, 0]
click at [108, 255] on span "CUIL: 23388385804" at bounding box center [114, 258] width 99 height 14
click at [114, 256] on span "CUIL: 23388385804" at bounding box center [114, 258] width 99 height 14
drag, startPoint x: 111, startPoint y: 256, endPoint x: 161, endPoint y: 250, distance: 50.5
click at [161, 251] on span "CUIL: 23388385804" at bounding box center [114, 258] width 99 height 14
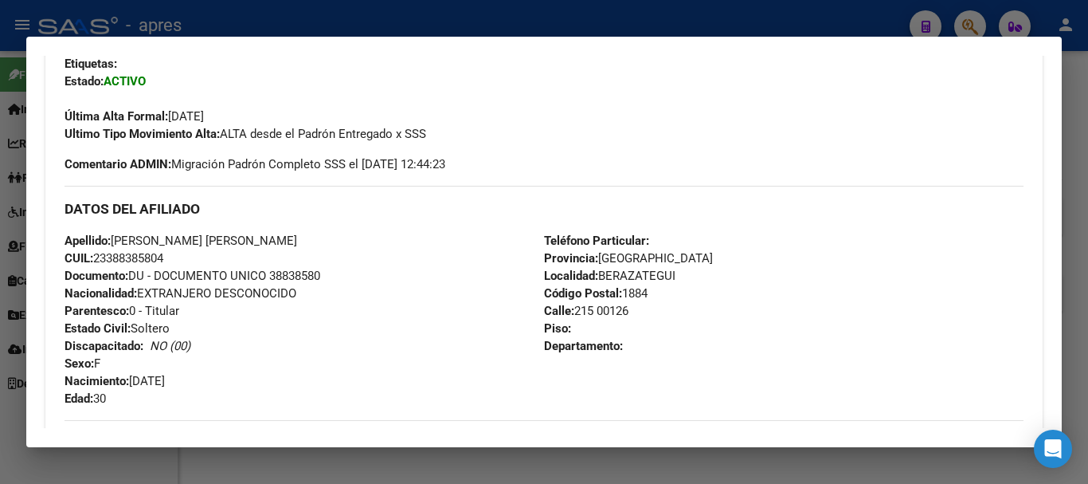
copy span "38838580"
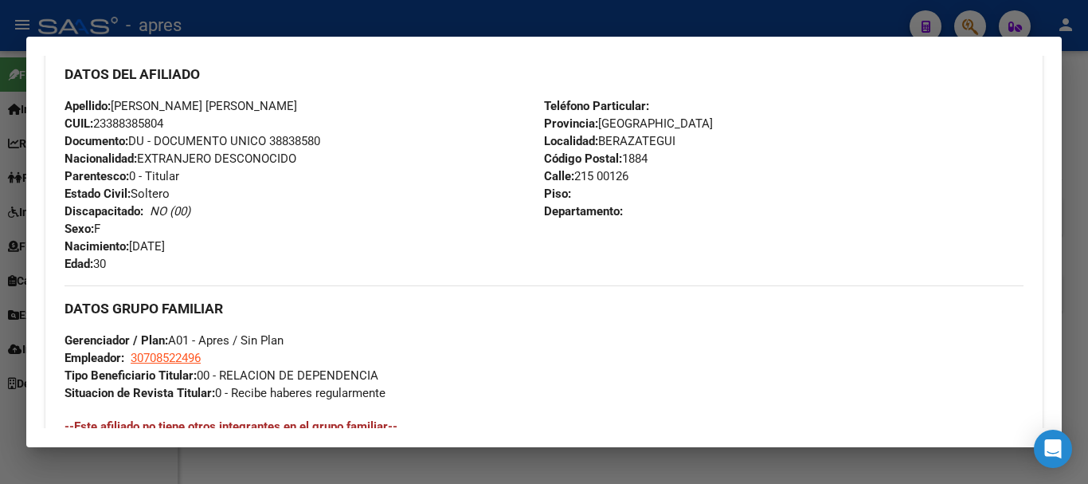
scroll to position [558, 0]
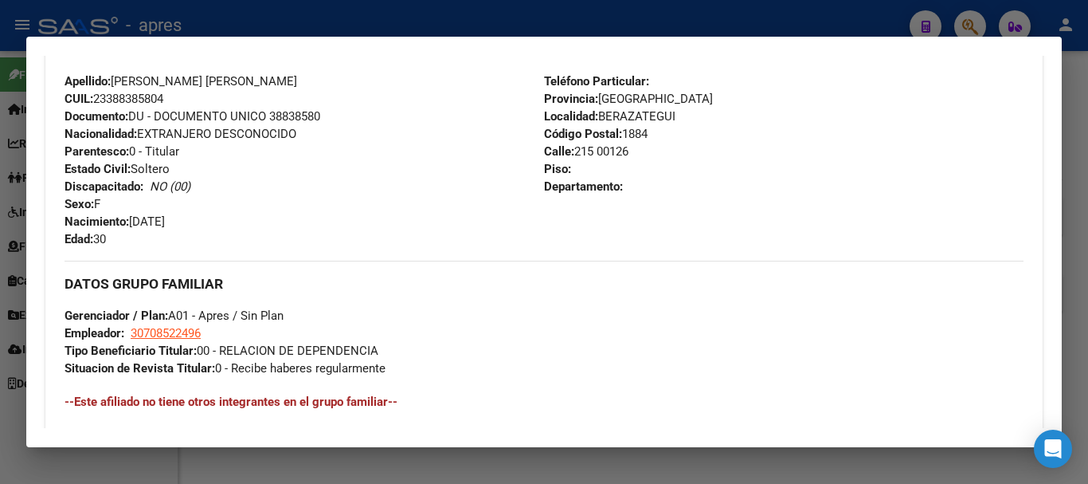
click at [172, 315] on span "Gerenciador / Plan: A01 - Apres / Sin Plan" at bounding box center [174, 315] width 219 height 14
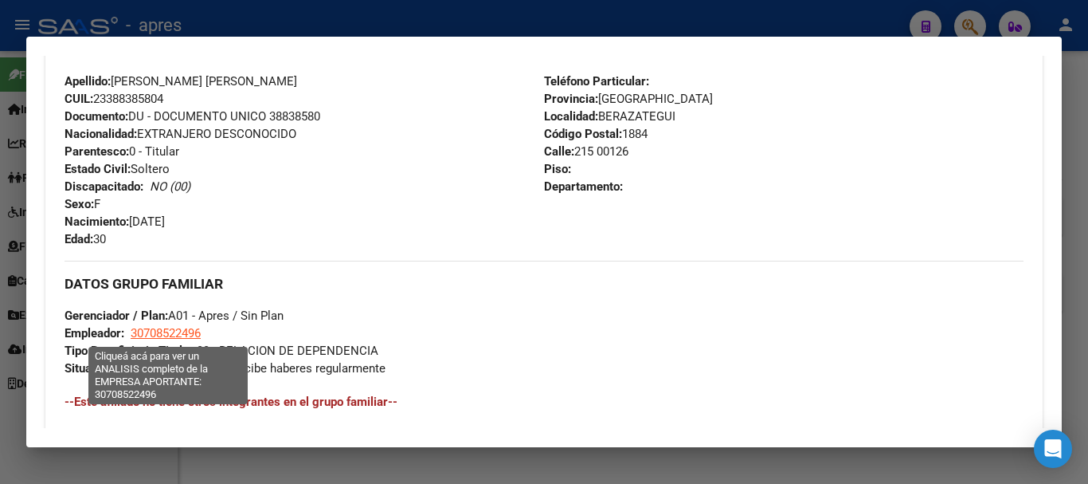
click at [179, 330] on span "30708522496" at bounding box center [166, 333] width 70 height 14
type textarea "30708522496"
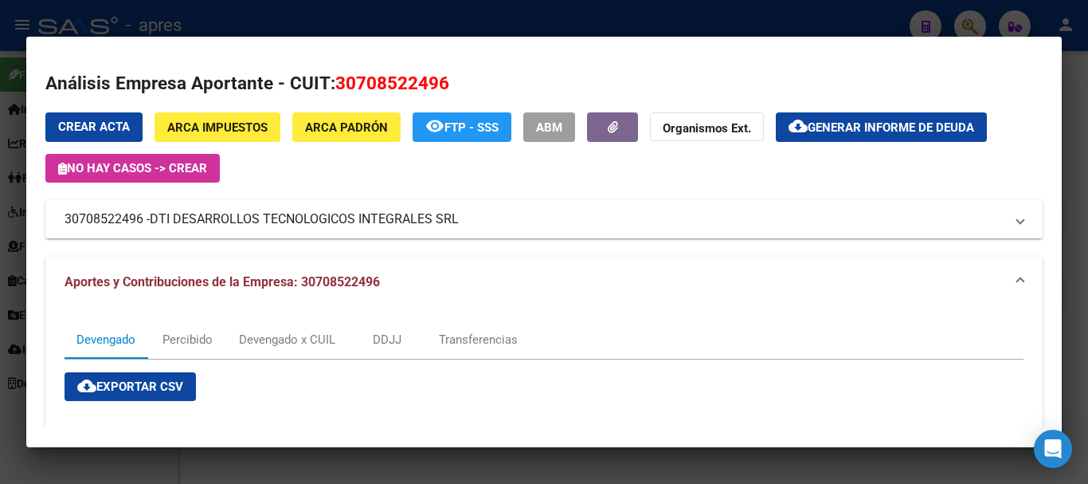
drag, startPoint x: 335, startPoint y: 78, endPoint x: 449, endPoint y: 80, distance: 113.2
click at [449, 80] on h2 "Análisis Empresa Aportante - CUIT: 30708522496" at bounding box center [544, 83] width 998 height 27
copy span "30708522496"
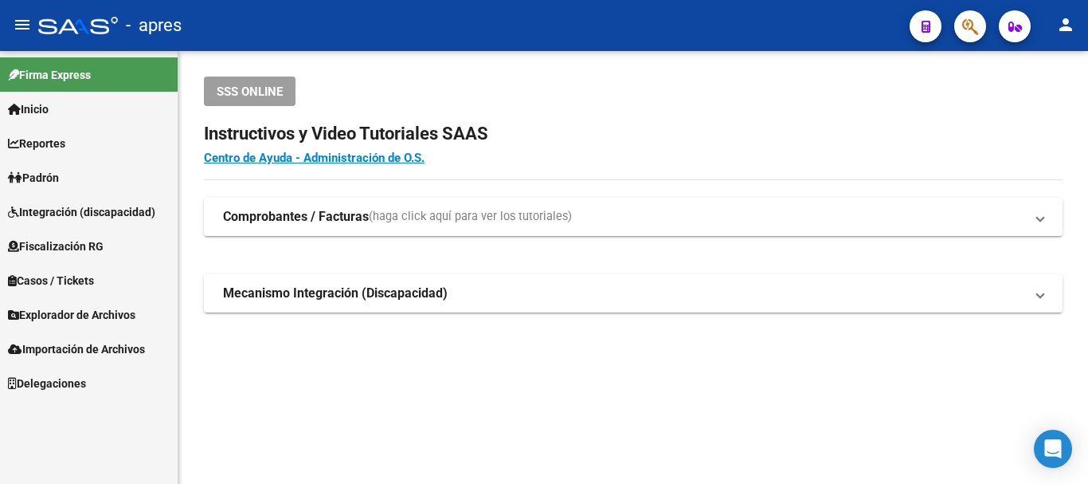
click at [952, 22] on div at bounding box center [964, 26] width 45 height 33
click at [962, 27] on button "button" at bounding box center [970, 26] width 32 height 32
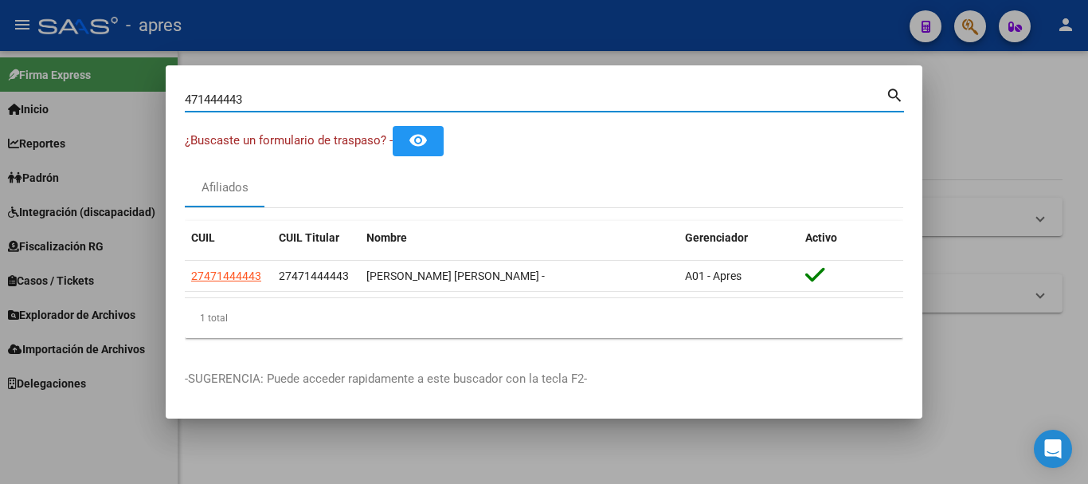
click at [284, 97] on input "471444443" at bounding box center [535, 99] width 701 height 14
type input "47144444"
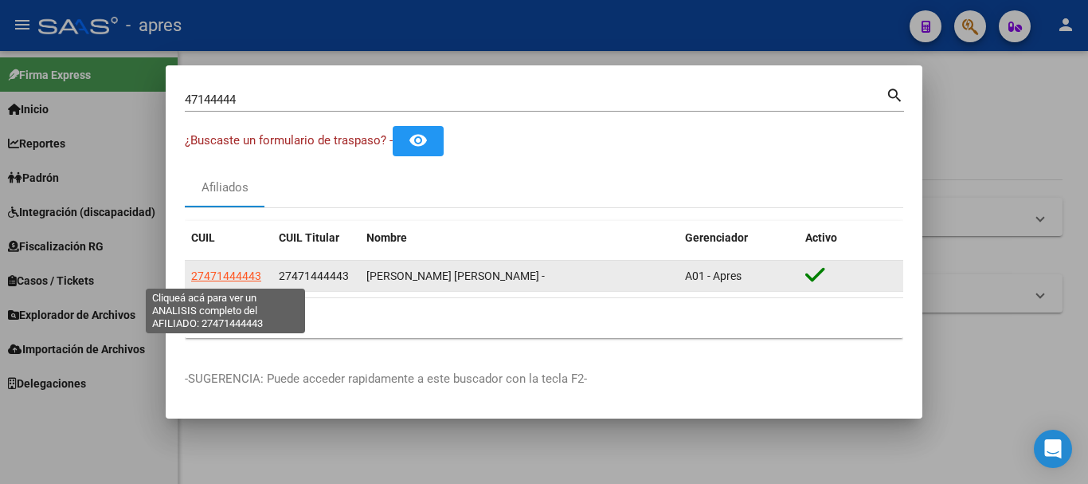
click at [250, 275] on span "27471444443" at bounding box center [226, 275] width 70 height 13
type textarea "27471444443"
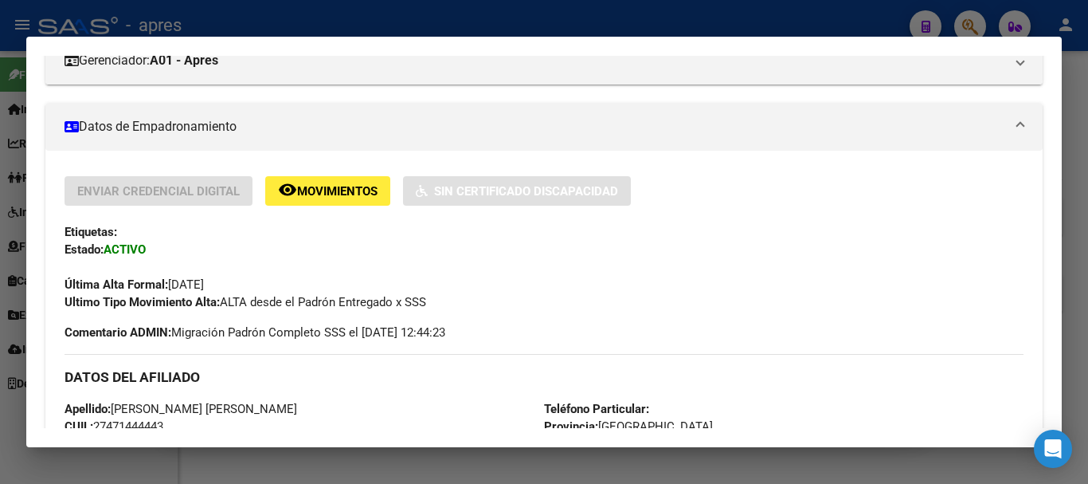
scroll to position [159, 0]
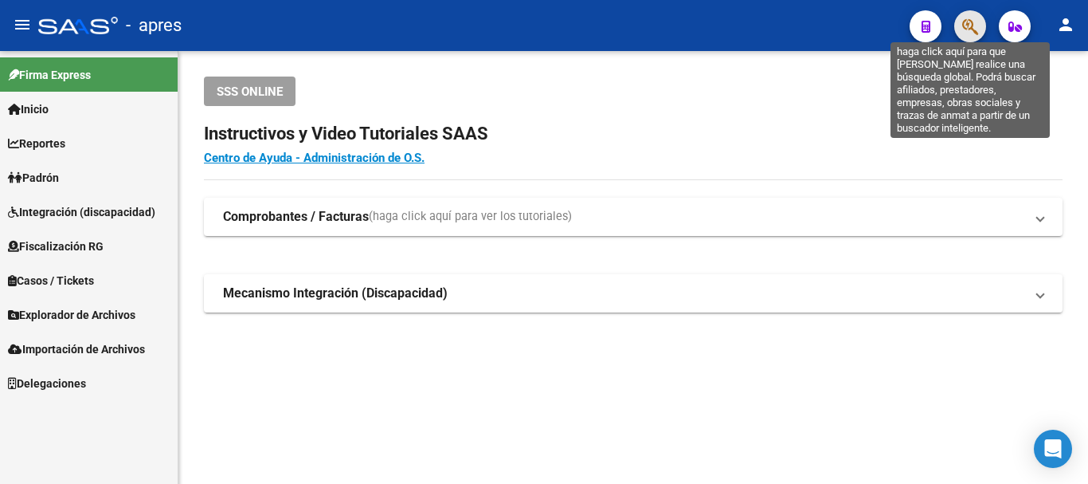
click at [976, 29] on icon "button" at bounding box center [970, 27] width 16 height 18
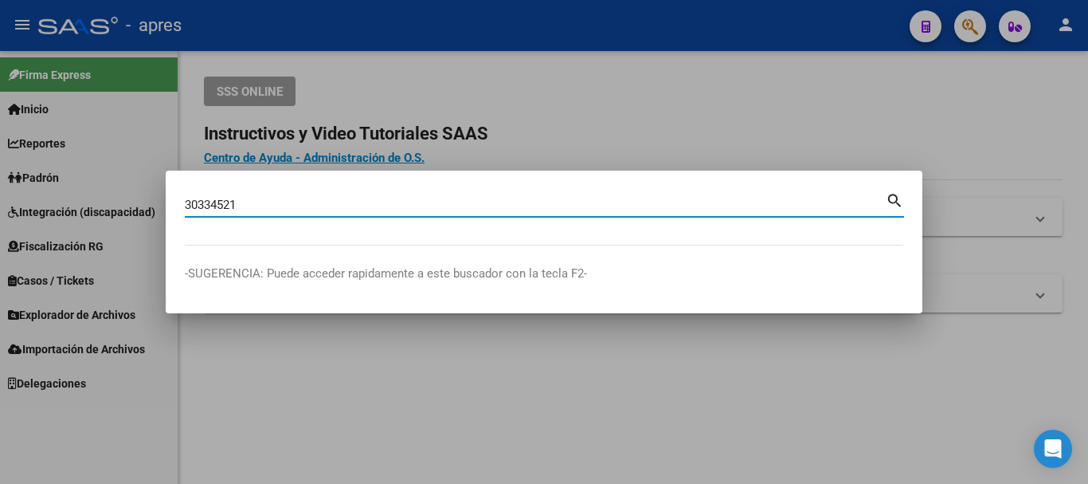
type input "30334521"
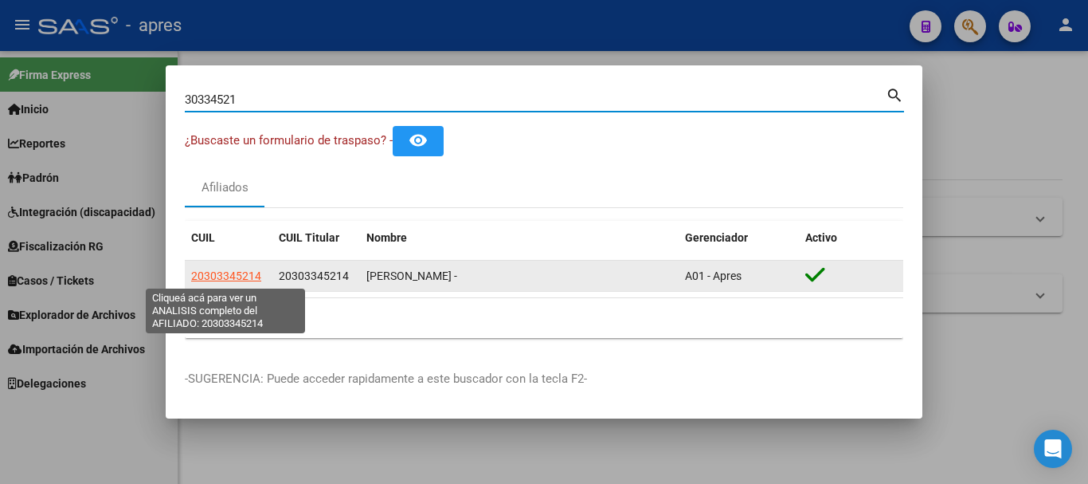
click at [249, 276] on span "20303345214" at bounding box center [226, 275] width 70 height 13
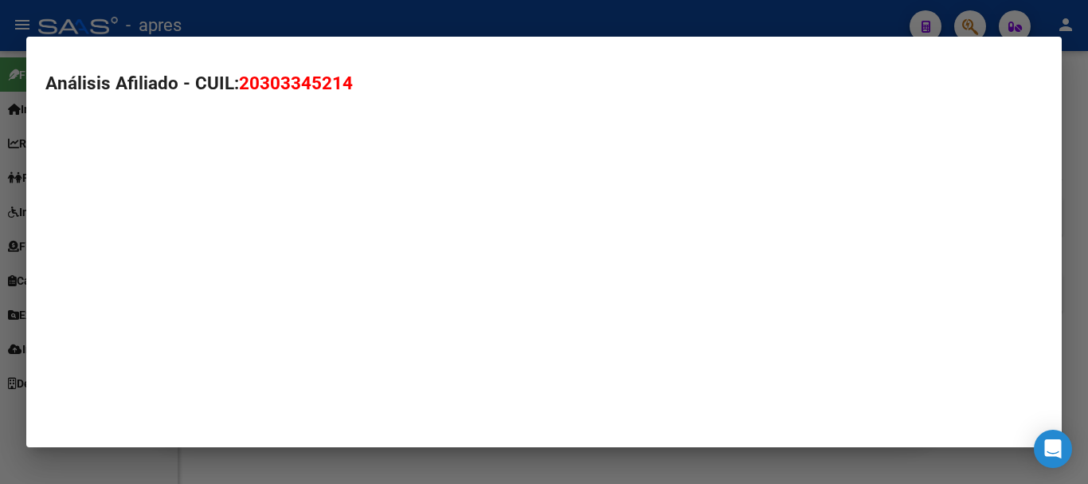
type textarea "20303345214"
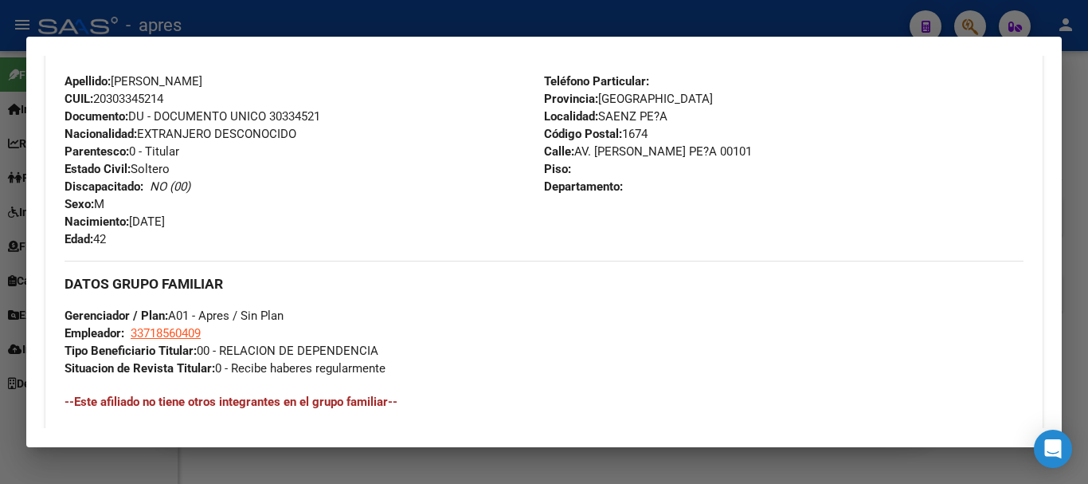
scroll to position [478, 0]
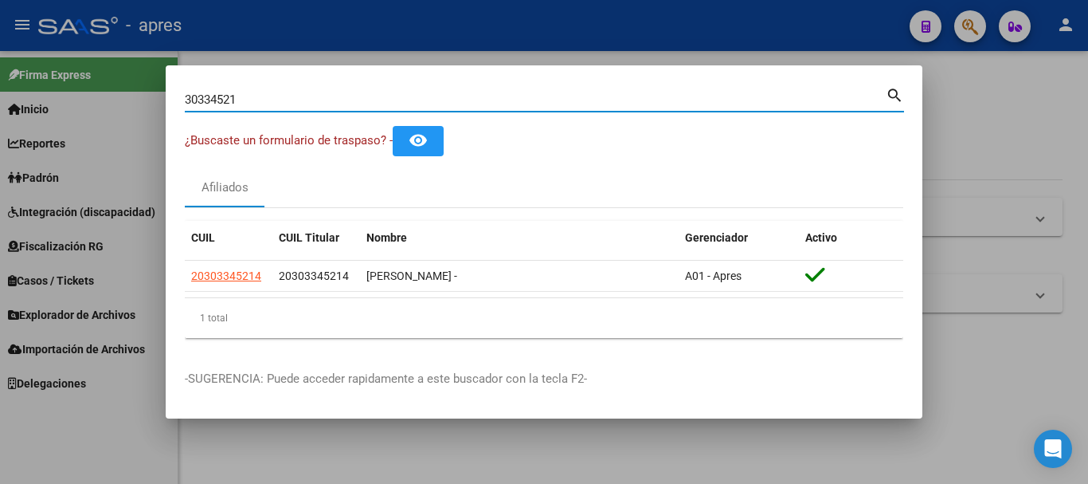
drag, startPoint x: 403, startPoint y: 102, endPoint x: 53, endPoint y: 96, distance: 349.8
click at [53, 96] on div "30334521 Buscar (apellido, dni, cuil, nro traspaso, cuit, obra social) search ¿…" at bounding box center [544, 242] width 1088 height 484
paste input "20332153367"
type input "20332153367"
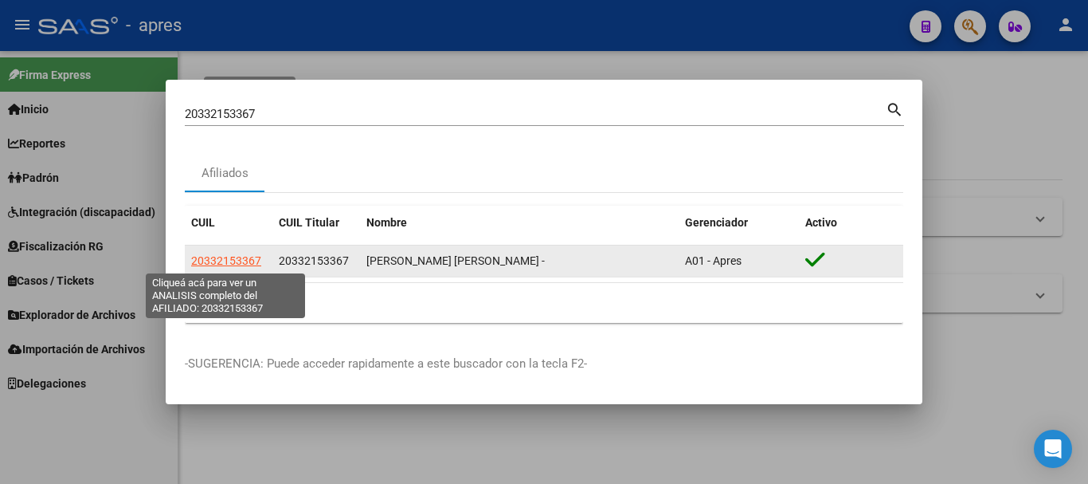
click at [232, 259] on span "20332153367" at bounding box center [226, 260] width 70 height 13
type textarea "20332153367"
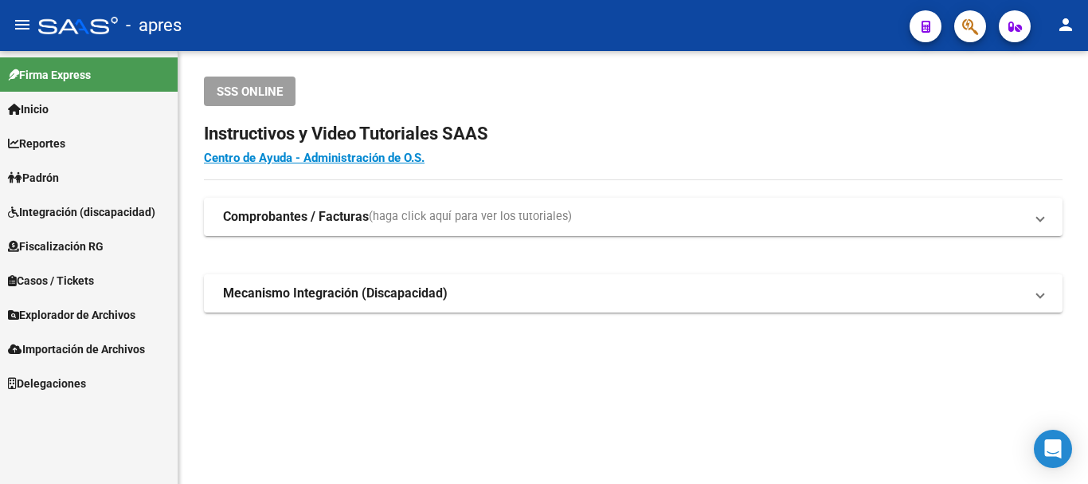
click at [985, 24] on button "button" at bounding box center [970, 26] width 32 height 32
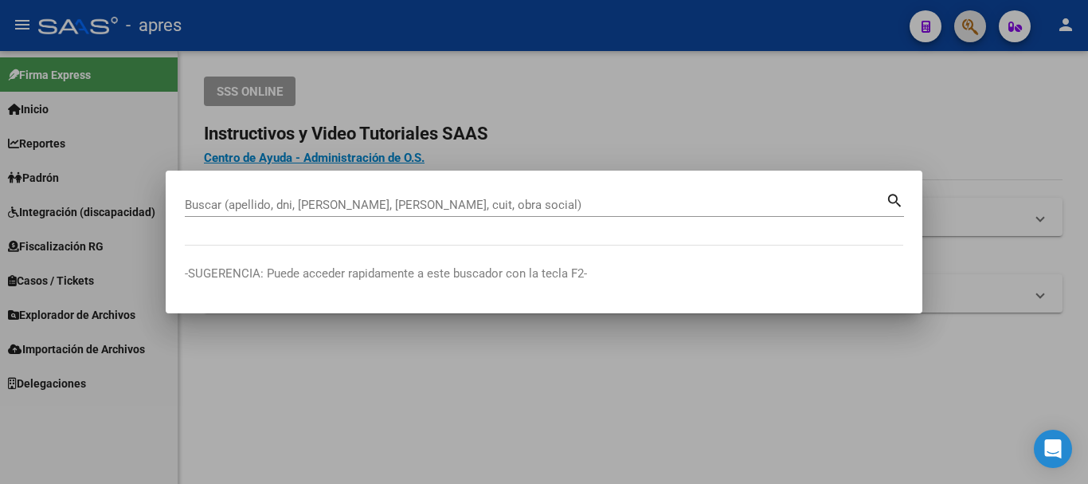
paste input "20958519843"
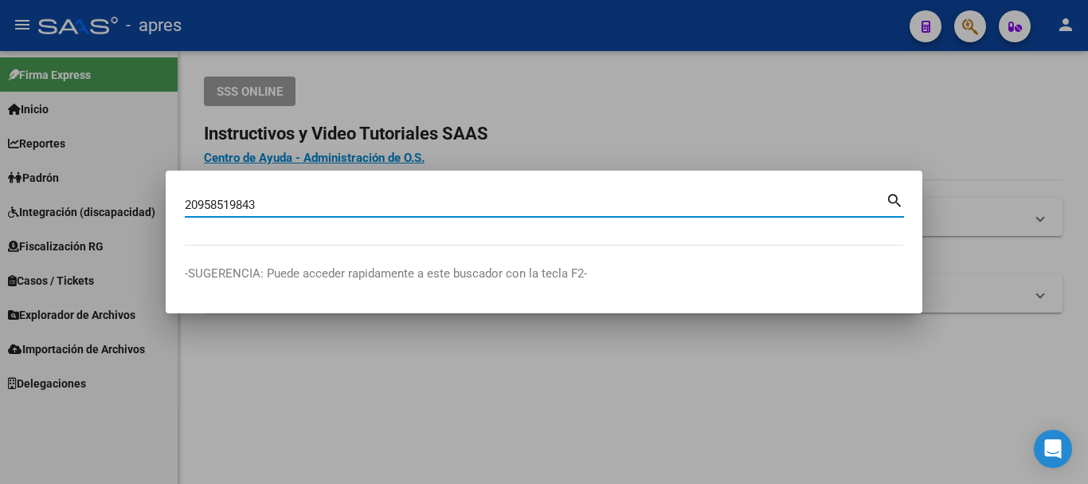
type input "20958519843"
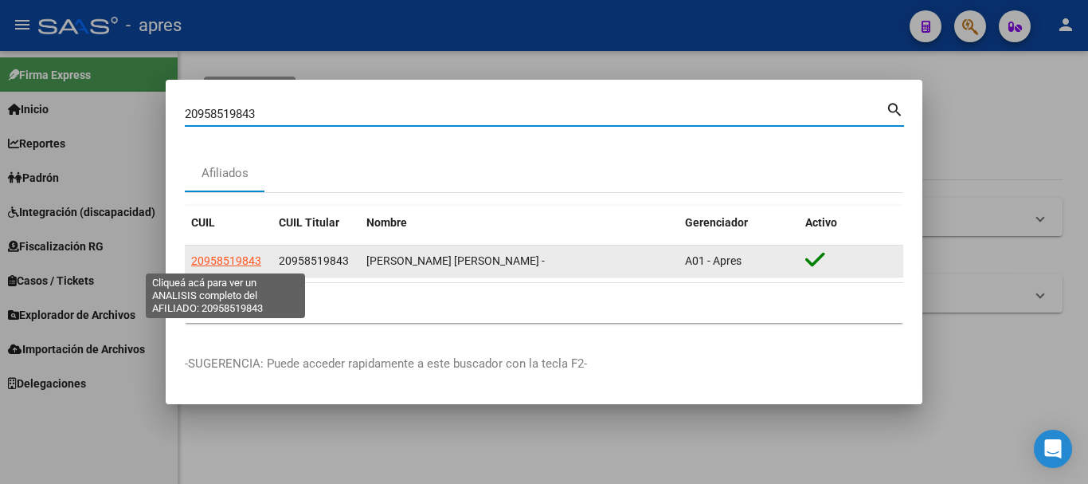
click at [235, 258] on span "20958519843" at bounding box center [226, 260] width 70 height 13
type textarea "20958519843"
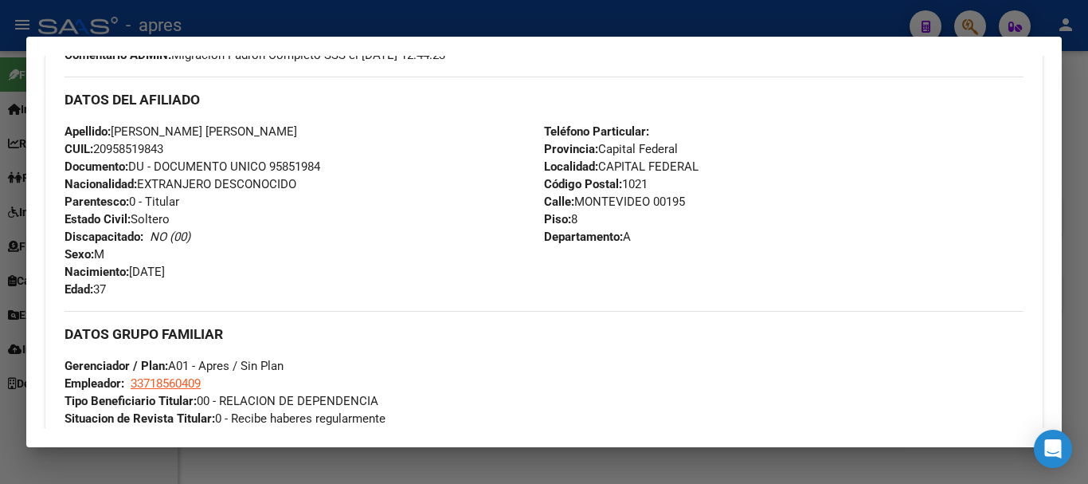
scroll to position [480, 0]
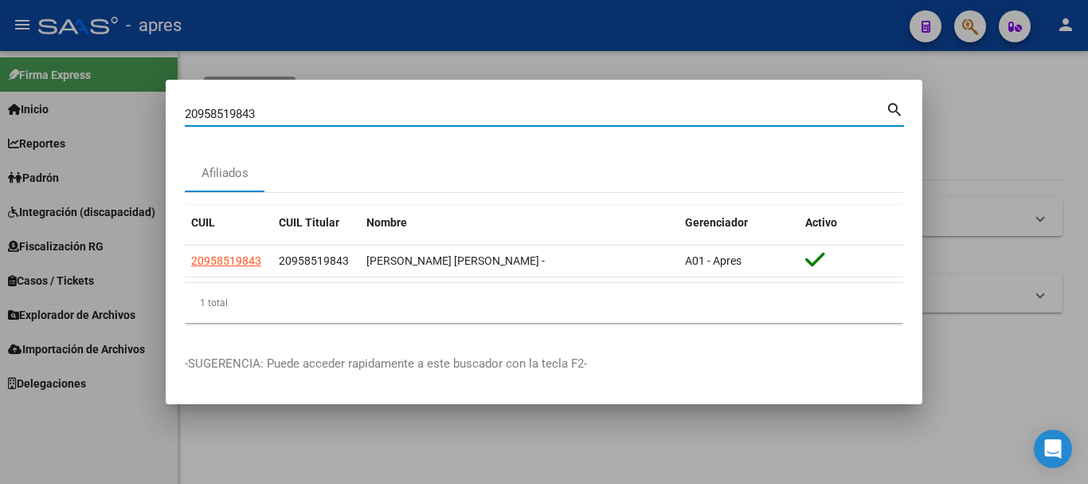
drag, startPoint x: 536, startPoint y: 113, endPoint x: 77, endPoint y: 118, distance: 458.9
click at [77, 118] on div "20958519843 Buscar (apellido, dni, cuil, nro traspaso, cuit, obra social) searc…" at bounding box center [544, 242] width 1088 height 484
paste input "7357272438"
type input "27357272438"
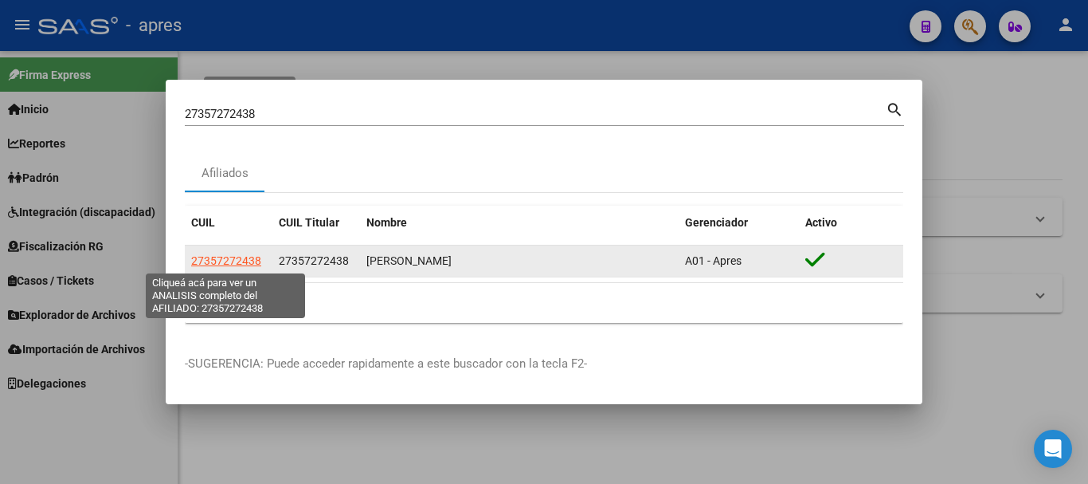
click at [232, 261] on span "27357272438" at bounding box center [226, 260] width 70 height 13
type textarea "27357272438"
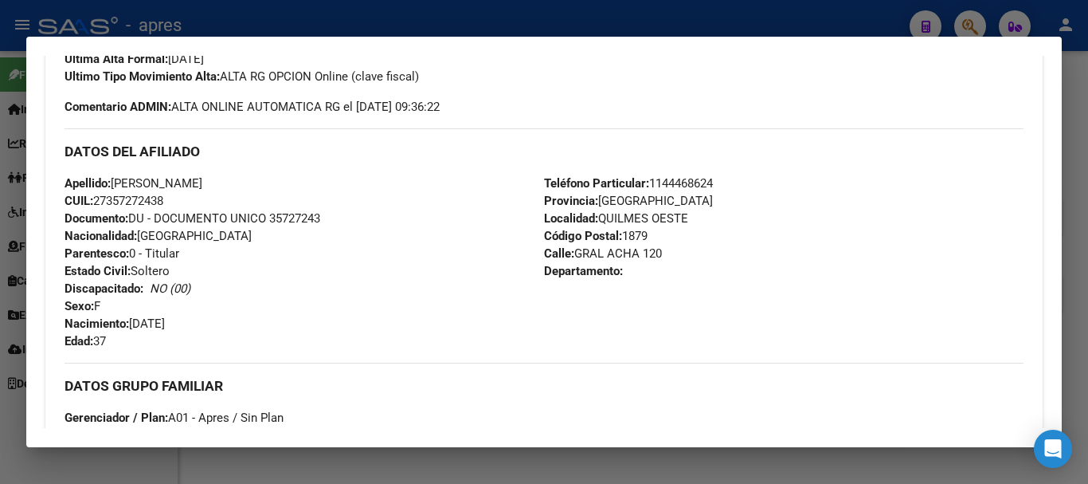
scroll to position [478, 0]
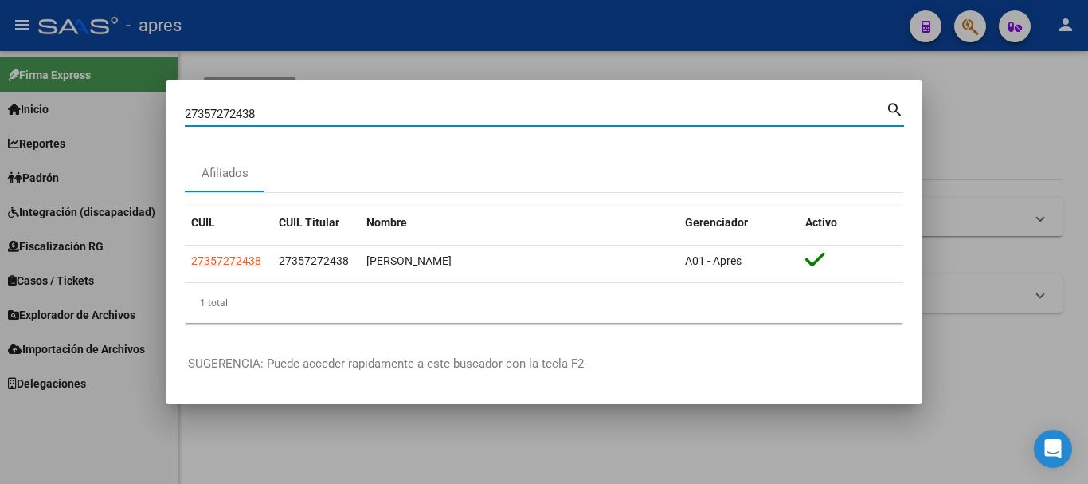
click at [611, 109] on input "27357272438" at bounding box center [535, 114] width 701 height 14
drag, startPoint x: 611, startPoint y: 109, endPoint x: 245, endPoint y: 113, distance: 365.7
click at [245, 113] on input "27357272438" at bounding box center [535, 114] width 701 height 14
paste input "243415921"
type input "27243415921"
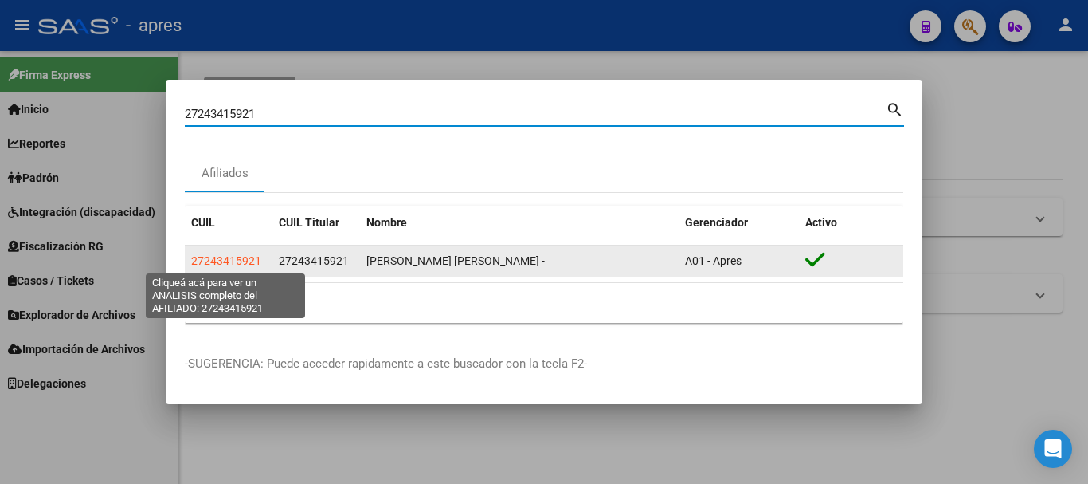
click at [245, 261] on span "27243415921" at bounding box center [226, 260] width 70 height 13
type textarea "27243415921"
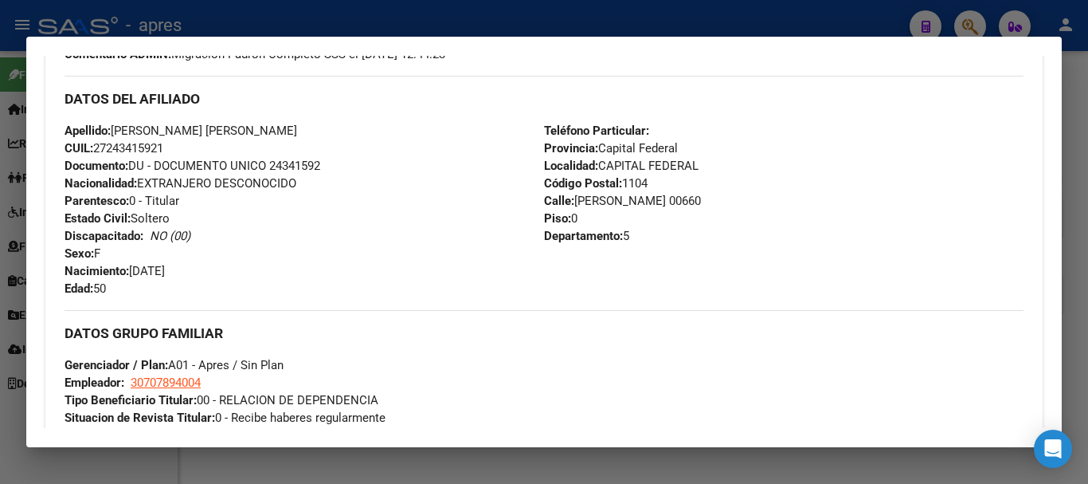
scroll to position [481, 0]
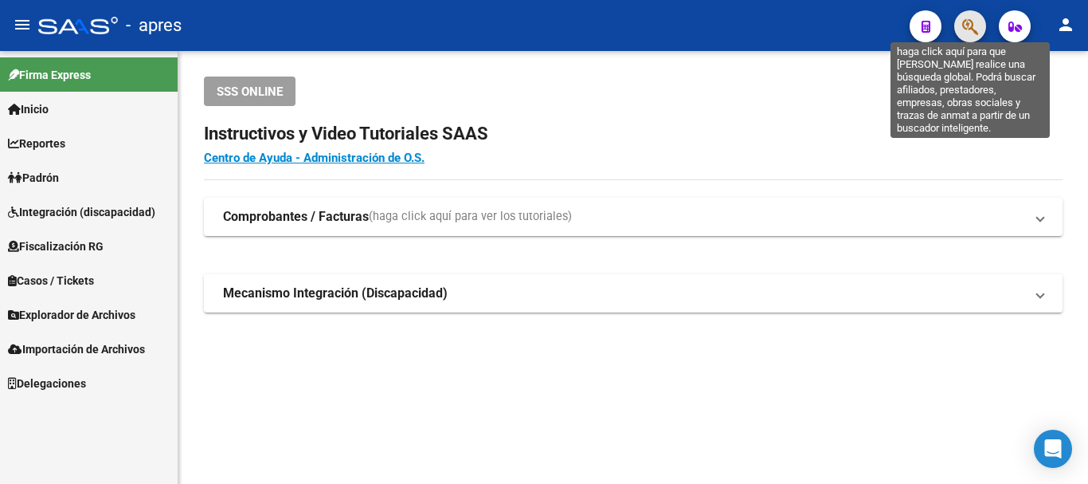
click at [977, 21] on icon "button" at bounding box center [970, 27] width 16 height 18
click at [968, 33] on icon "button" at bounding box center [970, 27] width 16 height 18
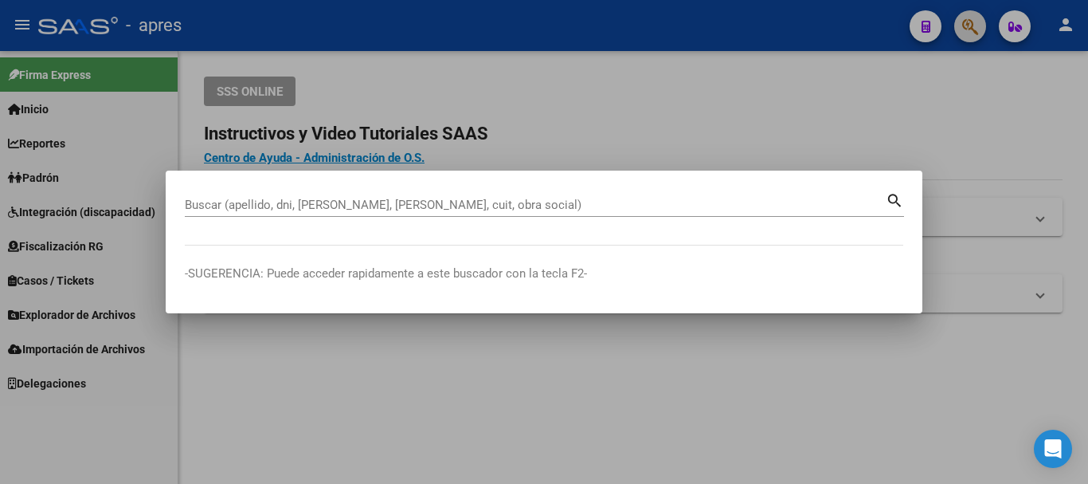
paste input "27328496688"
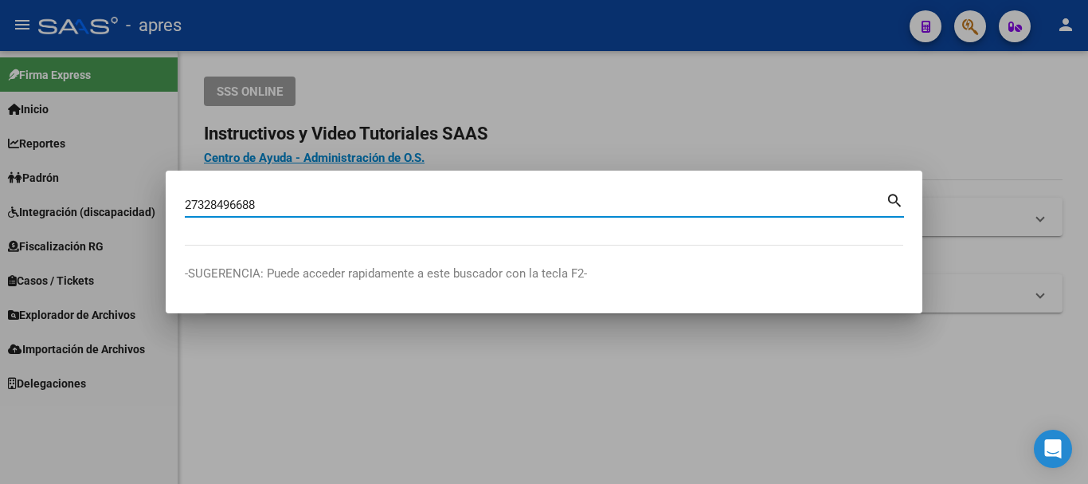
type input "27328496688"
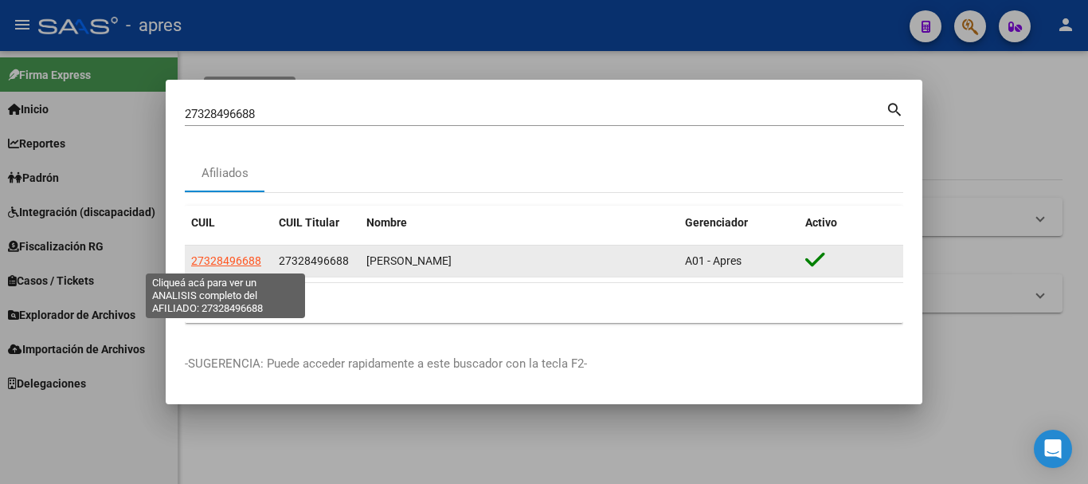
click at [233, 261] on span "27328496688" at bounding box center [226, 260] width 70 height 13
type textarea "27328496688"
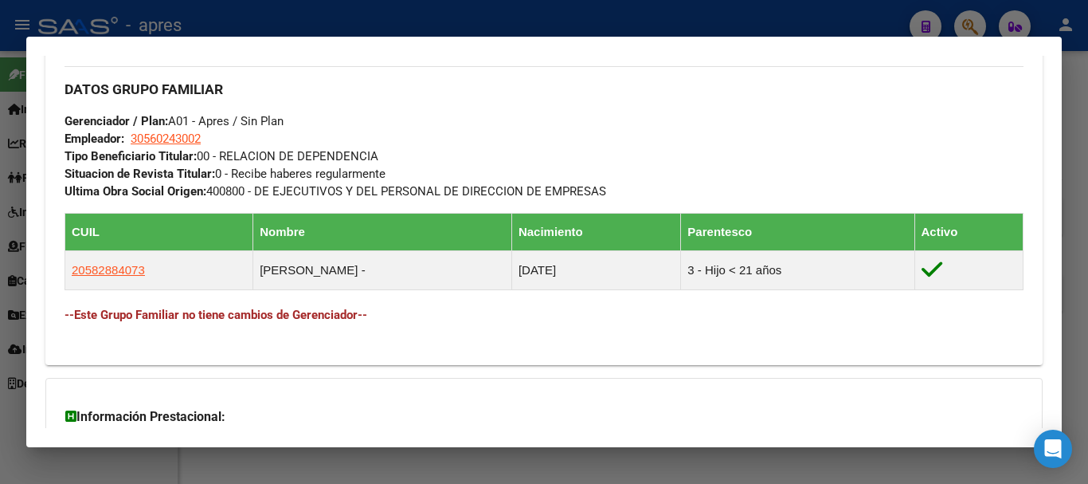
scroll to position [797, 0]
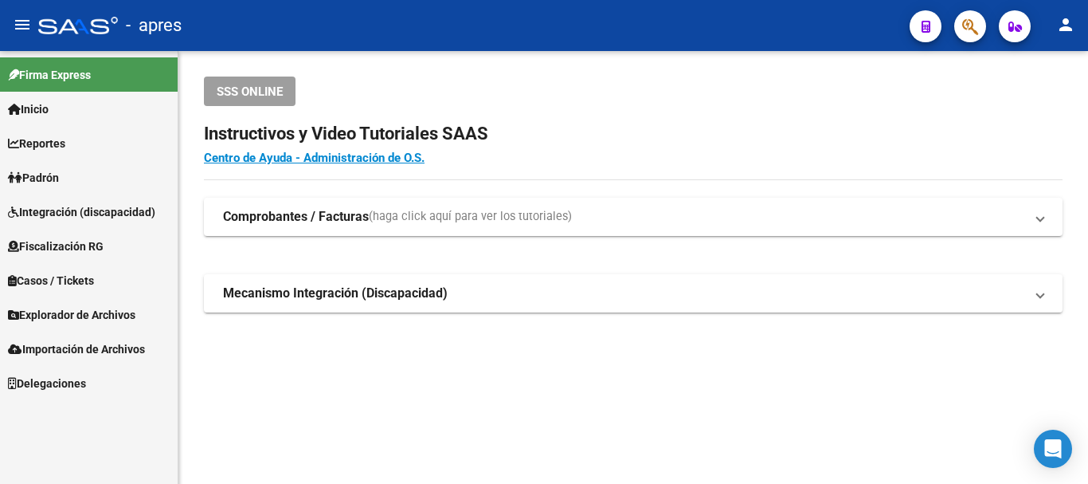
click at [960, 33] on button "button" at bounding box center [970, 26] width 32 height 32
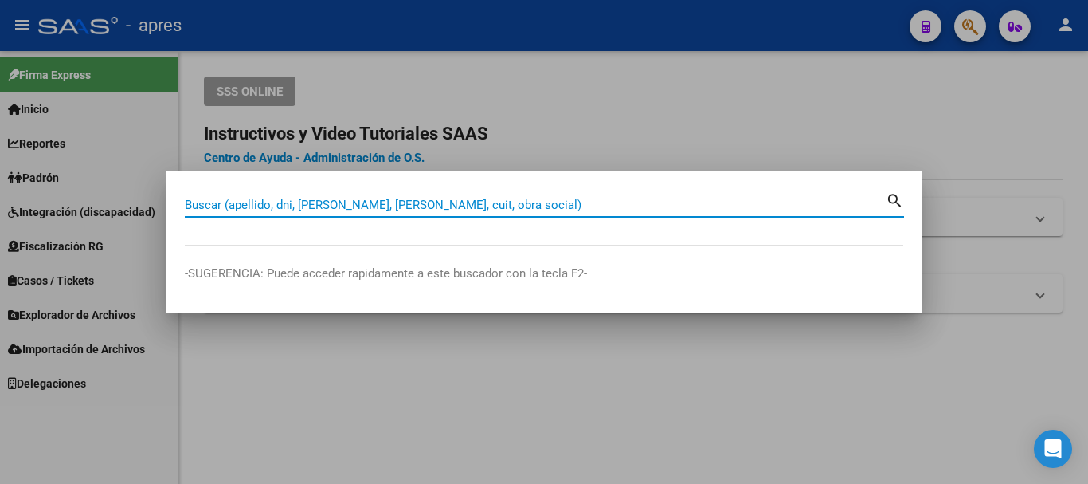
paste input "23113710"
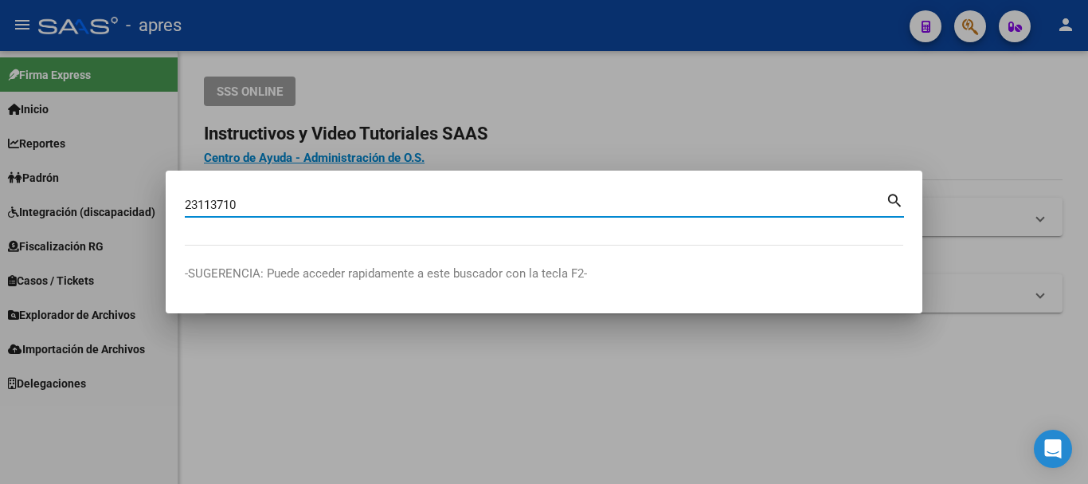
type input "23113710"
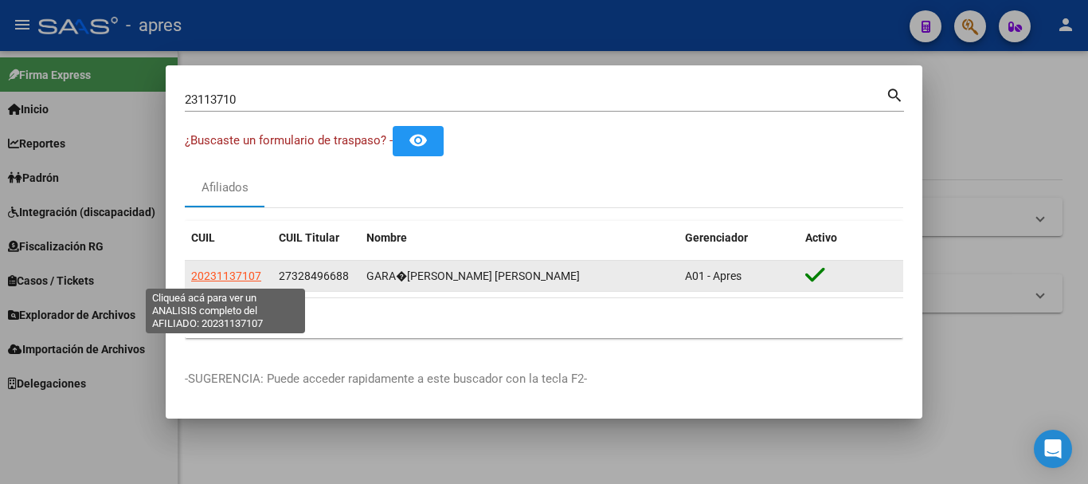
click at [235, 272] on span "20231137107" at bounding box center [226, 275] width 70 height 13
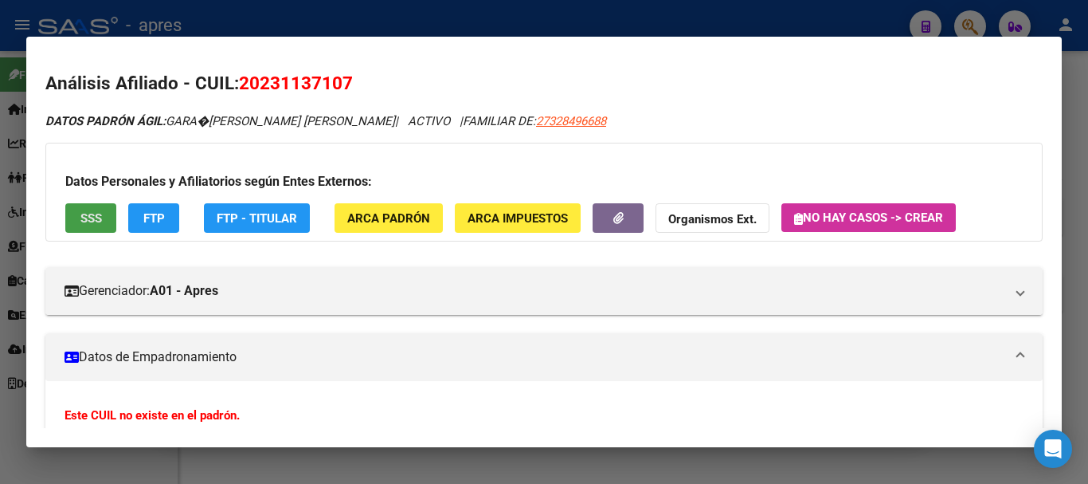
click at [85, 222] on span "SSS" at bounding box center [91, 218] width 22 height 14
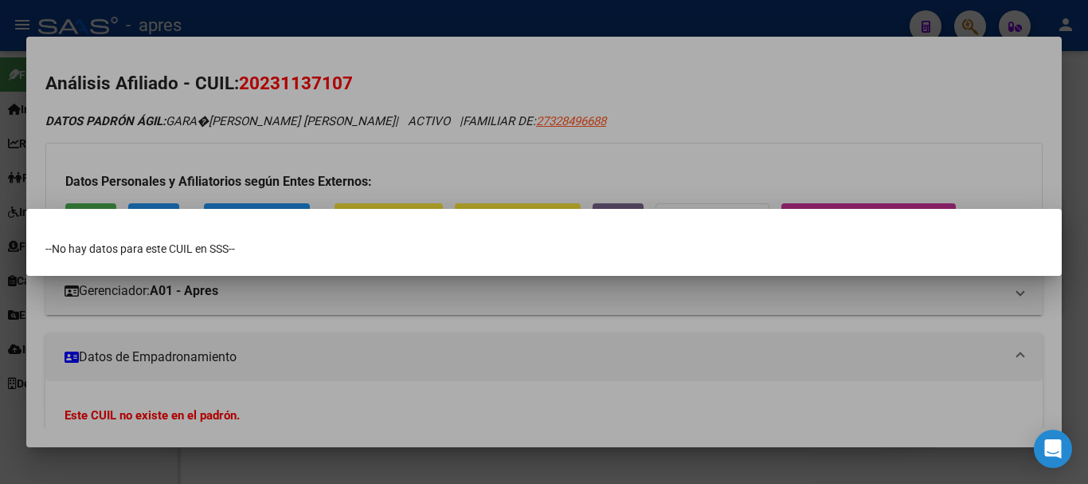
click at [347, 359] on div at bounding box center [544, 242] width 1088 height 484
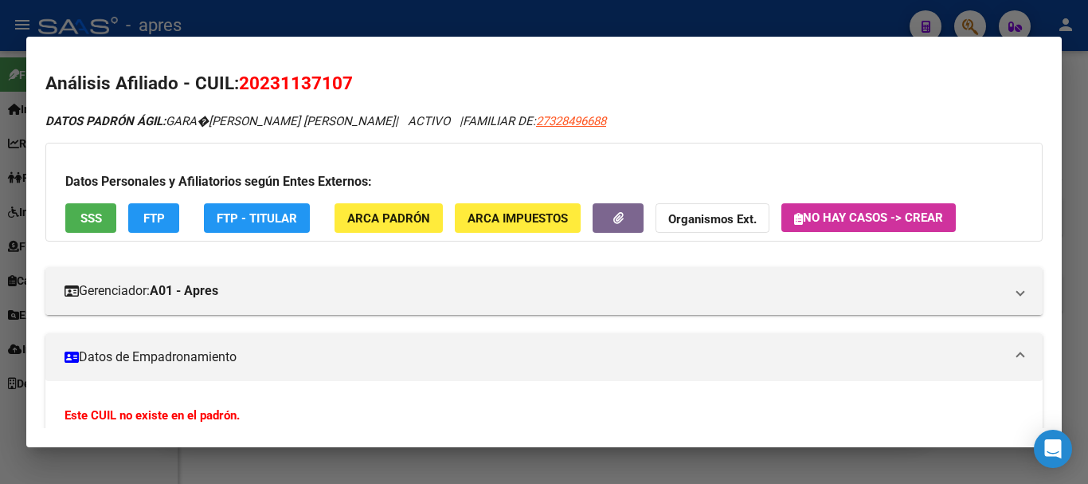
drag, startPoint x: 353, startPoint y: 90, endPoint x: 241, endPoint y: 74, distance: 112.7
click at [241, 74] on h2 "Análisis Afiliado - CUIL: 20231137107" at bounding box center [544, 83] width 998 height 27
copy span "20231137107"
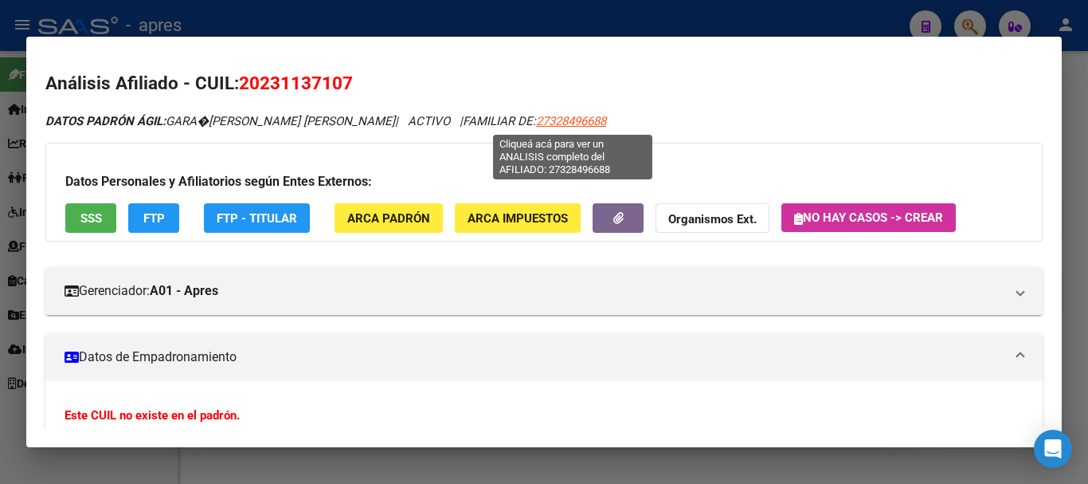
click at [570, 120] on span "27328496688" at bounding box center [571, 121] width 70 height 14
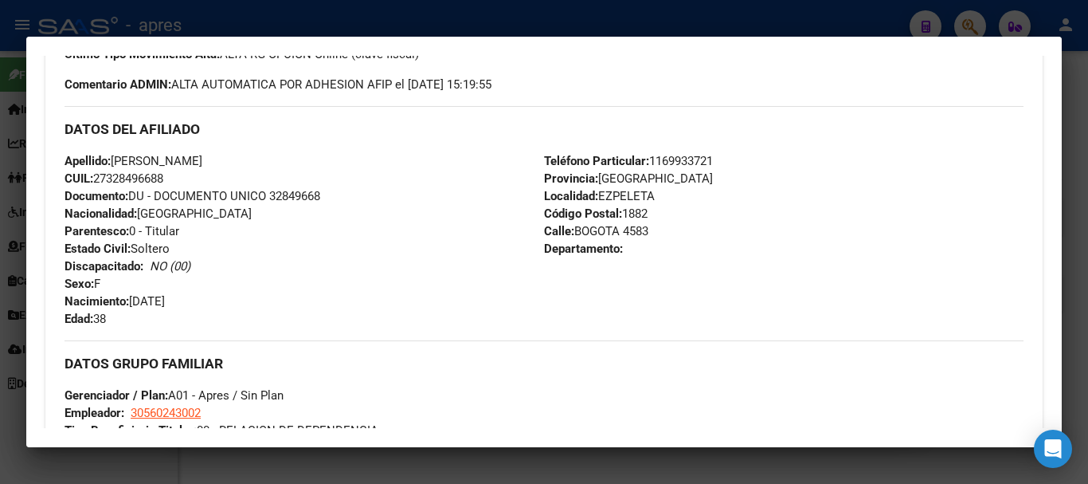
scroll to position [637, 0]
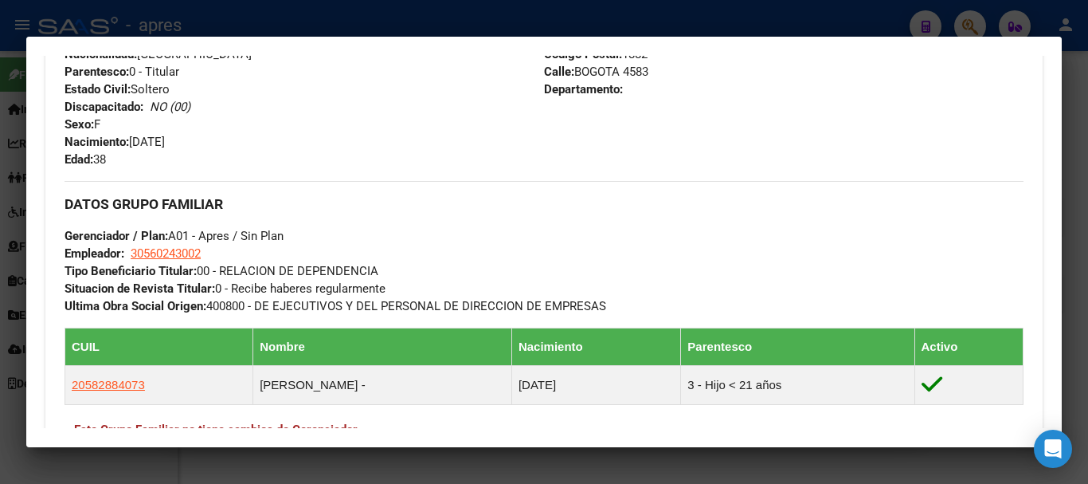
drag, startPoint x: 282, startPoint y: 312, endPoint x: 370, endPoint y: 312, distance: 87.6
click at [370, 312] on span "Ultima Obra Social Origen: 400800 - DE EJECUTIVOS Y DEL PERSONAL DE DIRECCION D…" at bounding box center [336, 306] width 542 height 14
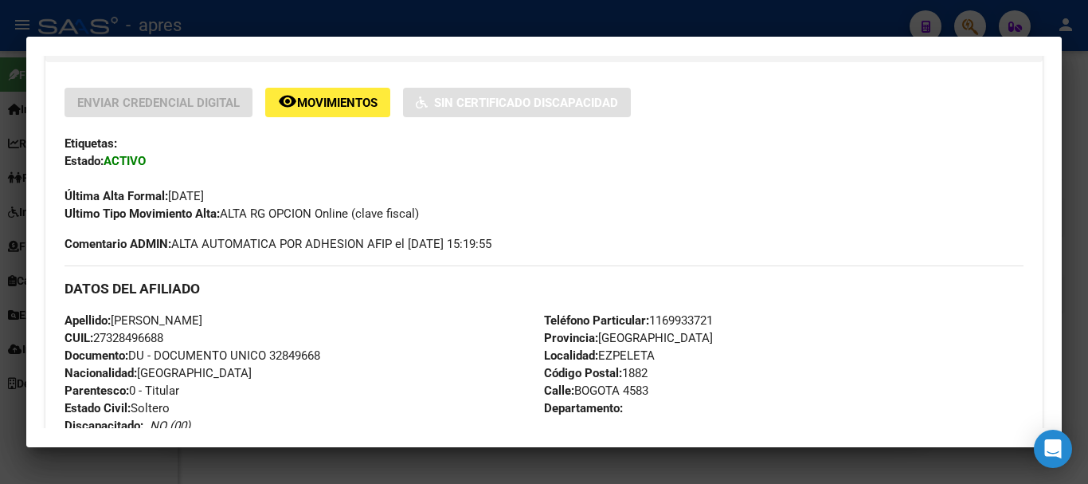
scroll to position [398, 0]
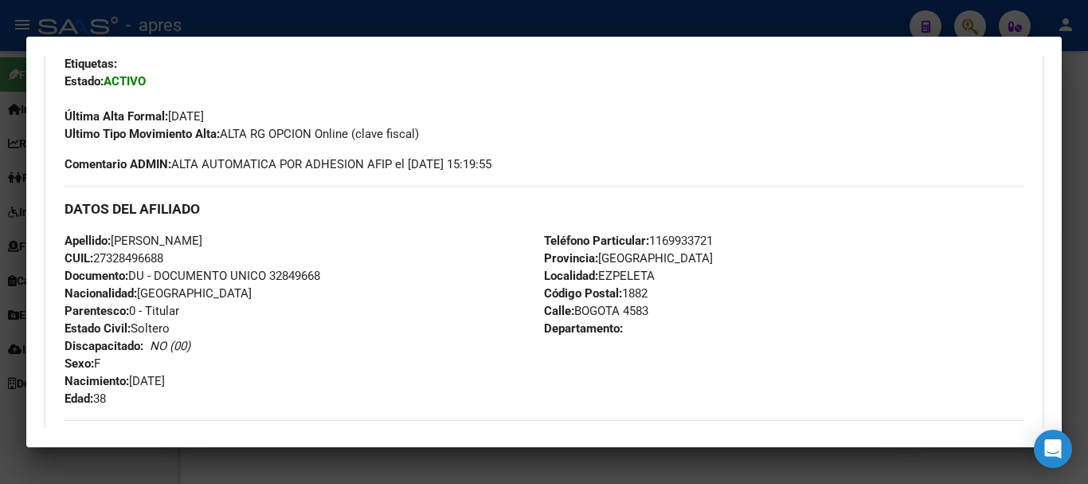
drag, startPoint x: 161, startPoint y: 333, endPoint x: 176, endPoint y: 335, distance: 15.2
click at [176, 335] on div "Apellido: [PERSON_NAME] CUIL: 27328496688 Documento: DU - DOCUMENTO UNICO 32849…" at bounding box center [305, 319] width 480 height 175
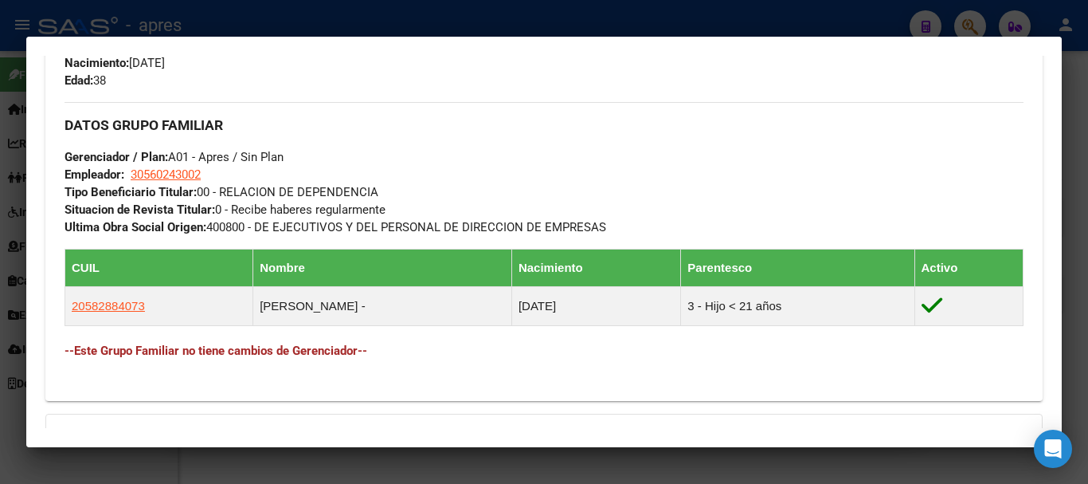
scroll to position [717, 0]
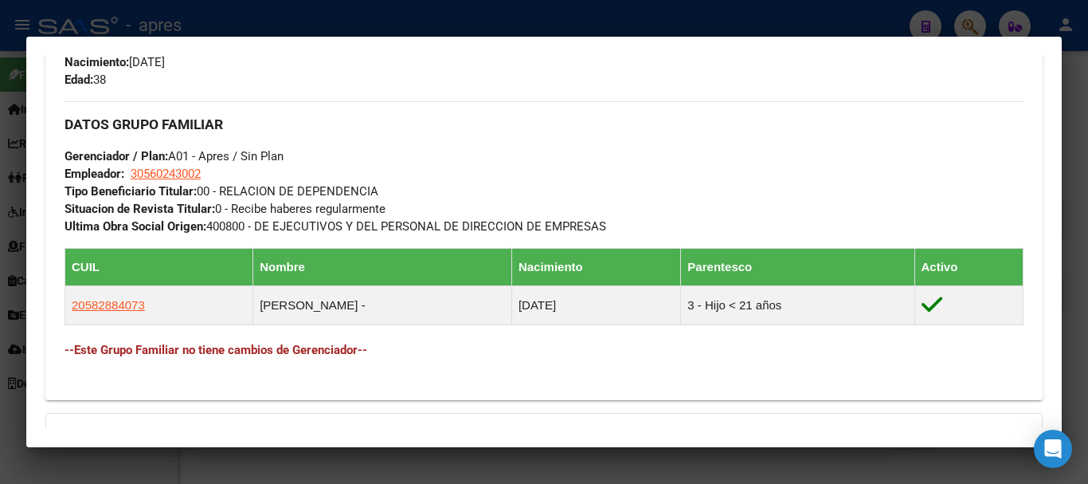
drag, startPoint x: 552, startPoint y: 236, endPoint x: 483, endPoint y: 213, distance: 73.1
click at [483, 213] on div "DATOS GRUPO FAMILIAR Gerenciador / Plan: A01 - Apres / Sin Plan Empleador: 3056…" at bounding box center [544, 237] width 959 height 273
click at [483, 213] on div "DATOS GRUPO FAMILIAR Gerenciador / Plan: A01 - Apres / Sin Plan Empleador: 3056…" at bounding box center [544, 168] width 959 height 134
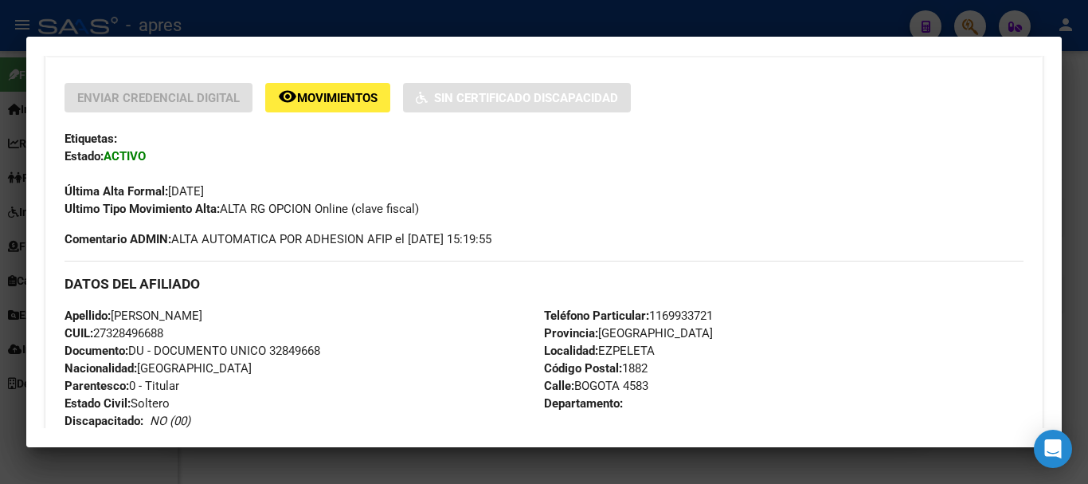
scroll to position [284, 0]
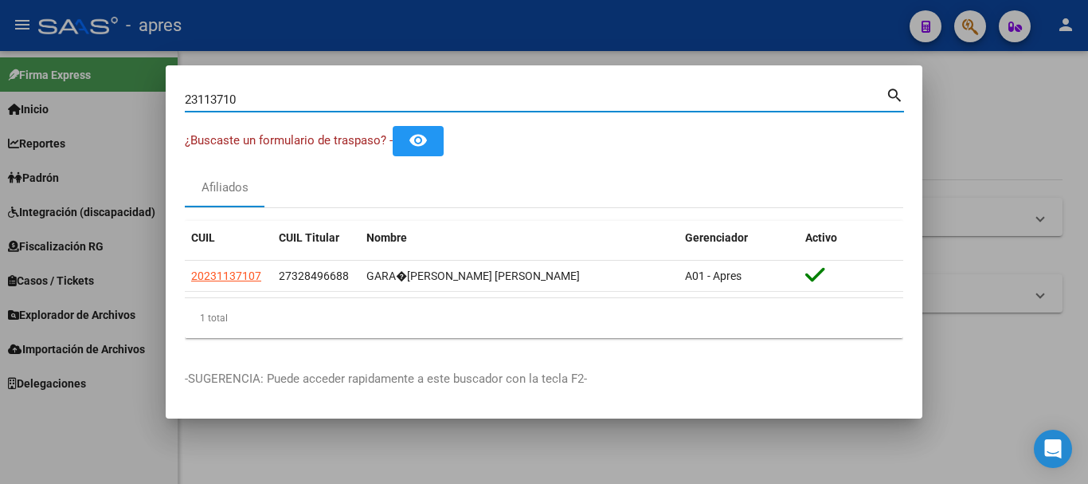
drag, startPoint x: 461, startPoint y: 100, endPoint x: 1, endPoint y: 50, distance: 462.4
click at [1, 50] on div "23113710 Buscar (apellido, dni, cuil, nro traspaso, cuit, obra social) search ¿…" at bounding box center [544, 242] width 1088 height 484
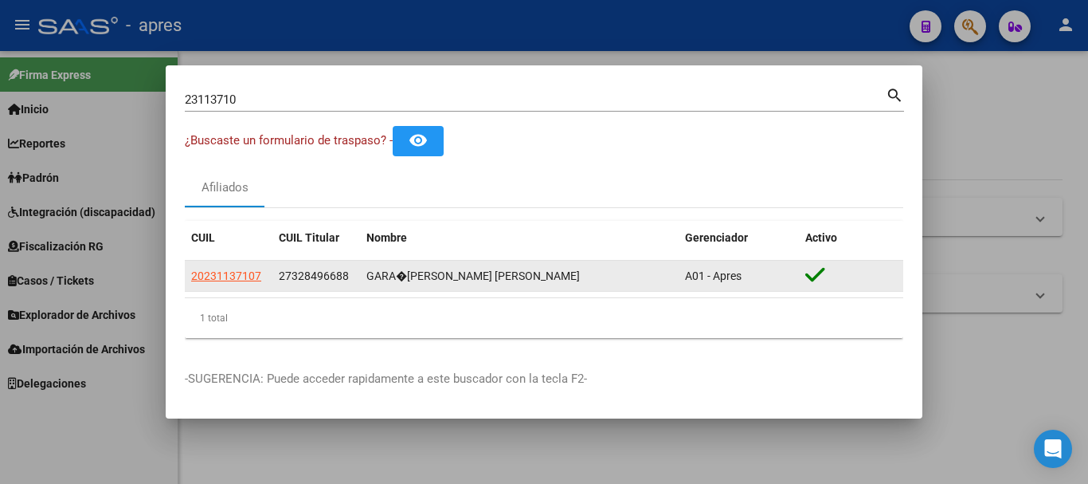
click at [228, 284] on app-link-go-to "20231137107" at bounding box center [226, 276] width 70 height 18
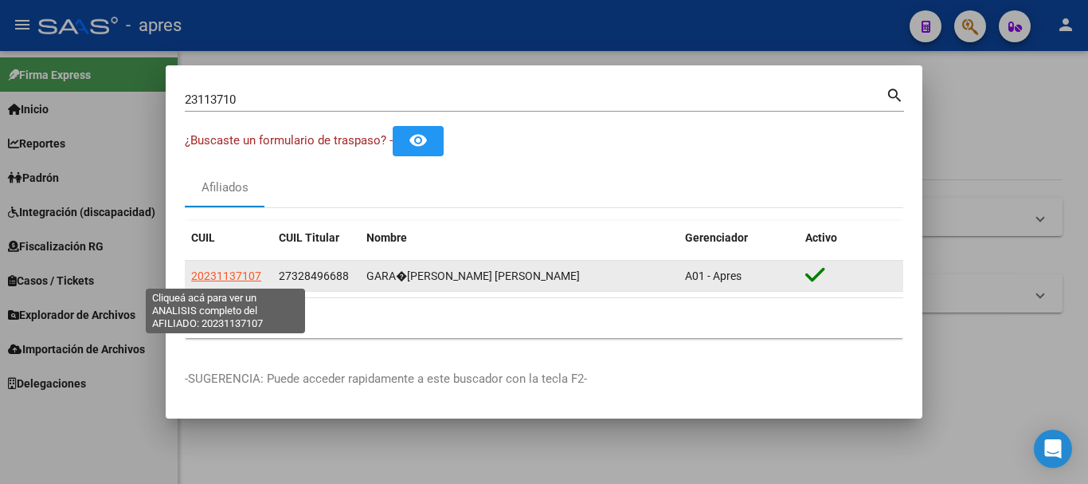
click at [220, 278] on span "20231137107" at bounding box center [226, 275] width 70 height 13
type textarea "20231137107"
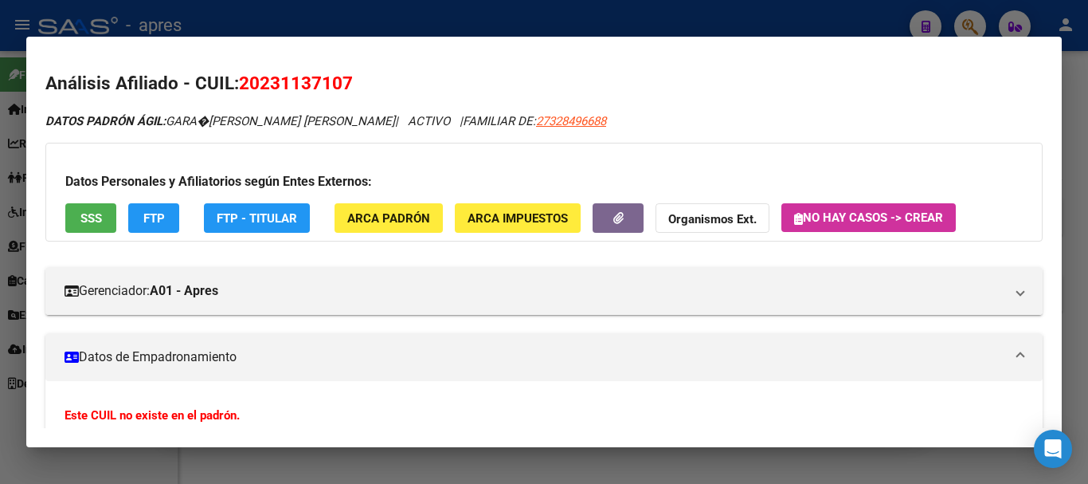
drag, startPoint x: 351, startPoint y: 76, endPoint x: 240, endPoint y: 50, distance: 114.4
click at [240, 50] on mat-dialog-container "Análisis Afiliado - CUIL: 20231137107 DATOS PADRÓN ÁGIL: GARA�[PERSON_NAME] [PE…" at bounding box center [544, 242] width 1036 height 411
copy span "20231137107"
